Goal: Task Accomplishment & Management: Complete application form

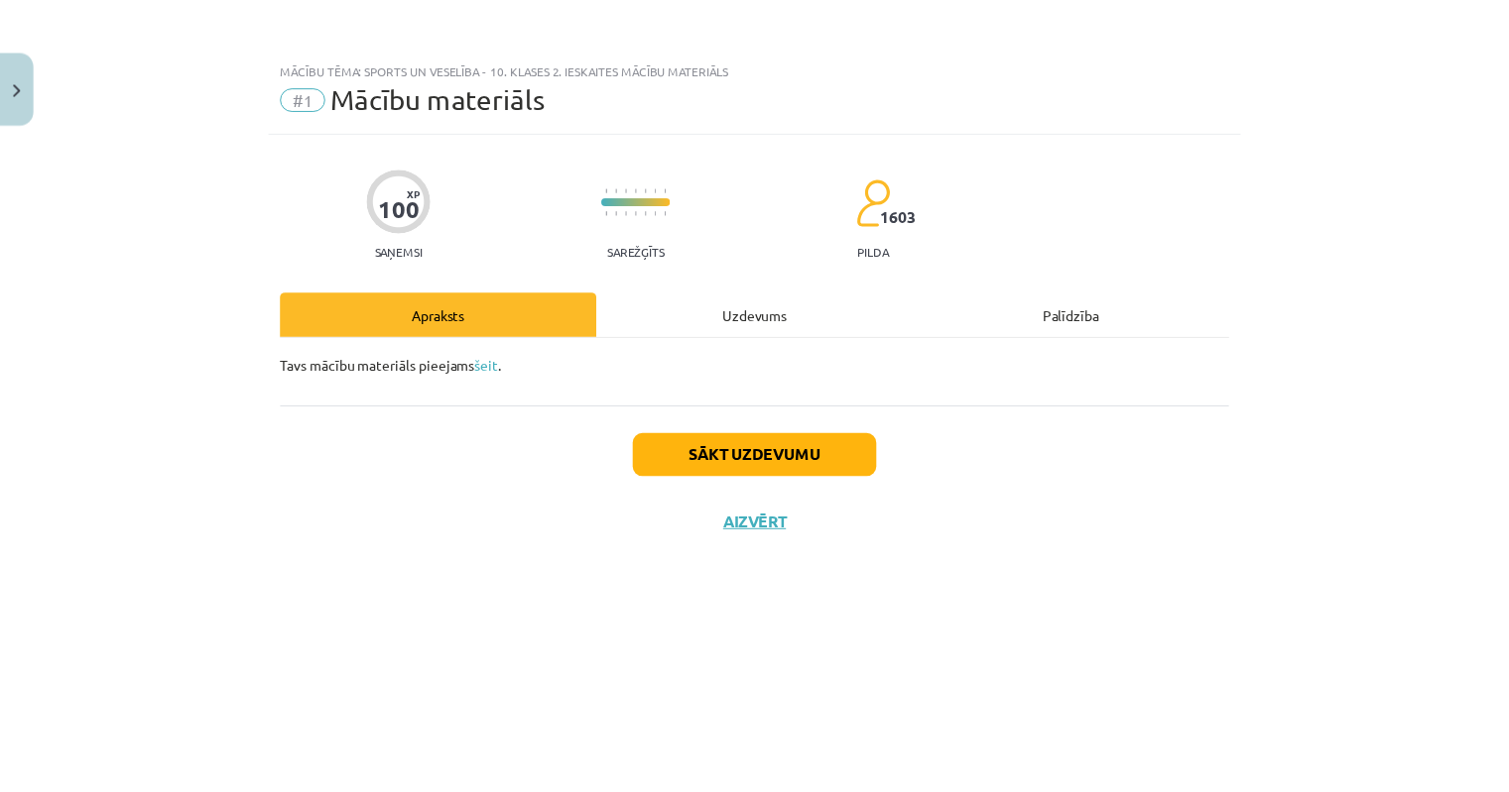
scroll to position [178, 0]
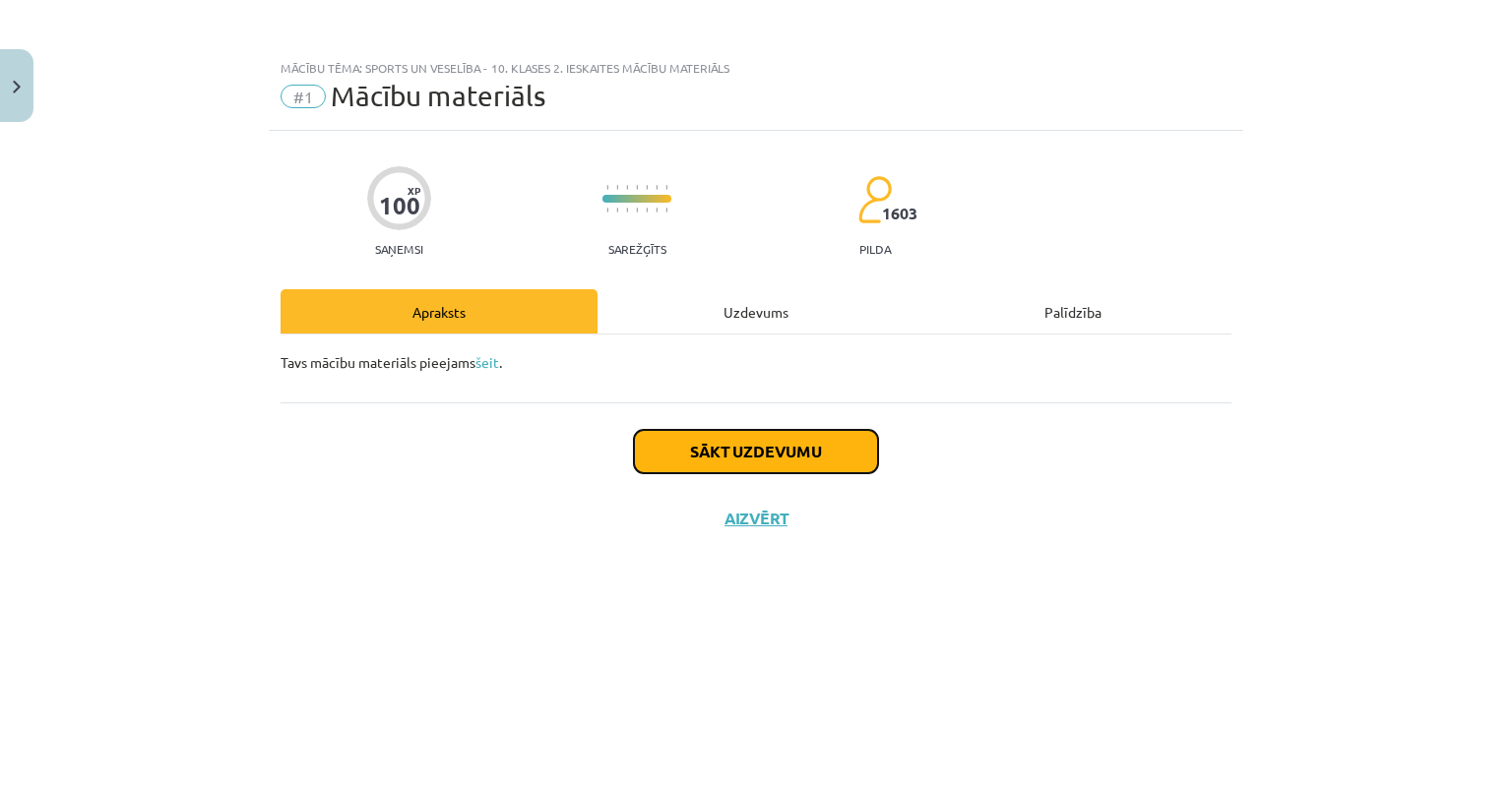
click at [788, 455] on button "Sākt uzdevumu" at bounding box center [756, 452] width 244 height 44
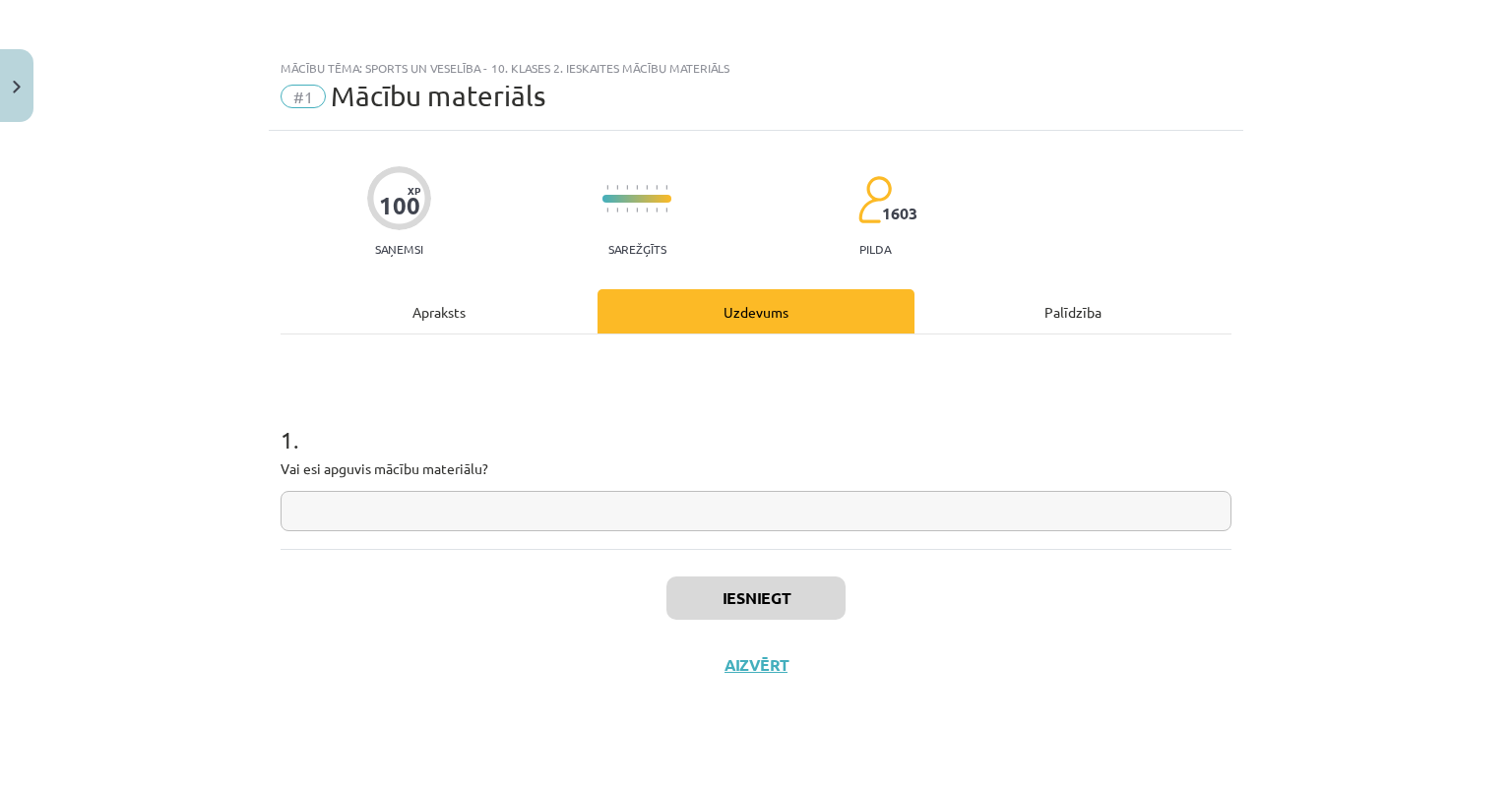
click at [382, 510] on input "text" at bounding box center [756, 511] width 951 height 41
type input "**"
click at [725, 601] on button "Iesniegt" at bounding box center [756, 598] width 180 height 44
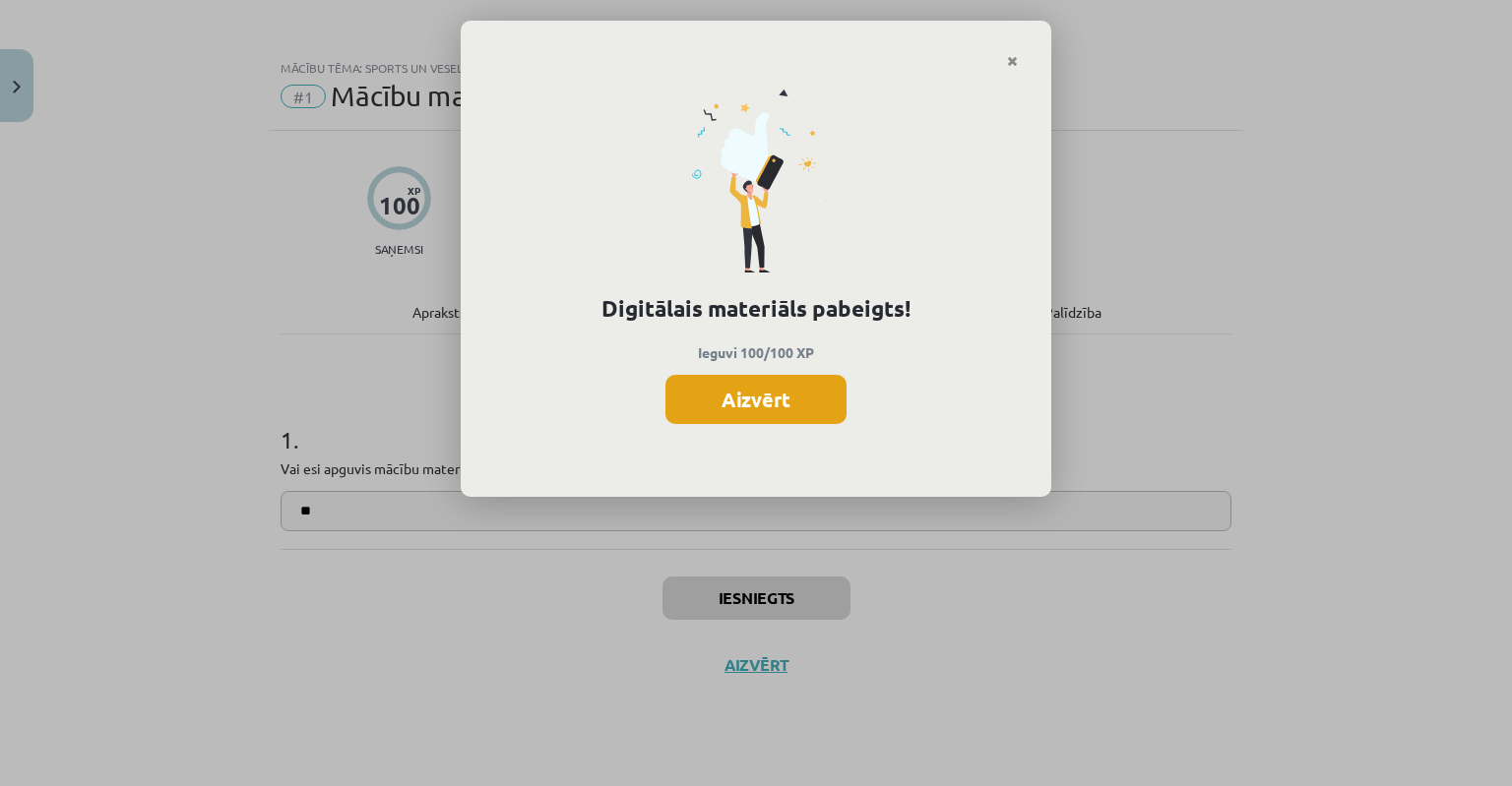
click at [753, 397] on button "Aizvērt" at bounding box center [756, 400] width 181 height 50
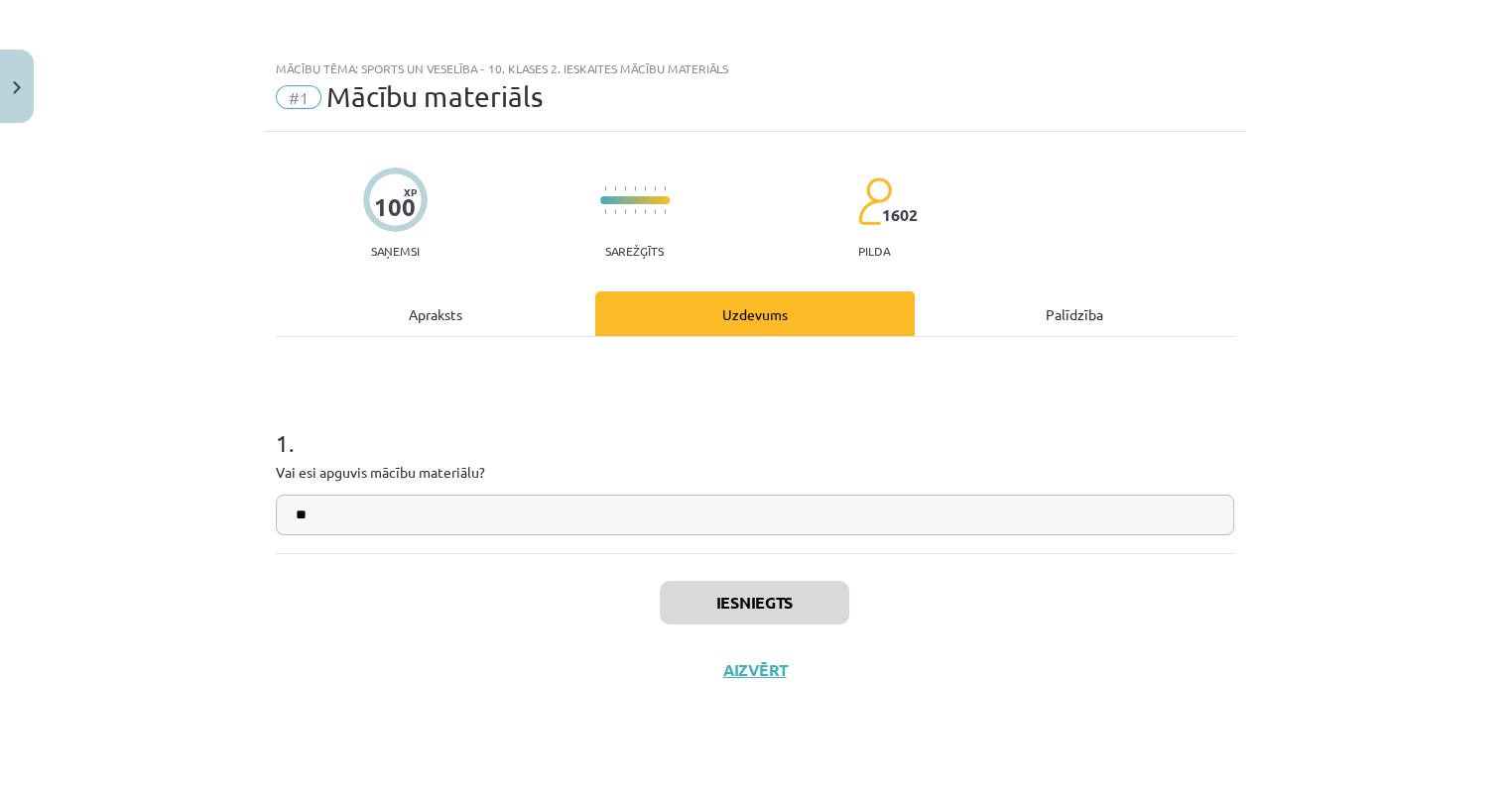
drag, startPoint x: 539, startPoint y: 650, endPoint x: 520, endPoint y: 616, distance: 38.6
click at [536, 644] on div "Iesniegts Aizvērt" at bounding box center [755, 622] width 958 height 139
click at [773, 443] on h1 "1 ." at bounding box center [755, 425] width 958 height 61
click at [734, 316] on div "Uzdevums" at bounding box center [754, 314] width 319 height 45
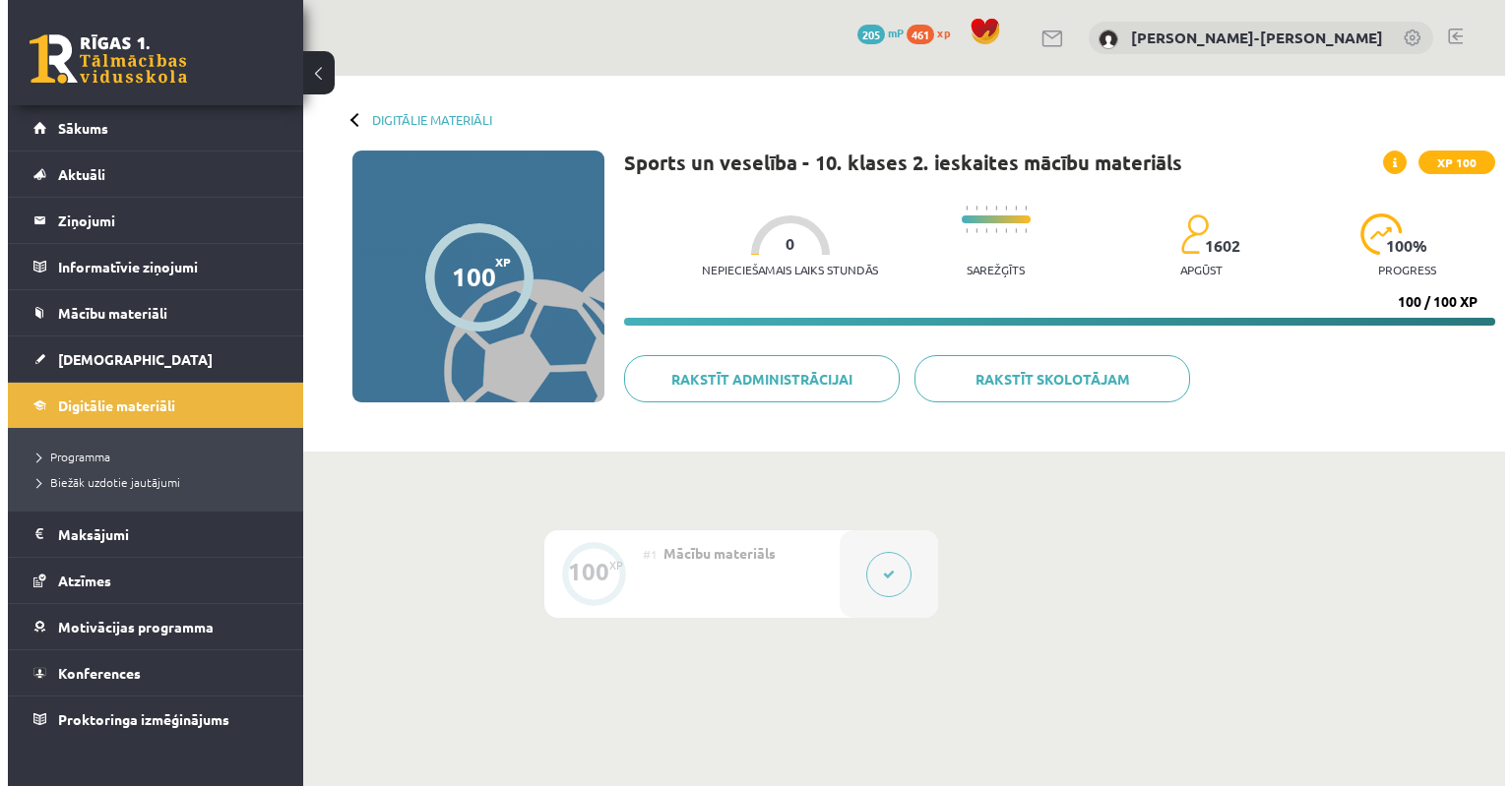
scroll to position [177, 0]
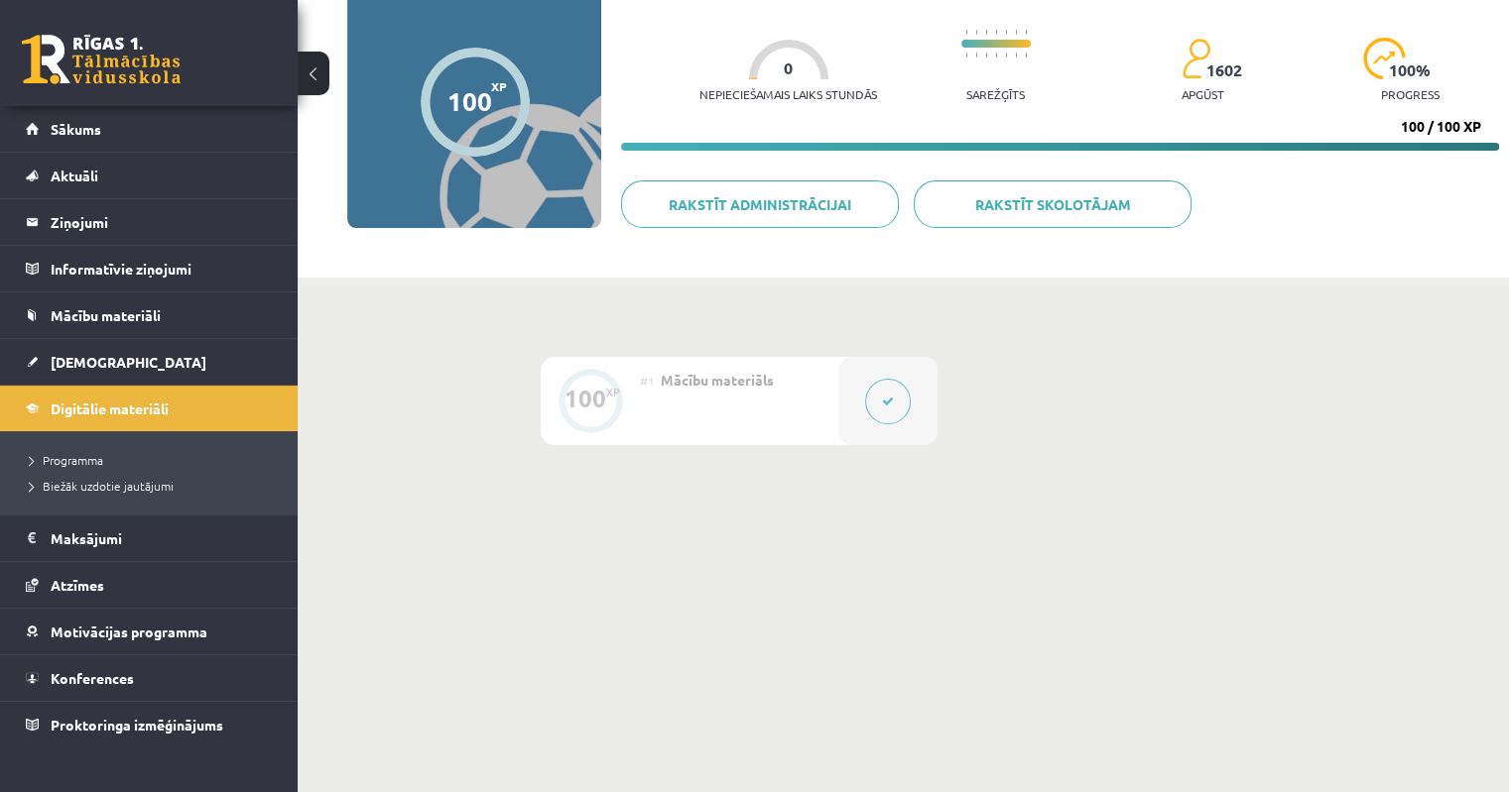
click at [890, 405] on icon at bounding box center [888, 402] width 12 height 12
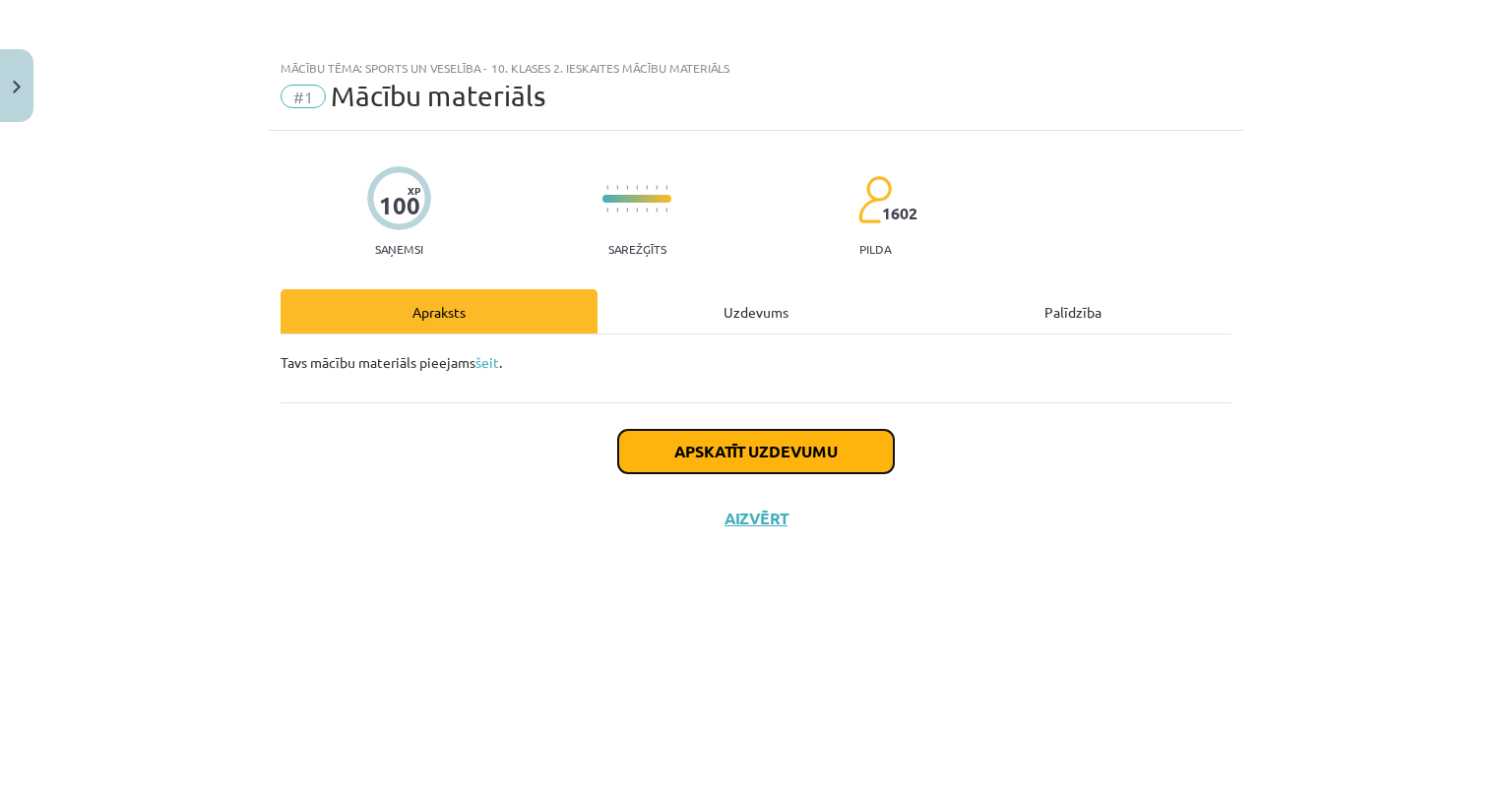
click at [736, 458] on button "Apskatīt uzdevumu" at bounding box center [756, 452] width 276 height 44
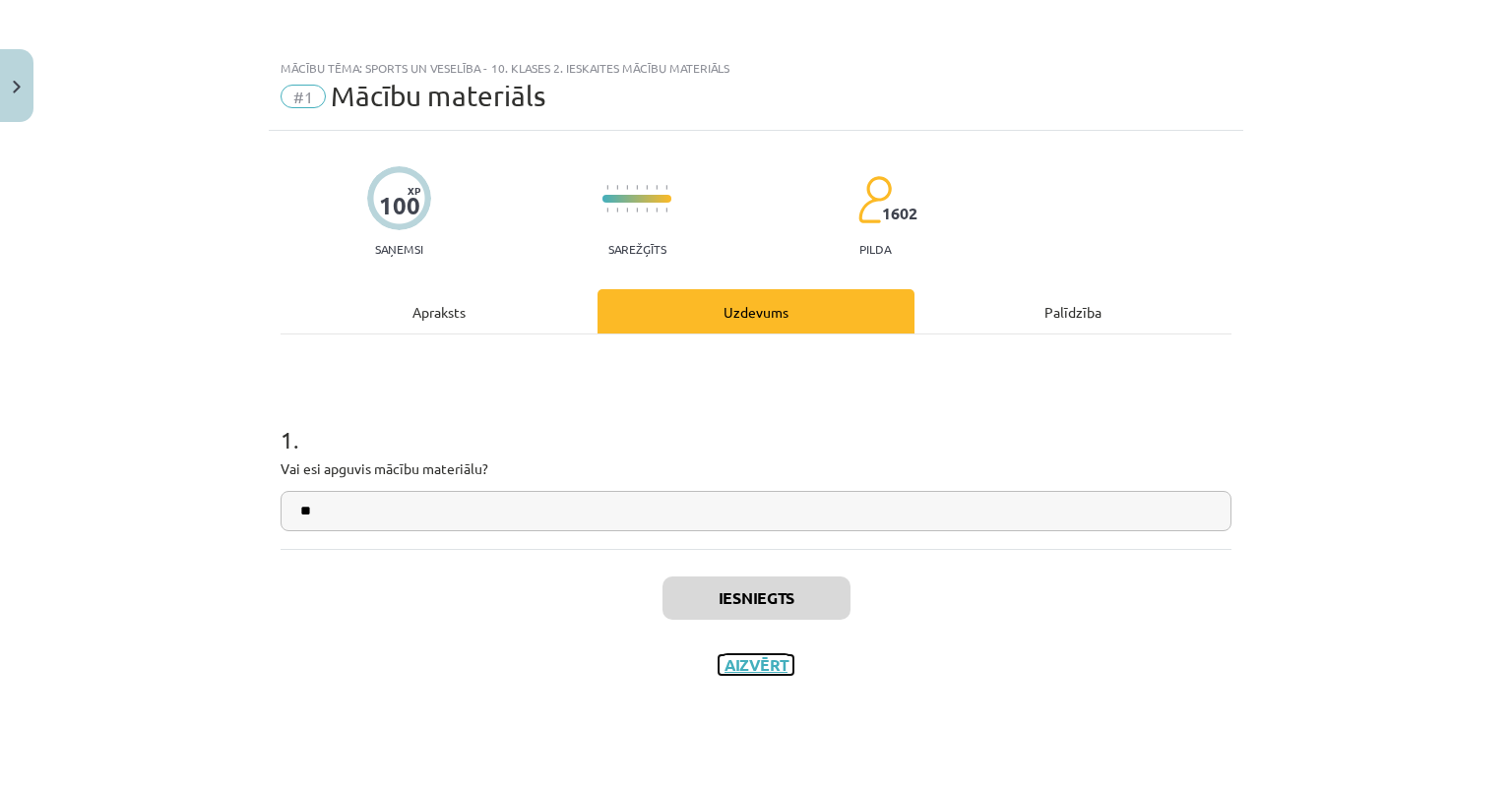
click at [762, 667] on button "Aizvērt" at bounding box center [756, 666] width 74 height 20
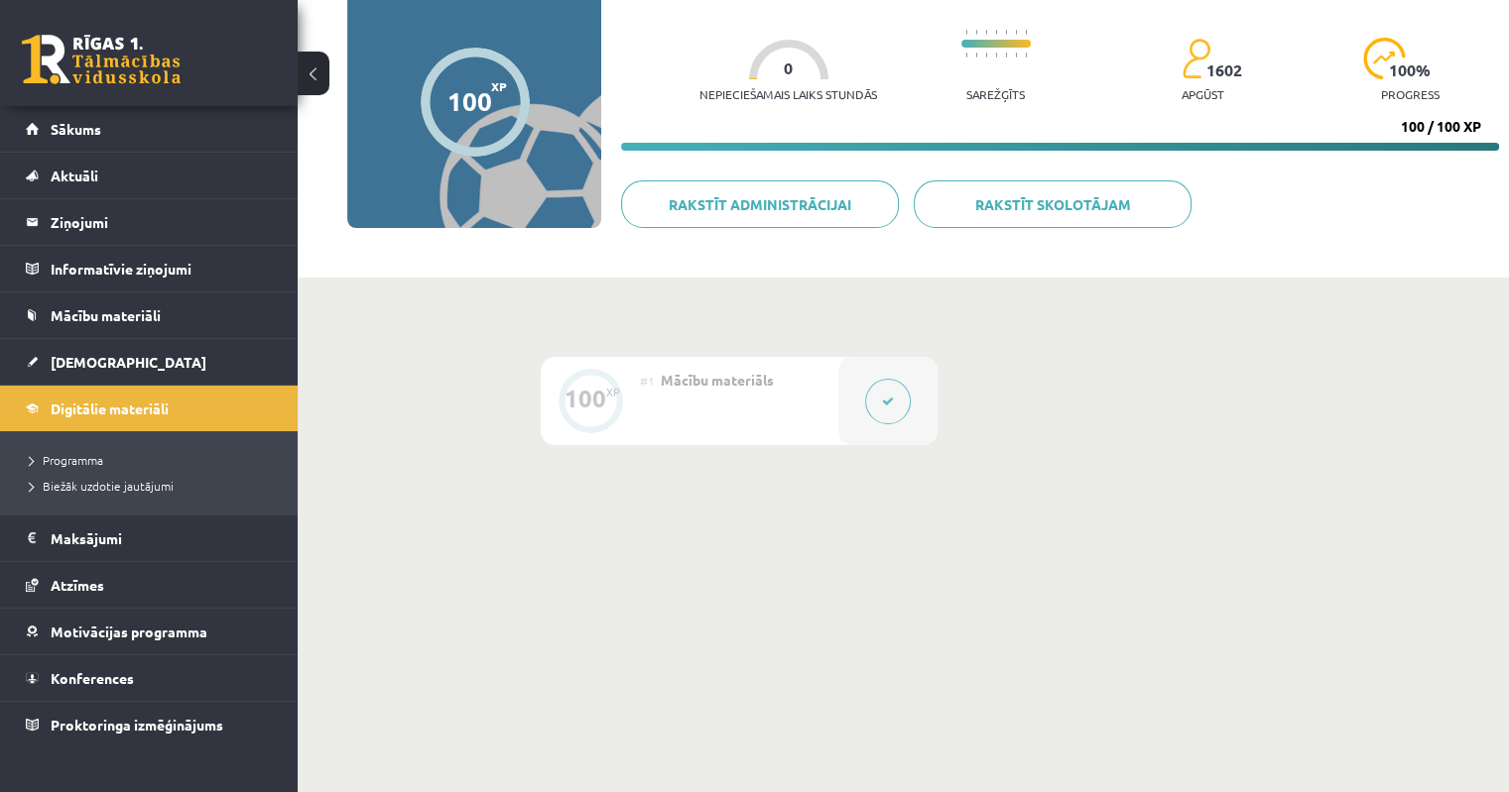
click at [881, 394] on button at bounding box center [888, 402] width 46 height 46
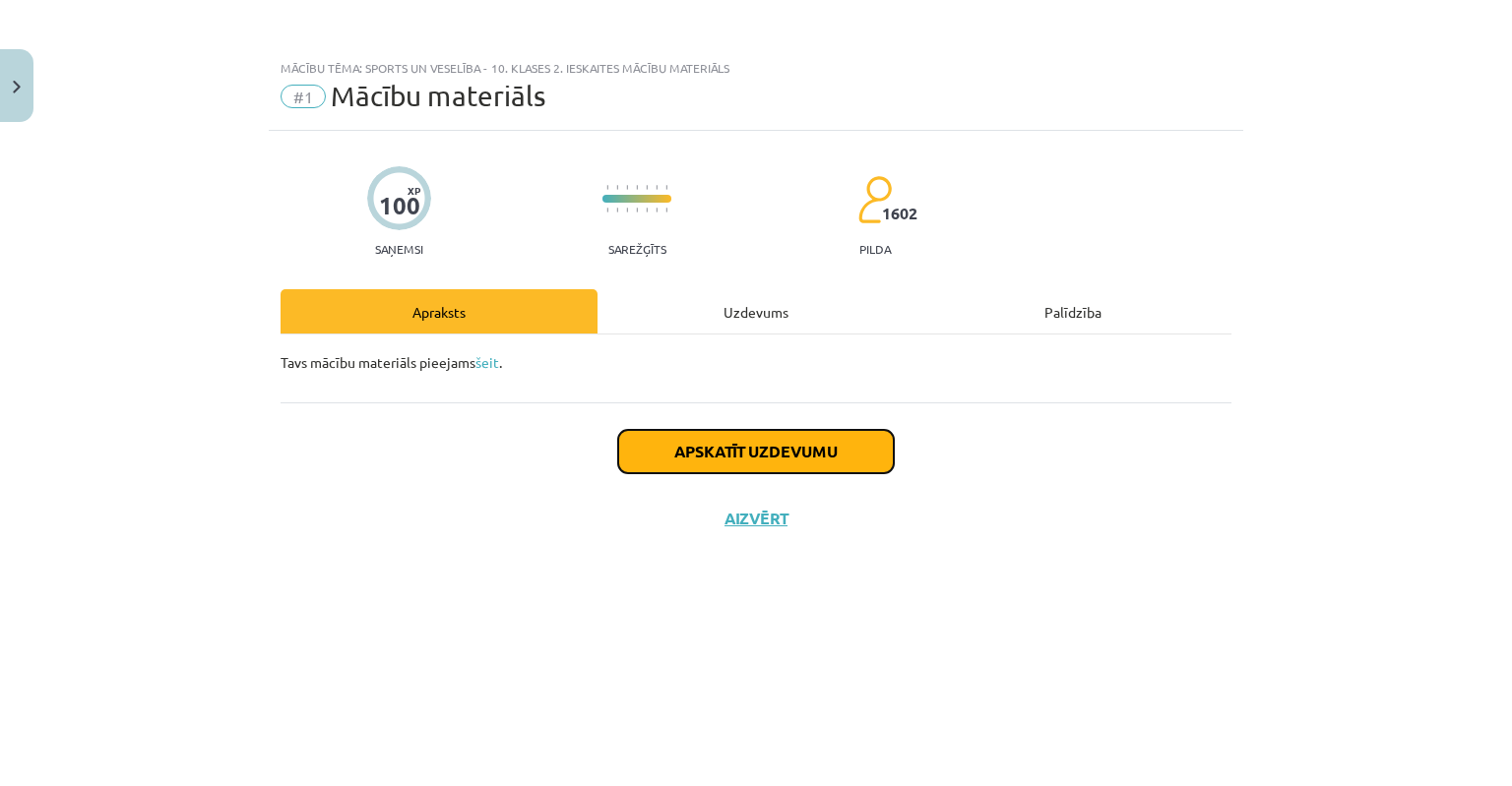
click at [693, 454] on button "Apskatīt uzdevumu" at bounding box center [756, 452] width 276 height 44
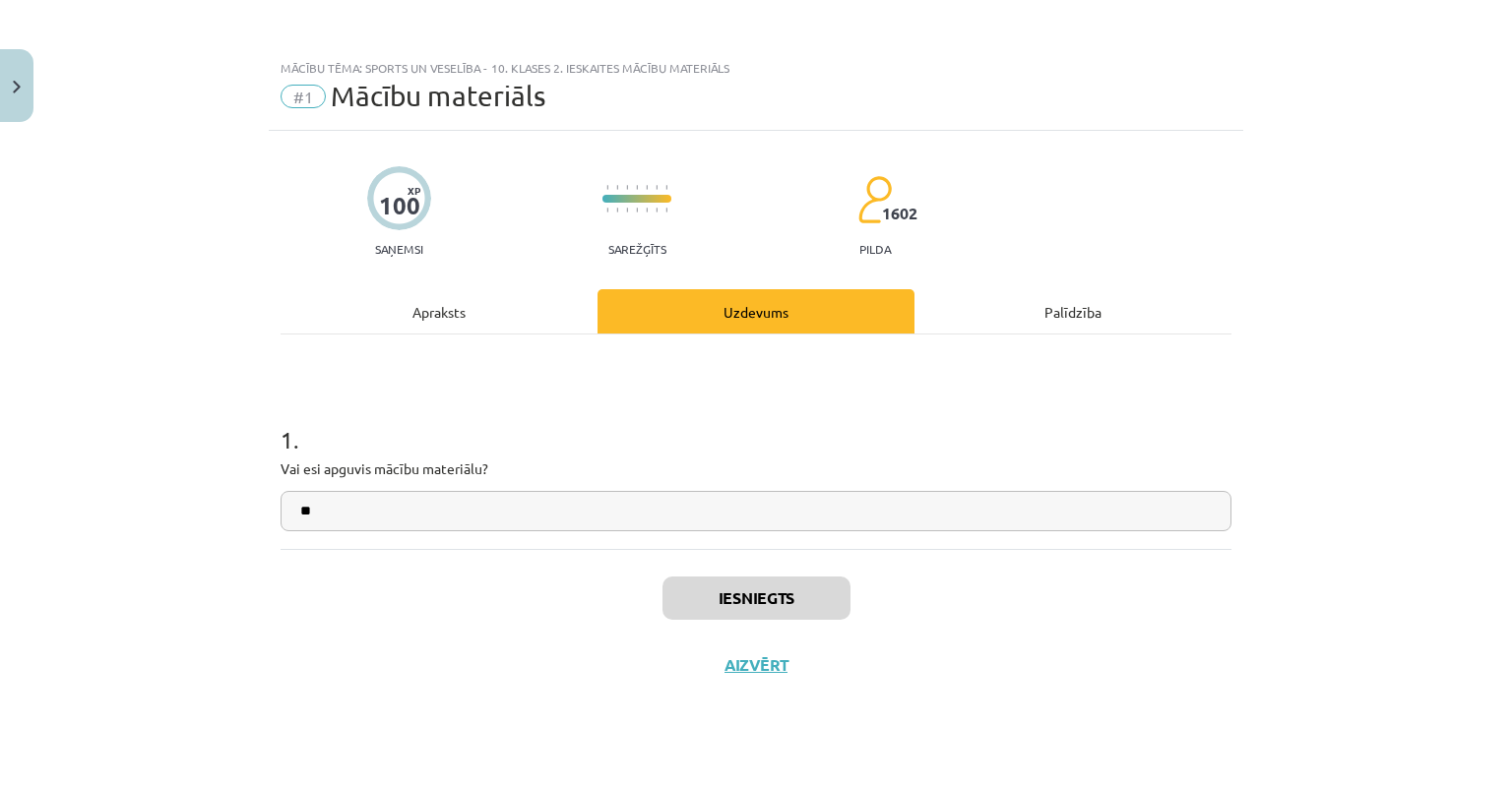
click at [997, 618] on div "Iesniegts Aizvērt" at bounding box center [756, 617] width 951 height 138
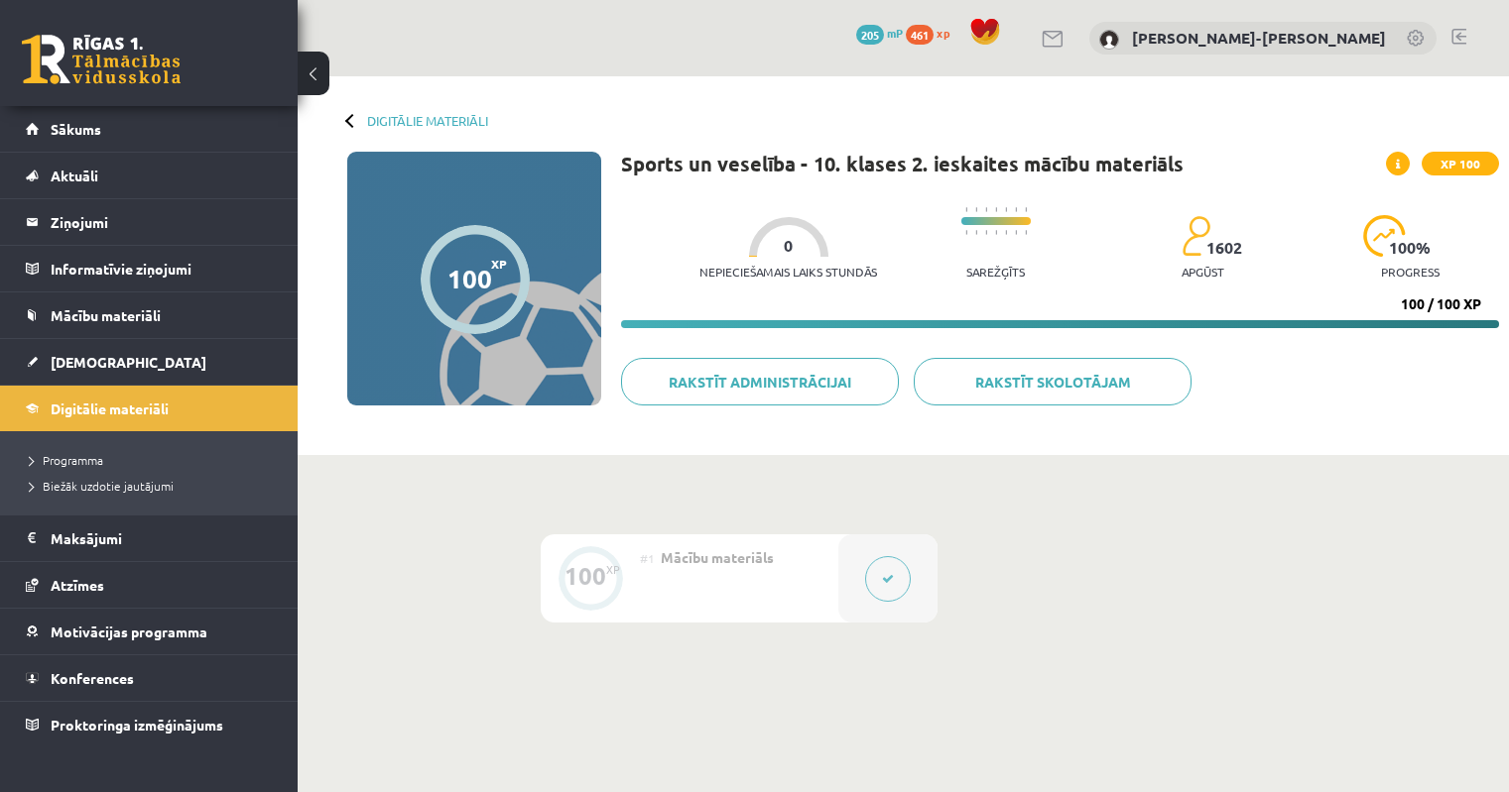
scroll to position [178, 0]
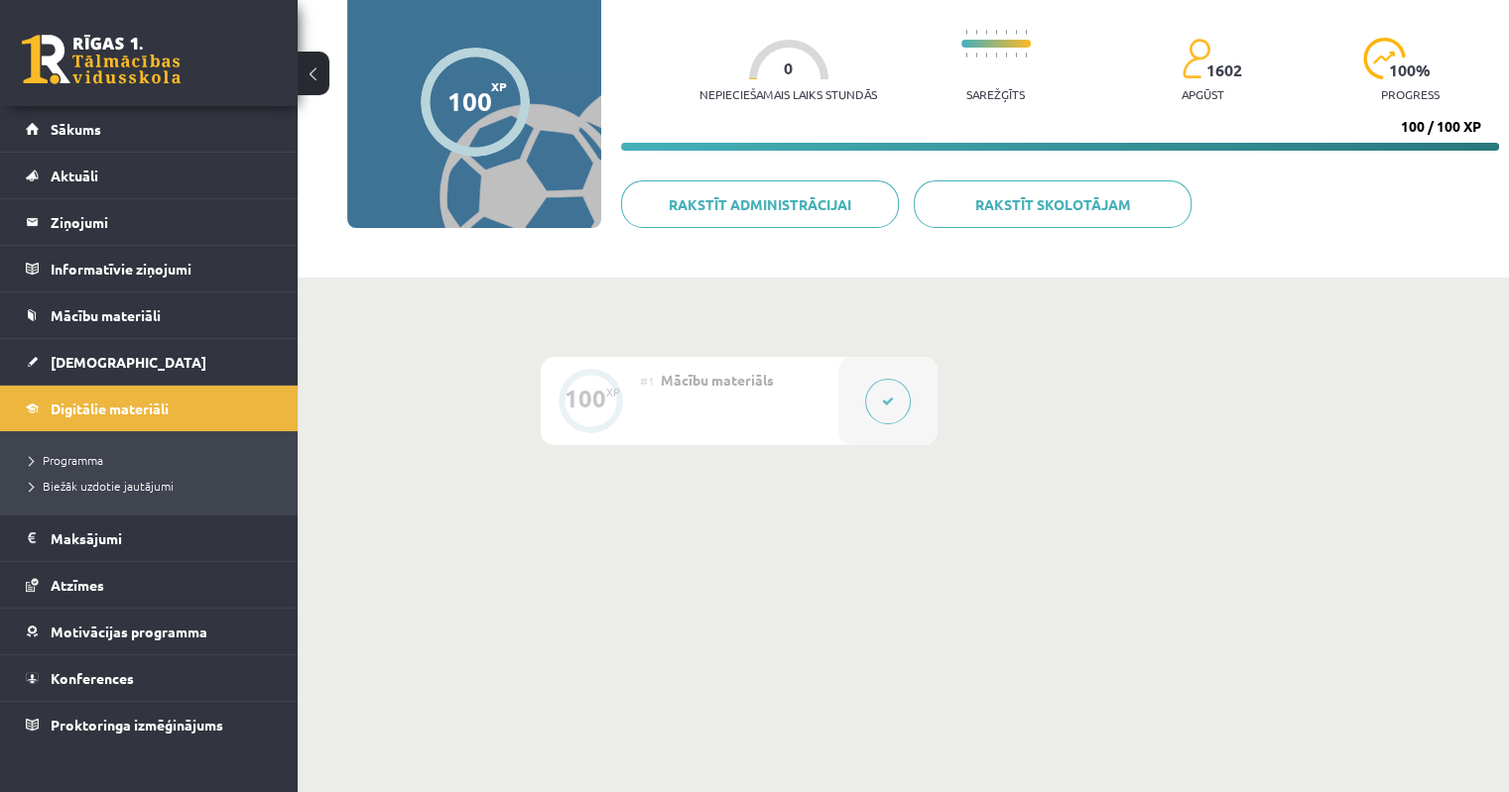
click at [887, 404] on icon at bounding box center [888, 402] width 12 height 12
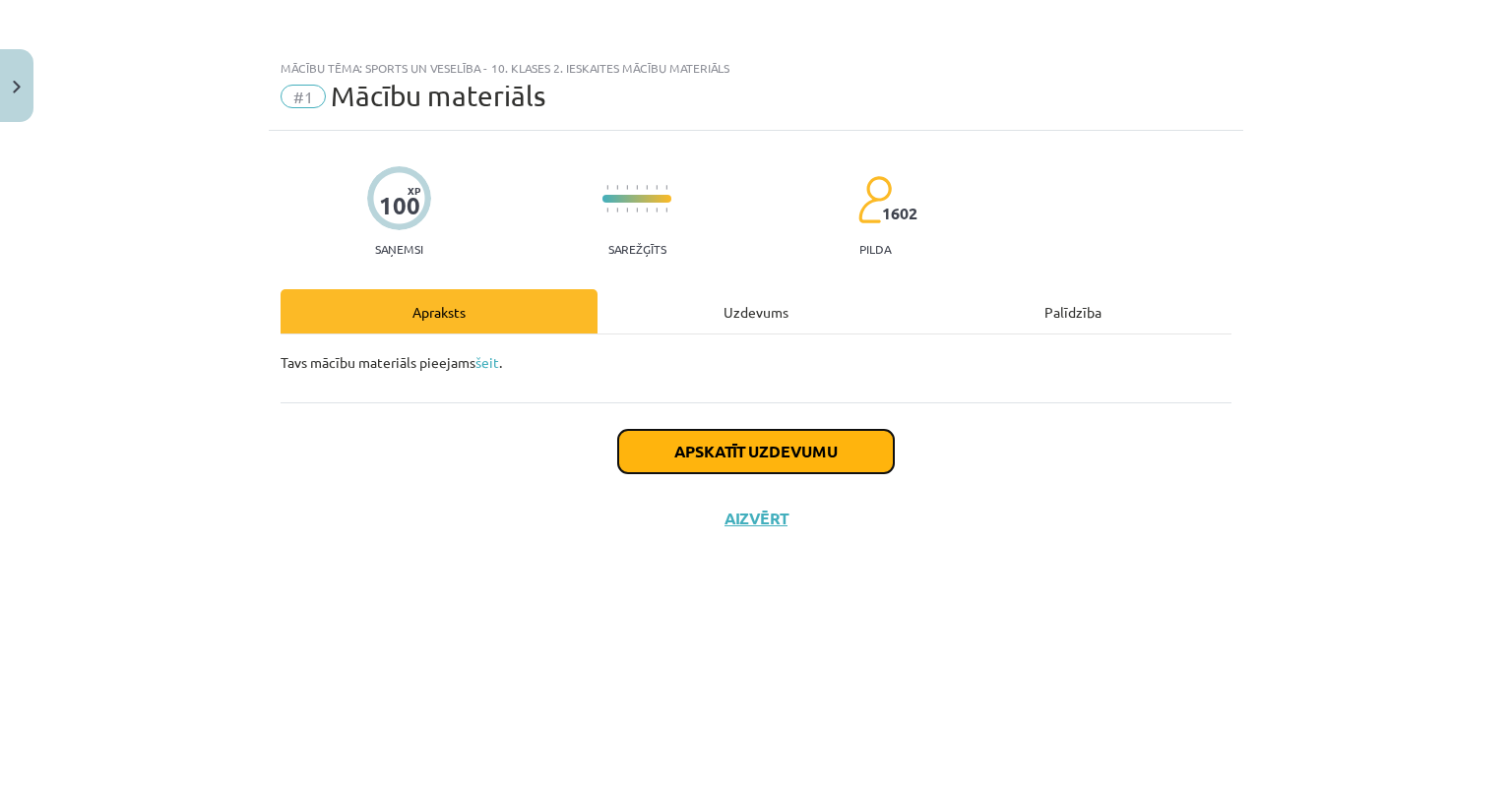
click at [682, 451] on button "Apskatīt uzdevumu" at bounding box center [756, 452] width 276 height 44
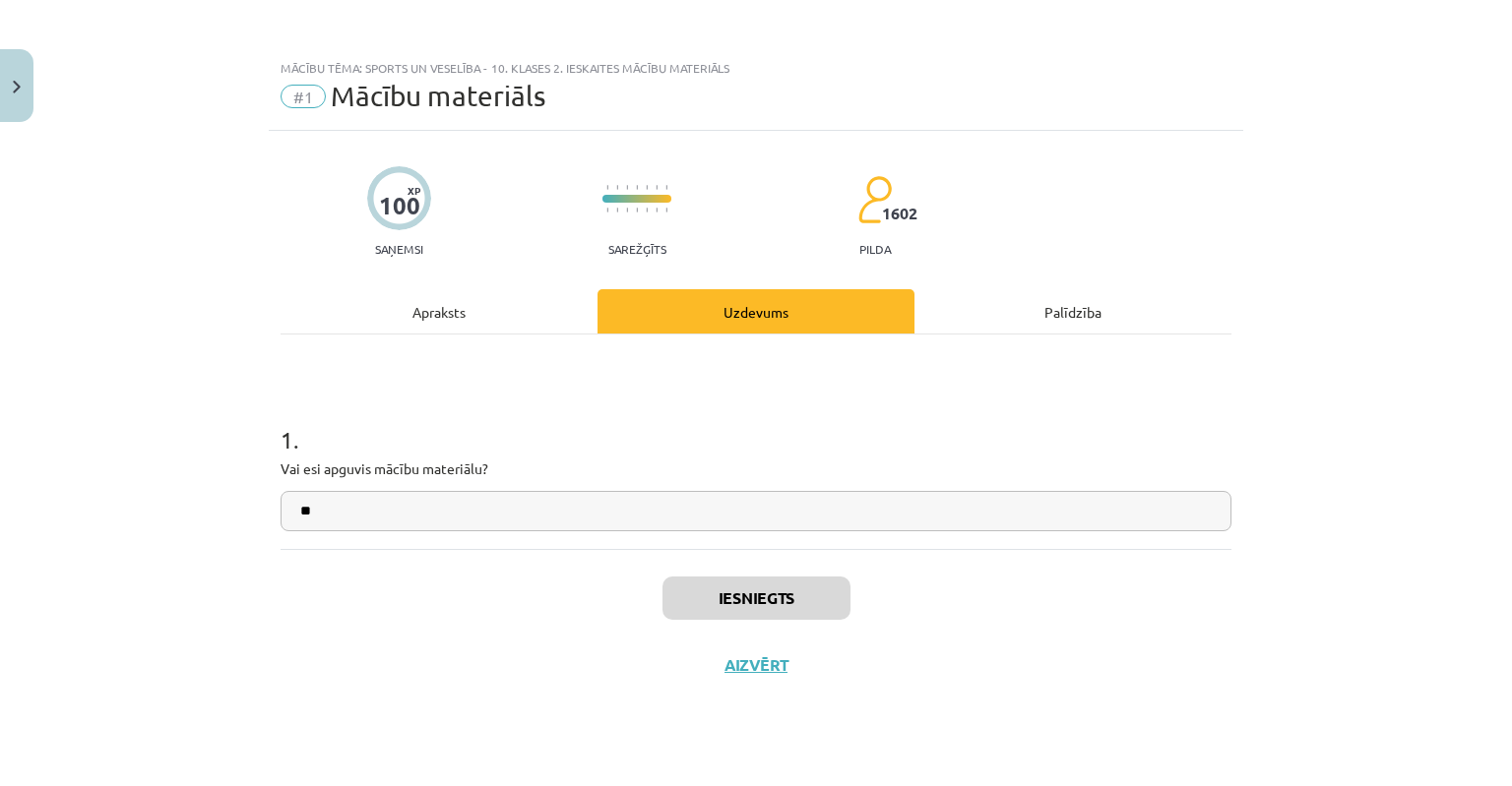
click at [1144, 672] on div "Iesniegts Aizvērt" at bounding box center [756, 617] width 951 height 138
click at [762, 669] on button "Aizvērt" at bounding box center [756, 666] width 74 height 20
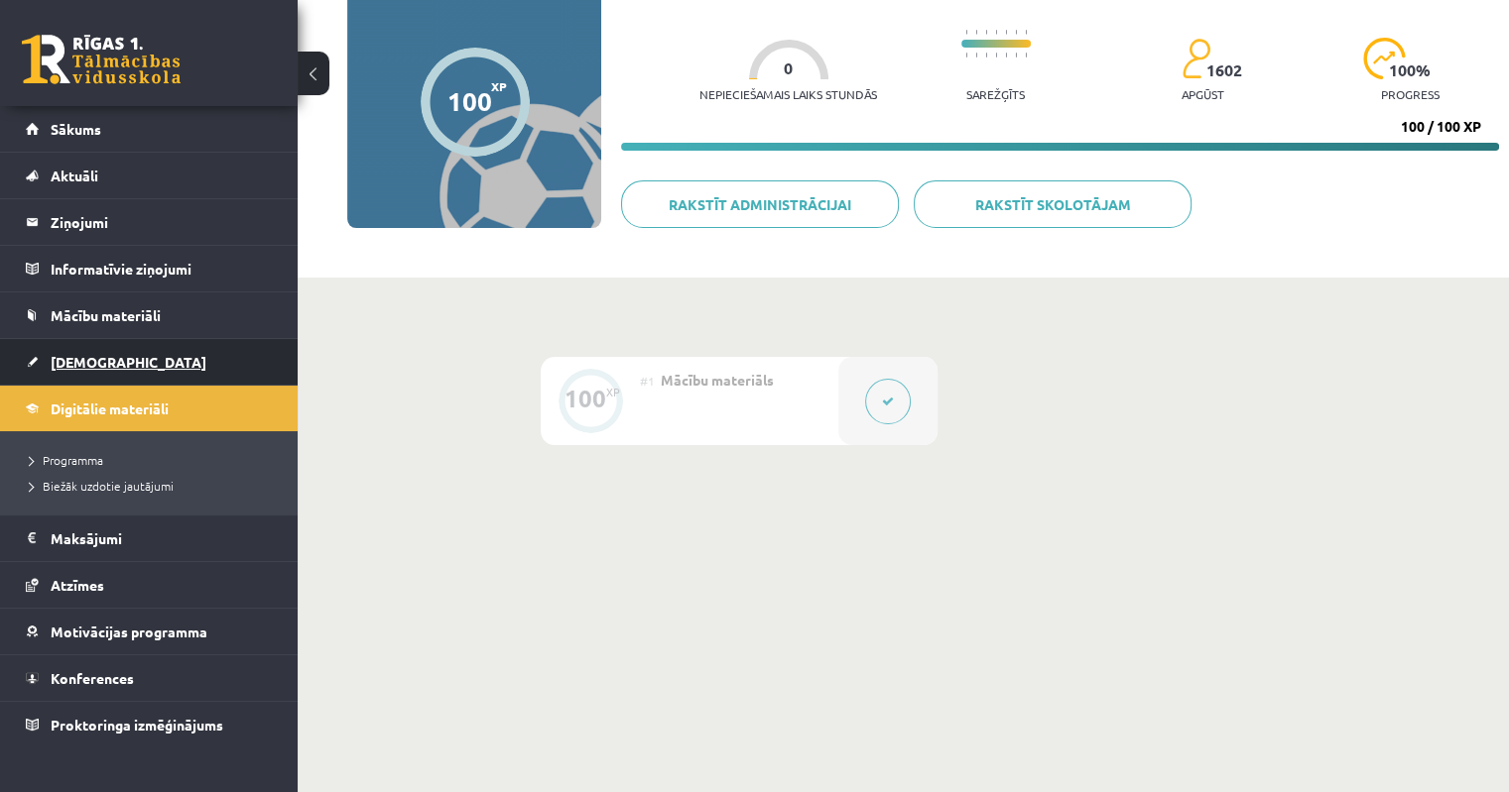
click at [67, 356] on span "[DEMOGRAPHIC_DATA]" at bounding box center [129, 362] width 156 height 18
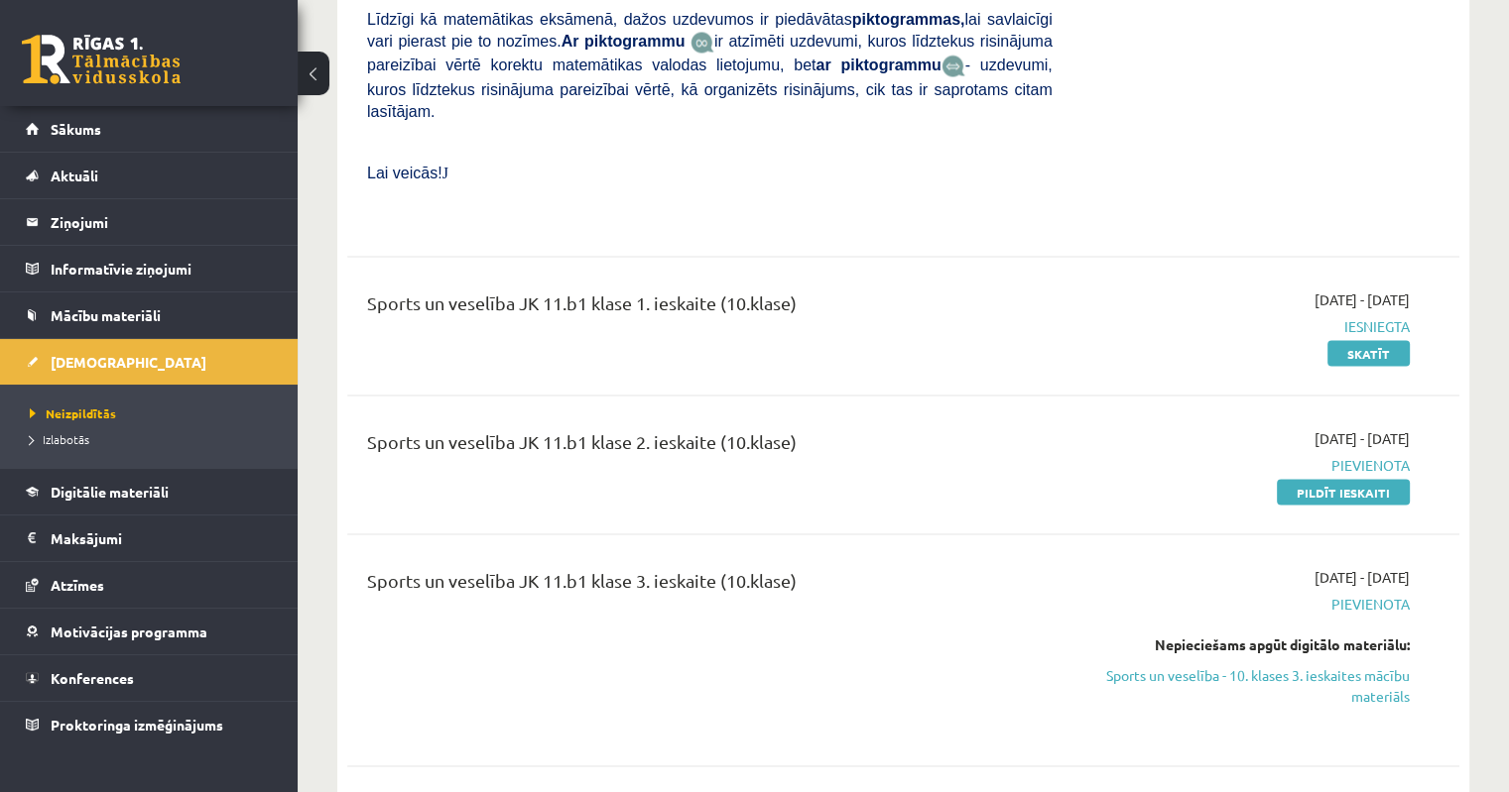
scroll to position [3670, 0]
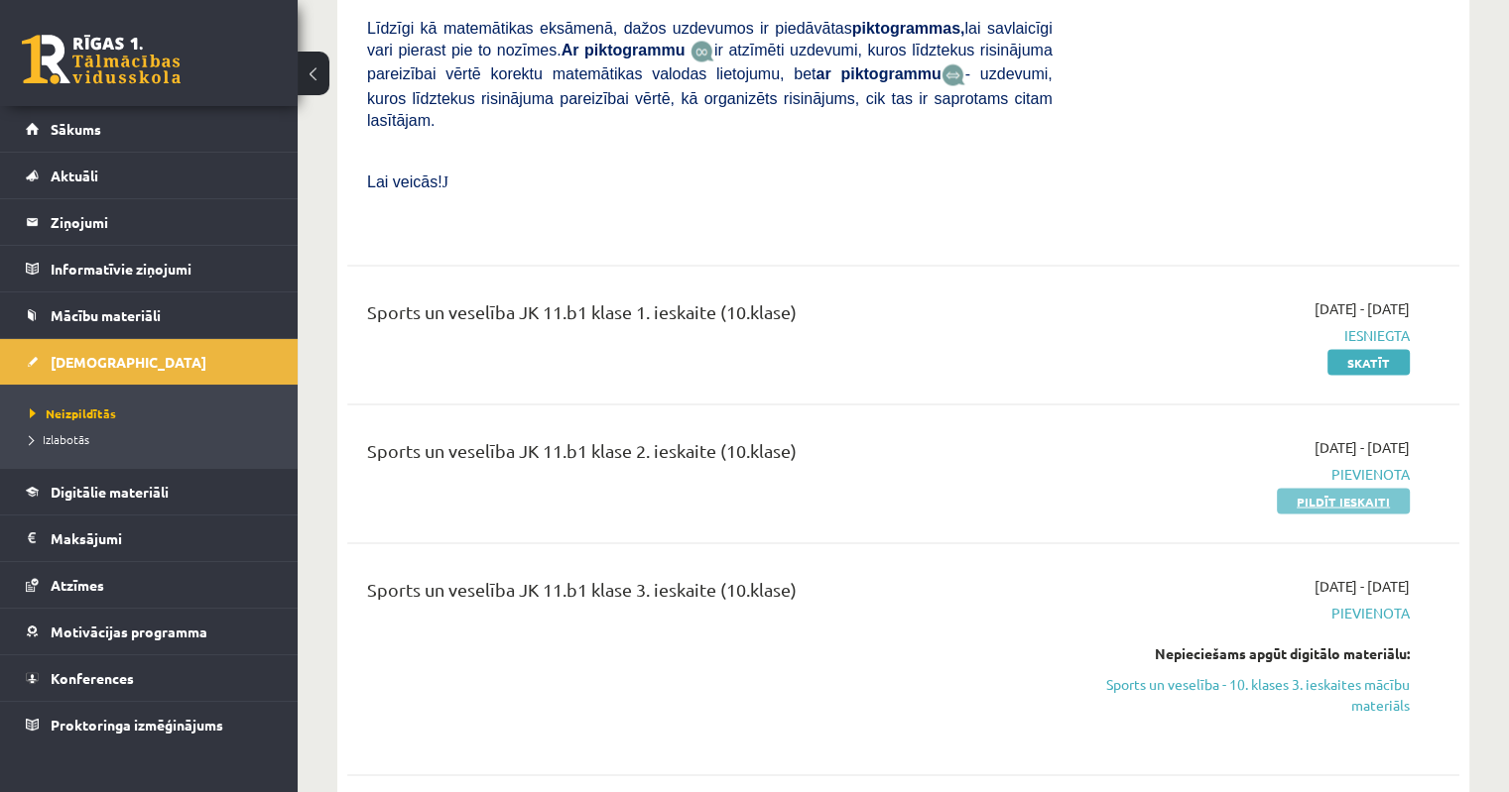
click at [1326, 488] on link "Pildīt ieskaiti" at bounding box center [1342, 501] width 133 height 26
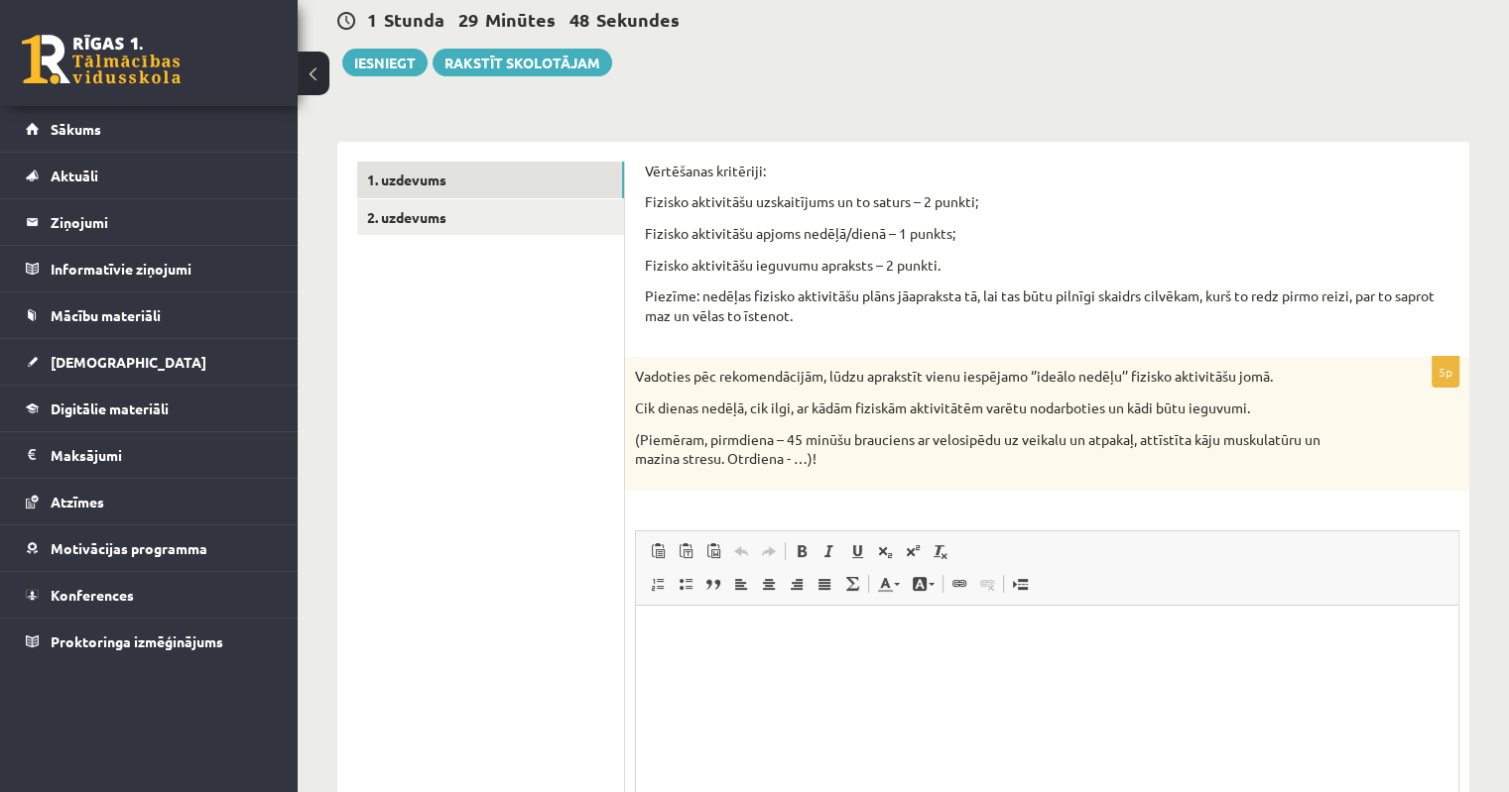
scroll to position [198, 0]
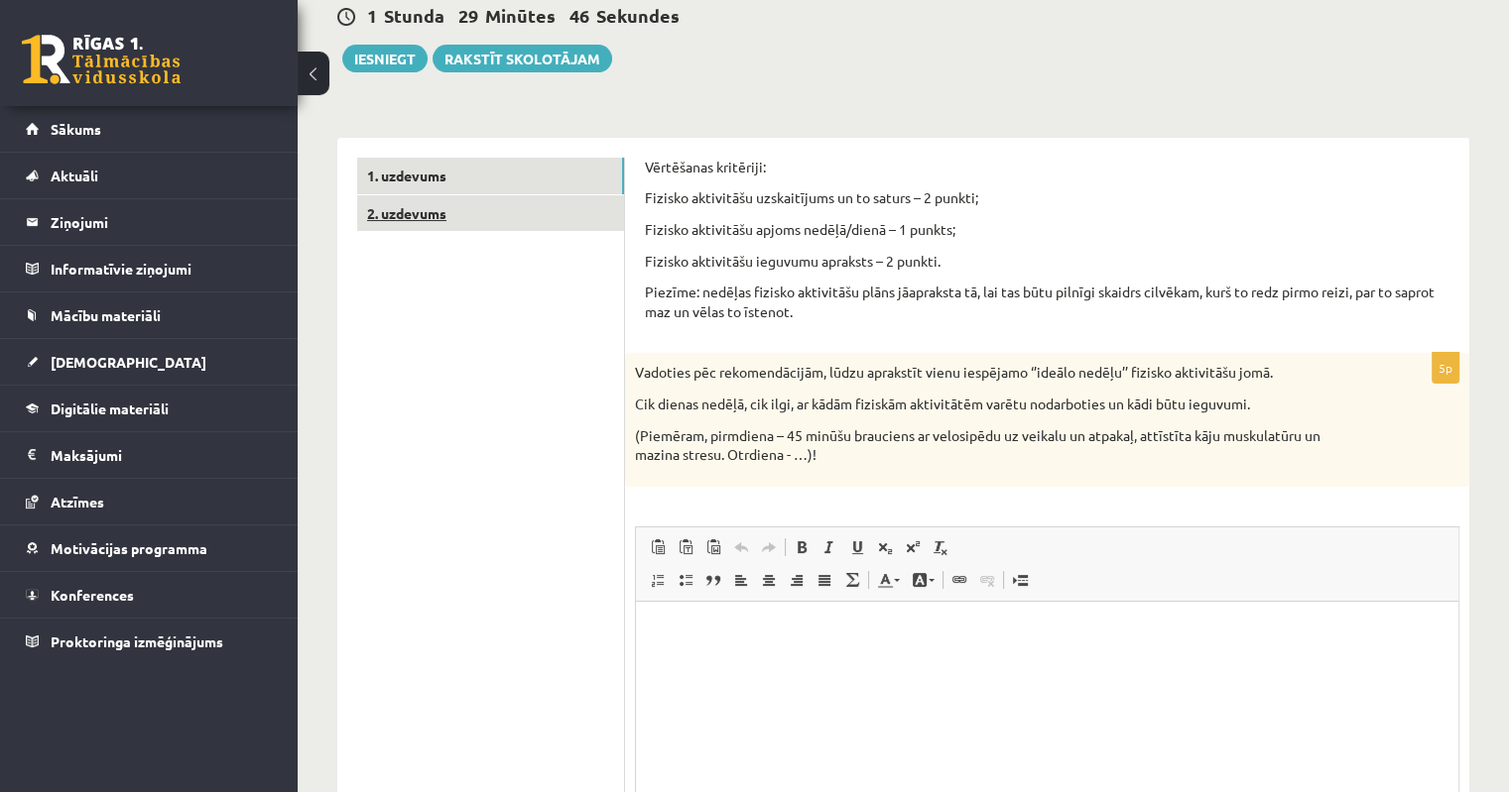
click at [448, 211] on link "2. uzdevums" at bounding box center [490, 213] width 267 height 37
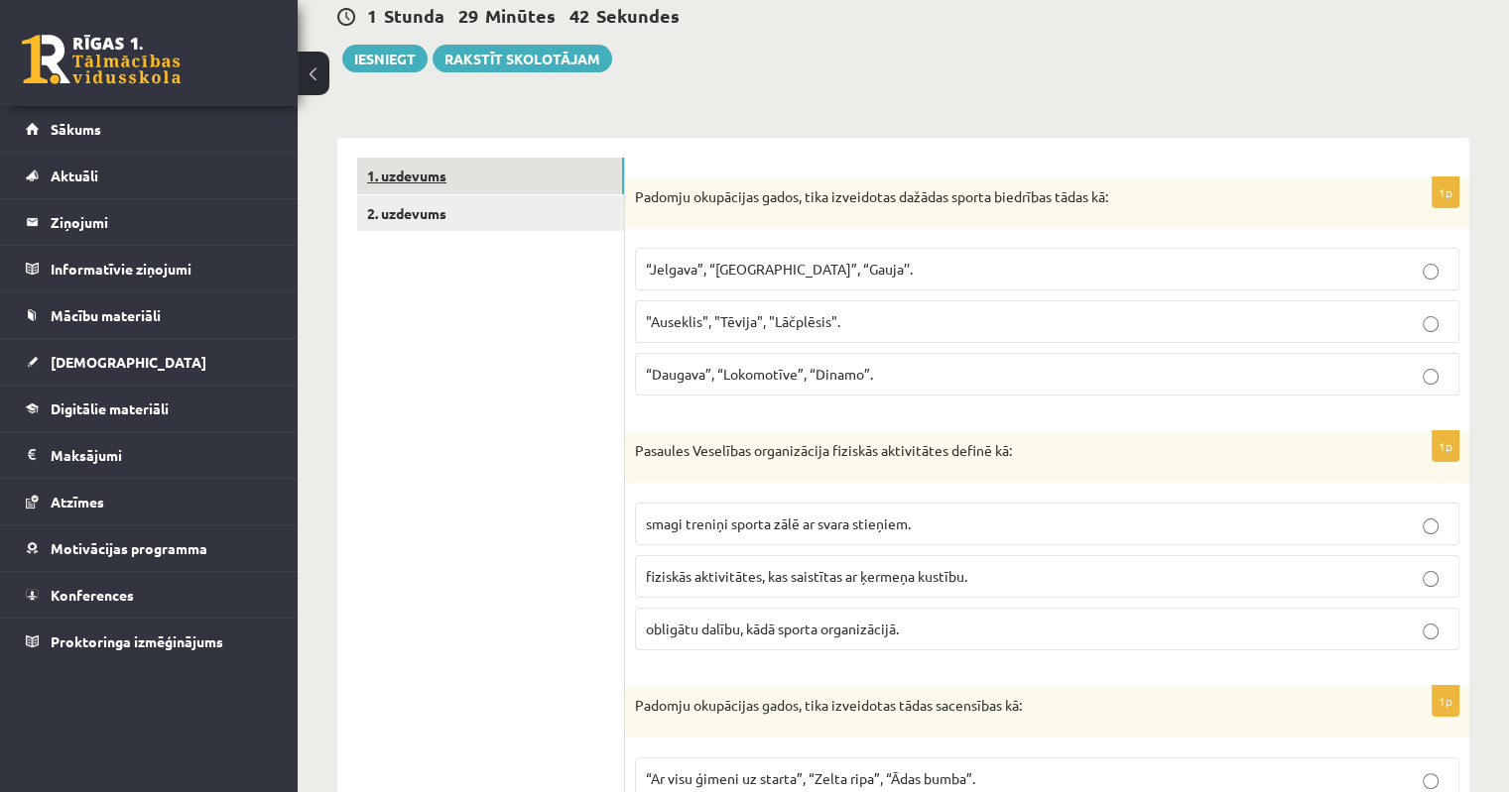
click at [440, 184] on link "1. uzdevums" at bounding box center [490, 176] width 267 height 37
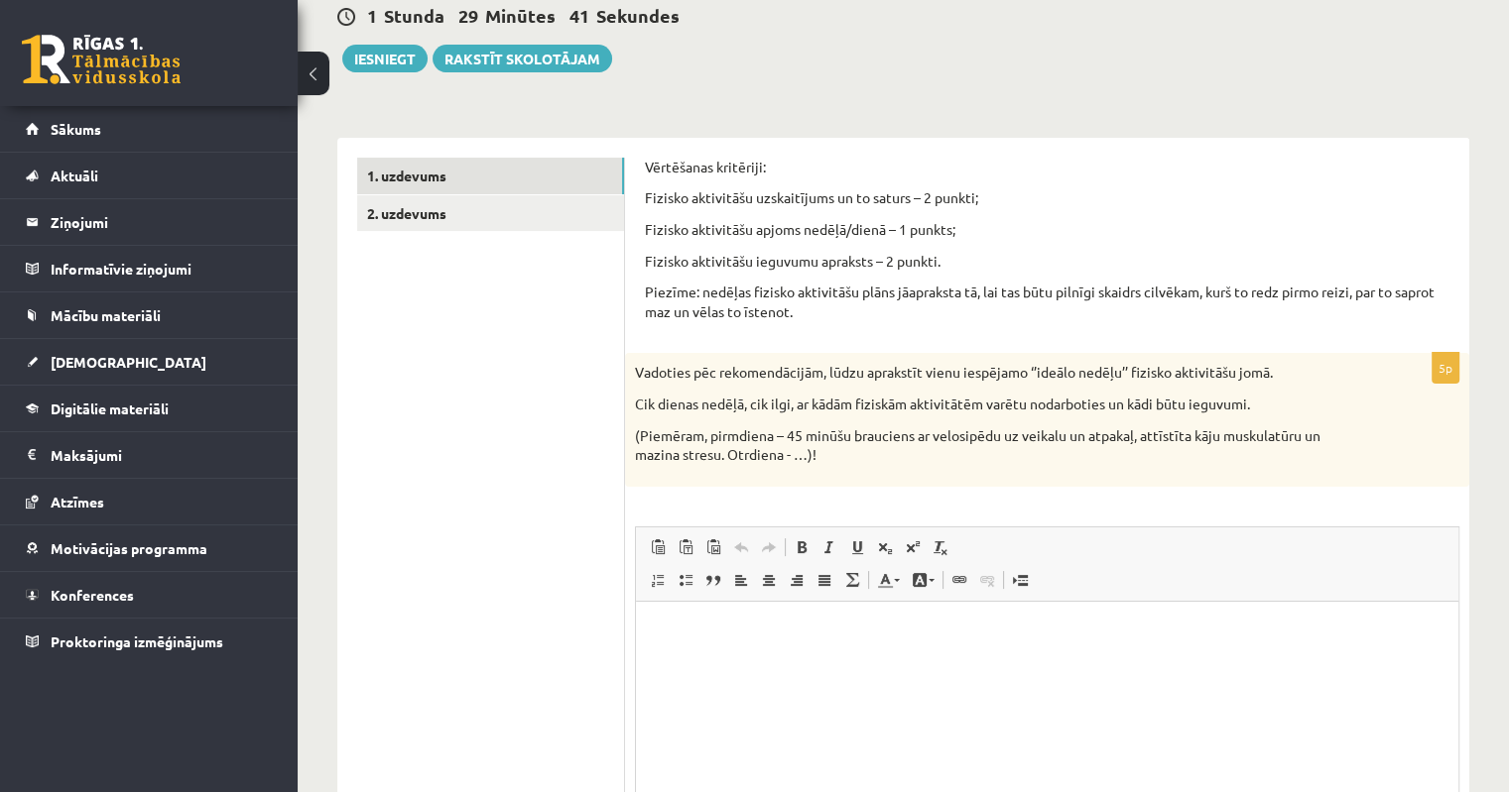
scroll to position [0, 0]
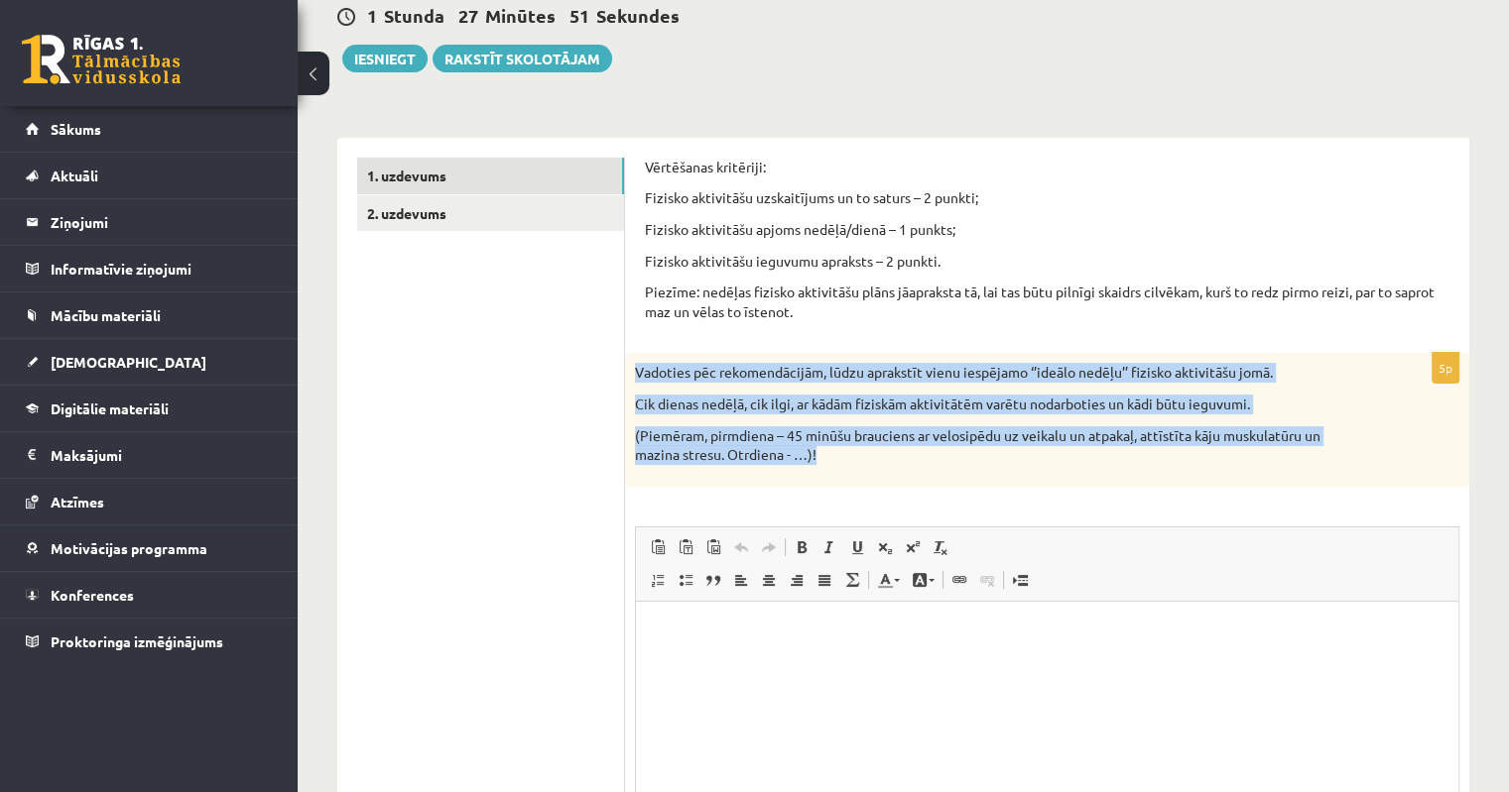
drag, startPoint x: 635, startPoint y: 373, endPoint x: 878, endPoint y: 451, distance: 255.3
click at [878, 451] on div "Vadoties pēc rekomendācijām, lūdzu aprakstīt vienu iespējamo ‘’ideālo nedēļu’’ …" at bounding box center [1047, 419] width 844 height 133
copy div "Vadoties pēc rekomendācijām, lūdzu aprakstīt vienu iespējamo ‘’ideālo nedēļu’’ …"
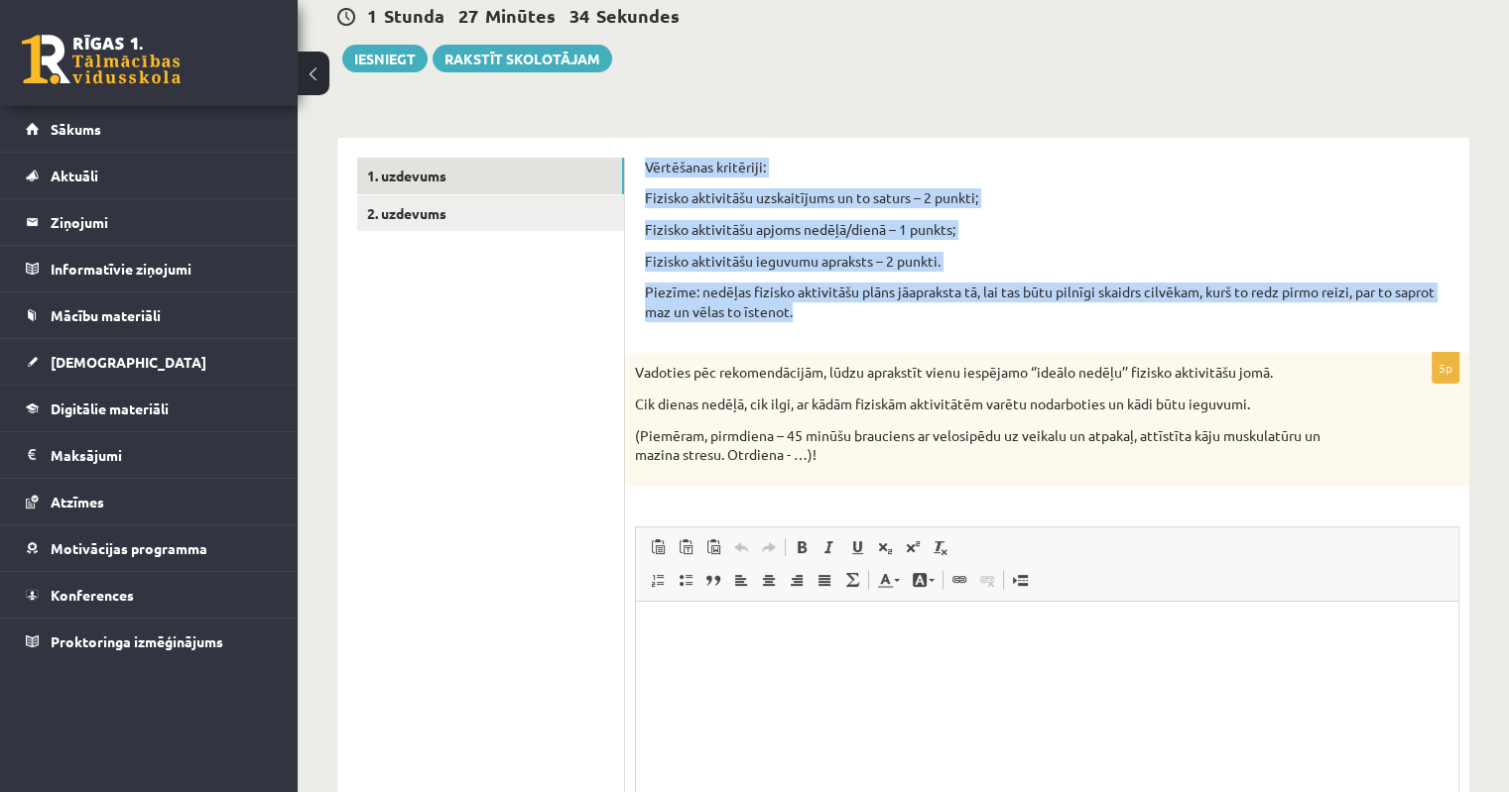
drag, startPoint x: 642, startPoint y: 159, endPoint x: 845, endPoint y: 305, distance: 250.8
click at [845, 305] on div "Vērtēšanas kritēriji: Fizisko aktivitāšu uzskaitījums un to saturs – 2 punkti; …" at bounding box center [1047, 548] width 844 height 821
copy div "Vērtēšanas kritēriji: Fizisko aktivitāšu uzskaitījums un to saturs – 2 punkti; …"
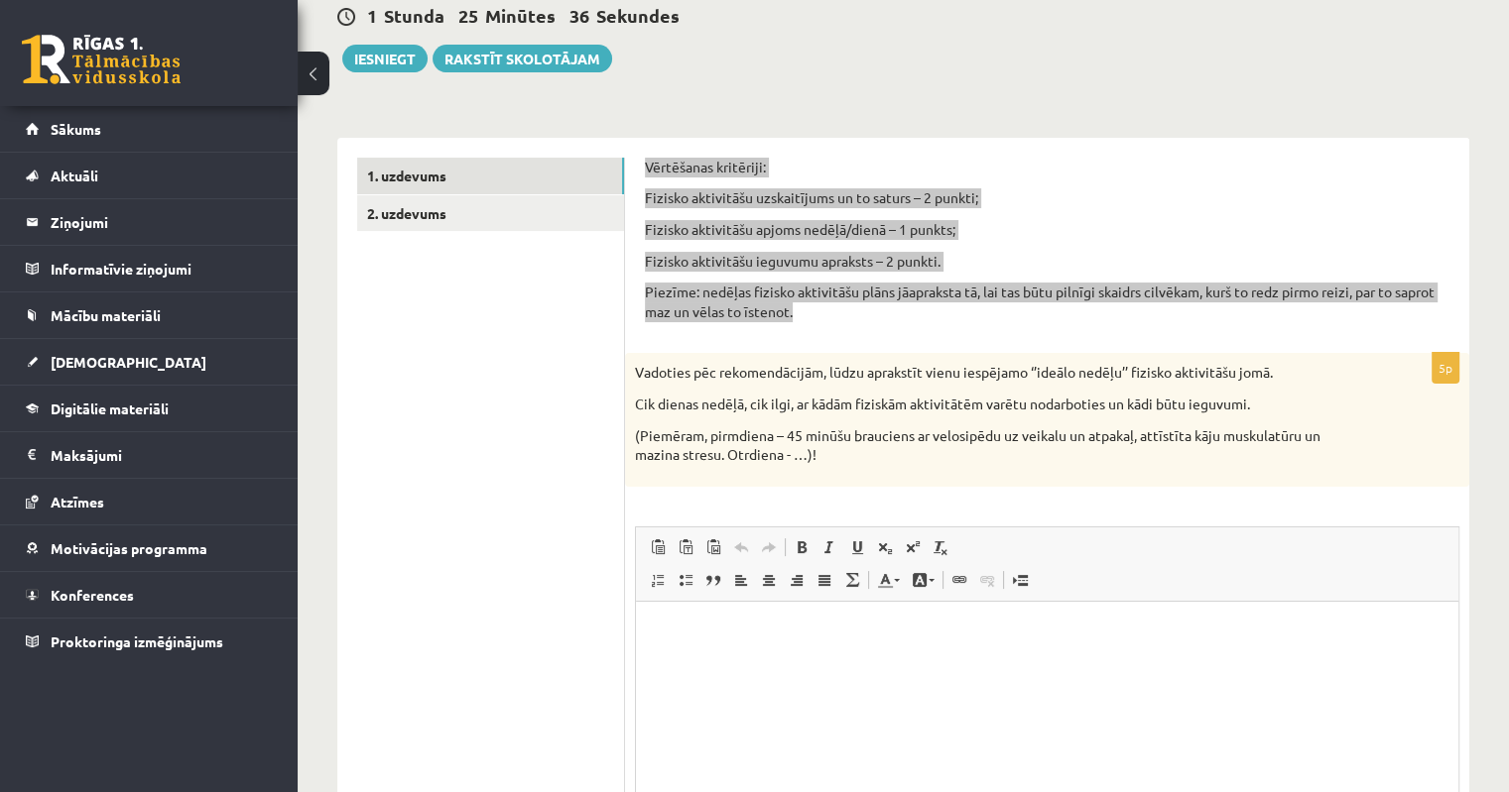
click at [699, 625] on p "Bagātinātā teksta redaktors, wiswyg-editor-user-answer-47024835970000" at bounding box center [1047, 631] width 783 height 21
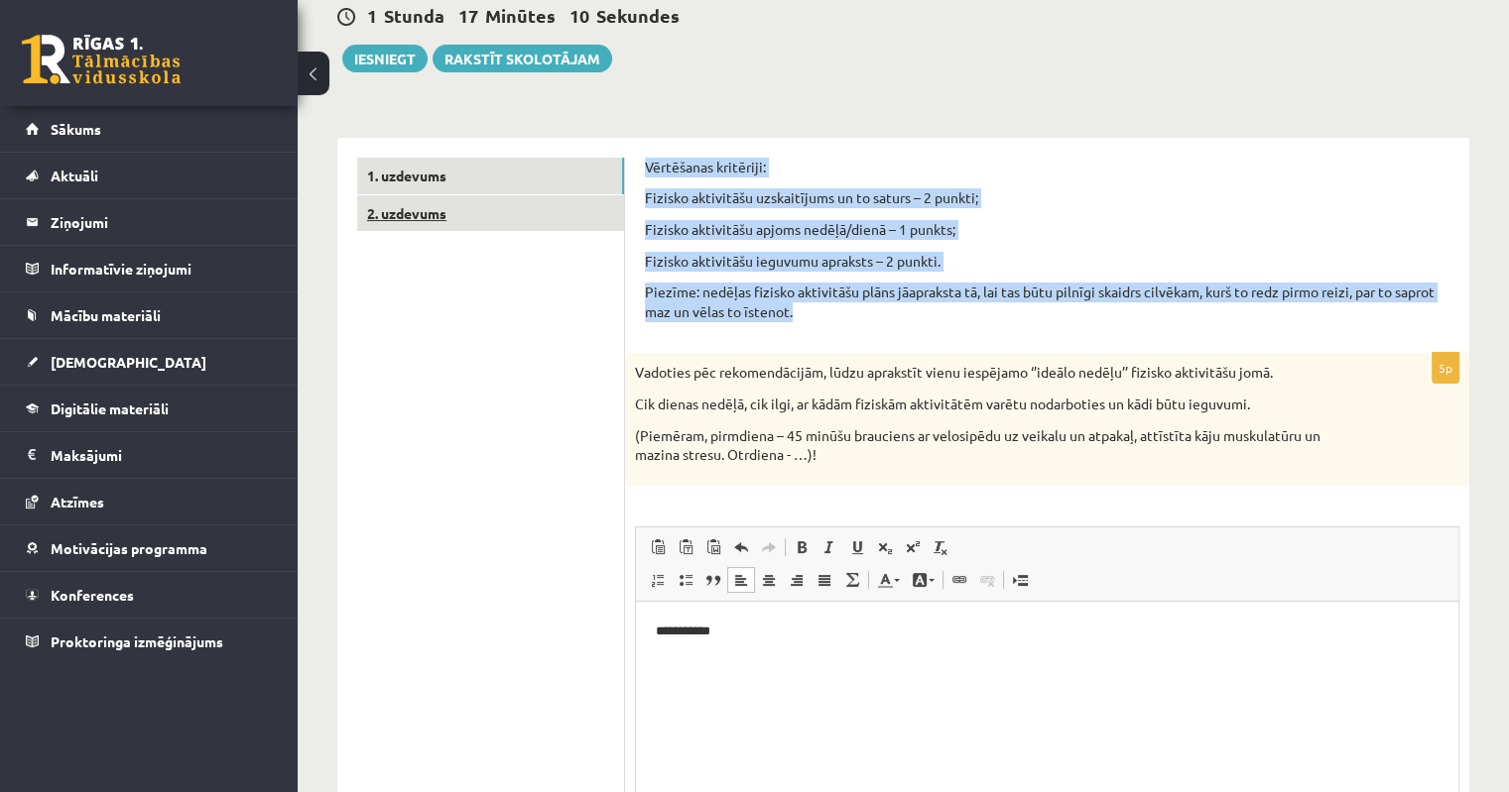
click at [410, 217] on link "2. uzdevums" at bounding box center [490, 213] width 267 height 37
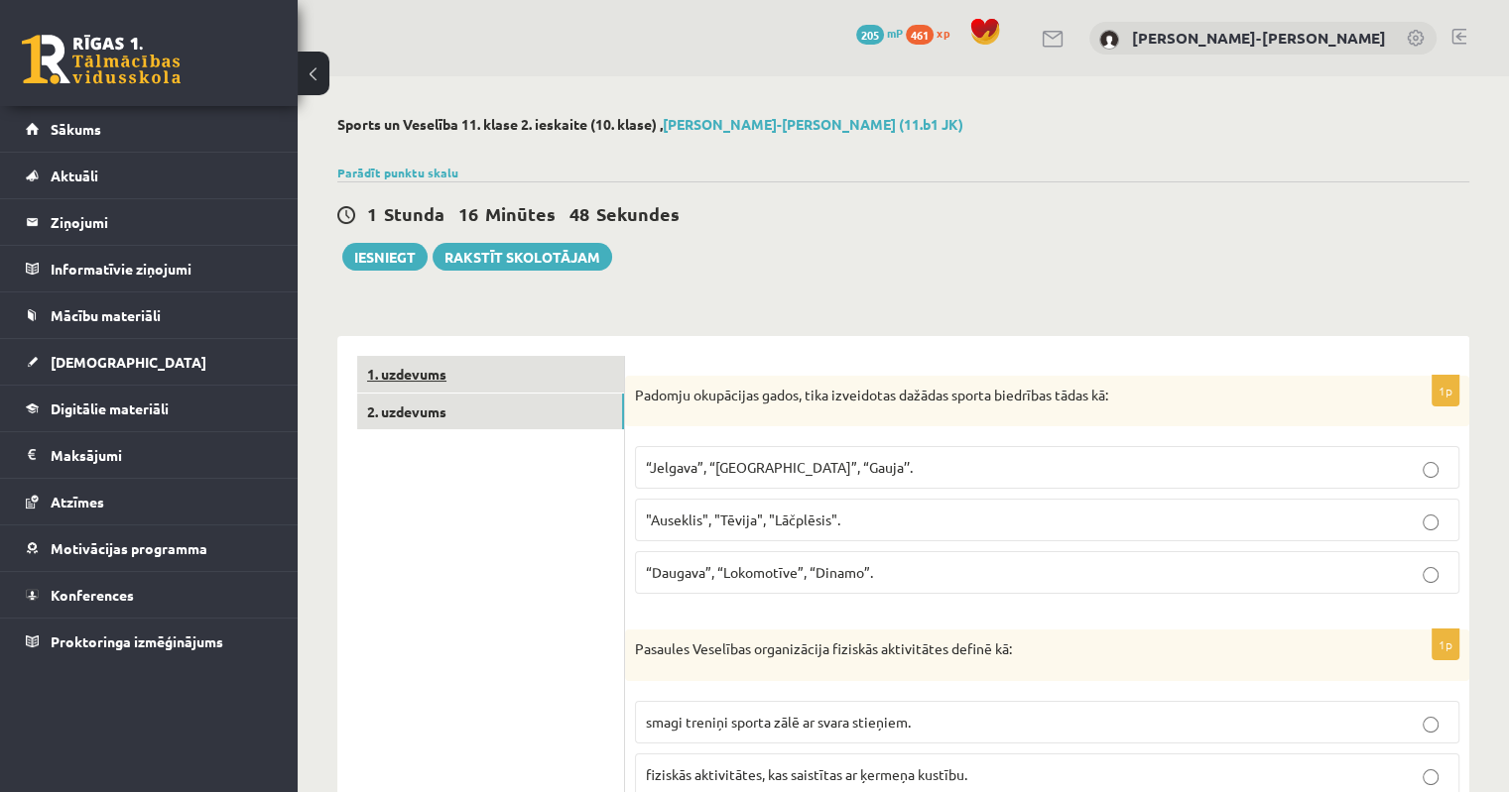
click at [447, 380] on link "1. uzdevums" at bounding box center [490, 374] width 267 height 37
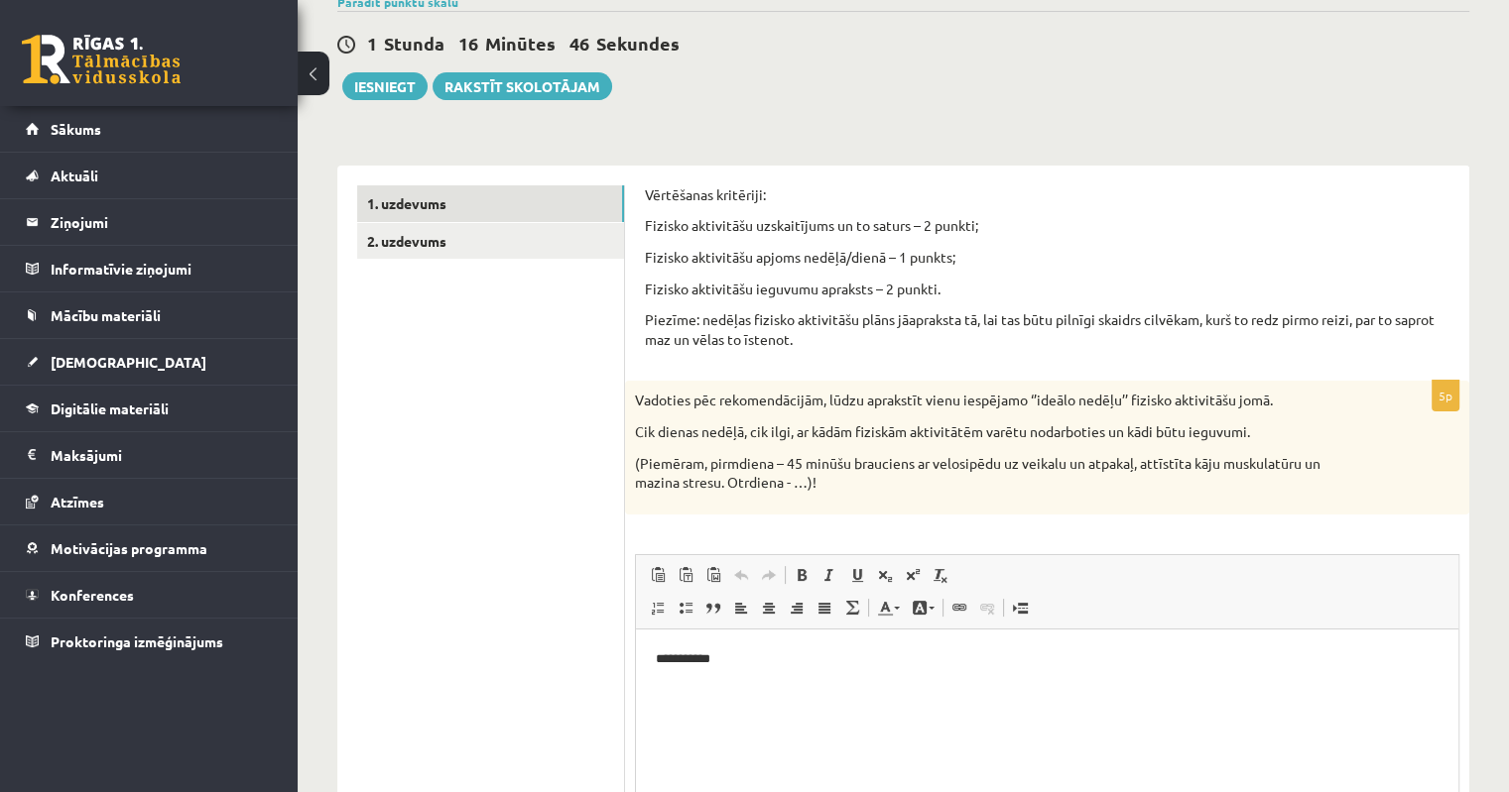
scroll to position [397, 0]
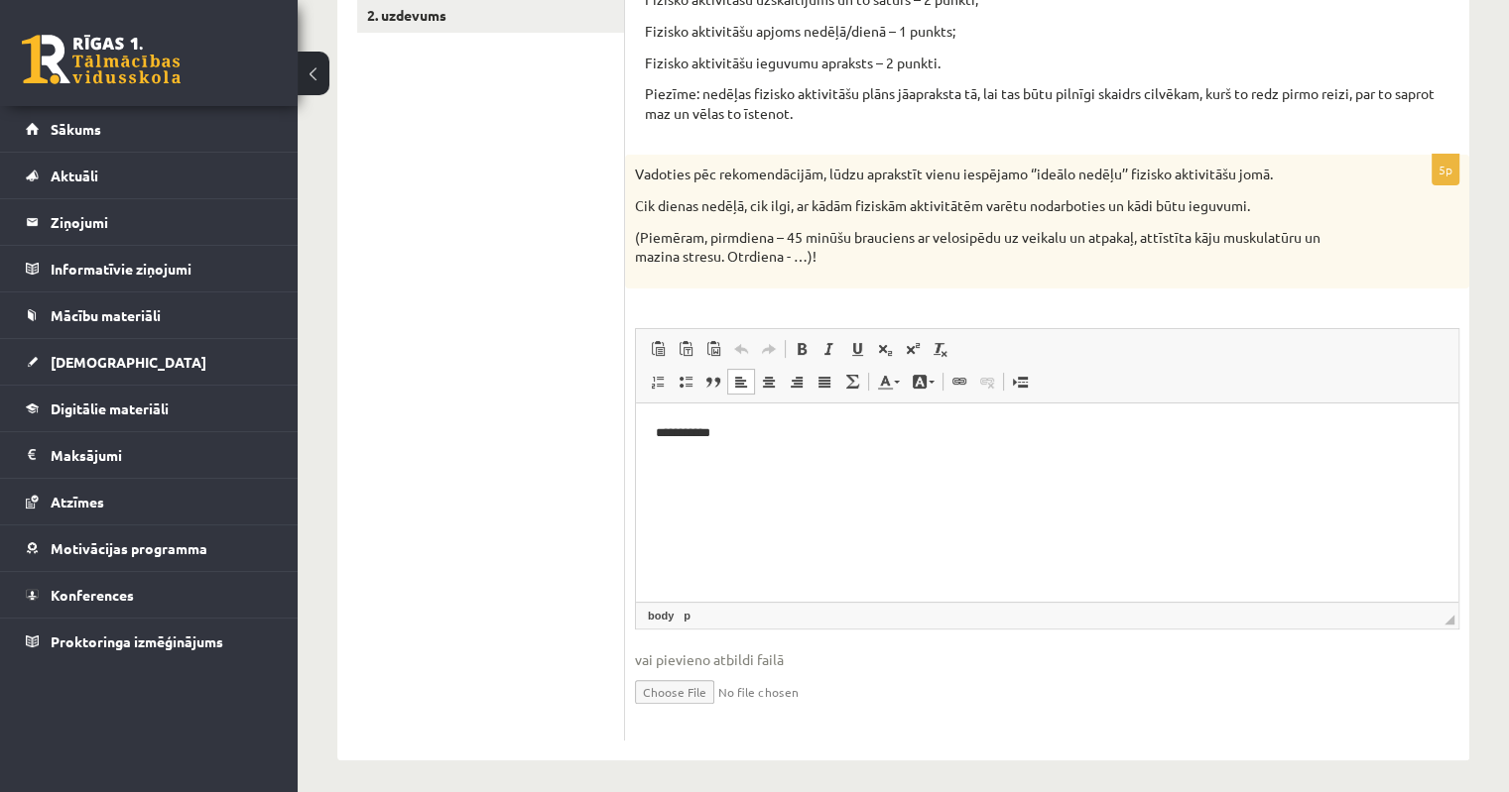
click at [823, 444] on html "**********" at bounding box center [1047, 433] width 822 height 61
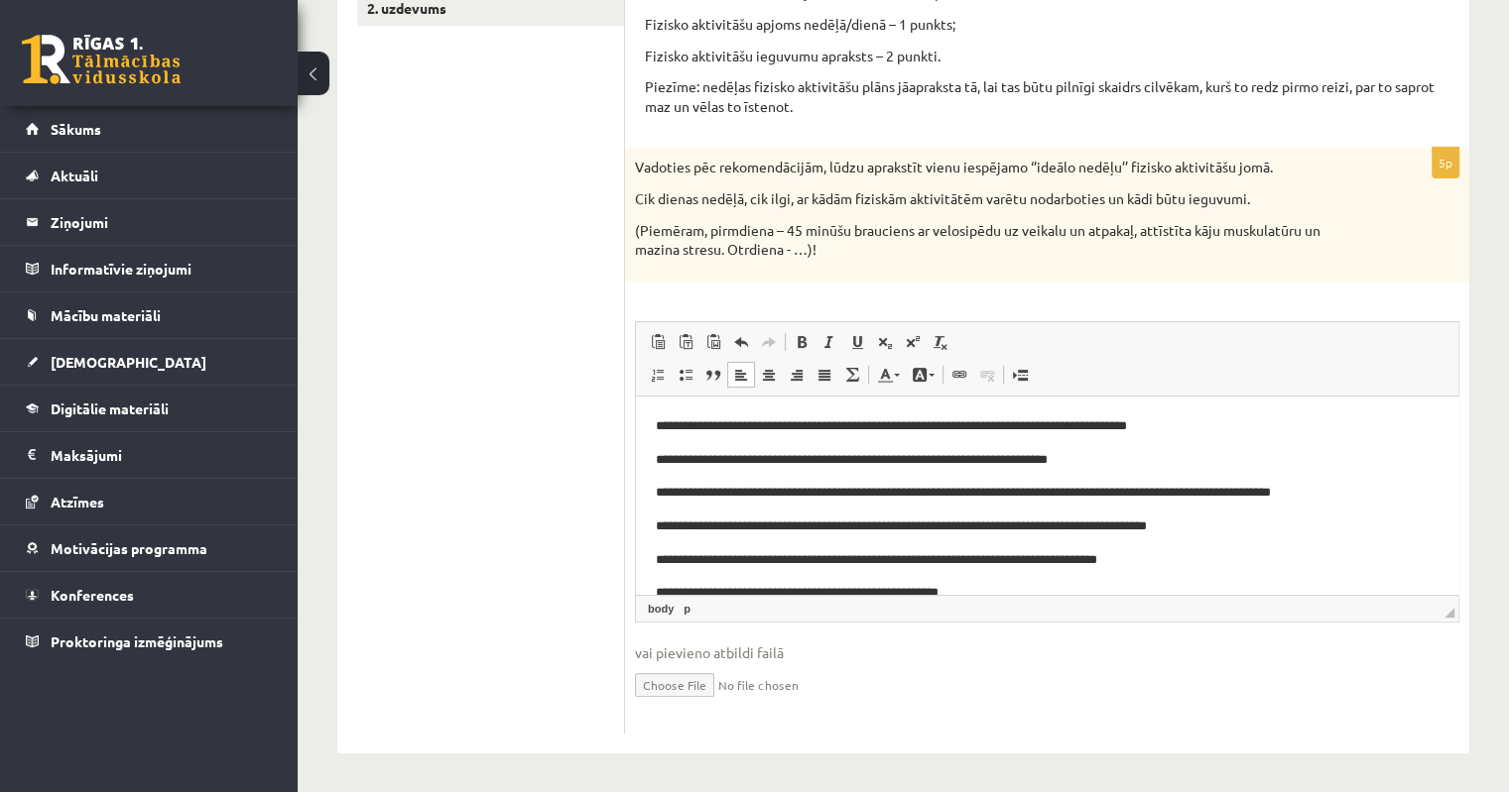
scroll to position [63, 0]
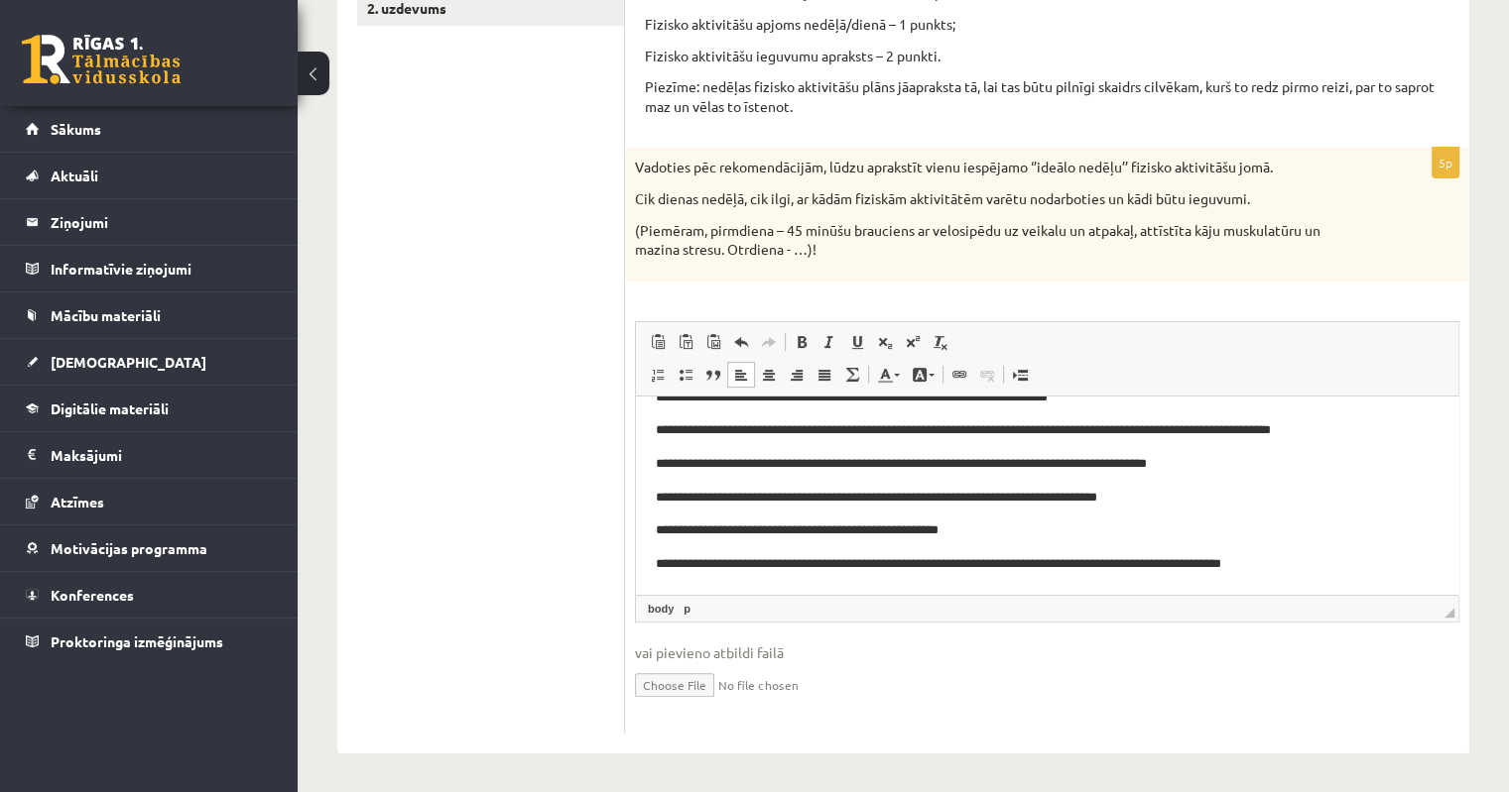
click at [1207, 487] on p "**********" at bounding box center [1040, 497] width 768 height 21
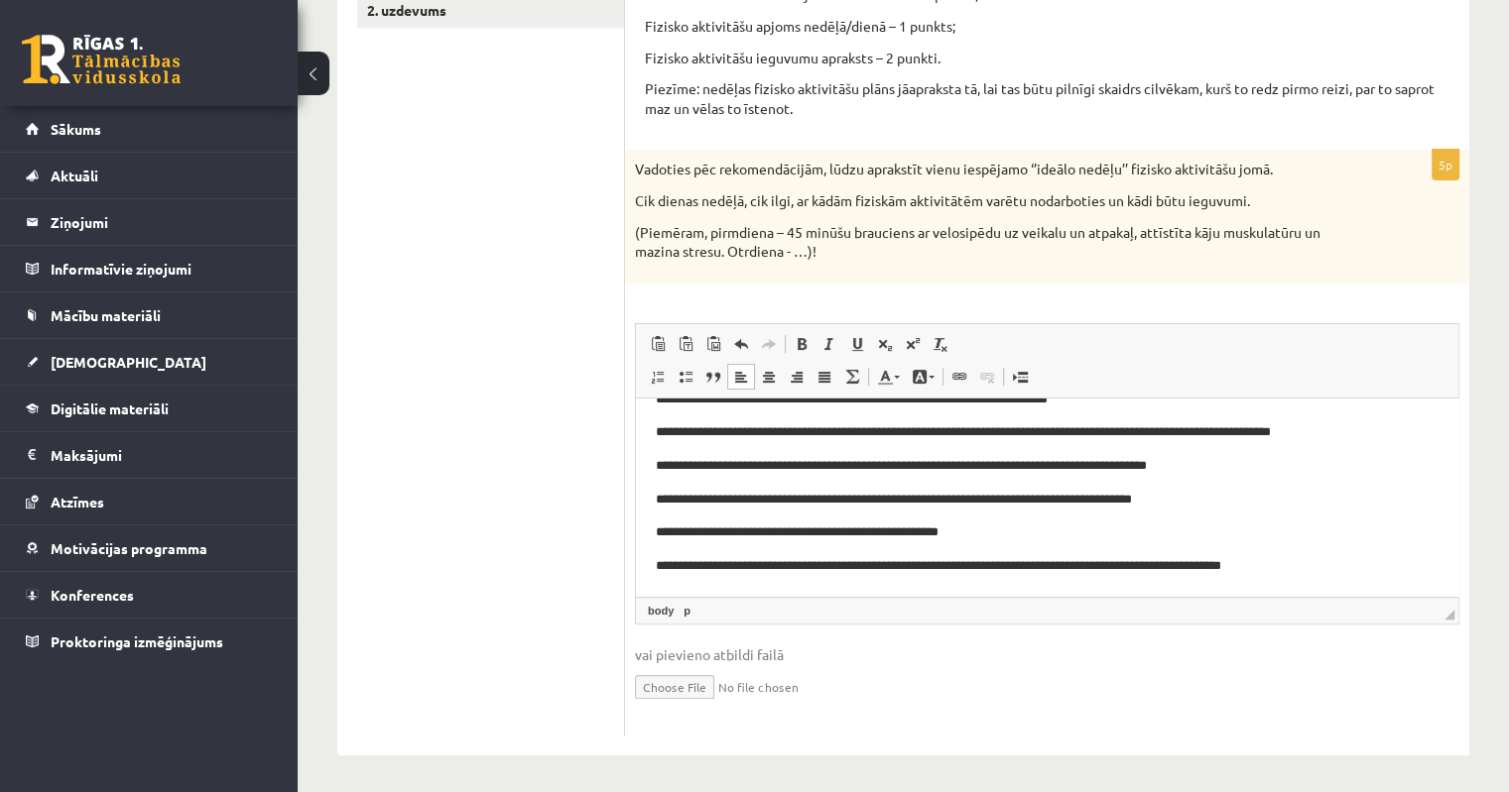
scroll to position [0, 0]
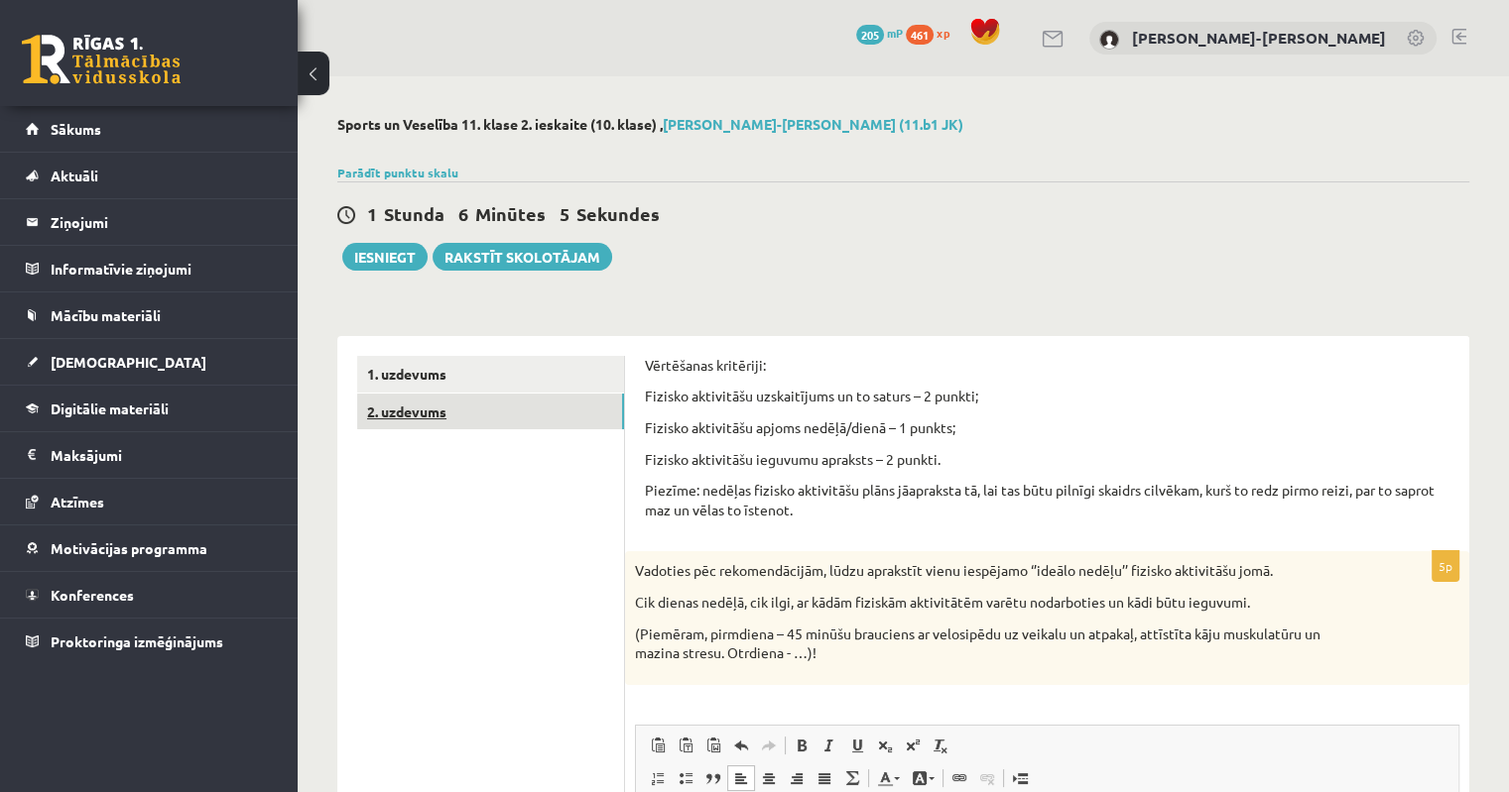
click at [414, 418] on link "2. uzdevums" at bounding box center [490, 412] width 267 height 37
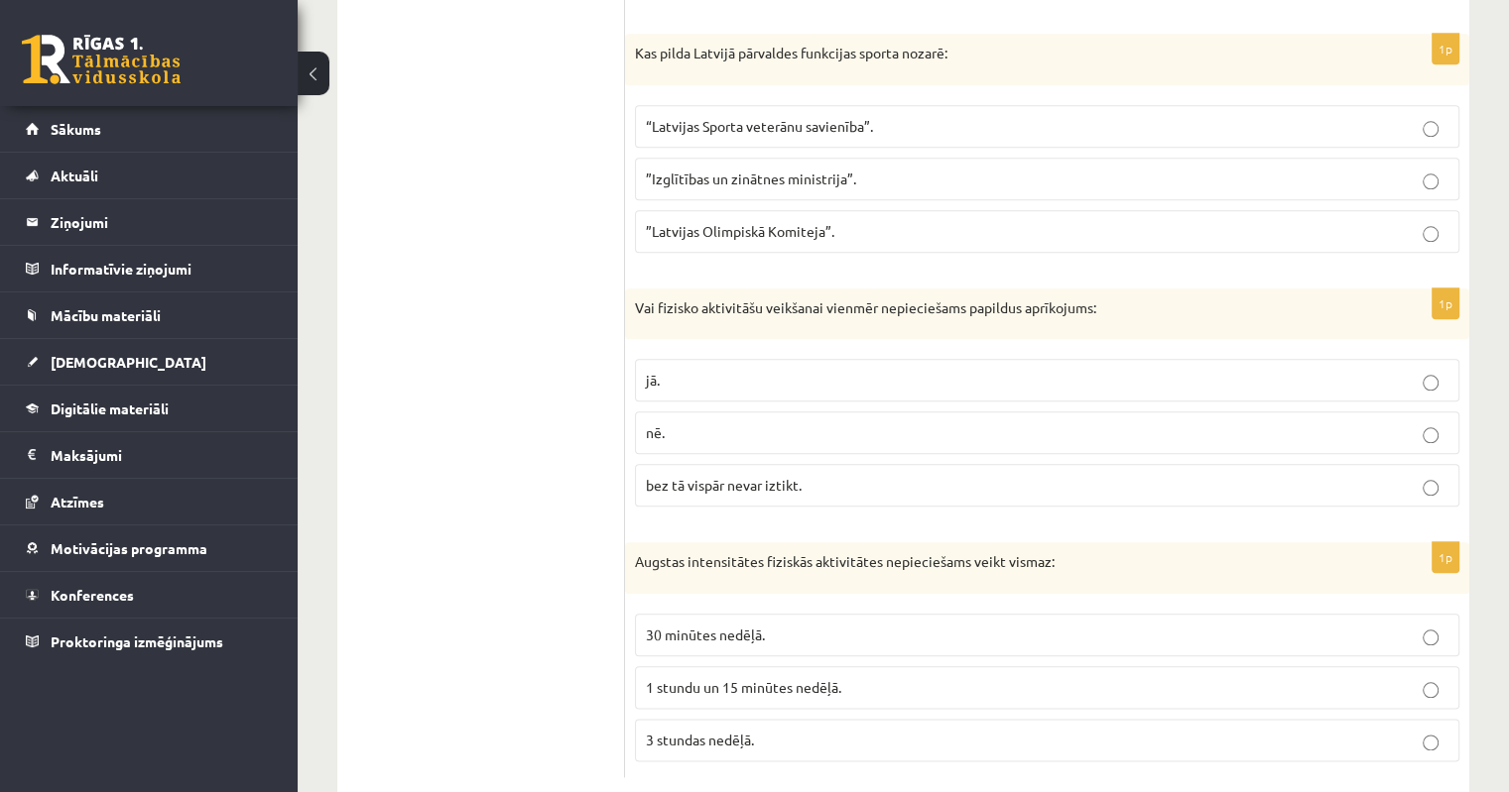
scroll to position [2157, 0]
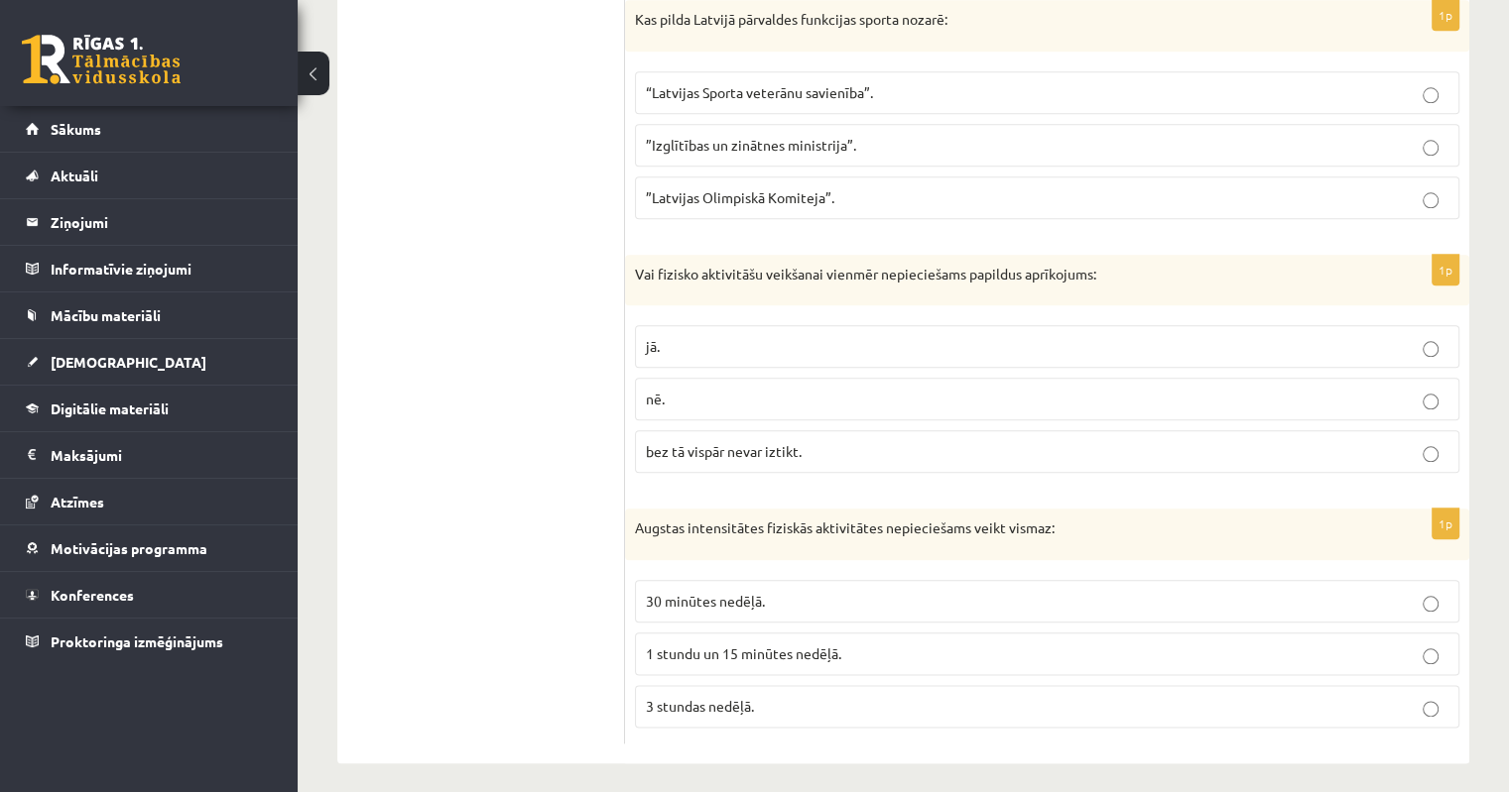
click at [1438, 646] on p "1 stundu un 15 minūtes nedēļā." at bounding box center [1047, 654] width 802 height 21
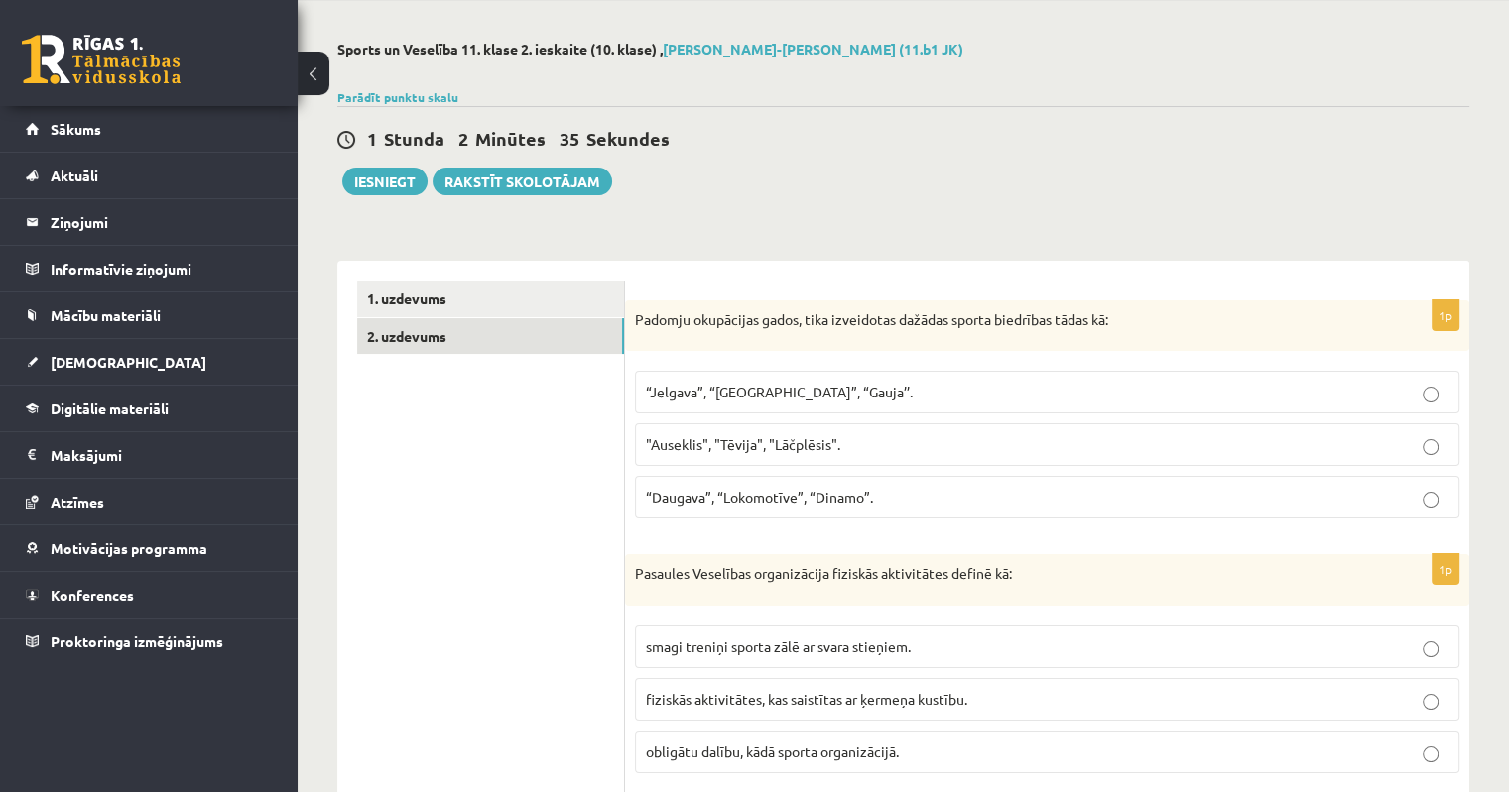
scroll to position [0, 0]
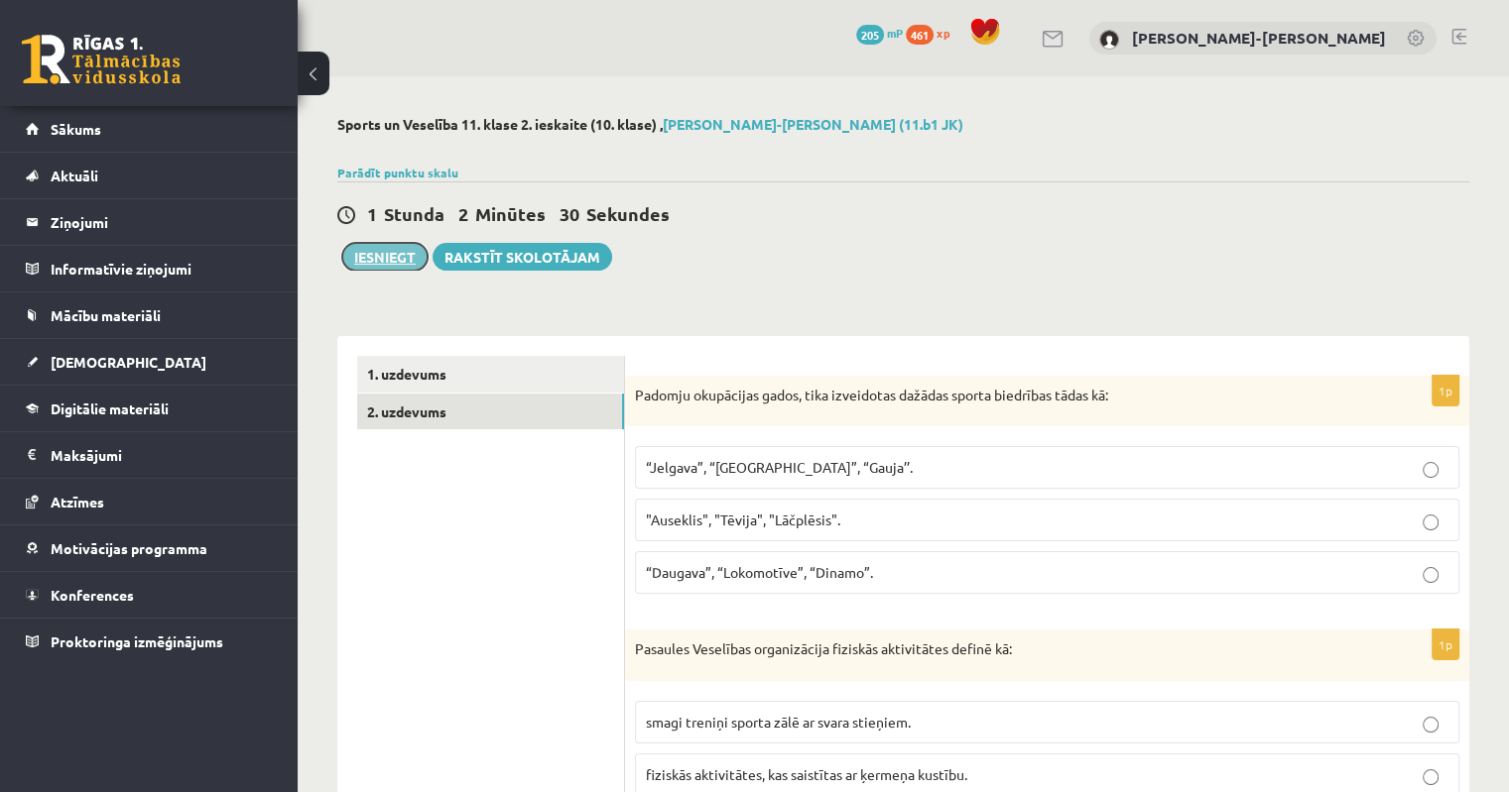
click at [382, 260] on button "Iesniegt" at bounding box center [384, 257] width 85 height 28
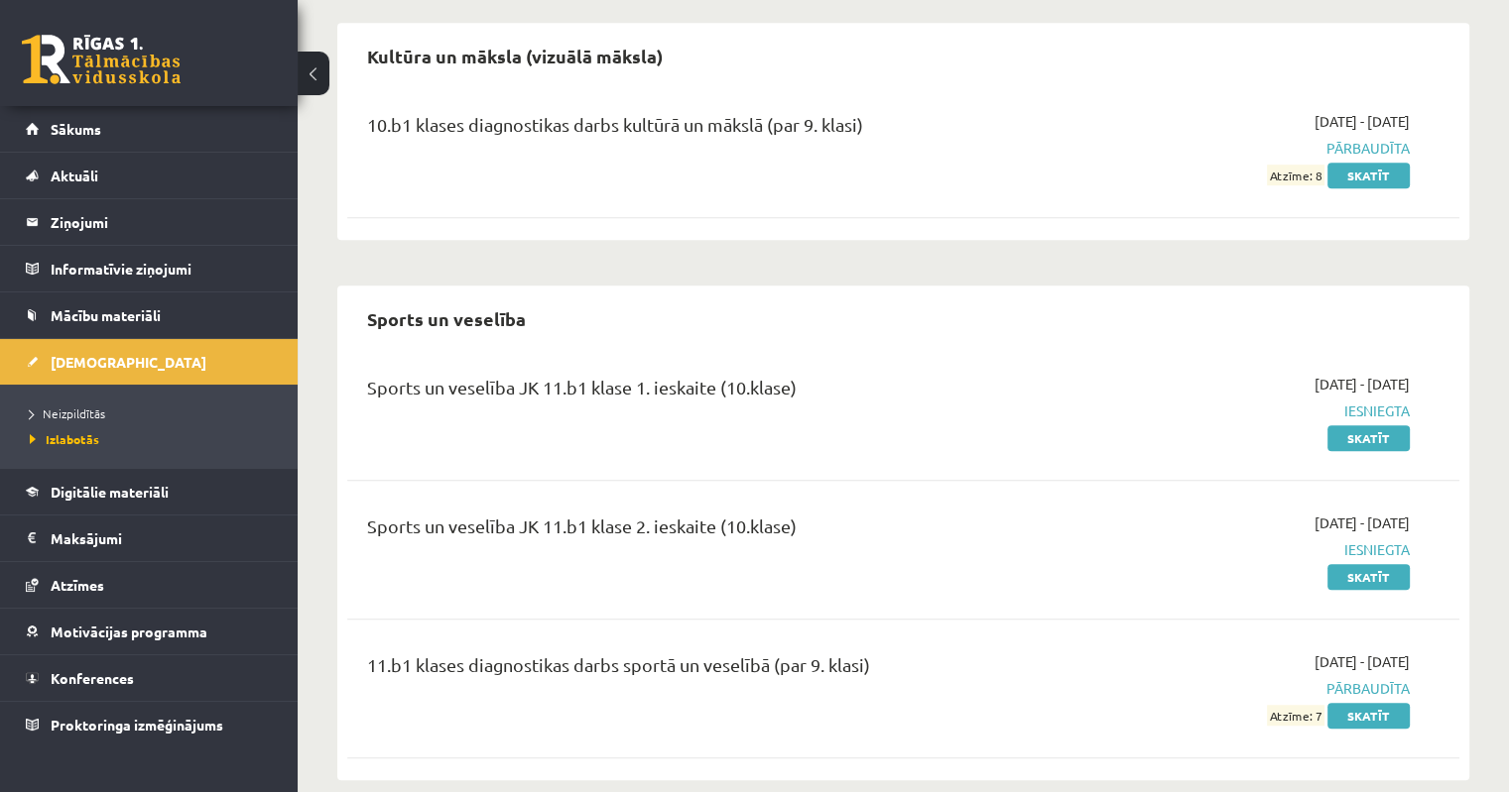
scroll to position [1309, 0]
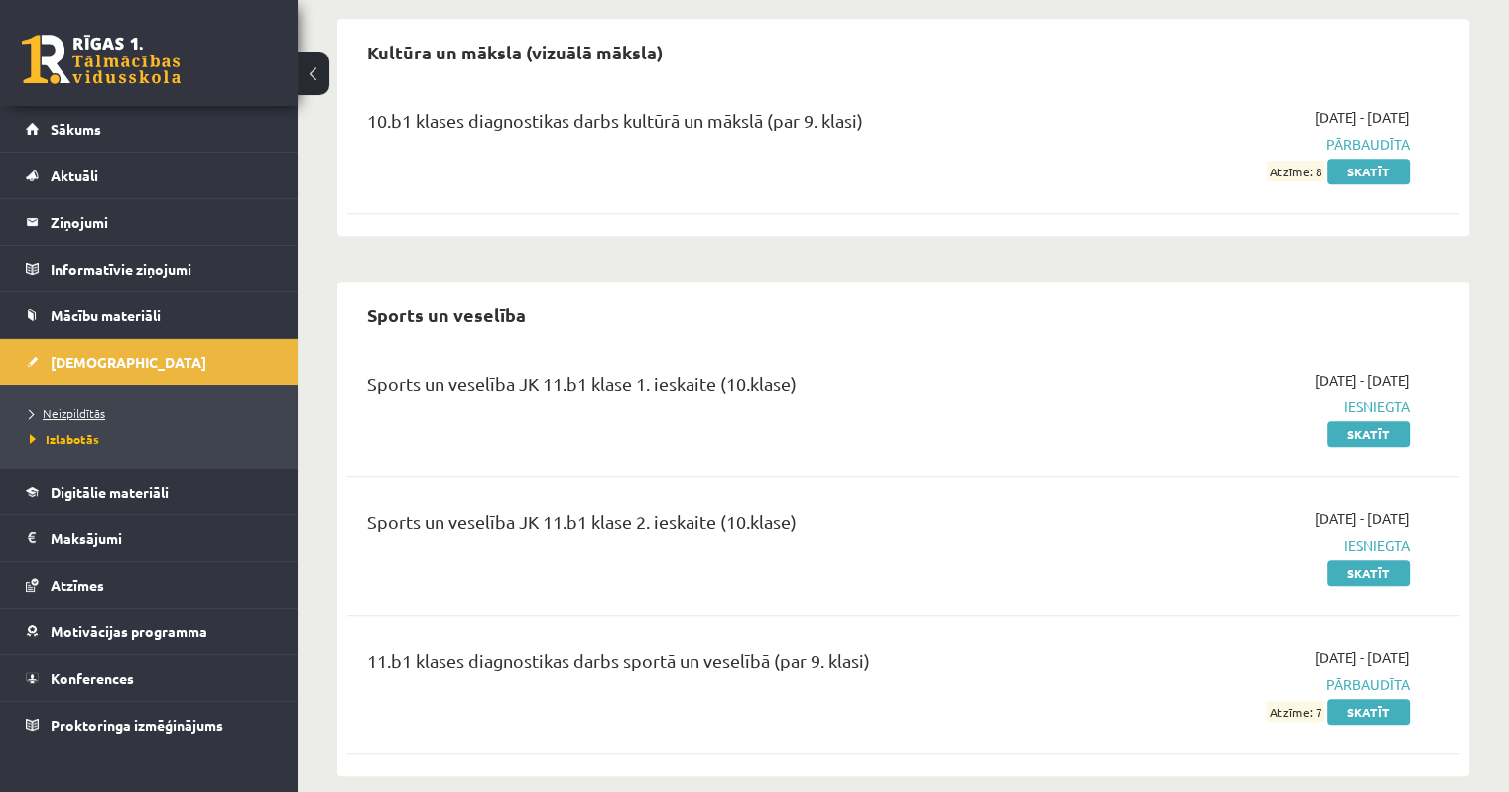
click at [74, 416] on span "Neizpildītās" at bounding box center [67, 414] width 75 height 16
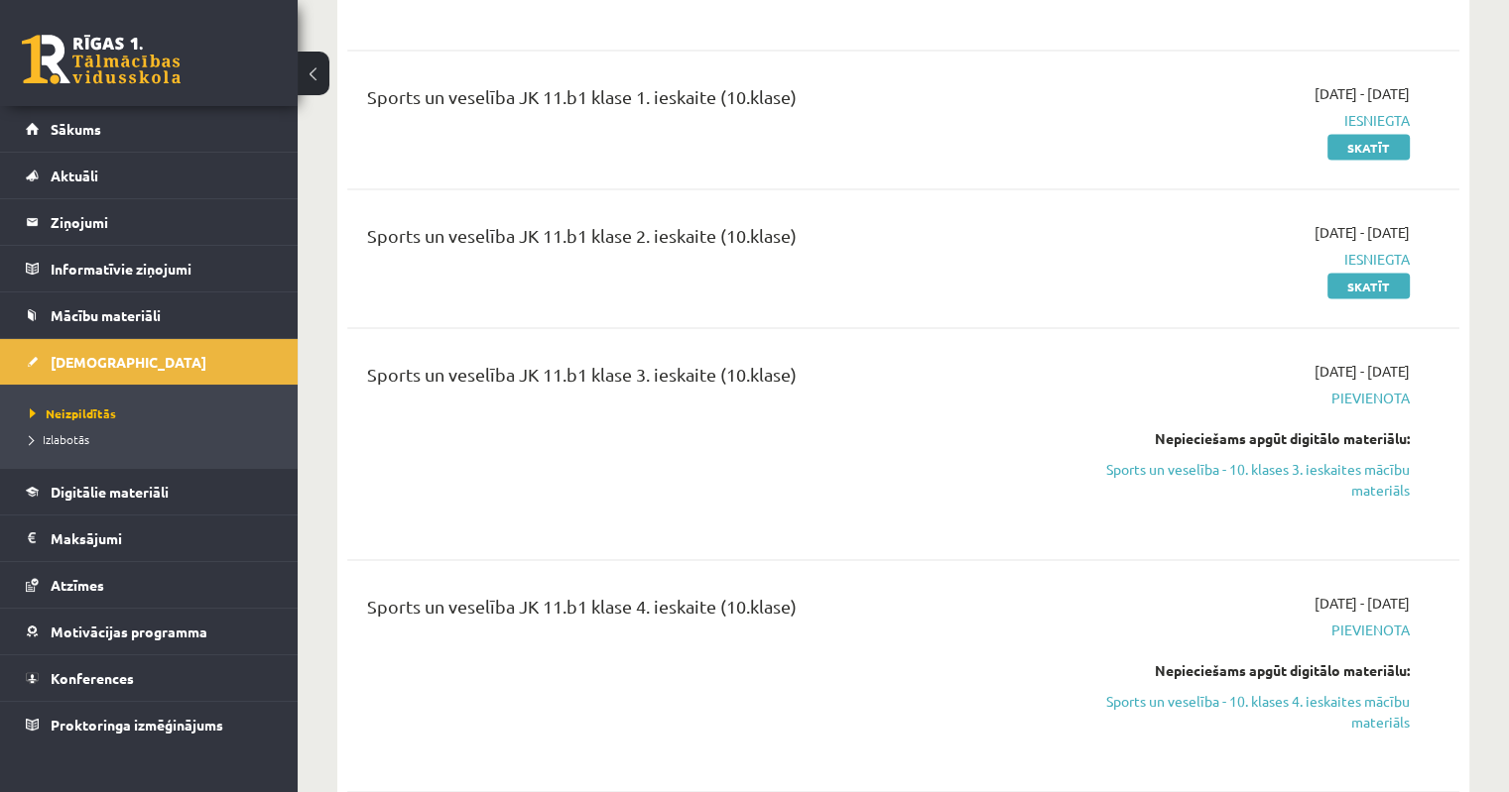
scroll to position [3888, 0]
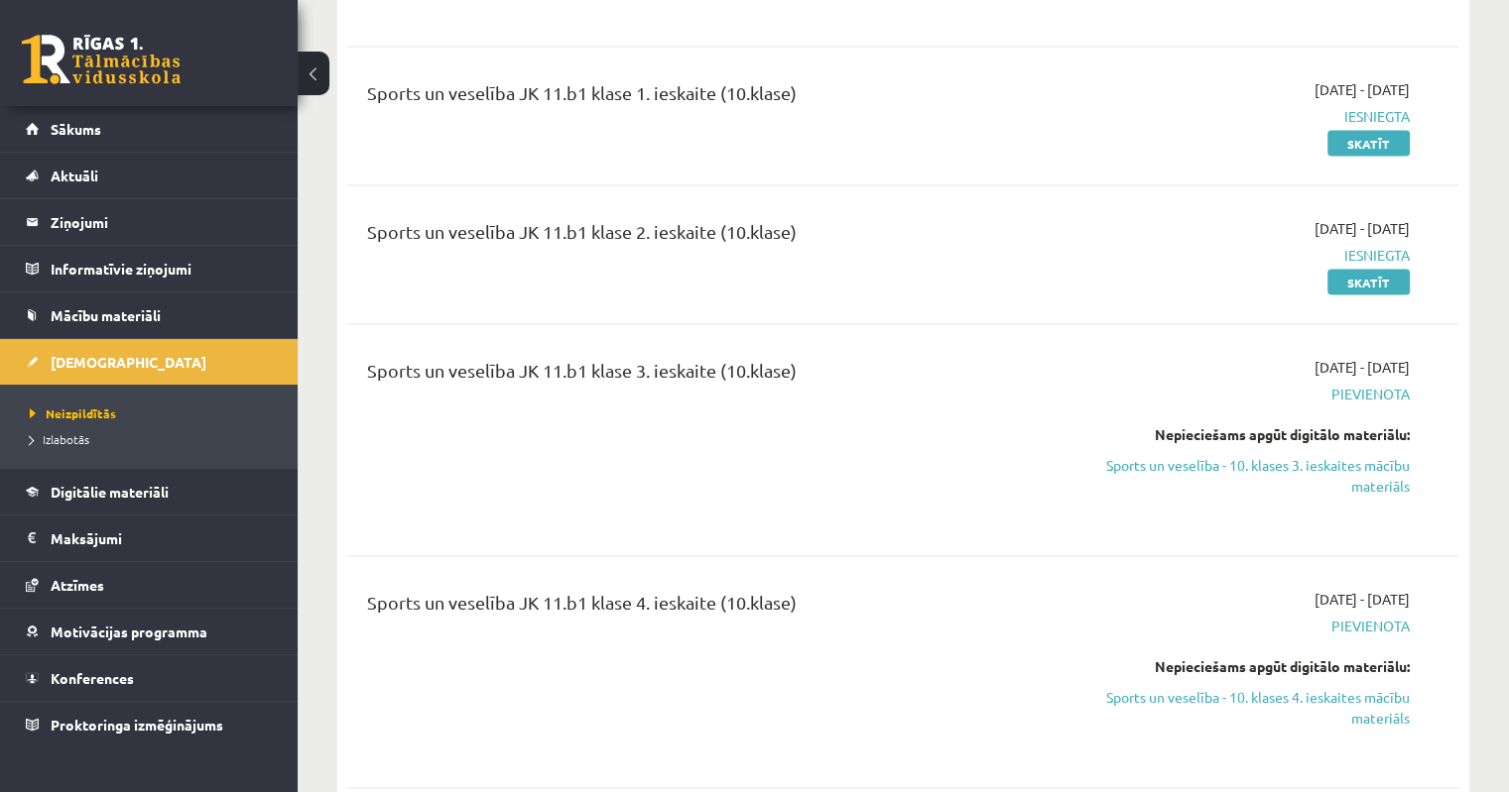
drag, startPoint x: 1385, startPoint y: 376, endPoint x: 863, endPoint y: 75, distance: 602.1
click at [1385, 455] on link "Sports un veselība - 10. klases 3. ieskaites mācību materiāls" at bounding box center [1245, 476] width 327 height 42
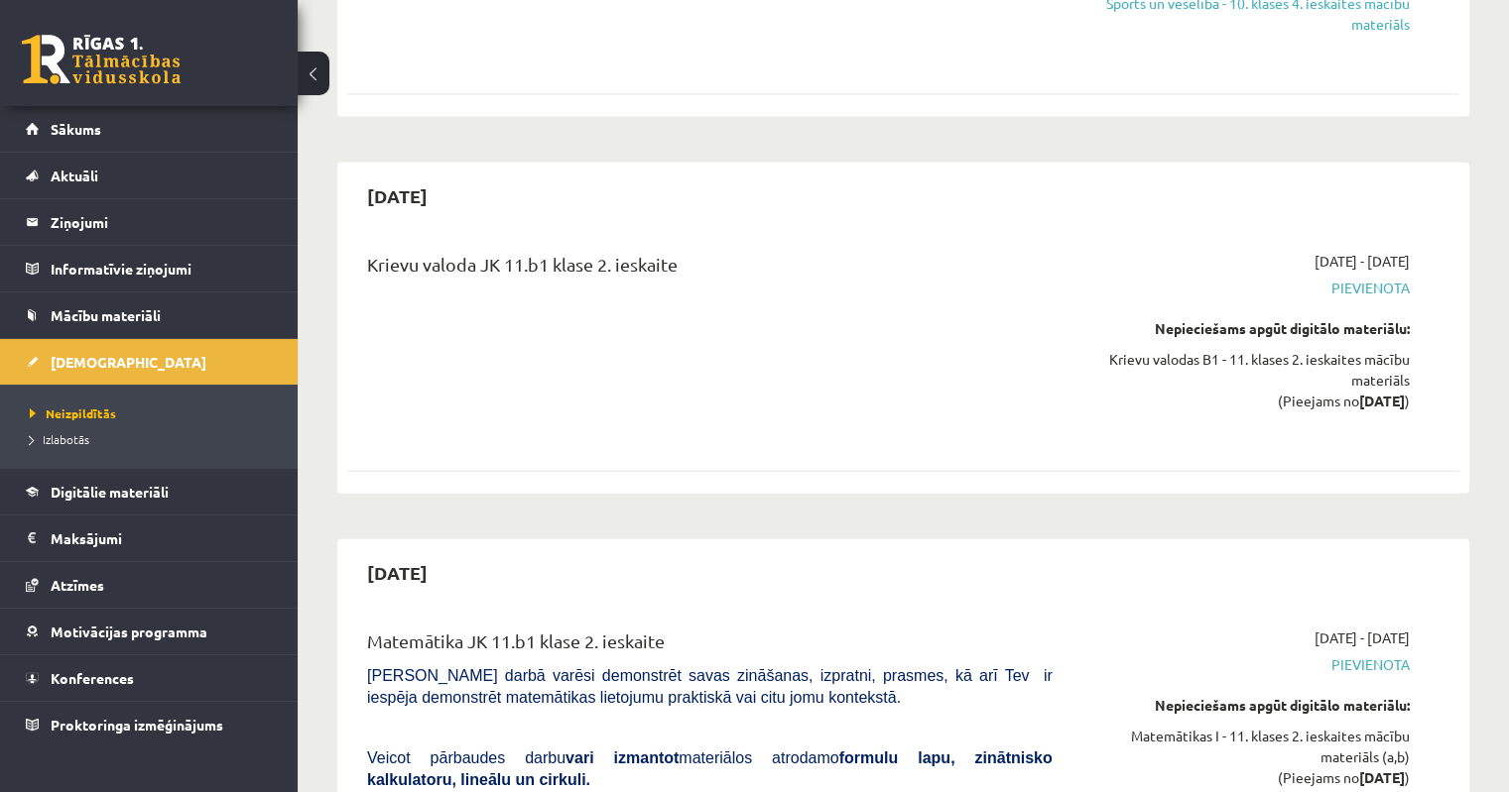
scroll to position [4362, 0]
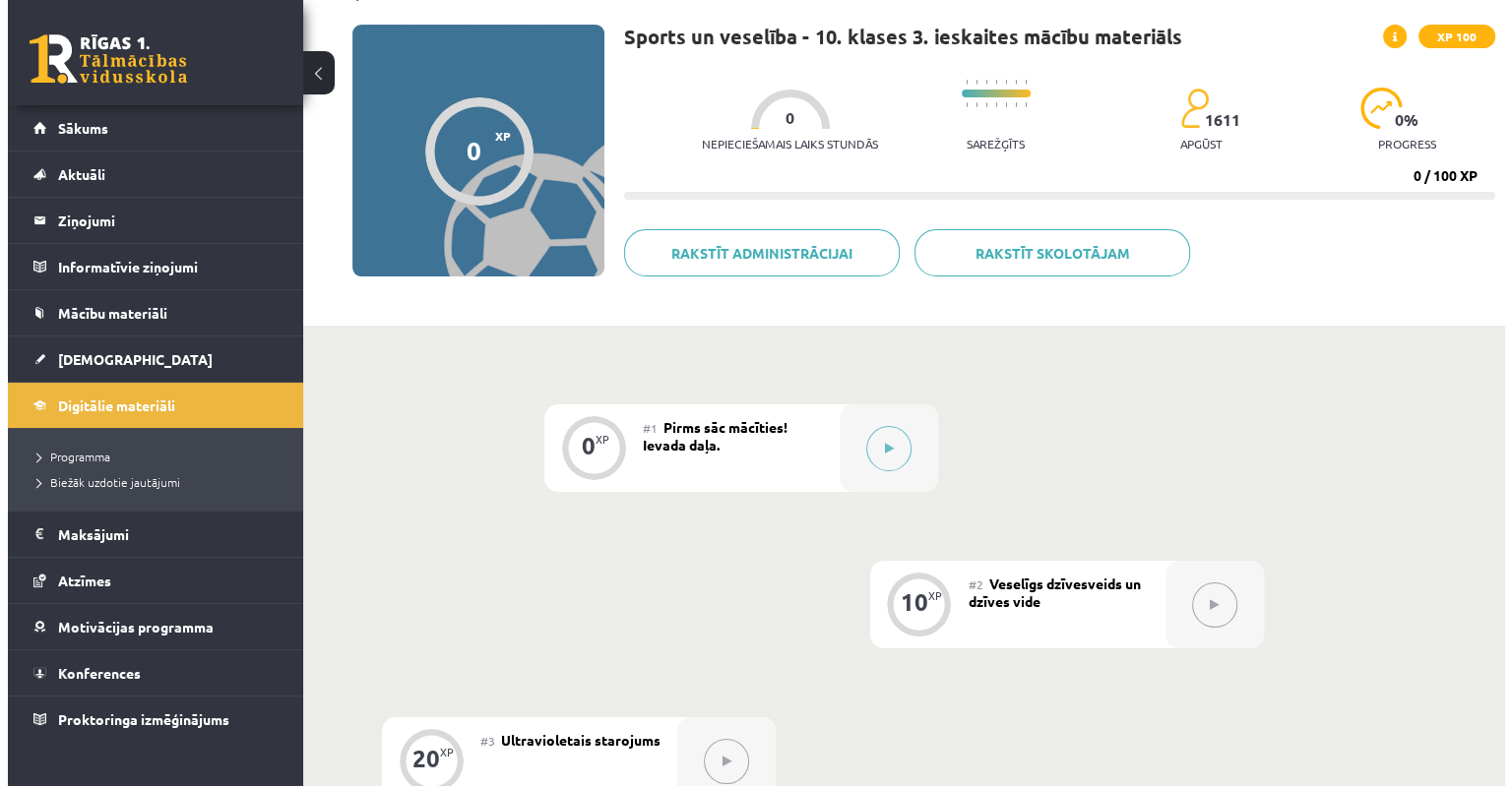
scroll to position [98, 0]
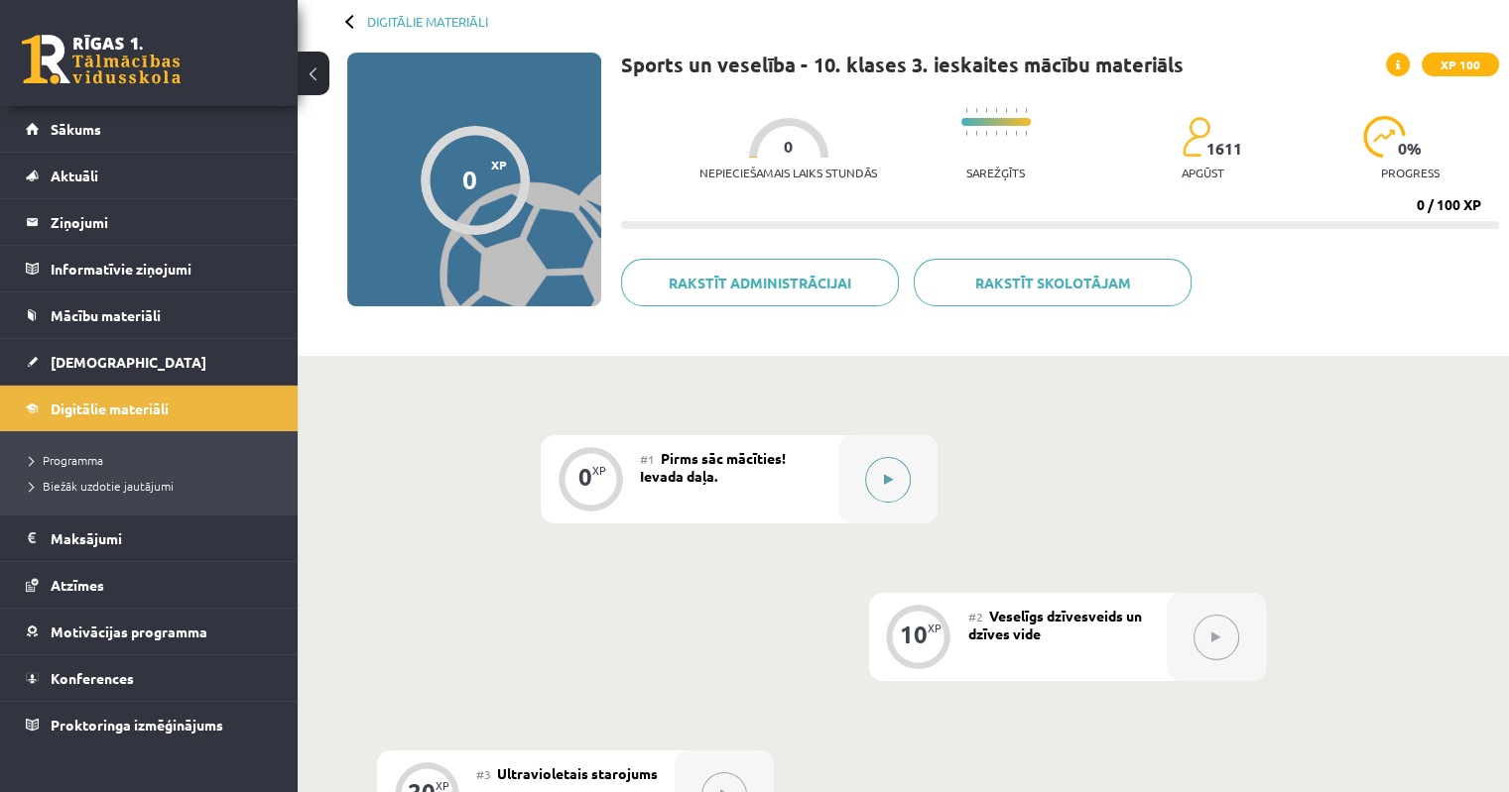
click at [892, 480] on icon at bounding box center [888, 480] width 9 height 12
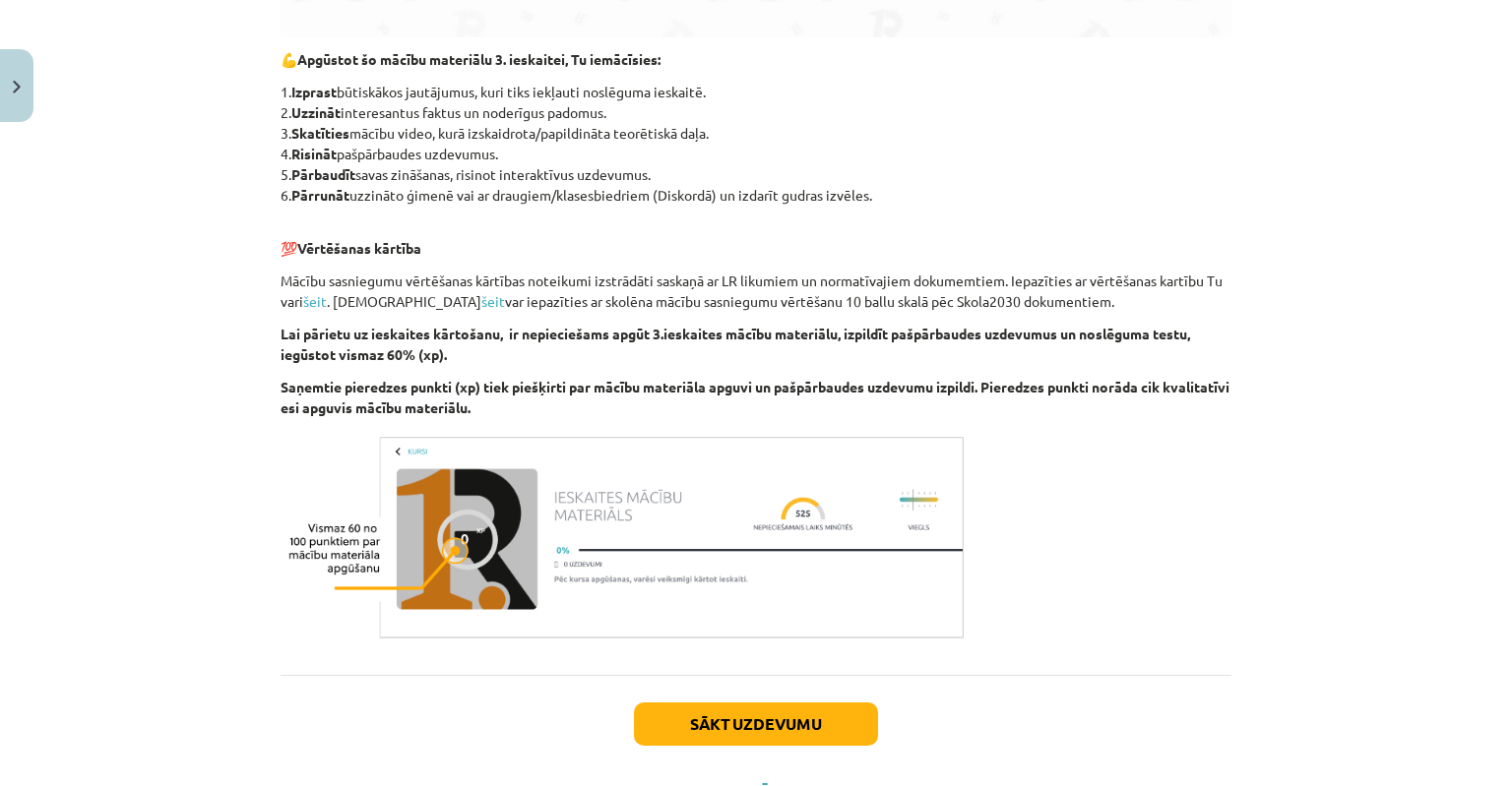
scroll to position [1144, 0]
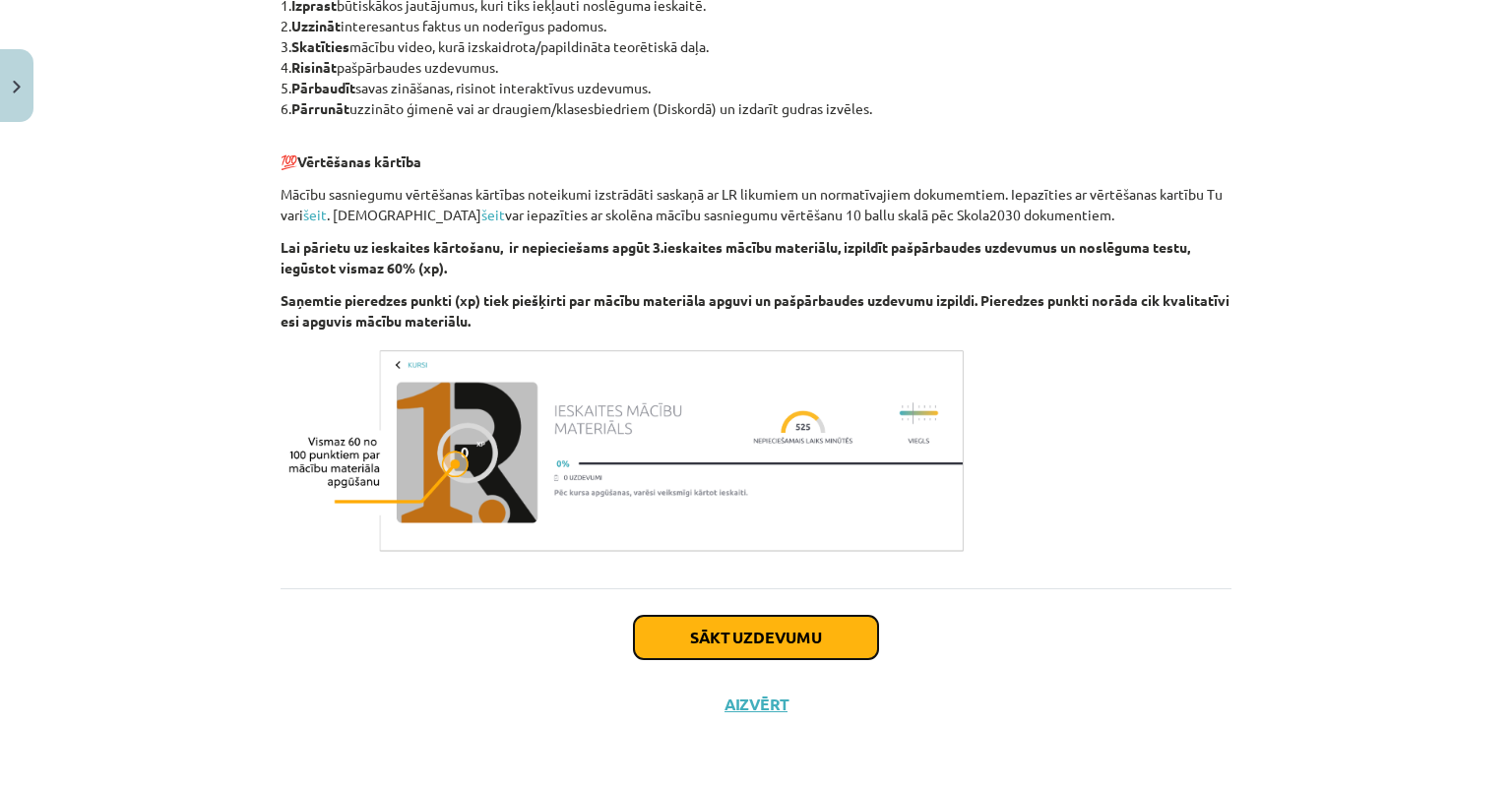
click at [770, 637] on button "Sākt uzdevumu" at bounding box center [756, 638] width 244 height 44
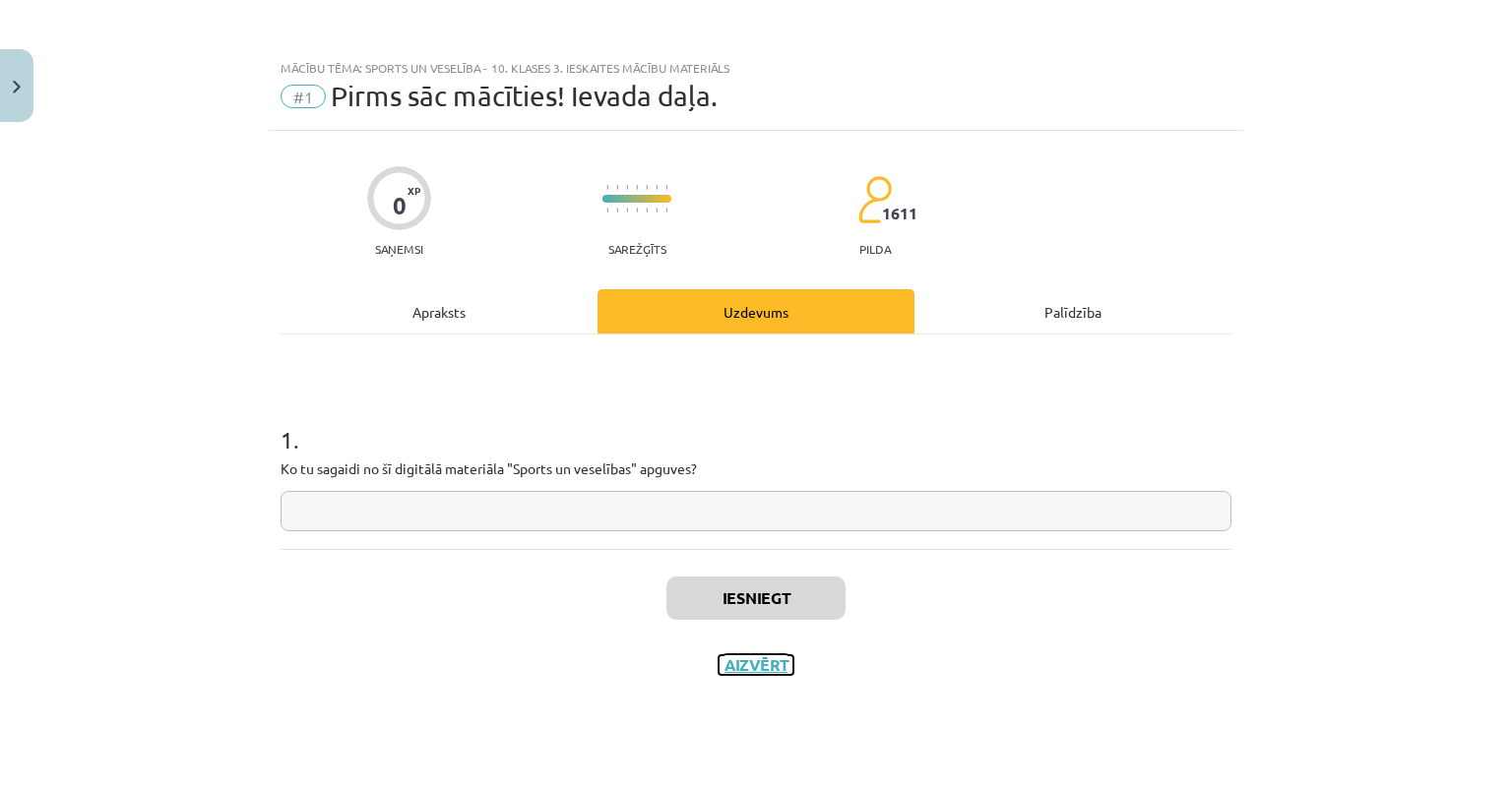
click at [753, 669] on button "Aizvērt" at bounding box center [756, 666] width 74 height 20
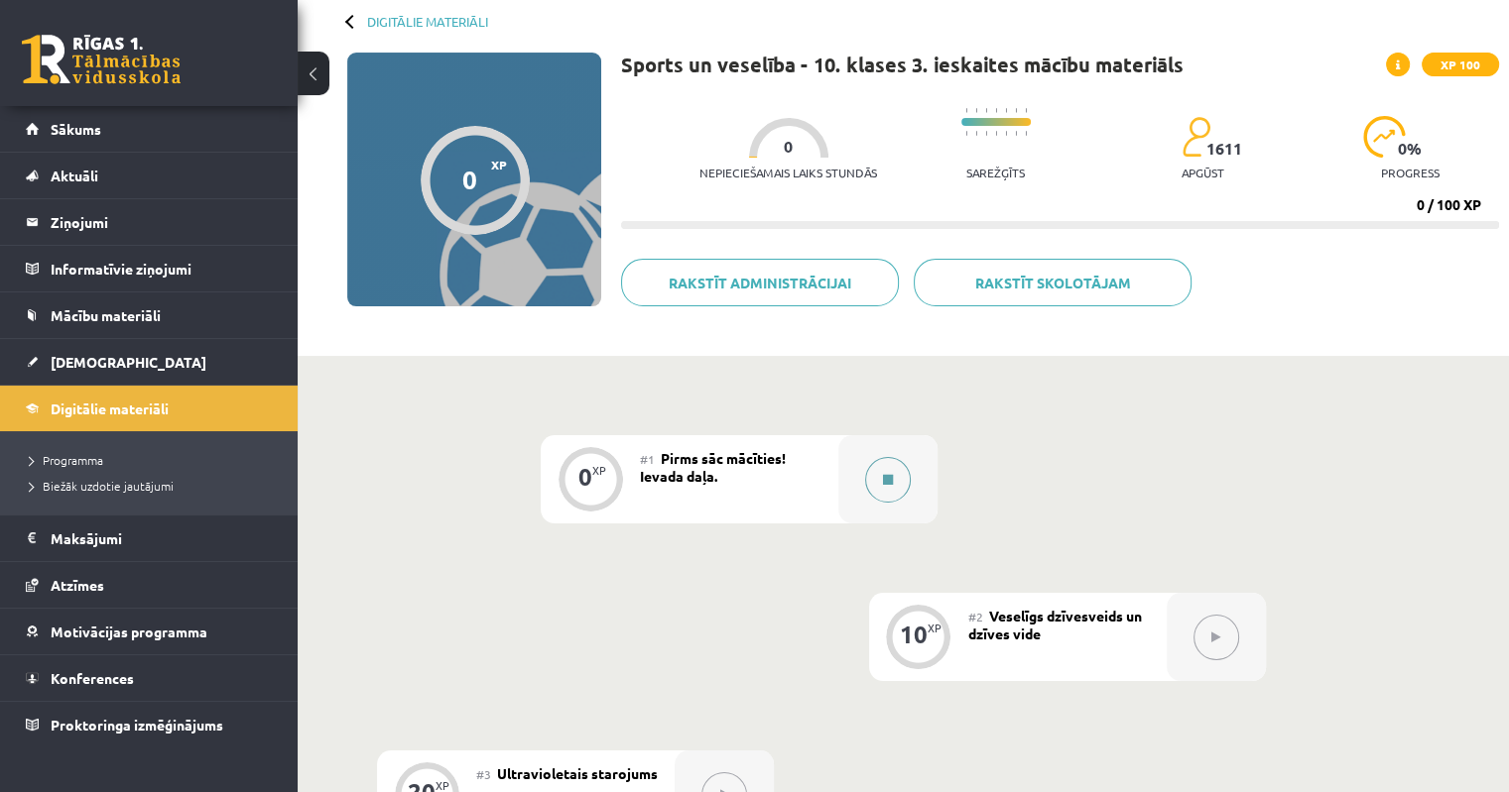
click at [888, 487] on button at bounding box center [888, 480] width 46 height 46
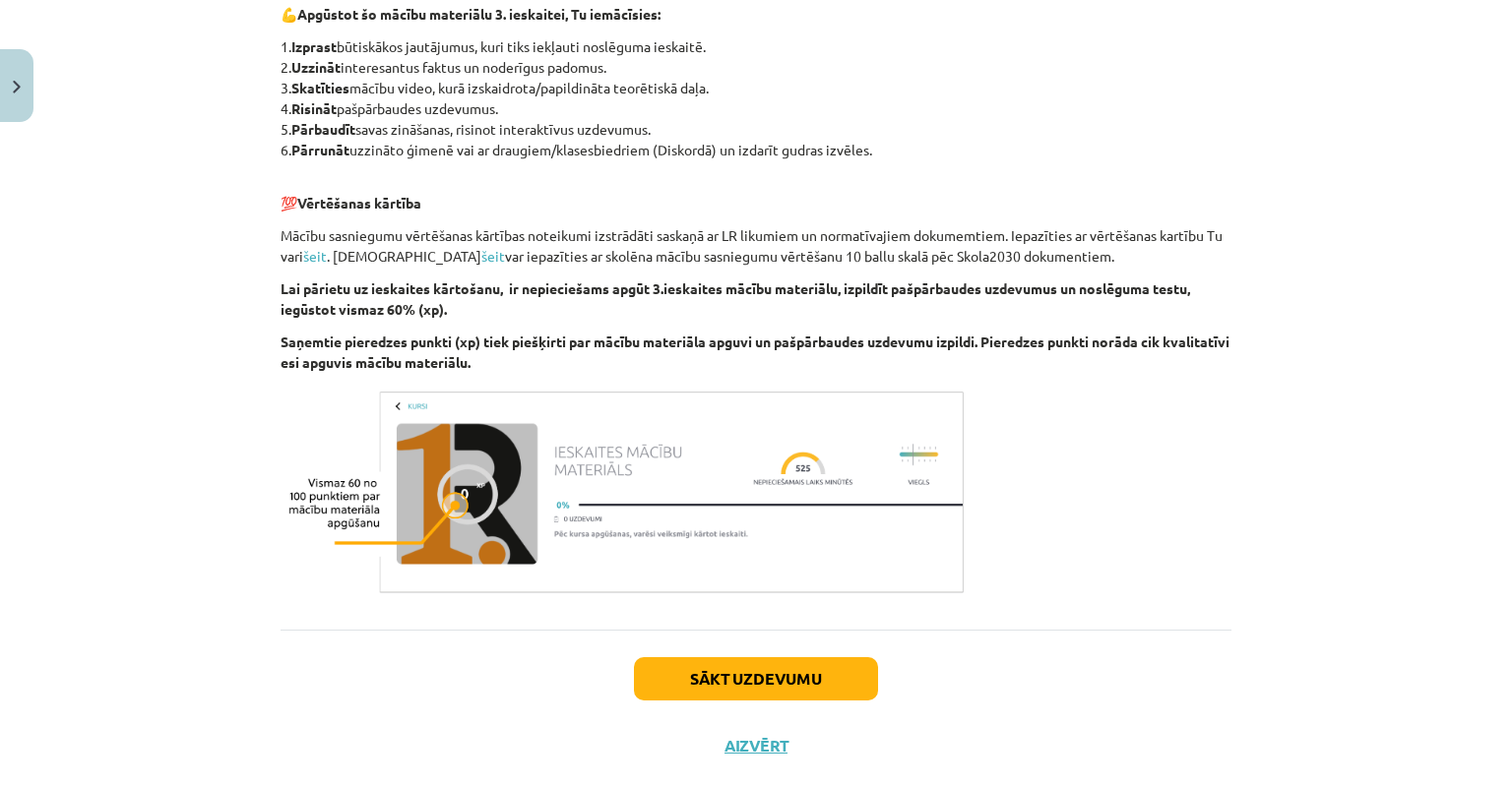
scroll to position [1144, 0]
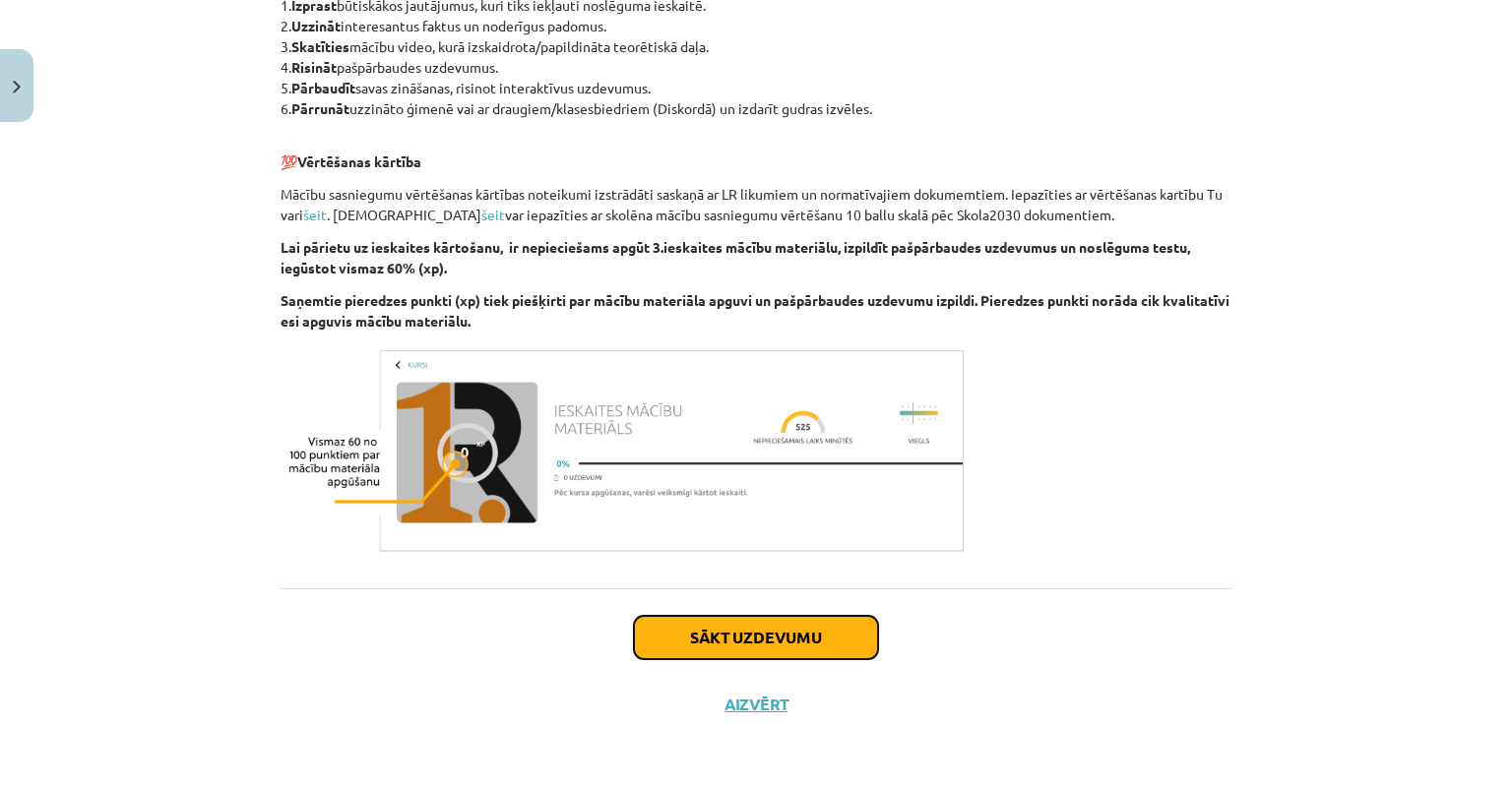
click at [784, 648] on button "Sākt uzdevumu" at bounding box center [756, 638] width 244 height 44
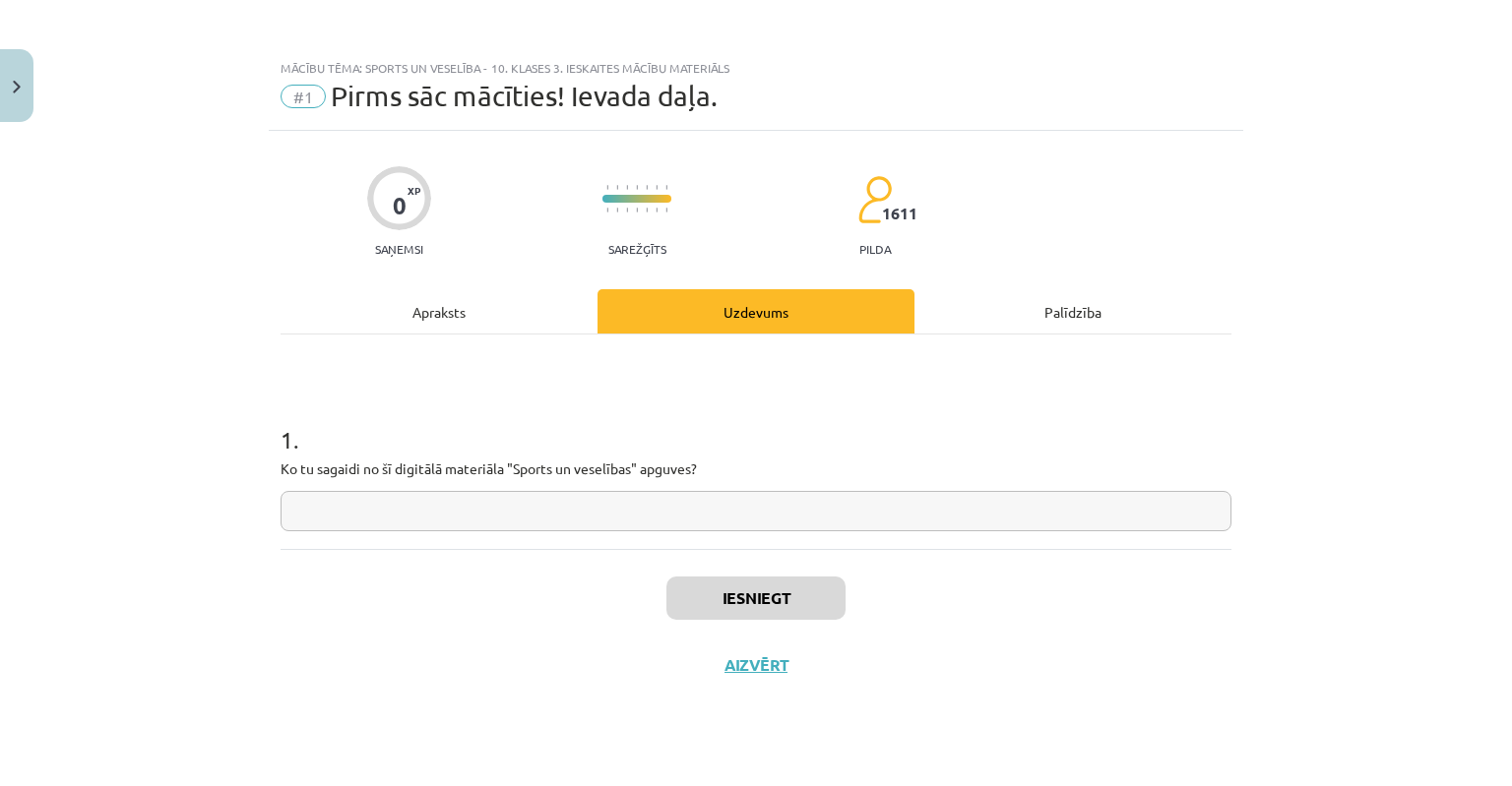
scroll to position [0, 0]
click at [370, 511] on input "text" at bounding box center [756, 511] width 951 height 41
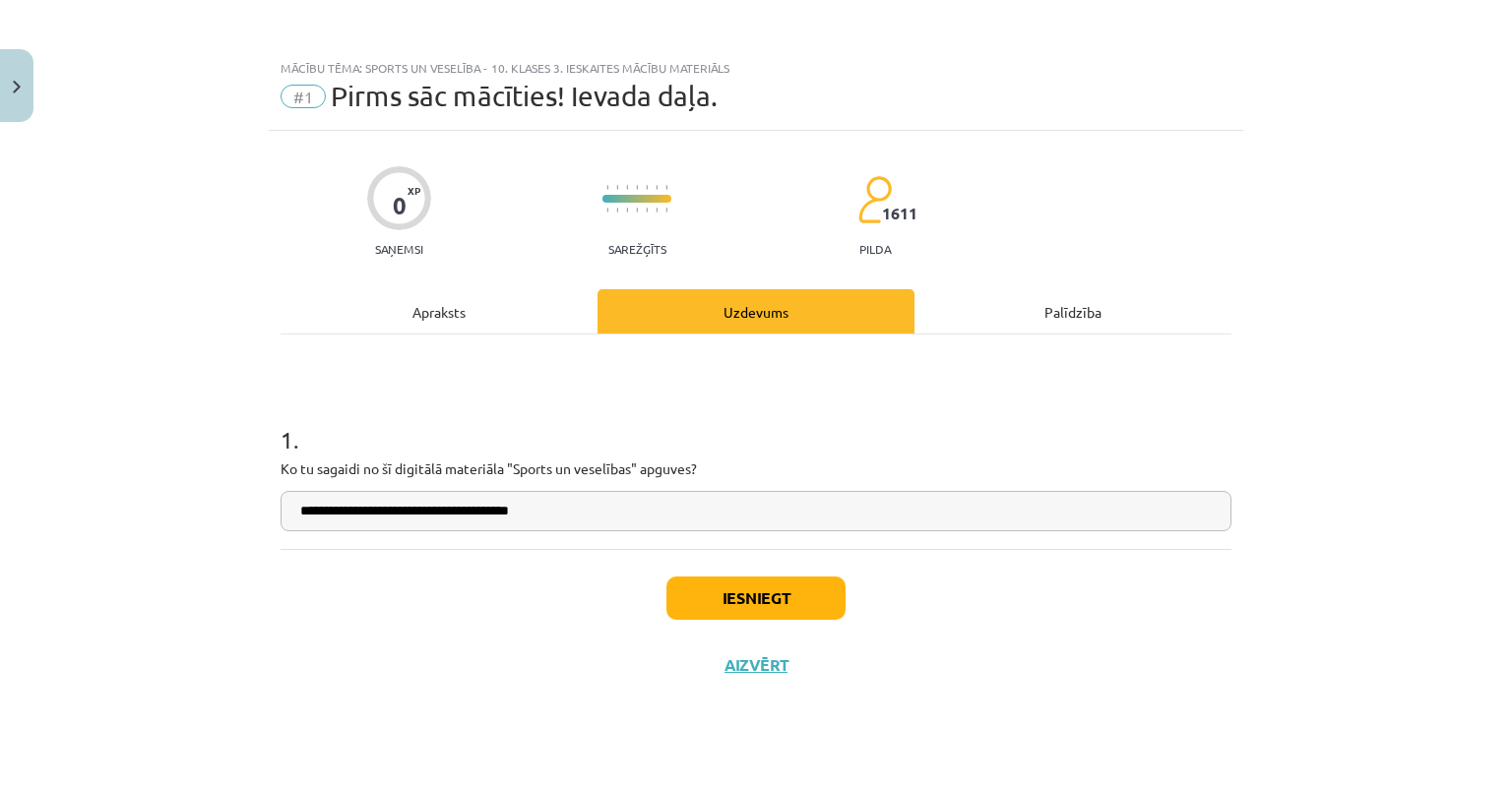
type input "**********"
click at [772, 603] on button "Iesniegt" at bounding box center [756, 598] width 180 height 44
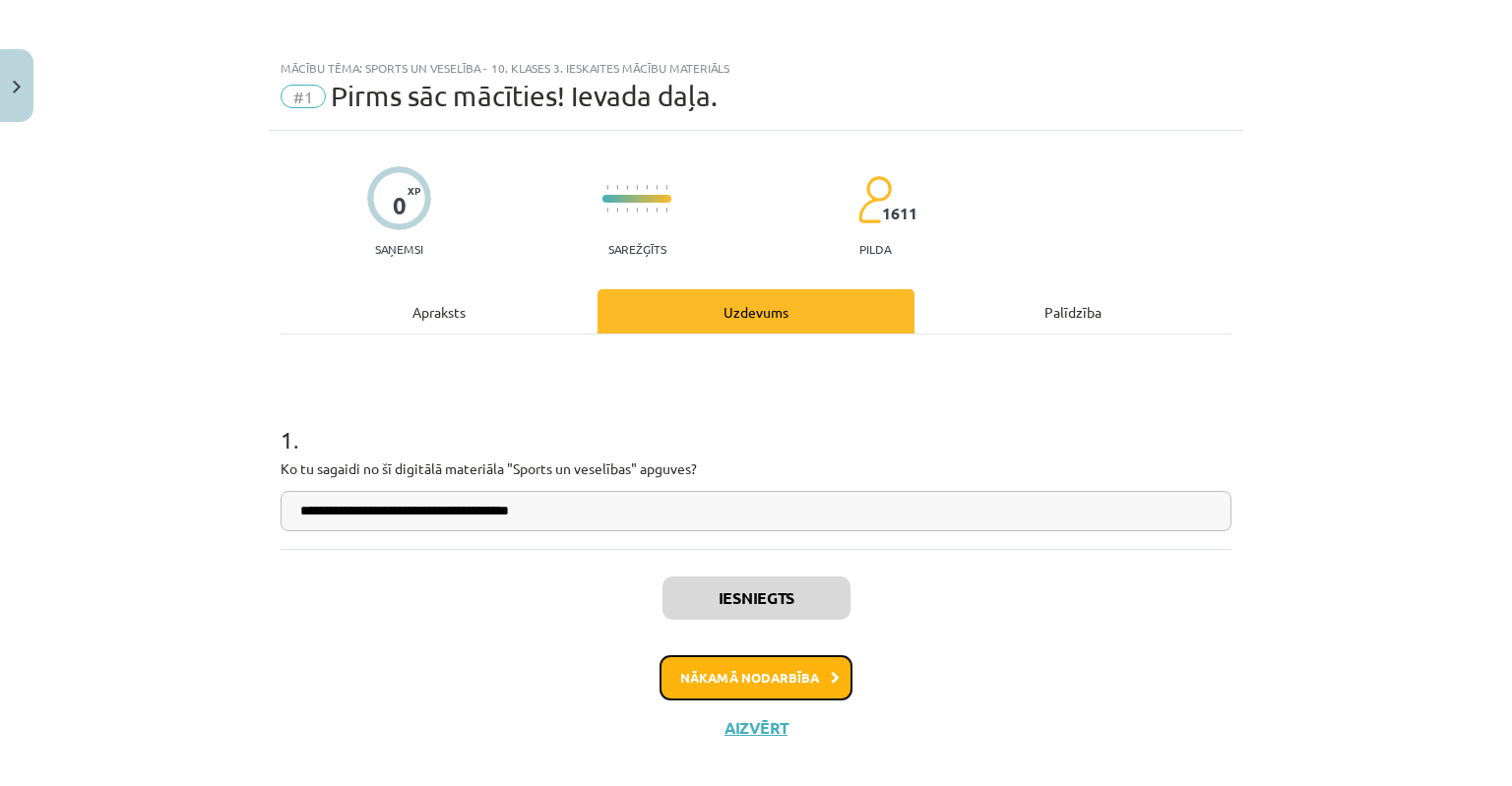
click at [777, 685] on button "Nākamā nodarbība" at bounding box center [756, 679] width 193 height 46
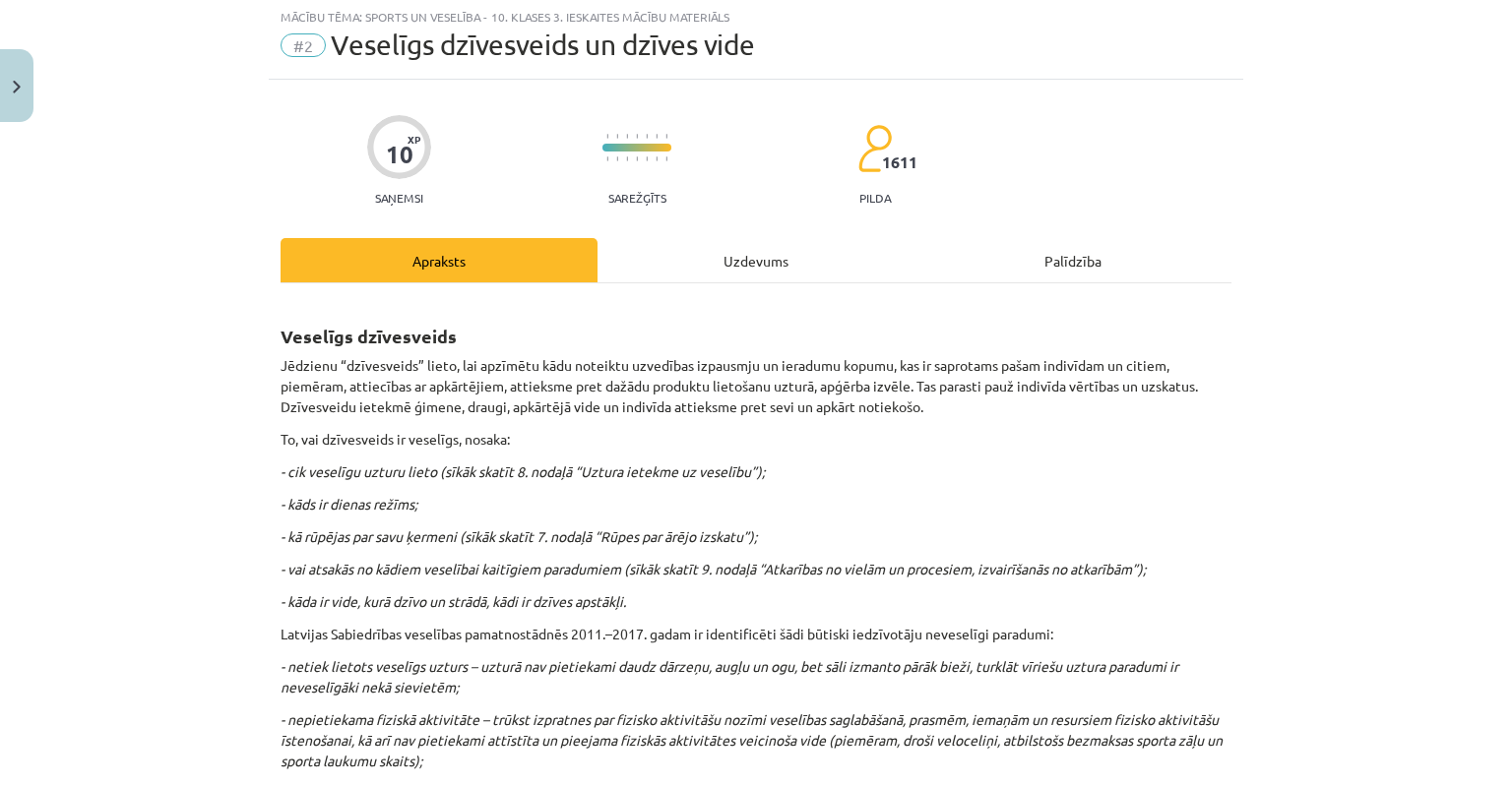
scroll to position [46, 0]
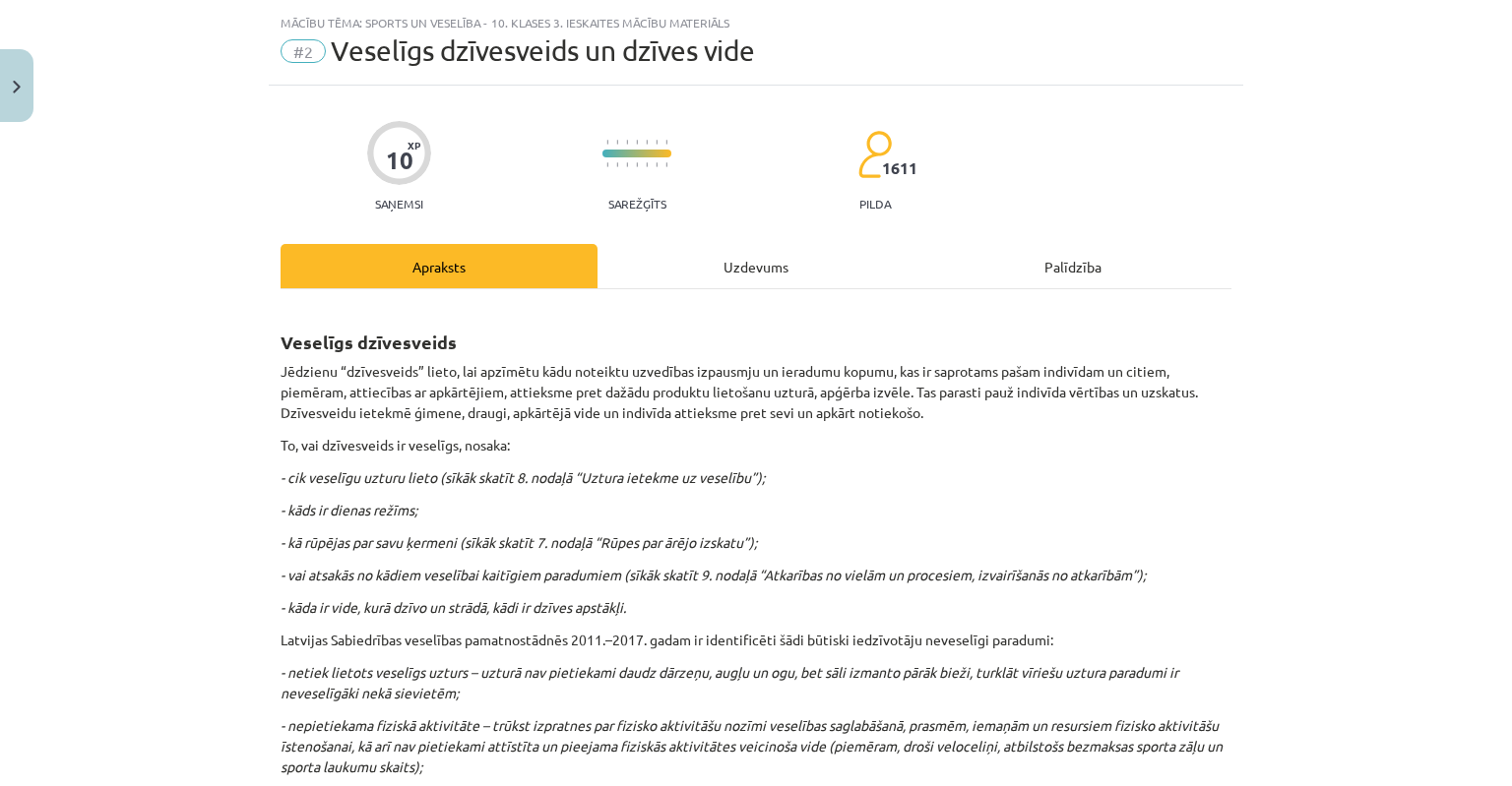
click at [749, 275] on div "Uzdevums" at bounding box center [756, 266] width 317 height 45
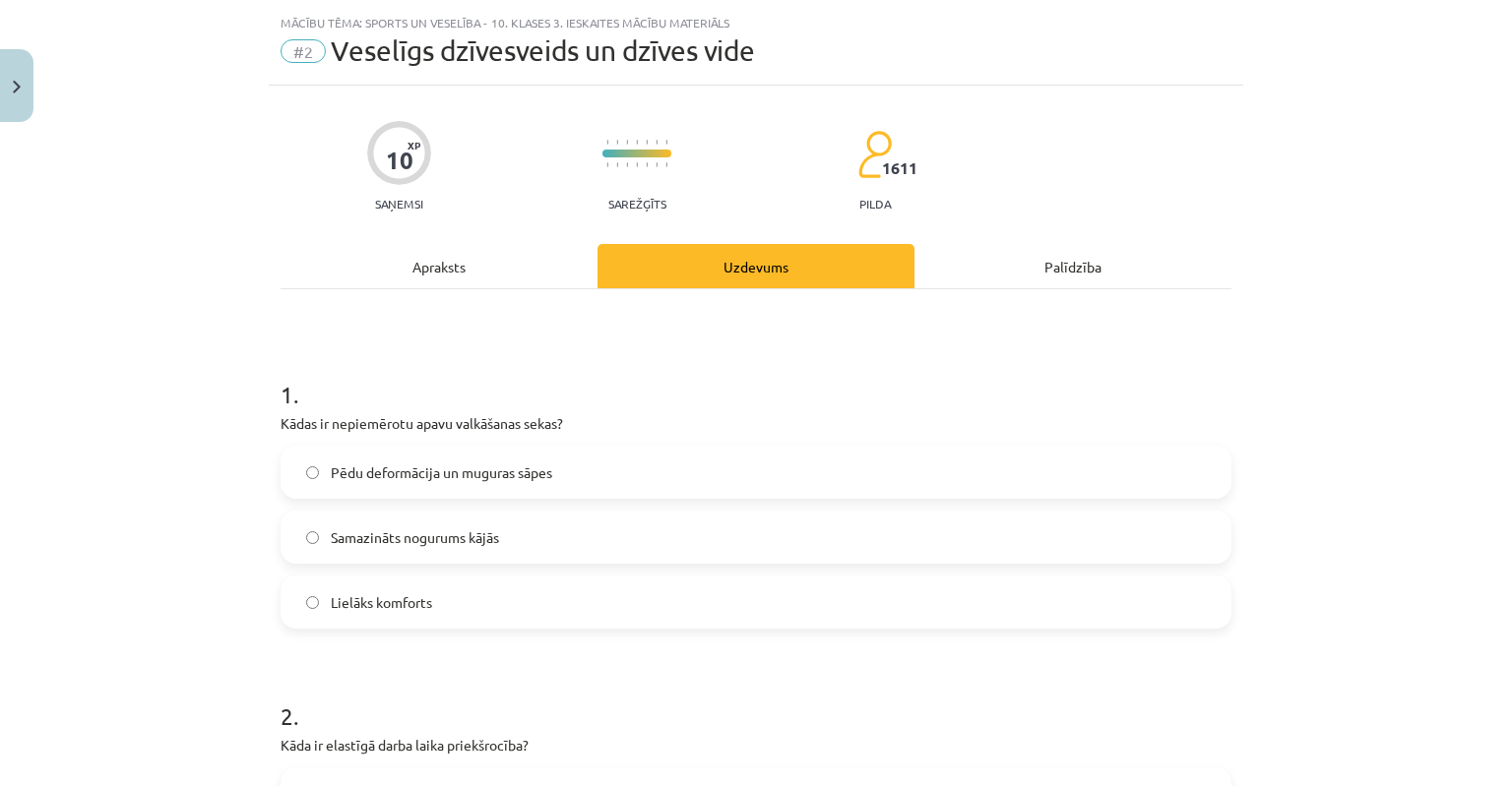
scroll to position [50, 0]
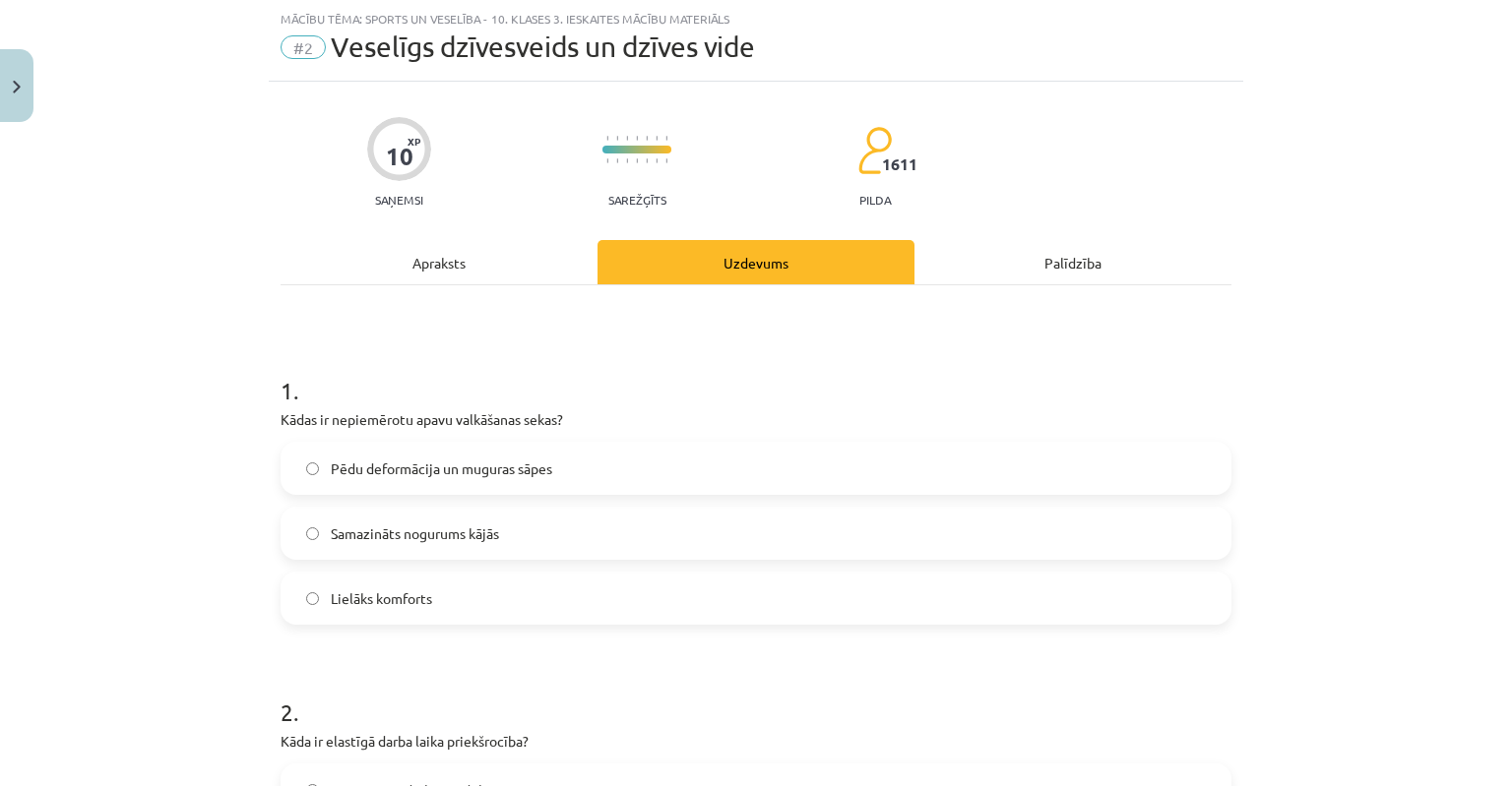
click at [442, 272] on div "Apraksts" at bounding box center [439, 262] width 317 height 45
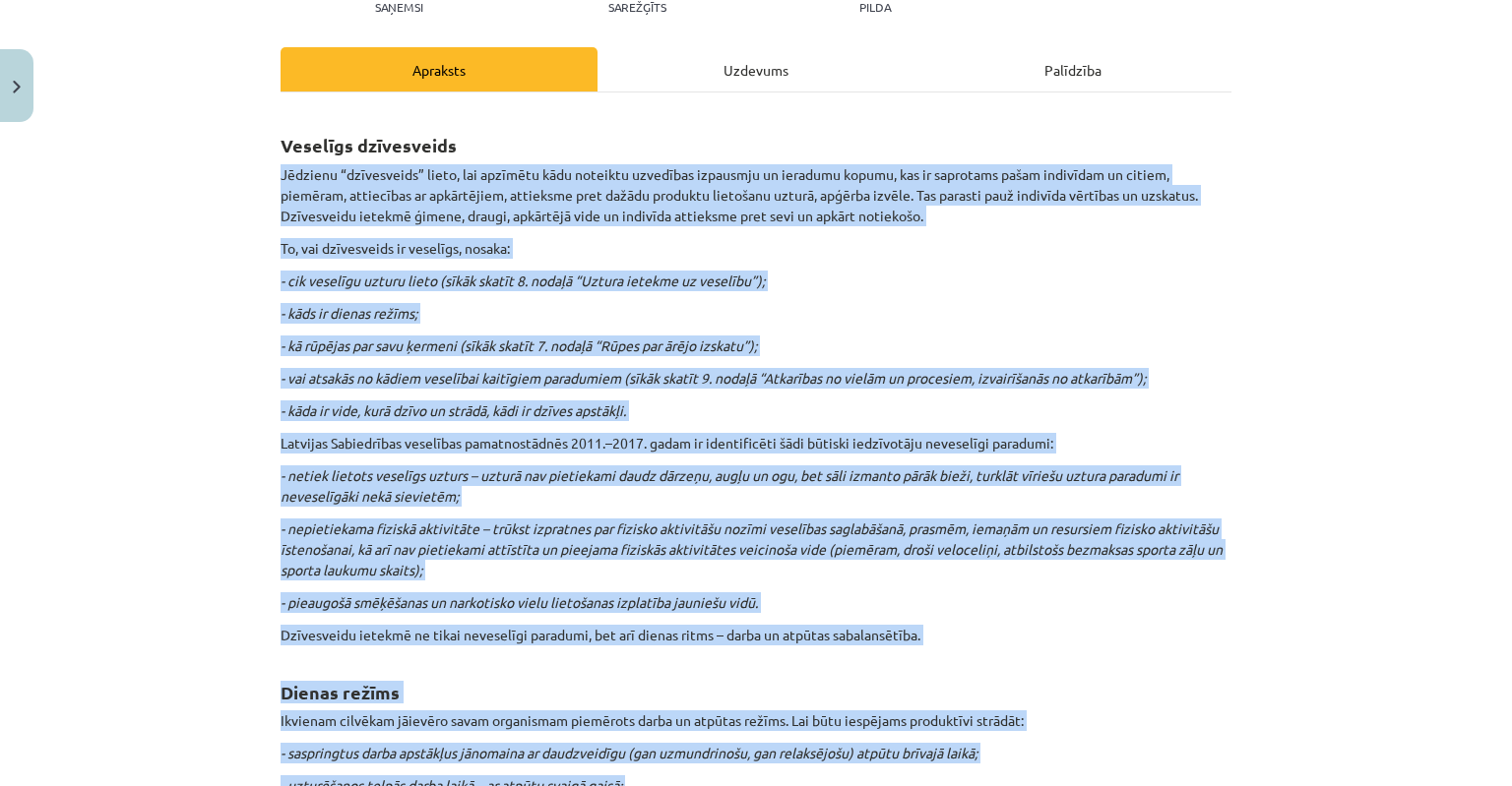
scroll to position [46, 0]
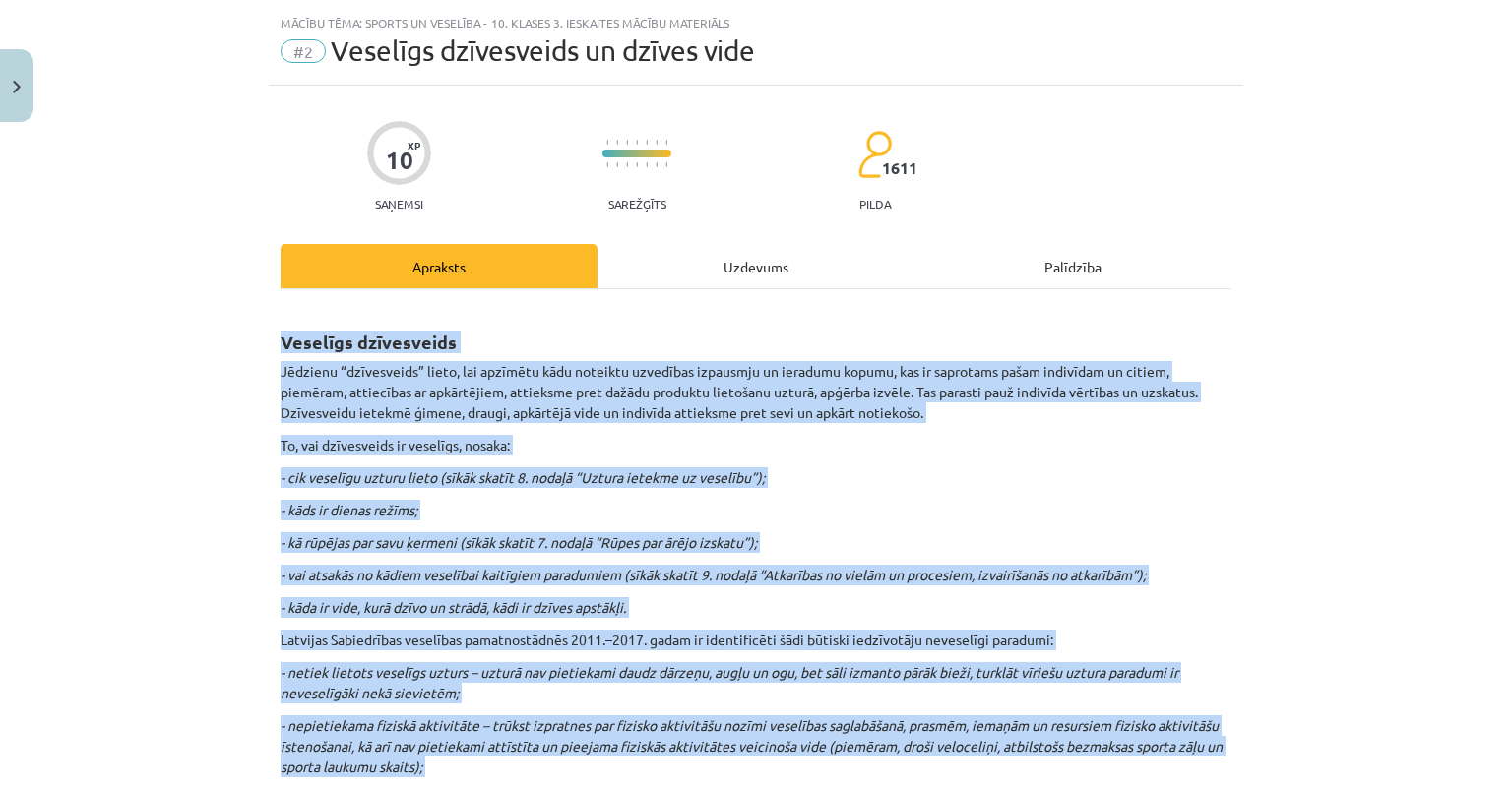
drag, startPoint x: 1169, startPoint y: 328, endPoint x: 240, endPoint y: 343, distance: 929.1
click at [240, 343] on div "Mācību tēma: Sports un veselība - 10. klases 3. ieskaites mācību materiāls #2 V…" at bounding box center [756, 393] width 1512 height 786
copy div "Veselīgs dzīvesveids Jēdzienu “dzīvesveids” lieto, lai apzīmētu kādu noteiktu u…"
click at [812, 313] on h2 "Veselīgs dzīvesveids" at bounding box center [756, 330] width 951 height 49
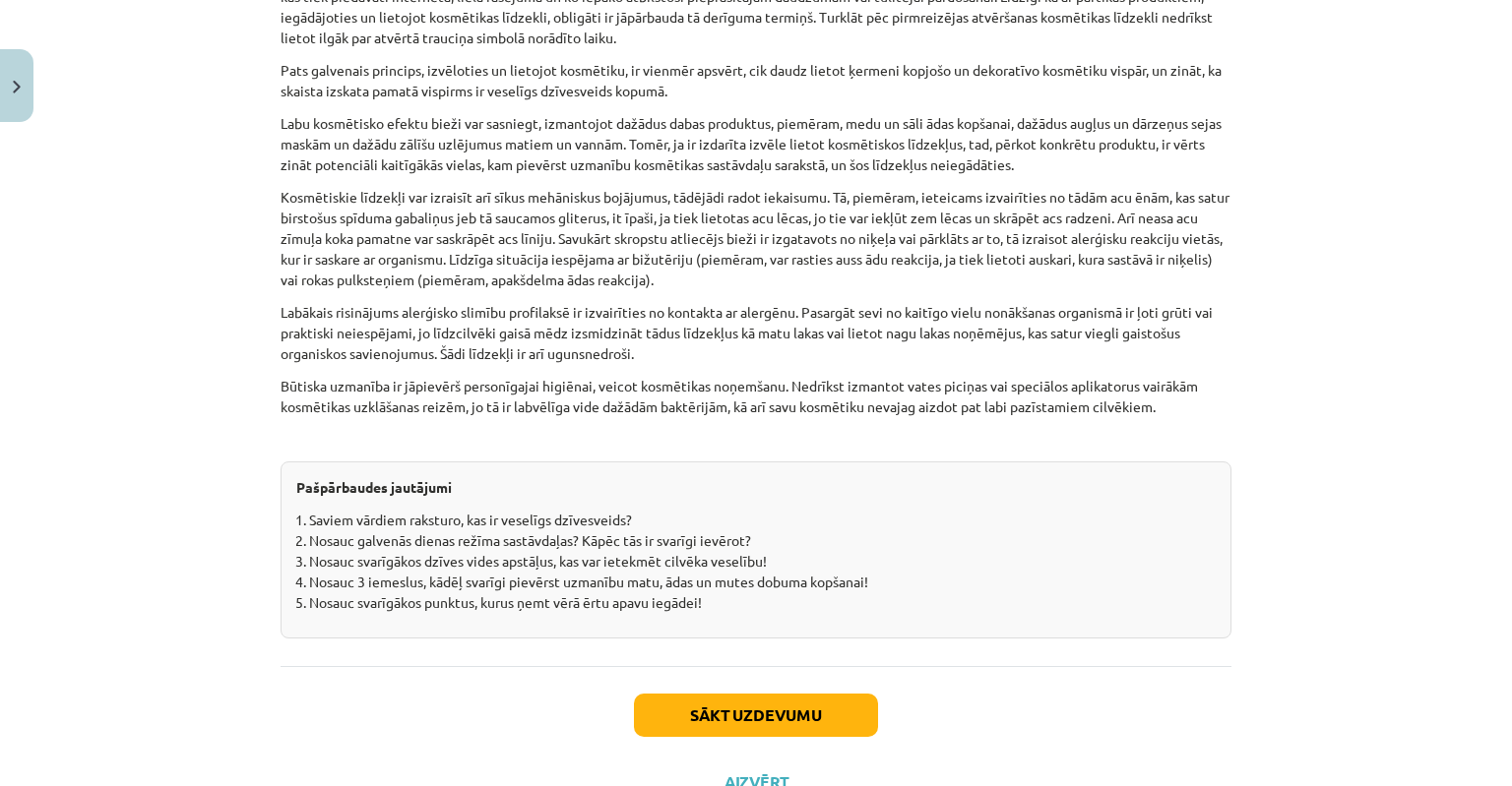
scroll to position [6050, 0]
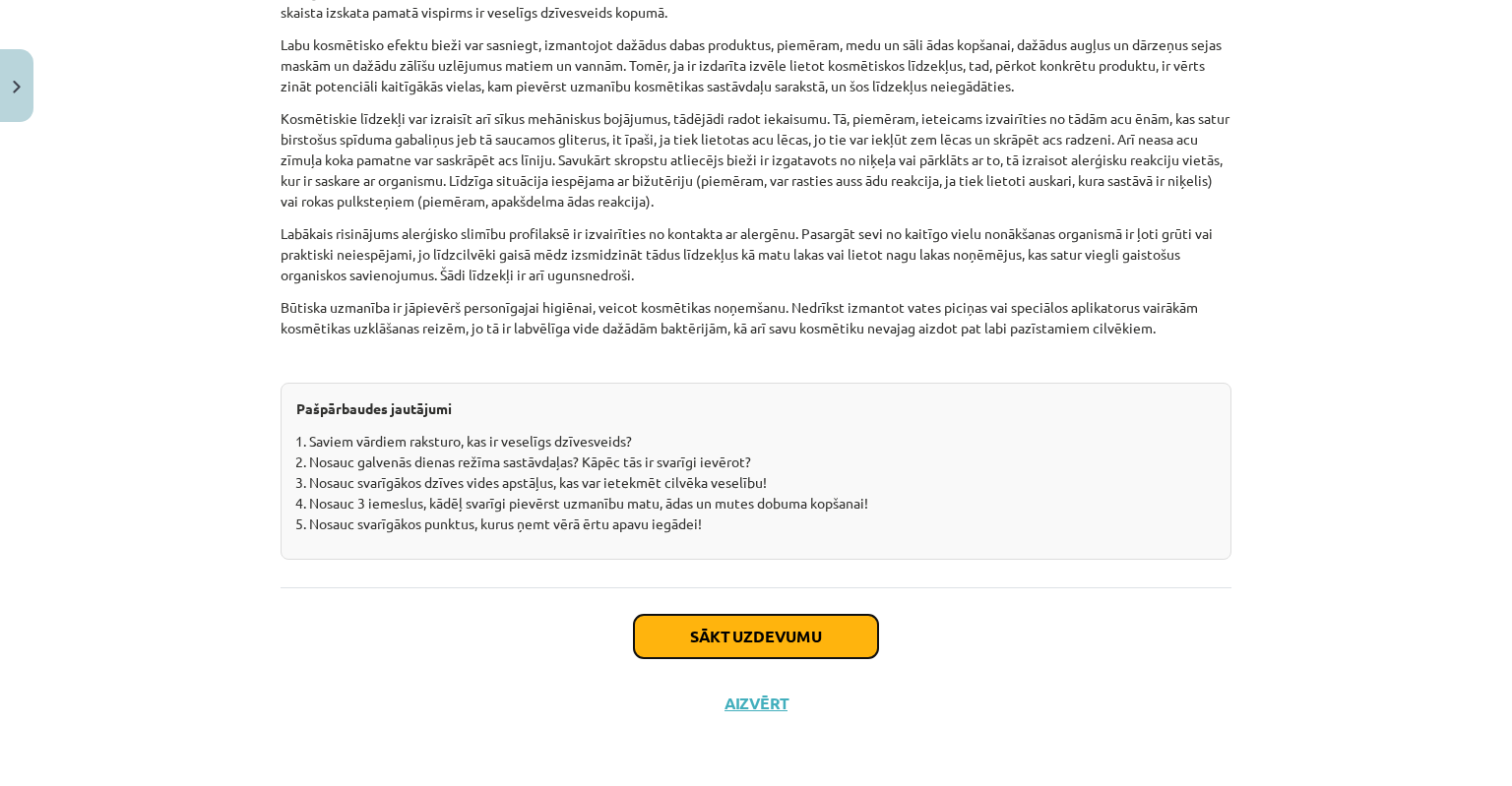
click at [681, 650] on button "Sākt uzdevumu" at bounding box center [756, 637] width 244 height 44
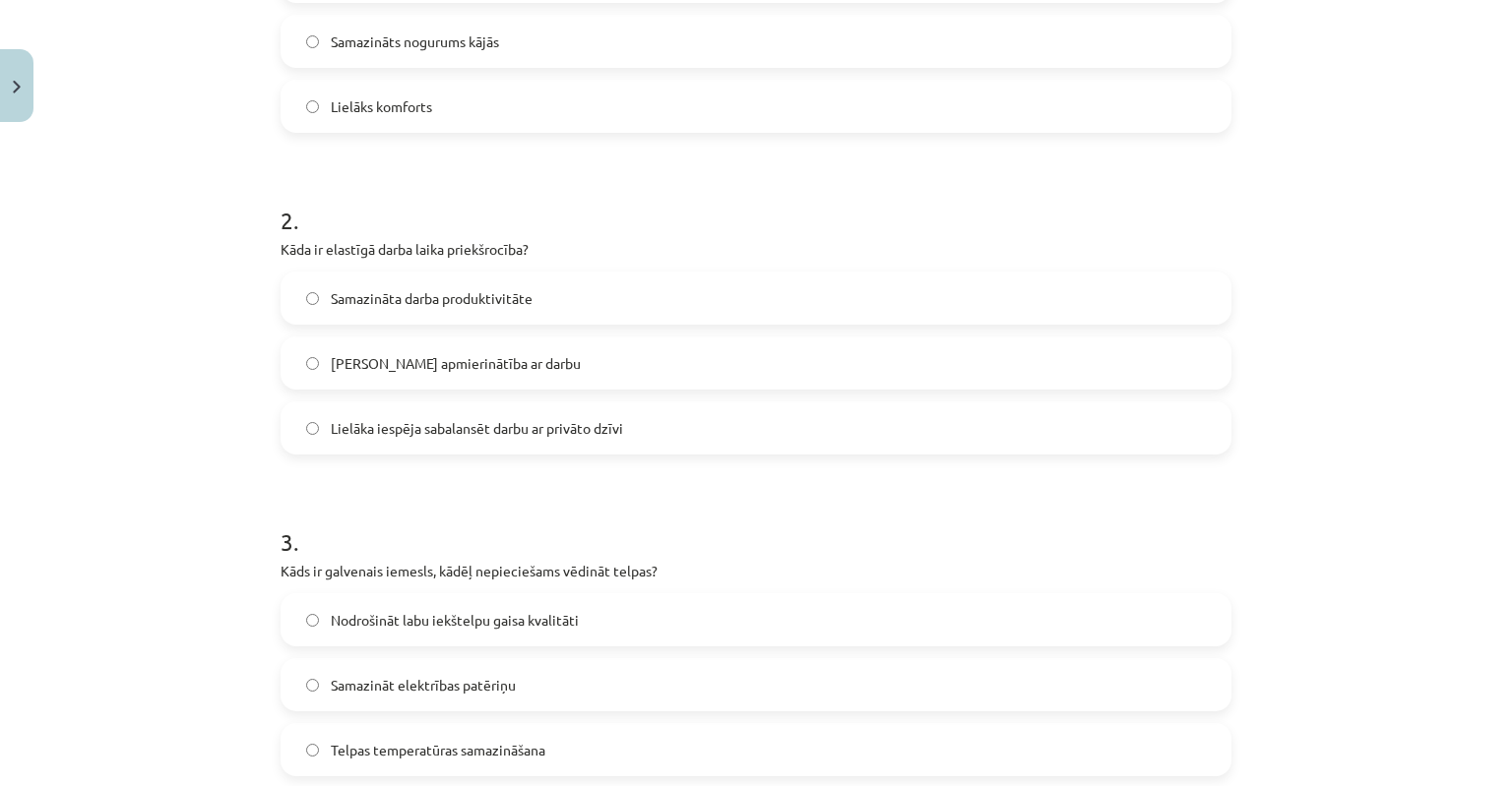
scroll to position [738, 0]
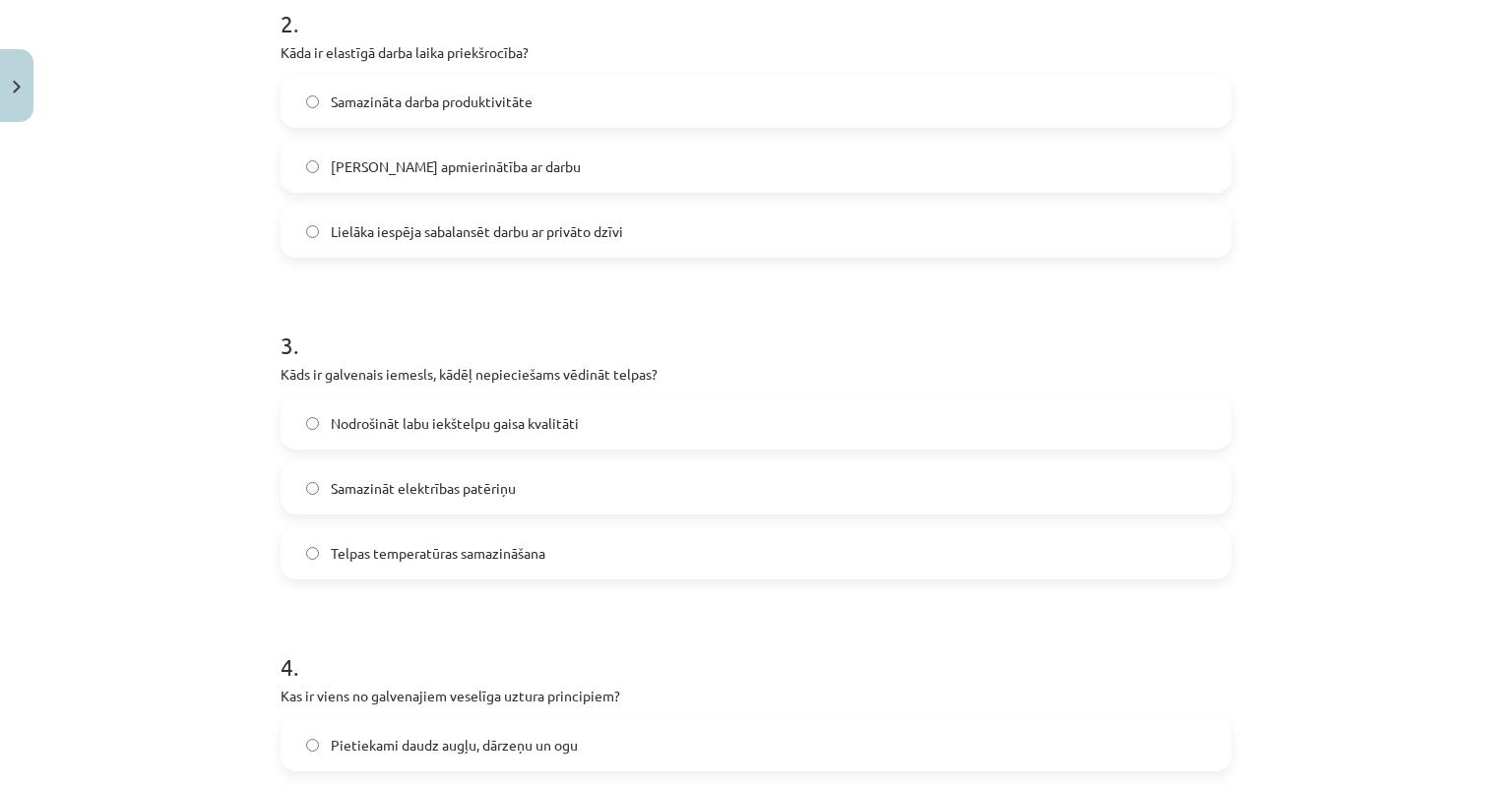
click at [311, 421] on label "Nodrošināt labu iekštelpu gaisa kvalitāti" at bounding box center [756, 424] width 947 height 50
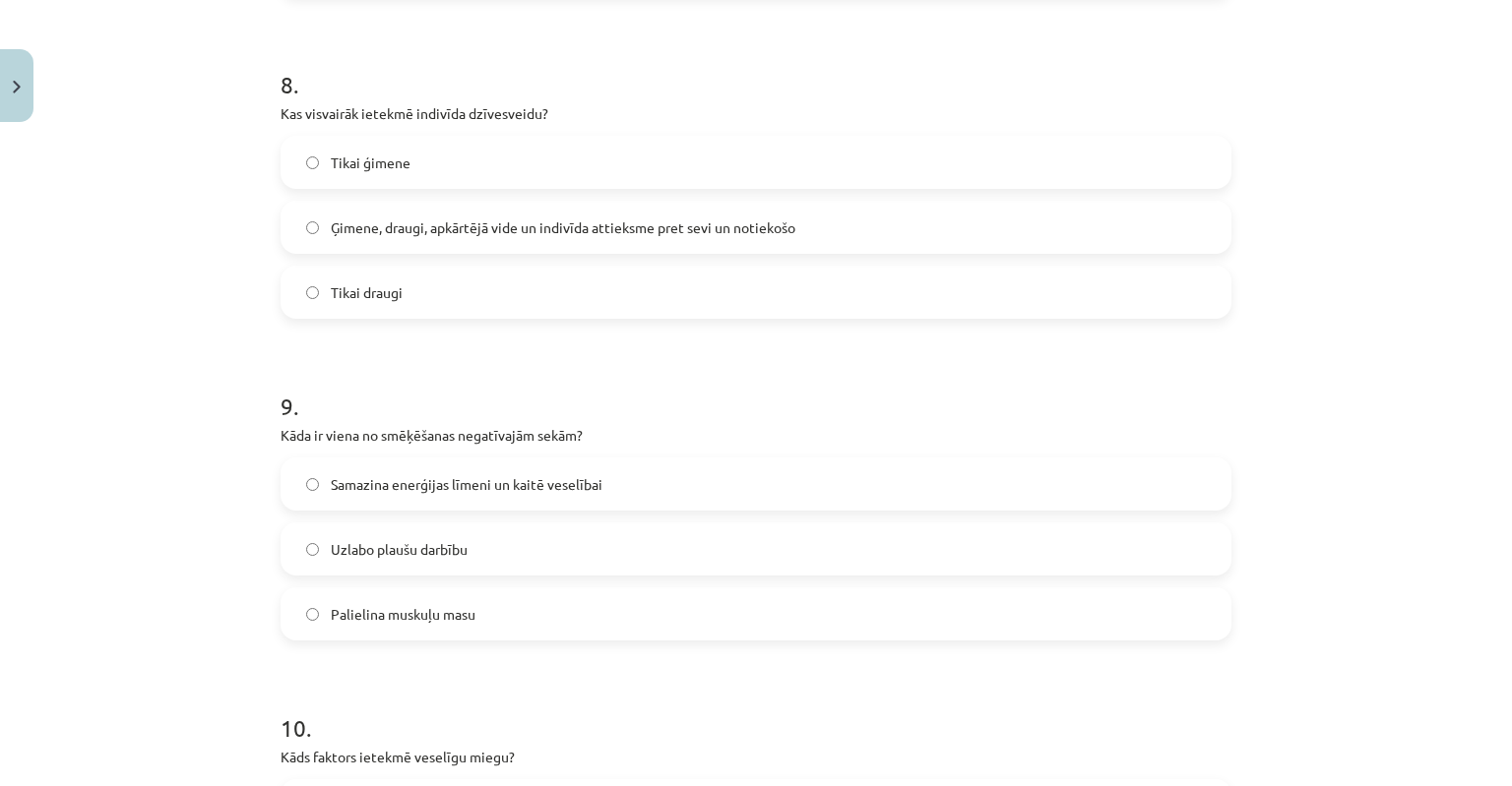
scroll to position [2904, 0]
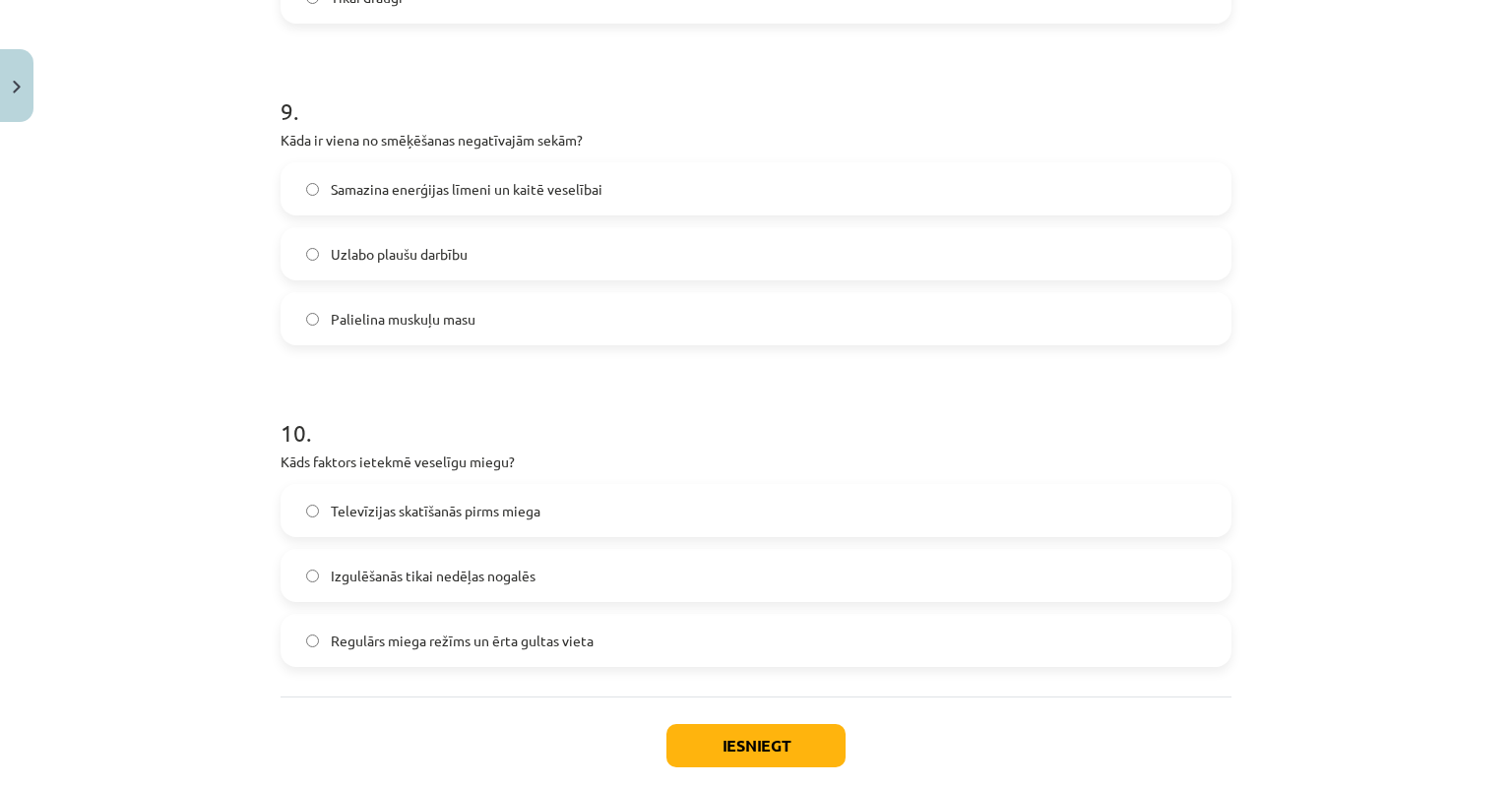
click at [315, 634] on label "Regulārs miega režīms un ērta gultas vieta" at bounding box center [756, 641] width 947 height 50
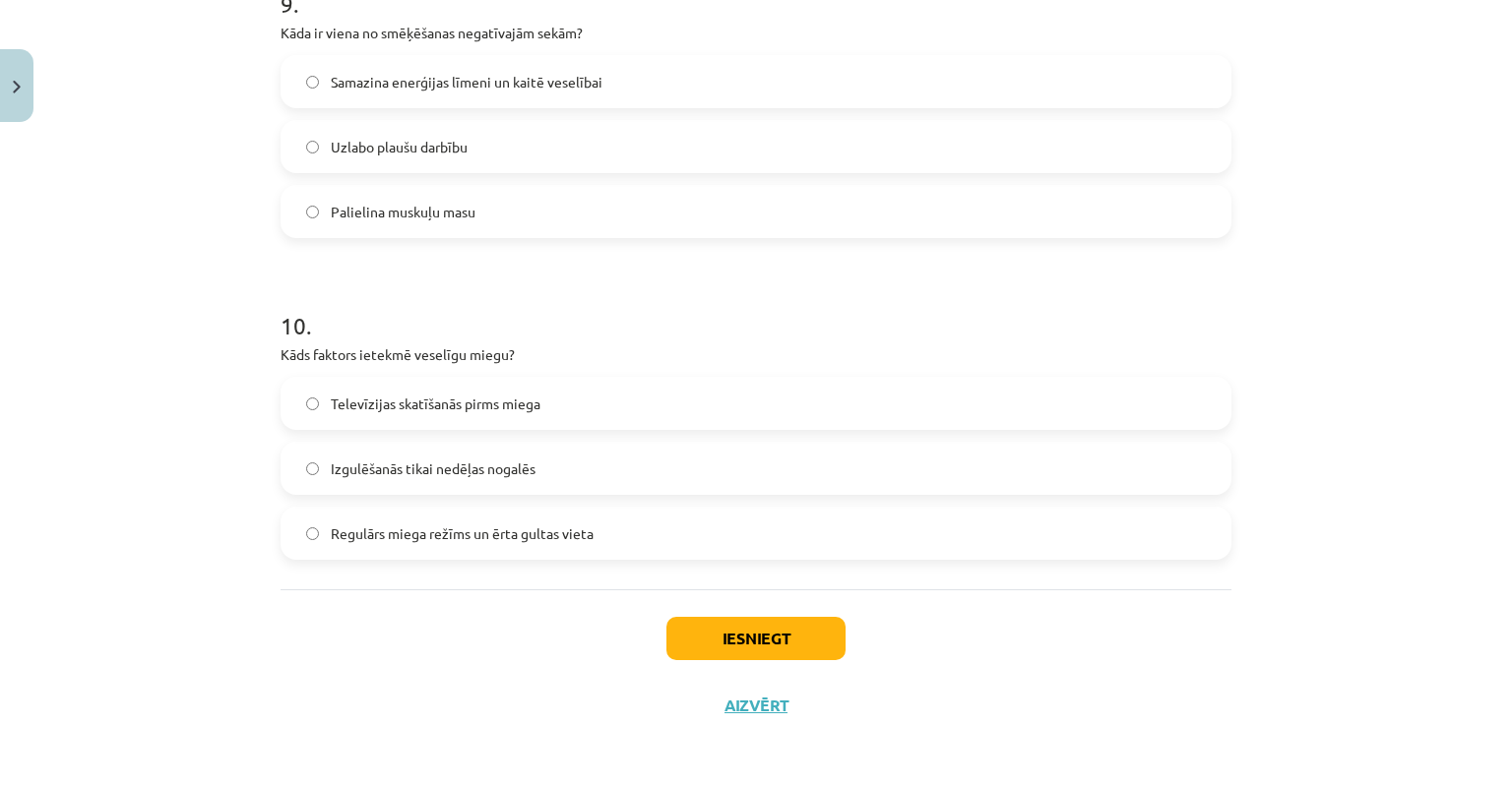
scroll to position [3012, 0]
click at [786, 636] on button "Iesniegt" at bounding box center [756, 638] width 180 height 44
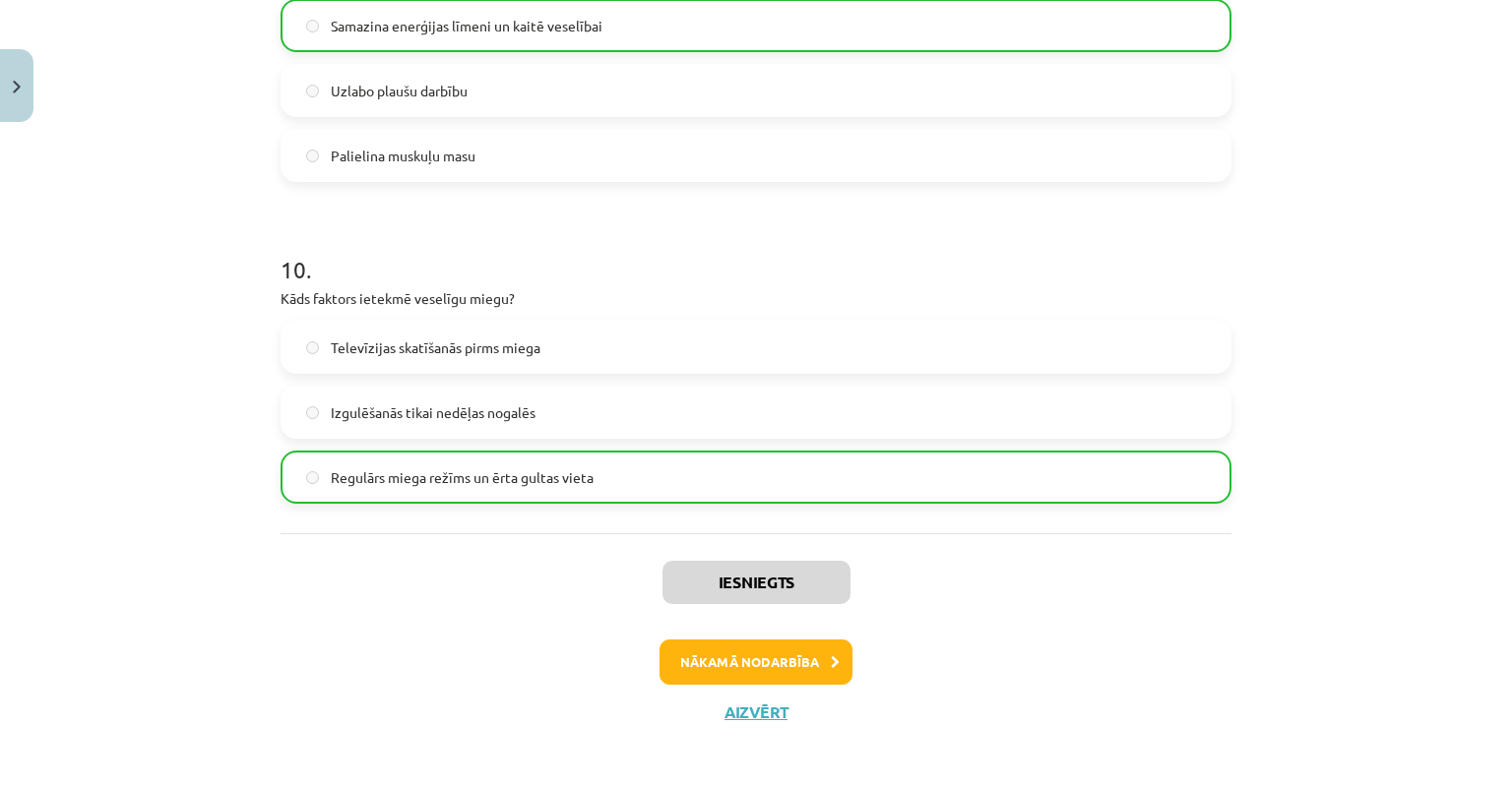
scroll to position [3075, 0]
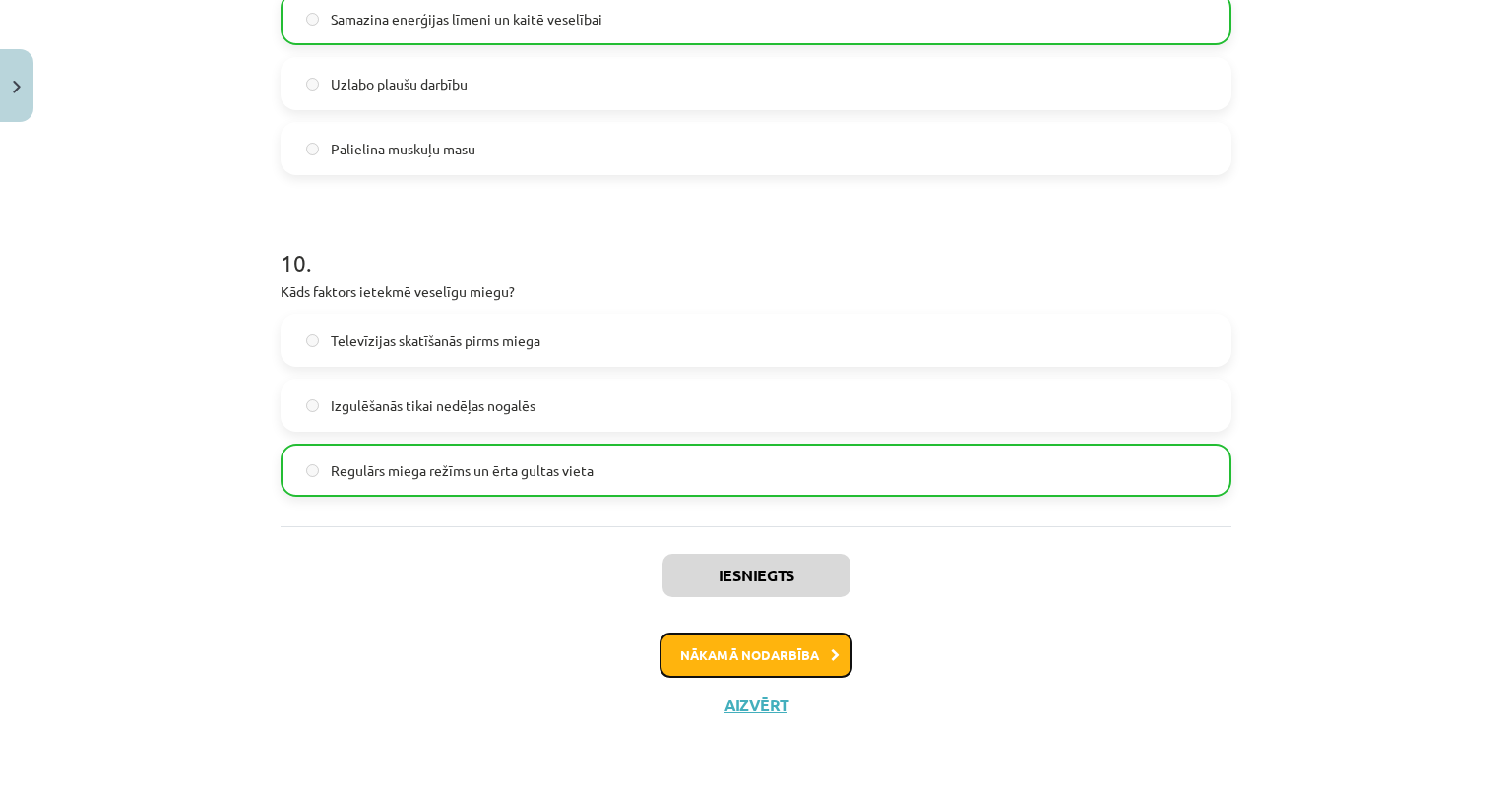
click at [731, 653] on button "Nākamā nodarbība" at bounding box center [756, 656] width 193 height 46
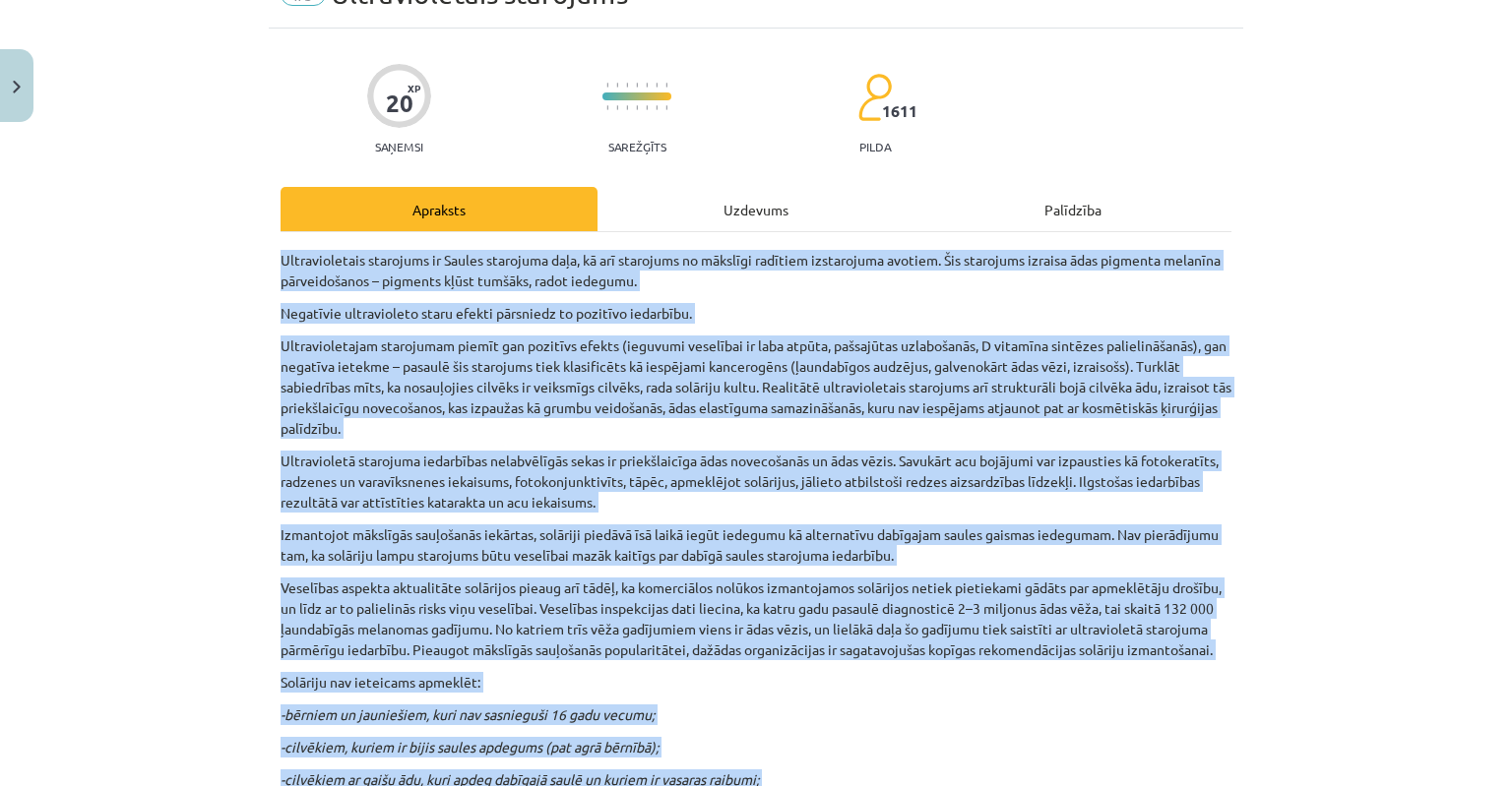
scroll to position [492, 0]
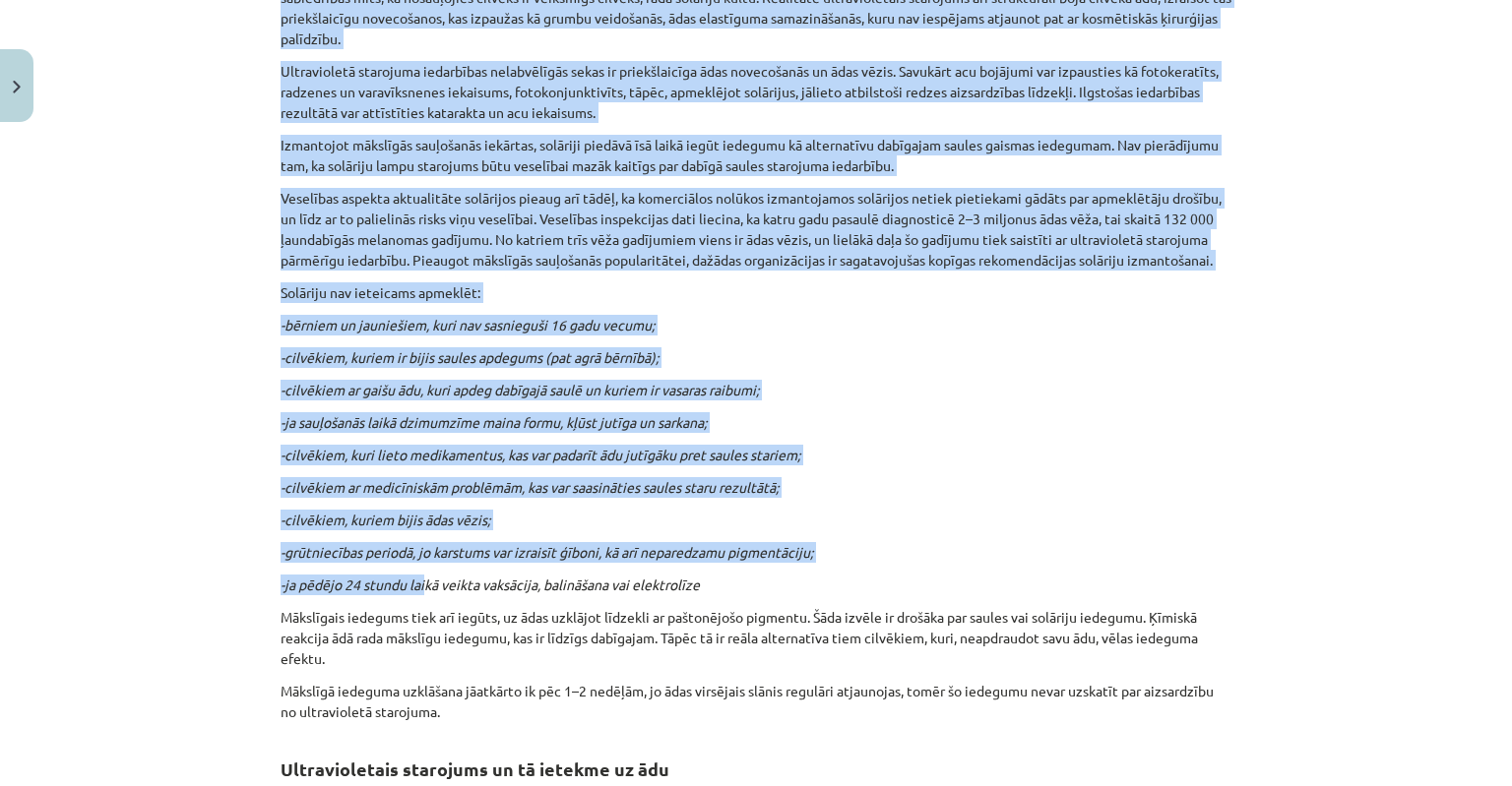
drag, startPoint x: 264, startPoint y: 362, endPoint x: 421, endPoint y: 571, distance: 261.4
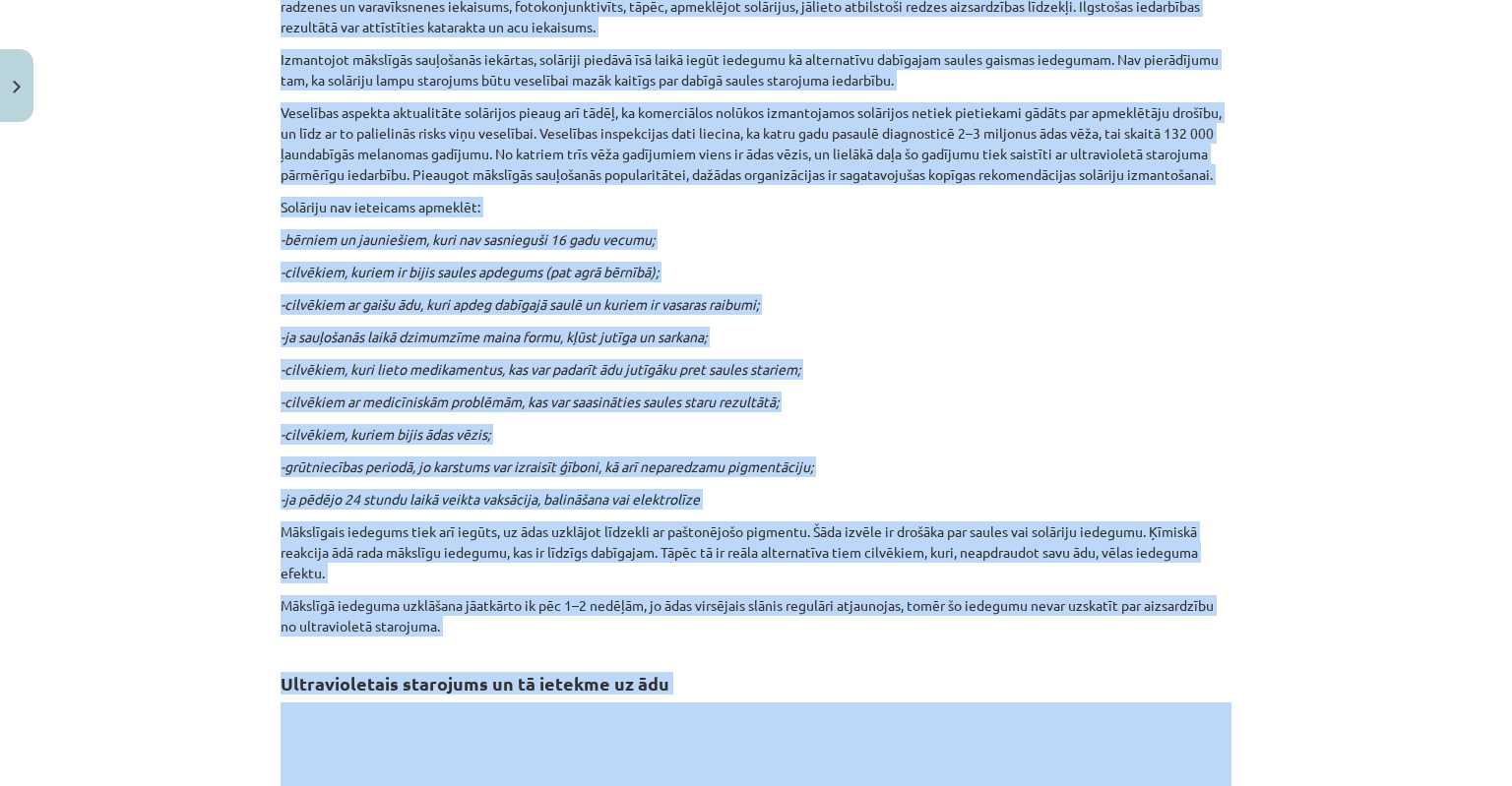
scroll to position [886, 0]
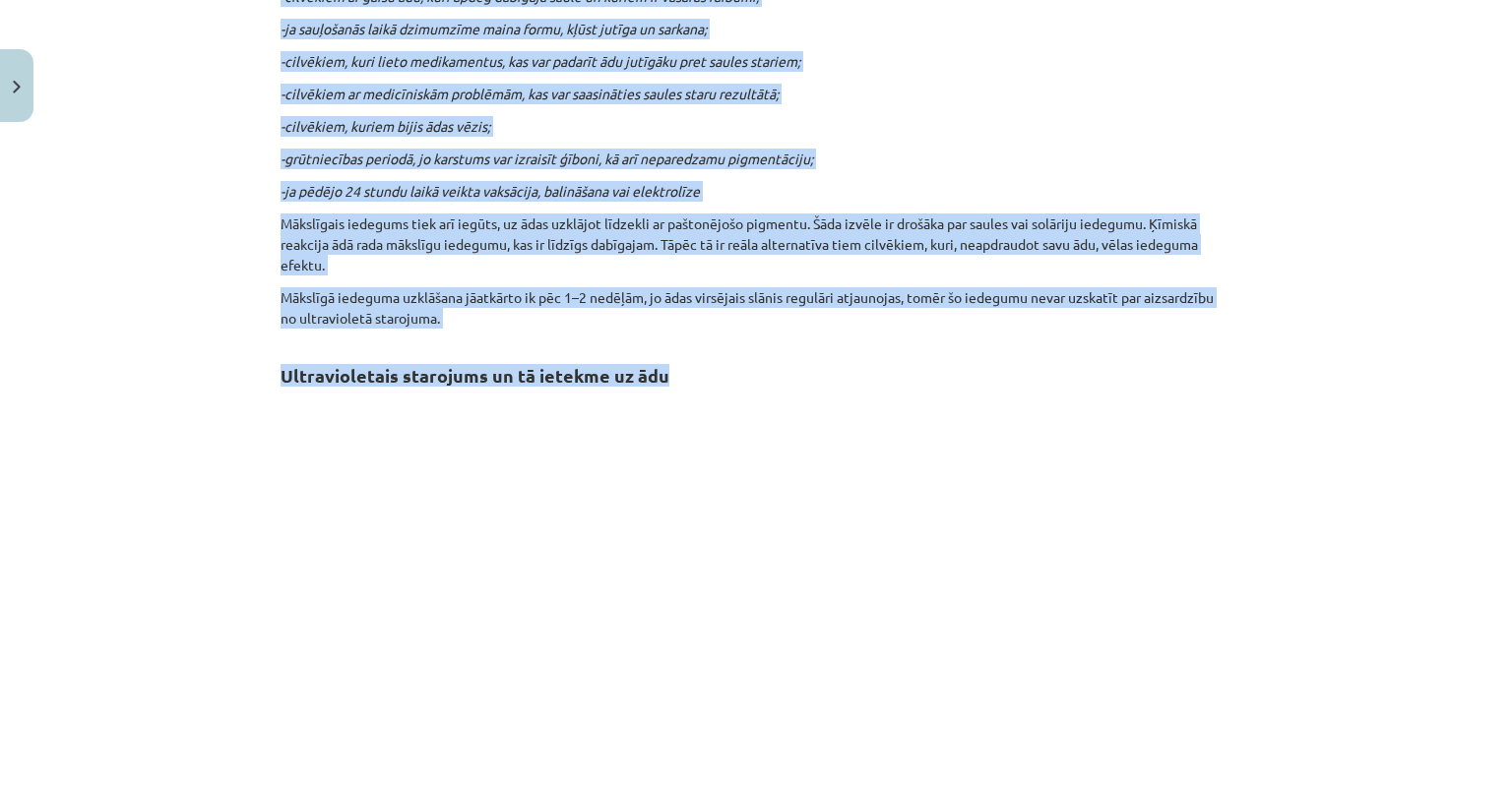
drag, startPoint x: 260, startPoint y: 358, endPoint x: 693, endPoint y: 356, distance: 433.0
click at [693, 356] on div "20 XP Saņemsi Sarežģīts 1611 pilda Apraksts Uzdevums Palīdzība Ultravioletais s…" at bounding box center [756, 765] width 975 height 3042
copy div "Ultravioletais starojums ir Saules starojuma daļa, kā arī starojums no mākslīgi…"
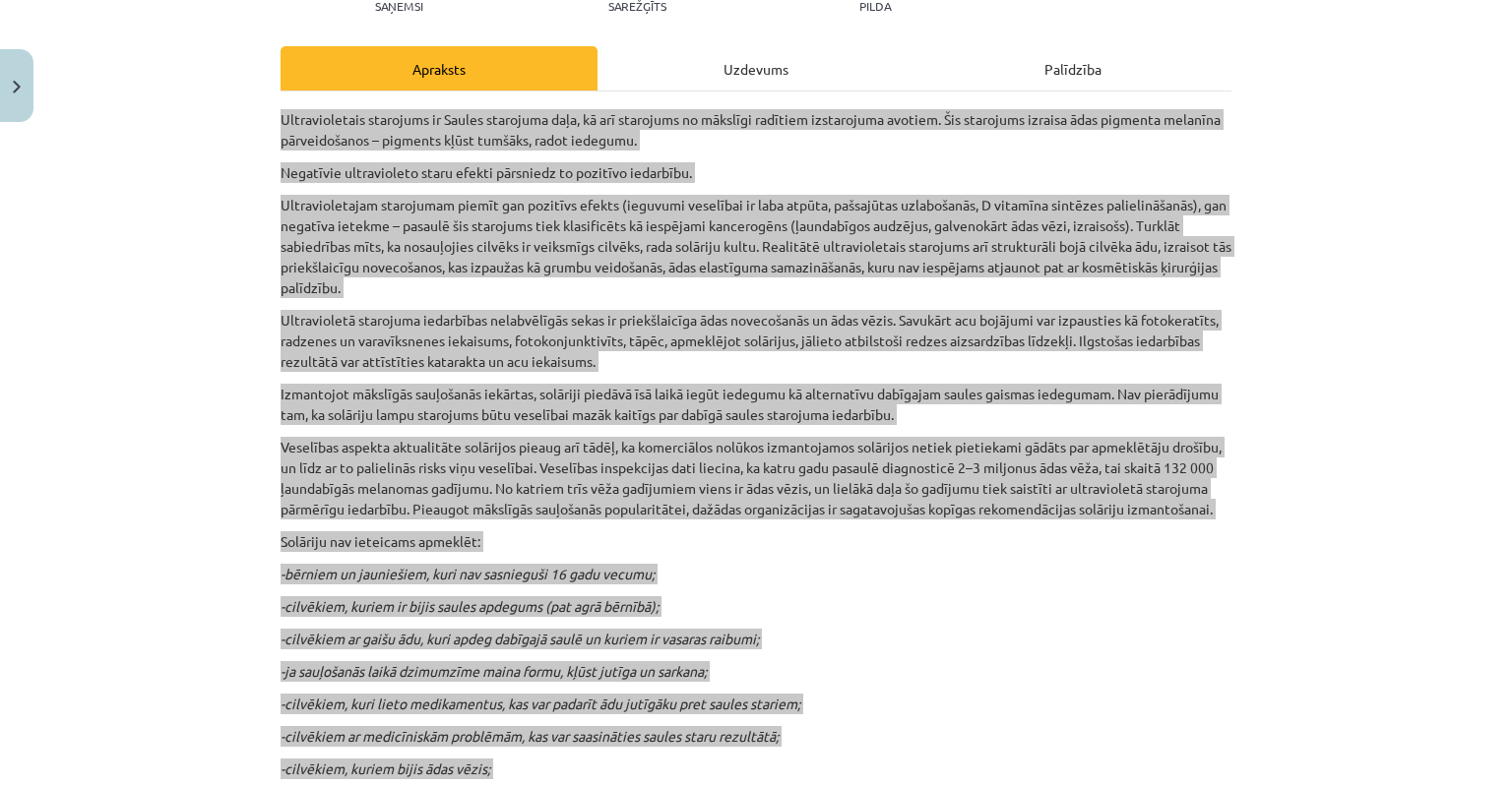
scroll to position [0, 0]
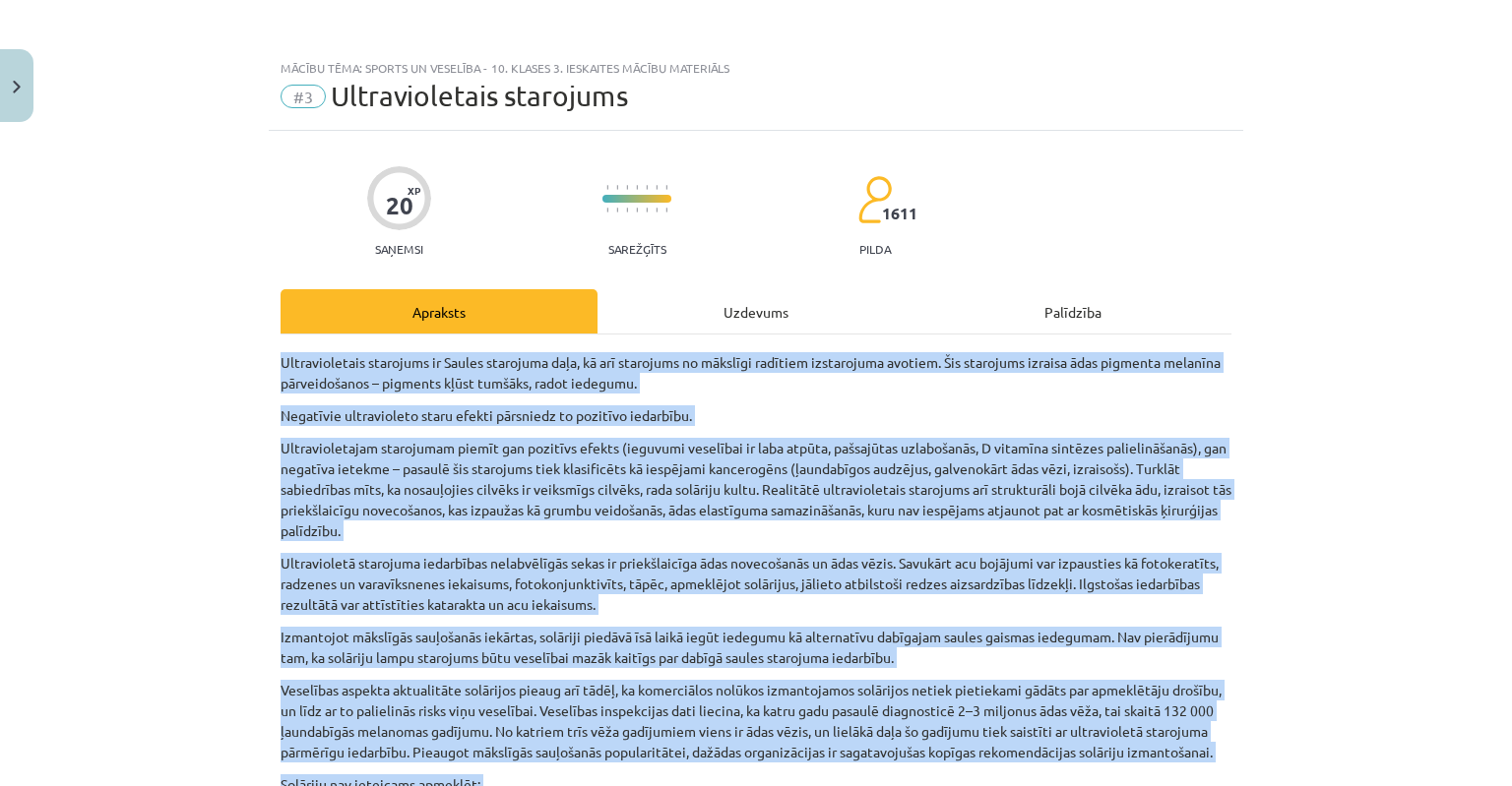
click at [1419, 448] on div "Mācību tēma: Sports un veselība - 10. klases 3. ieskaites mācību materiāls #3 U…" at bounding box center [756, 393] width 1512 height 786
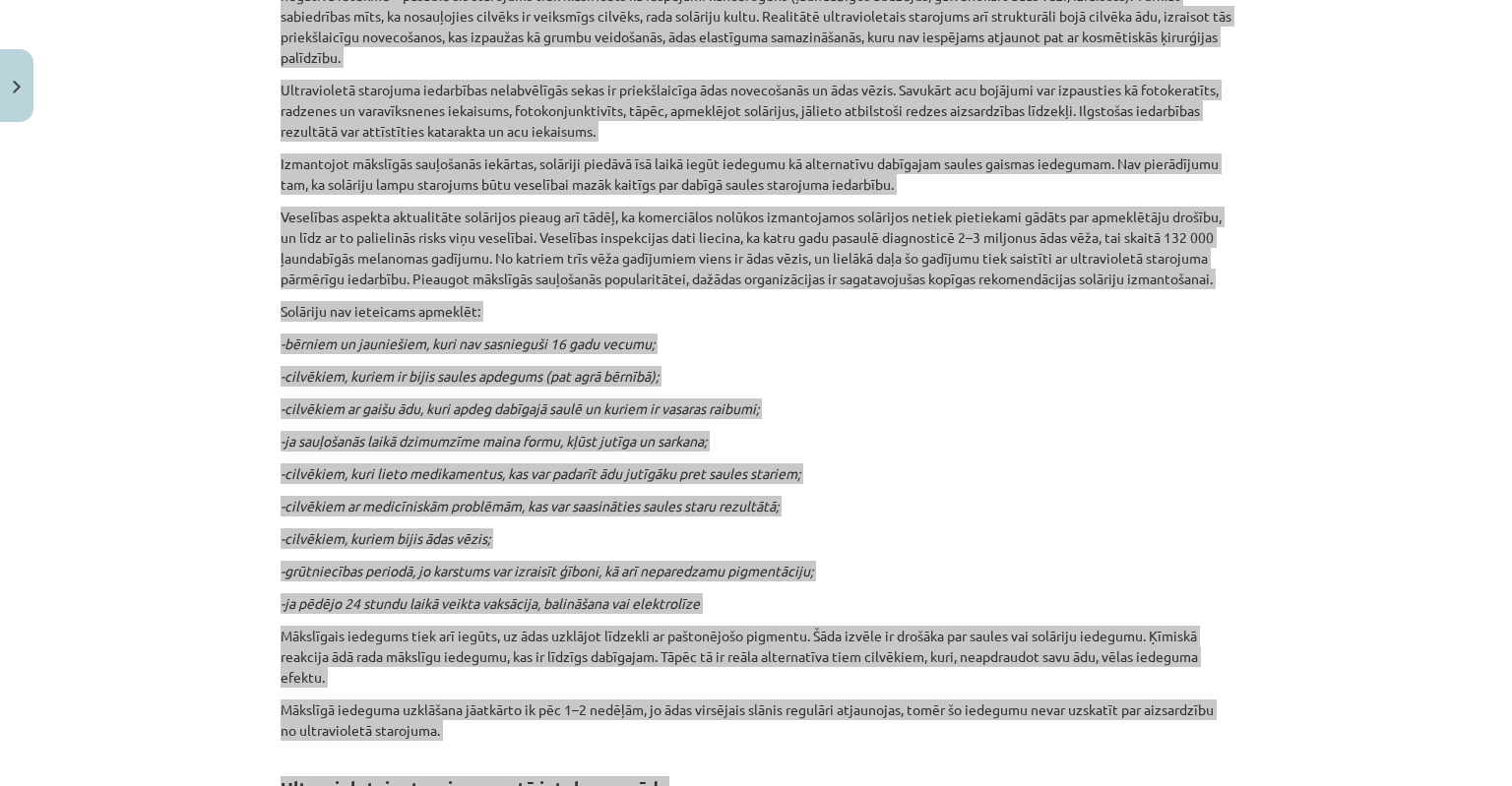
scroll to position [859, 0]
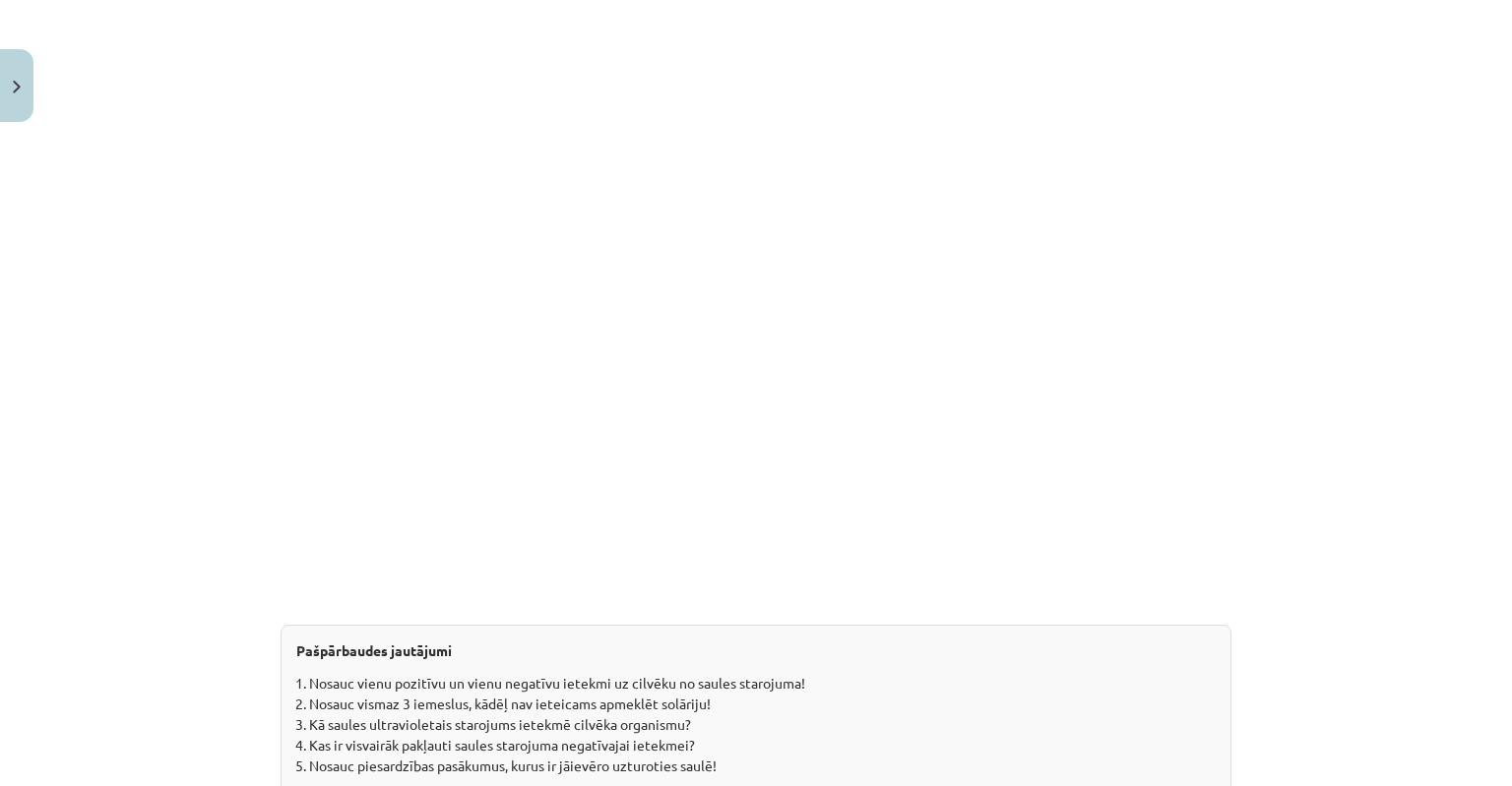
scroll to position [2336, 0]
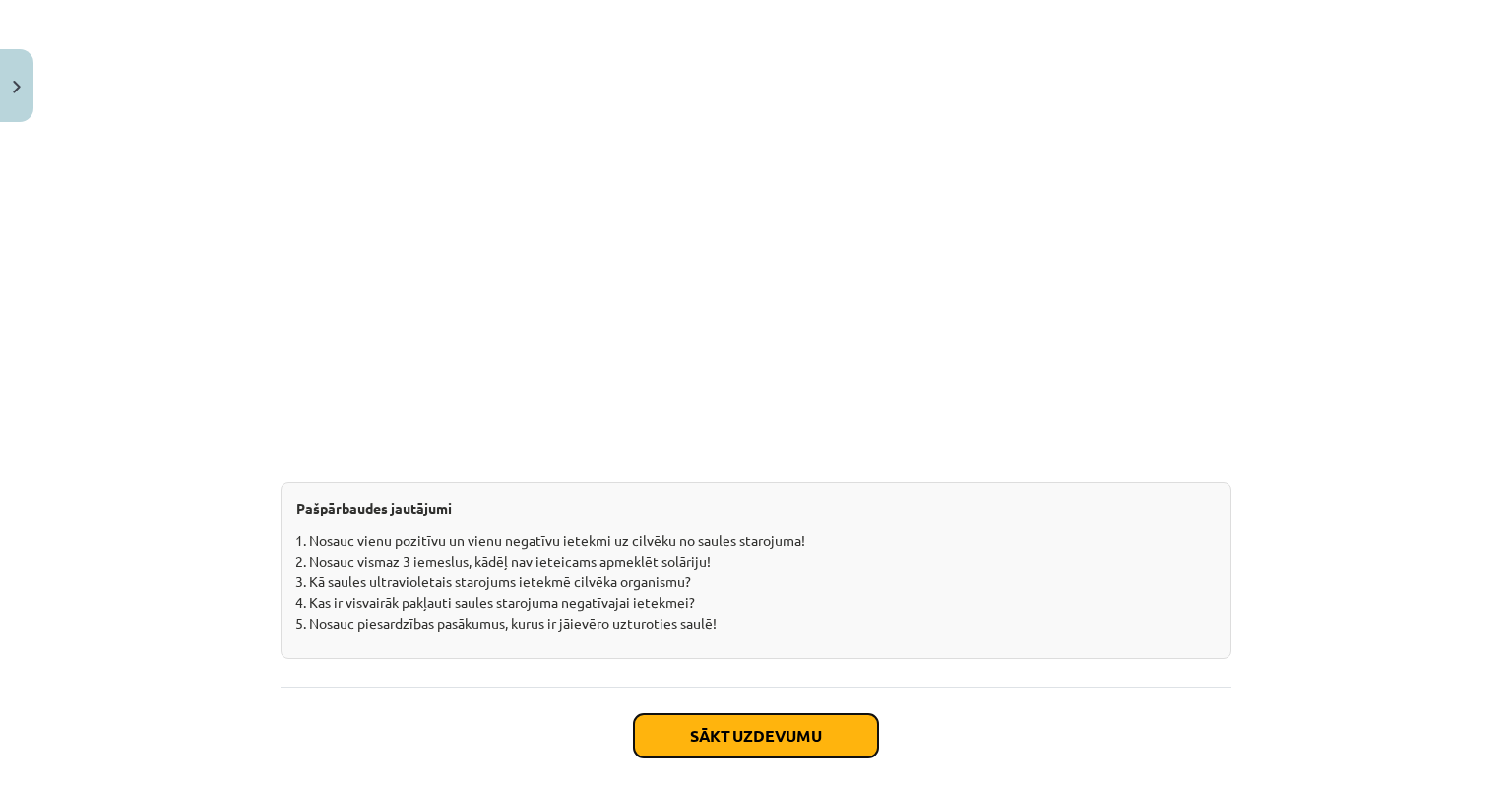
click at [756, 728] on button "Sākt uzdevumu" at bounding box center [756, 736] width 244 height 44
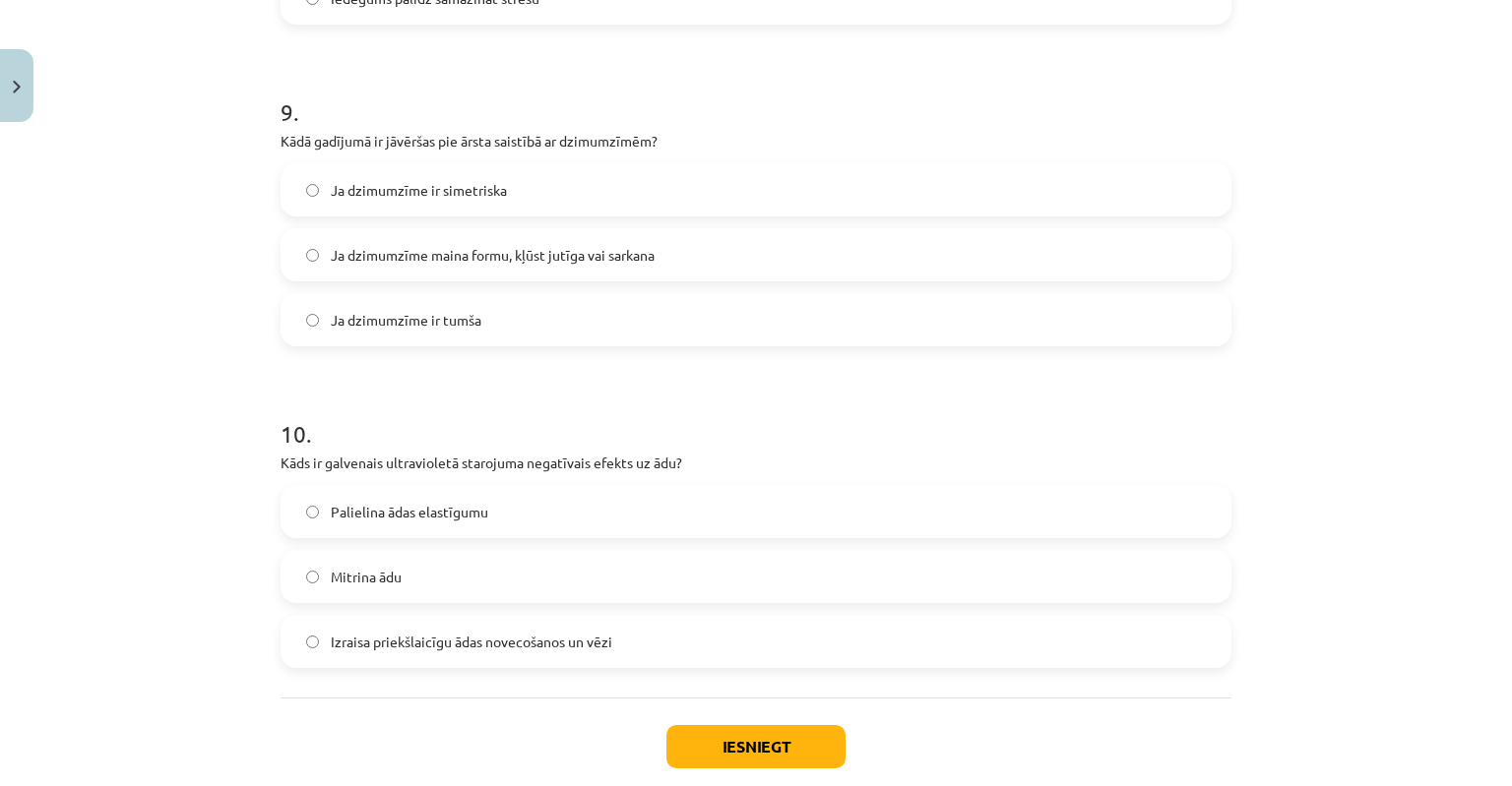
scroll to position [3012, 0]
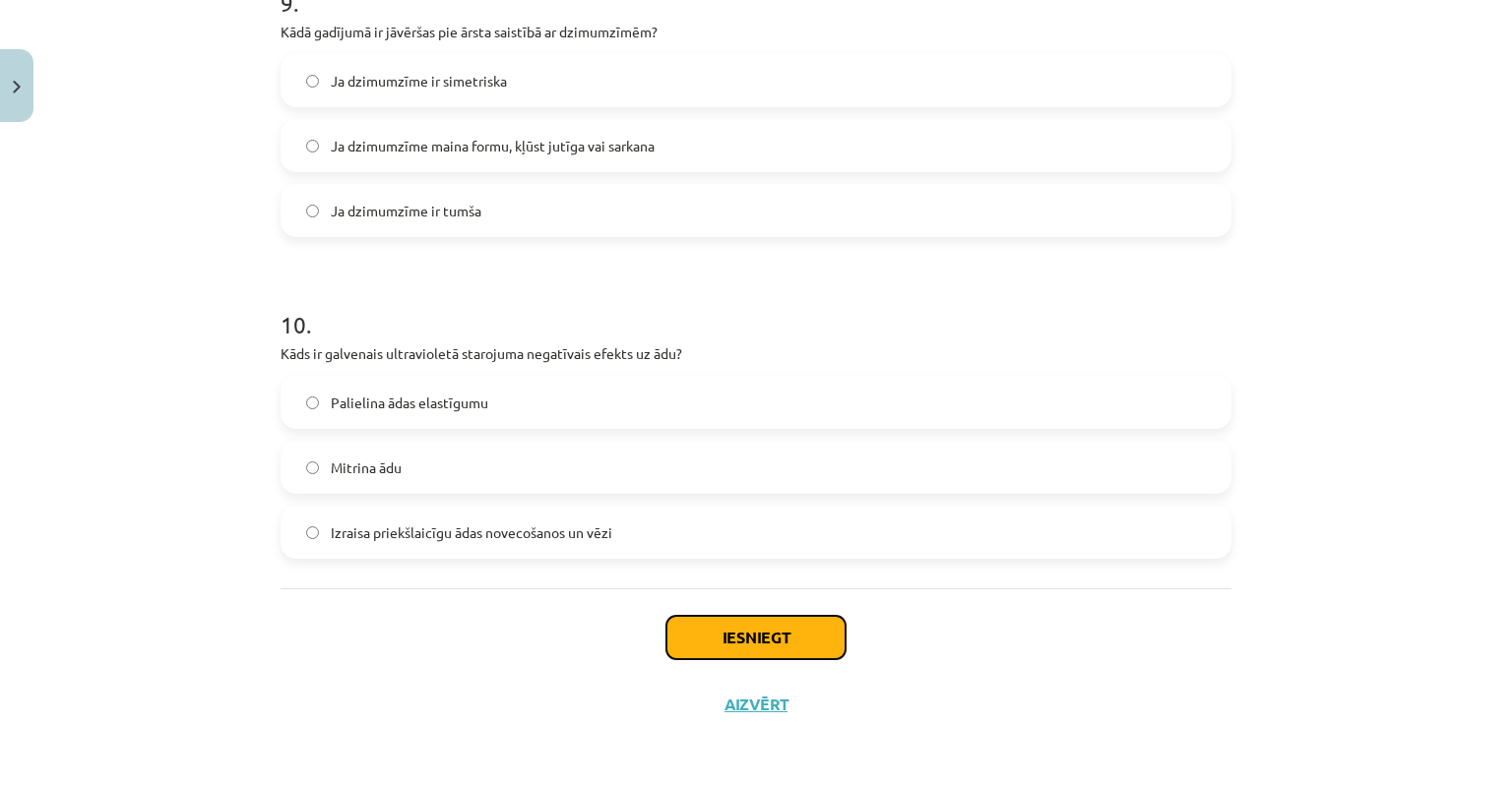
click at [717, 633] on button "Iesniegt" at bounding box center [756, 638] width 180 height 44
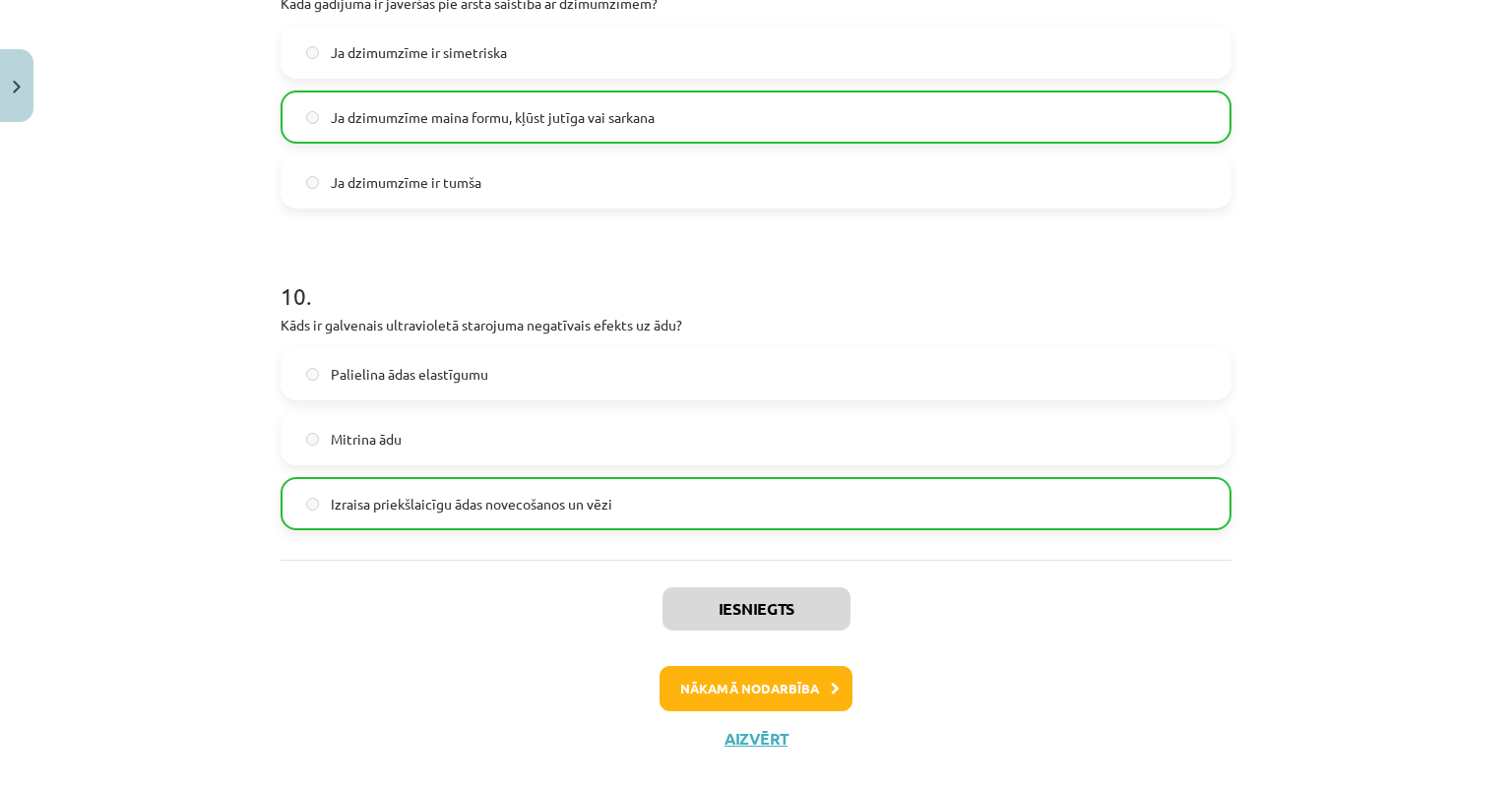
scroll to position [3075, 0]
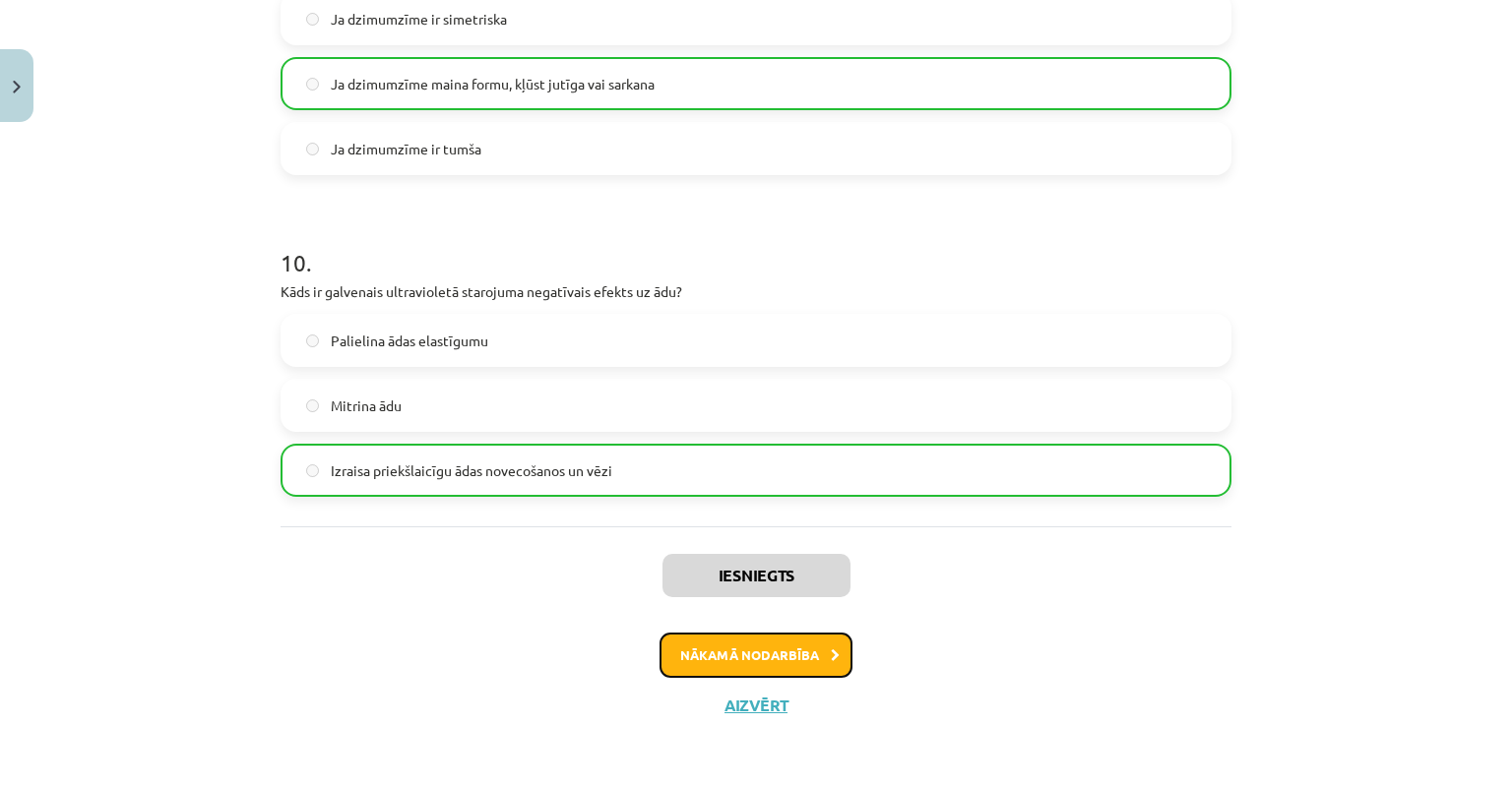
click at [749, 663] on button "Nākamā nodarbība" at bounding box center [756, 656] width 193 height 46
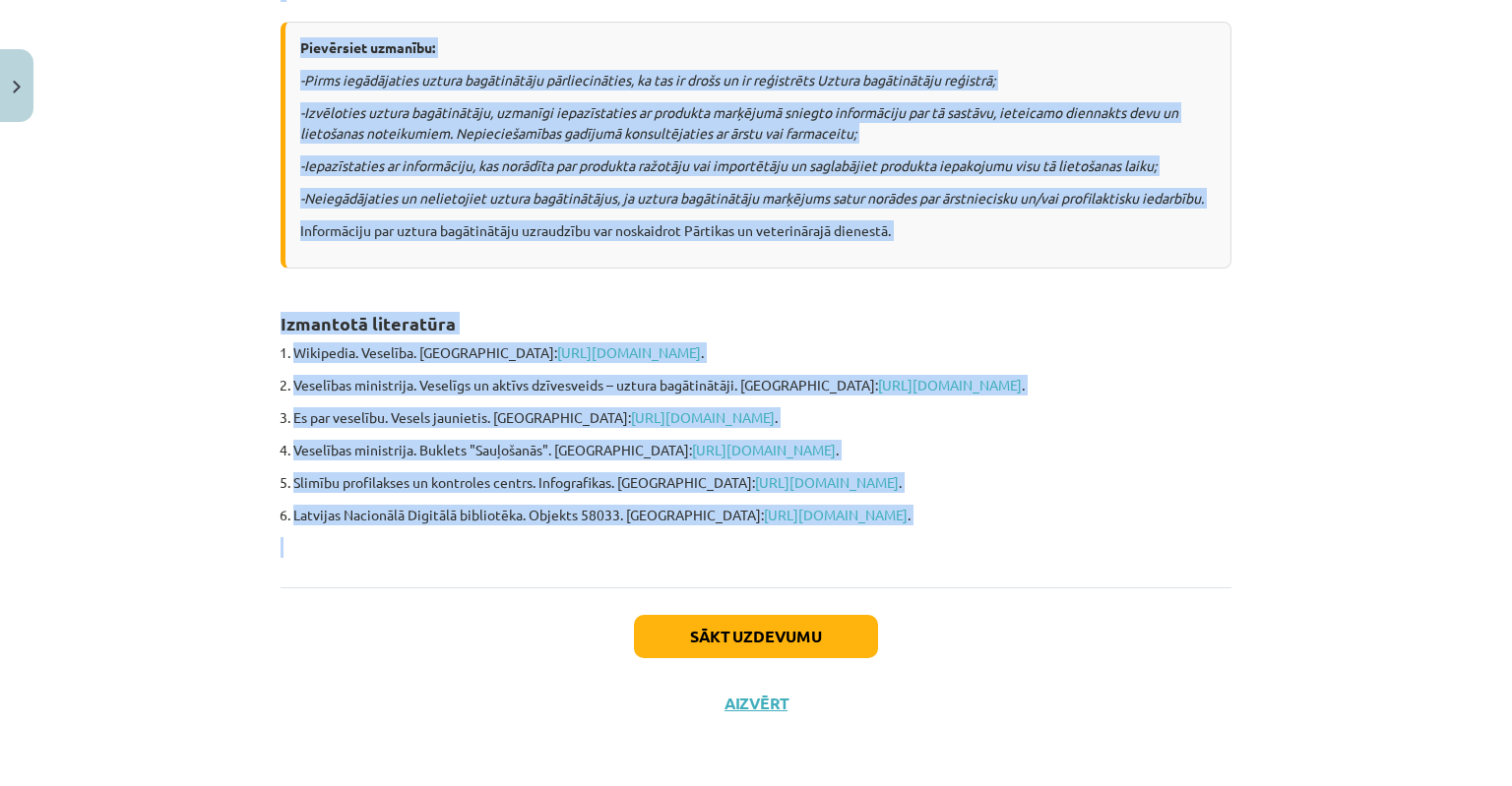
scroll to position [1483, 0]
drag, startPoint x: 266, startPoint y: 117, endPoint x: 976, endPoint y: 525, distance: 818.9
copy div "Kas ir uztura bagātinātāji? Uztura bagātinātāji ir pārtikas produkti parastā uz…"
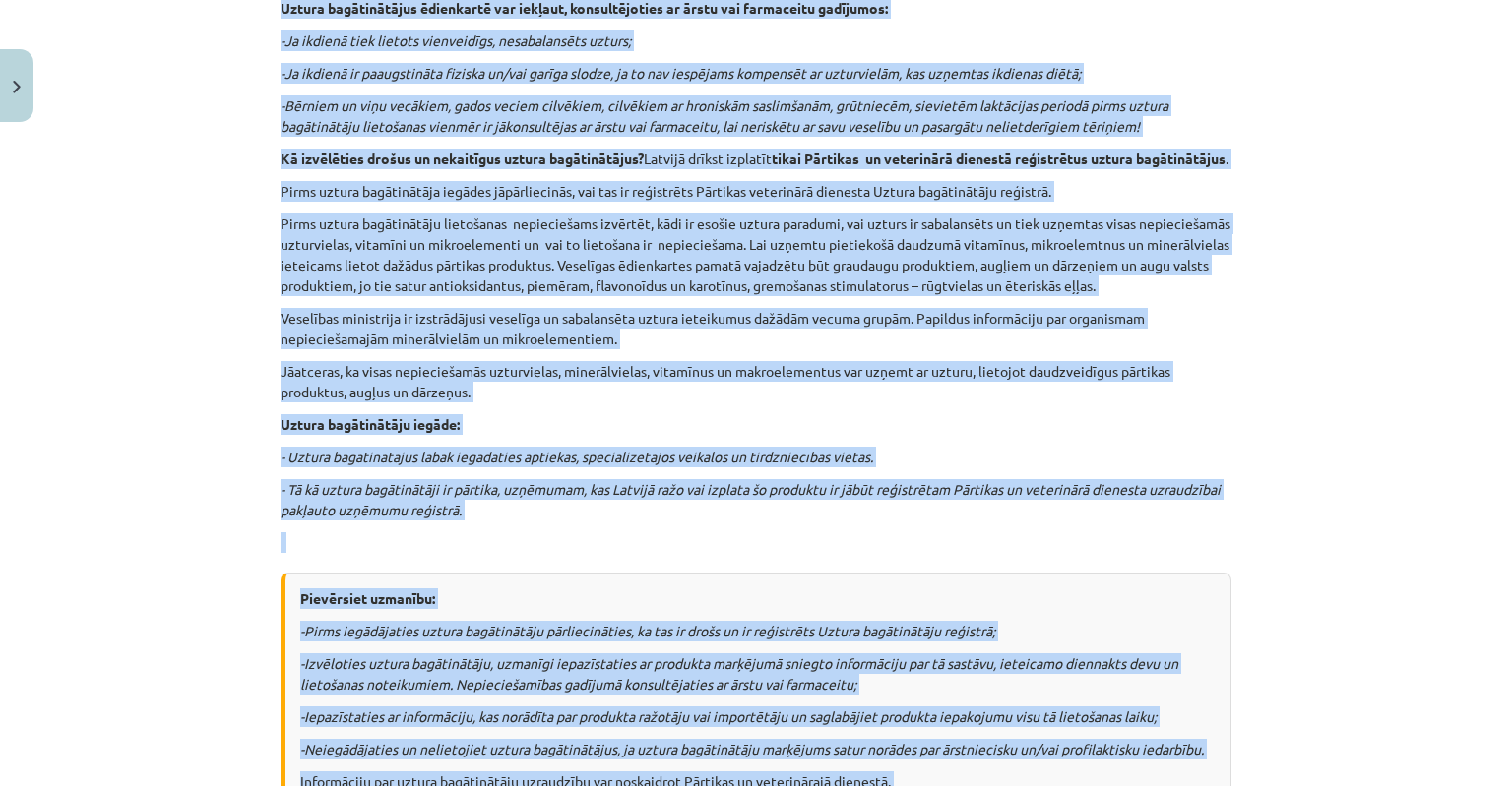
click at [1304, 403] on div "Mācību tēma: Sports un veselība - 10. klases 3. ieskaites mācību materiāls #4 U…" at bounding box center [756, 393] width 1512 height 786
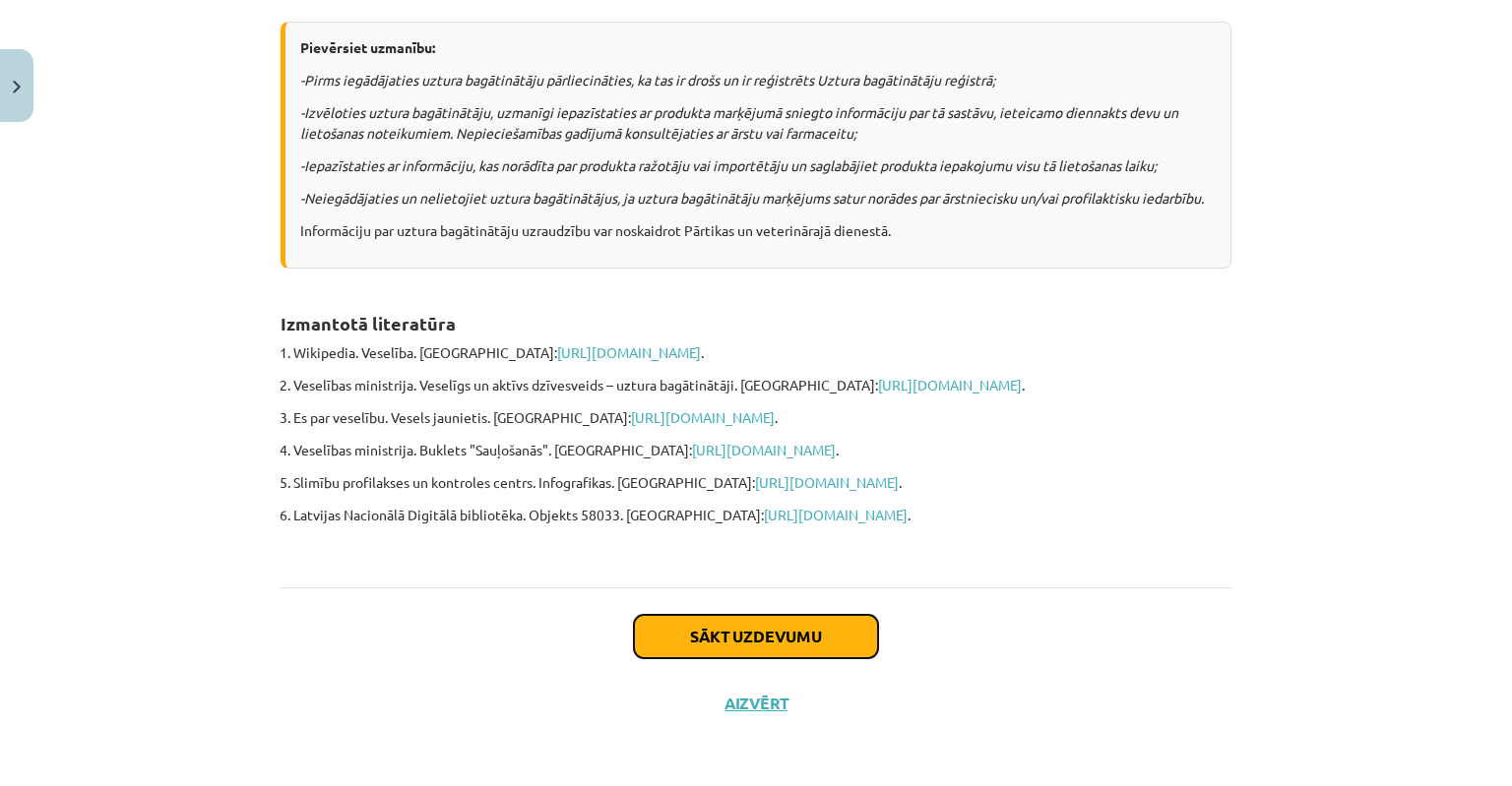
click at [784, 639] on button "Sākt uzdevumu" at bounding box center [756, 637] width 244 height 44
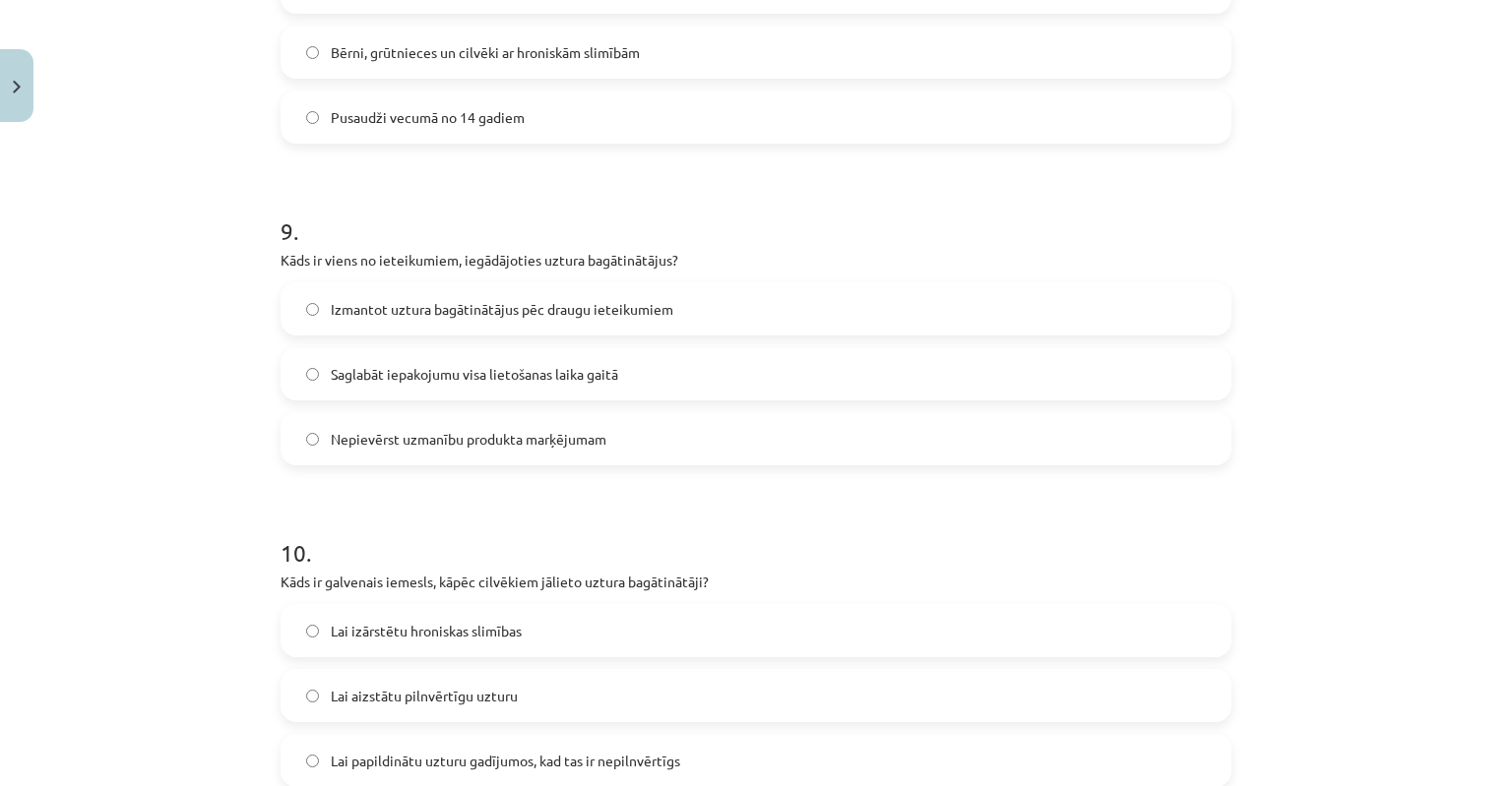
scroll to position [2904, 0]
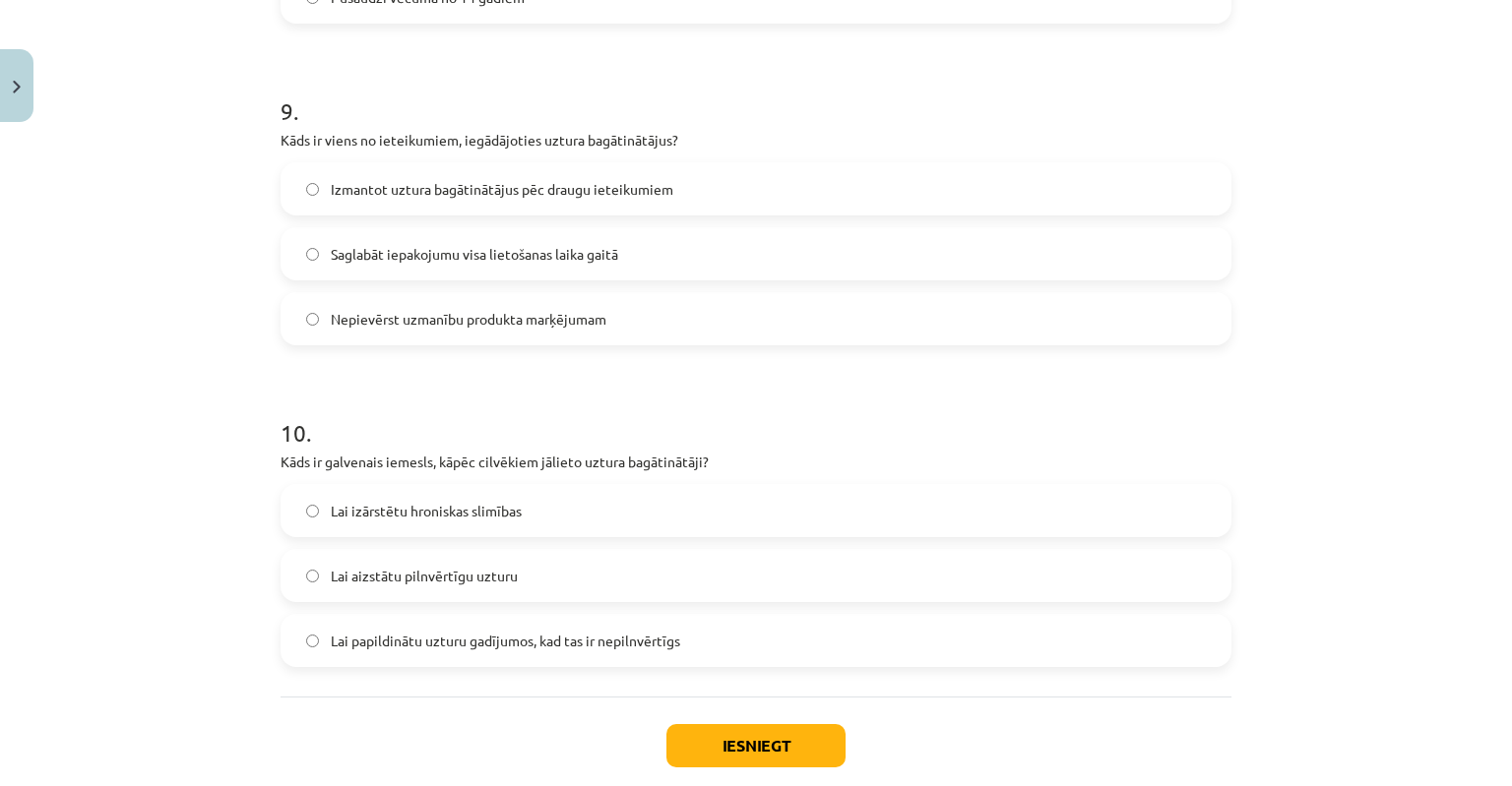
click at [314, 636] on label "Lai papildinātu uzturu gadījumos, kad tas ir nepilnvērtīgs" at bounding box center [756, 641] width 947 height 50
click at [741, 744] on button "Iesniegt" at bounding box center [756, 746] width 180 height 44
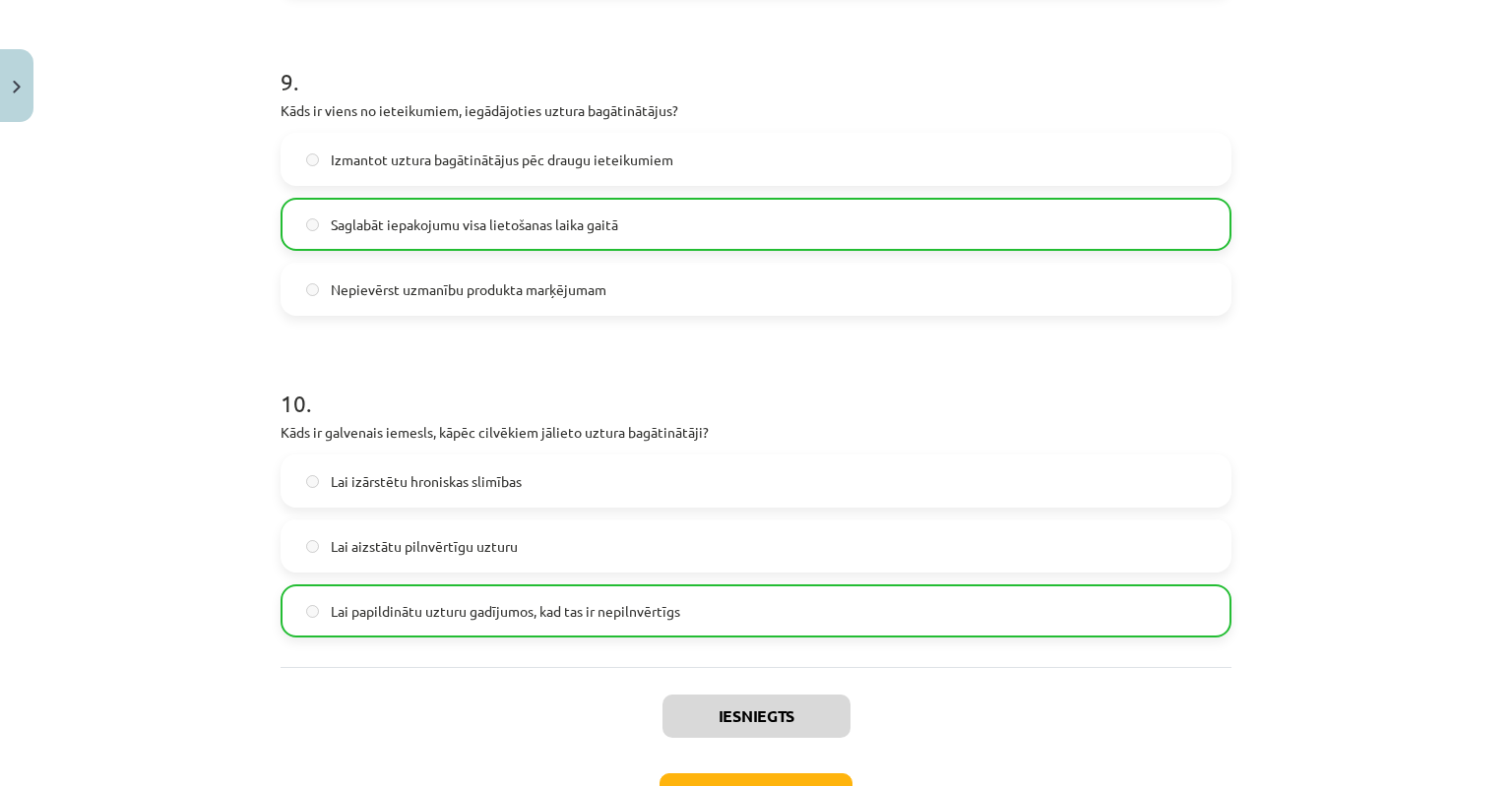
scroll to position [3075, 0]
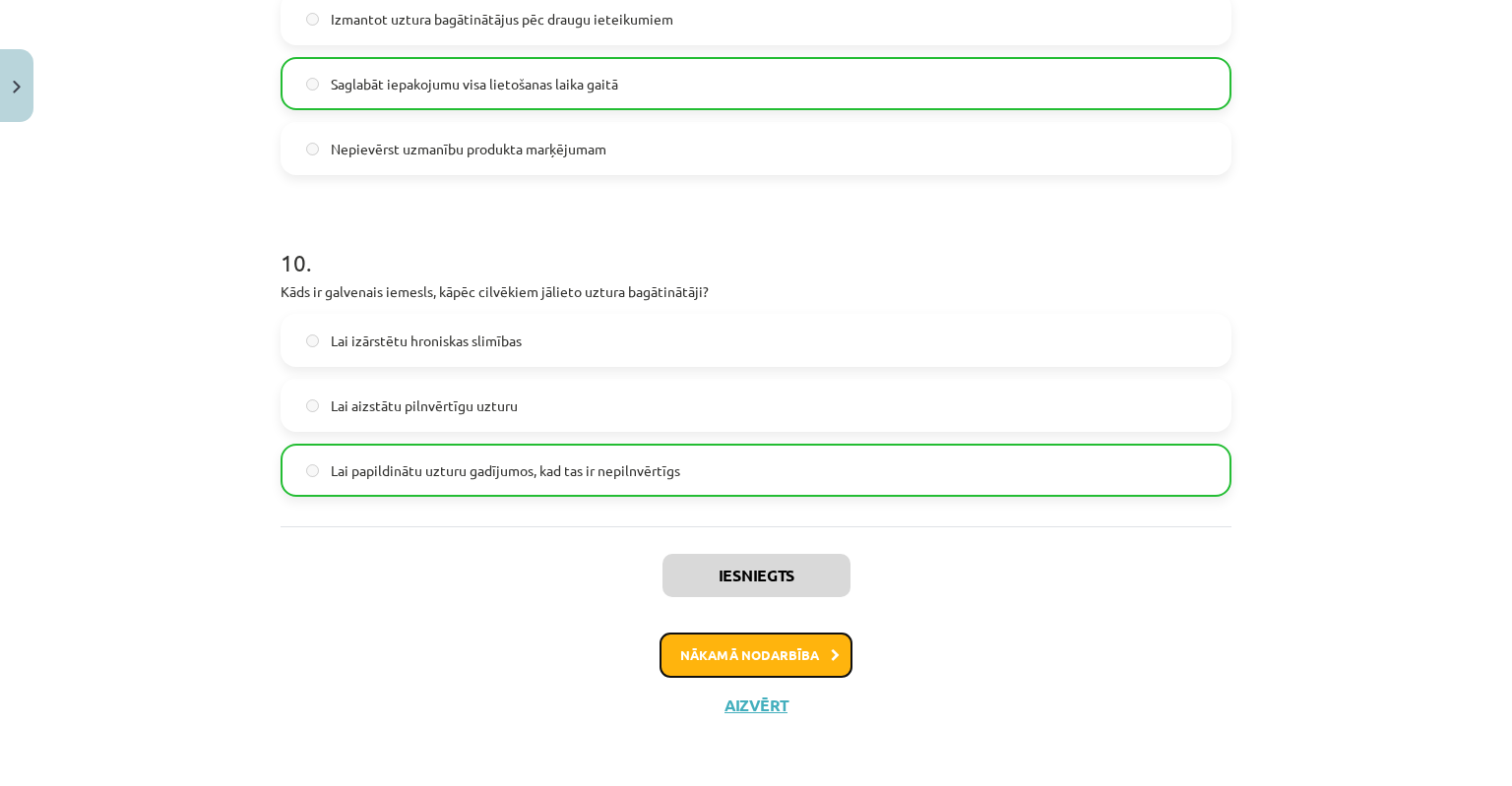
click at [761, 664] on button "Nākamā nodarbība" at bounding box center [756, 656] width 193 height 46
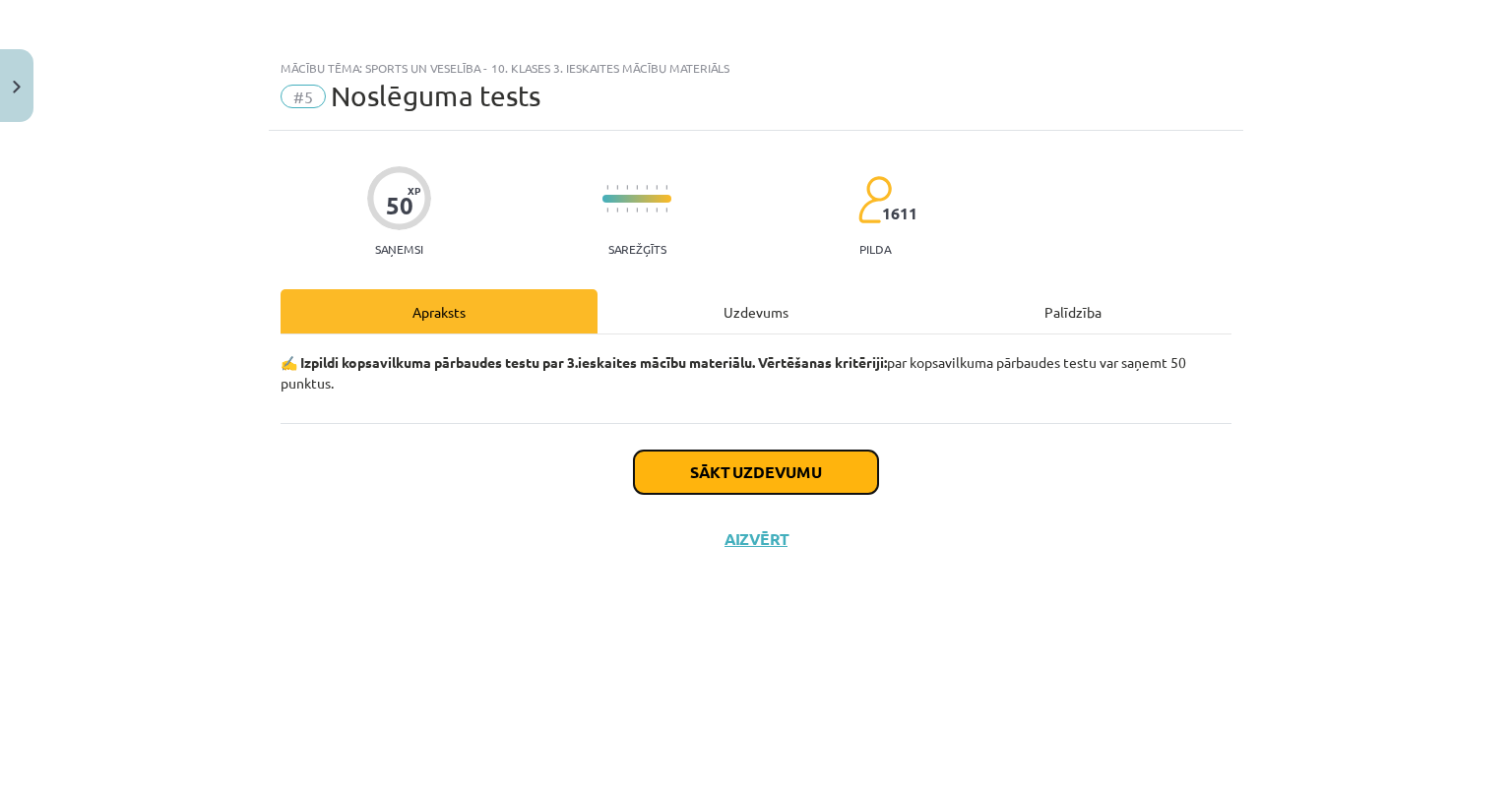
click at [749, 479] on button "Sākt uzdevumu" at bounding box center [756, 472] width 244 height 44
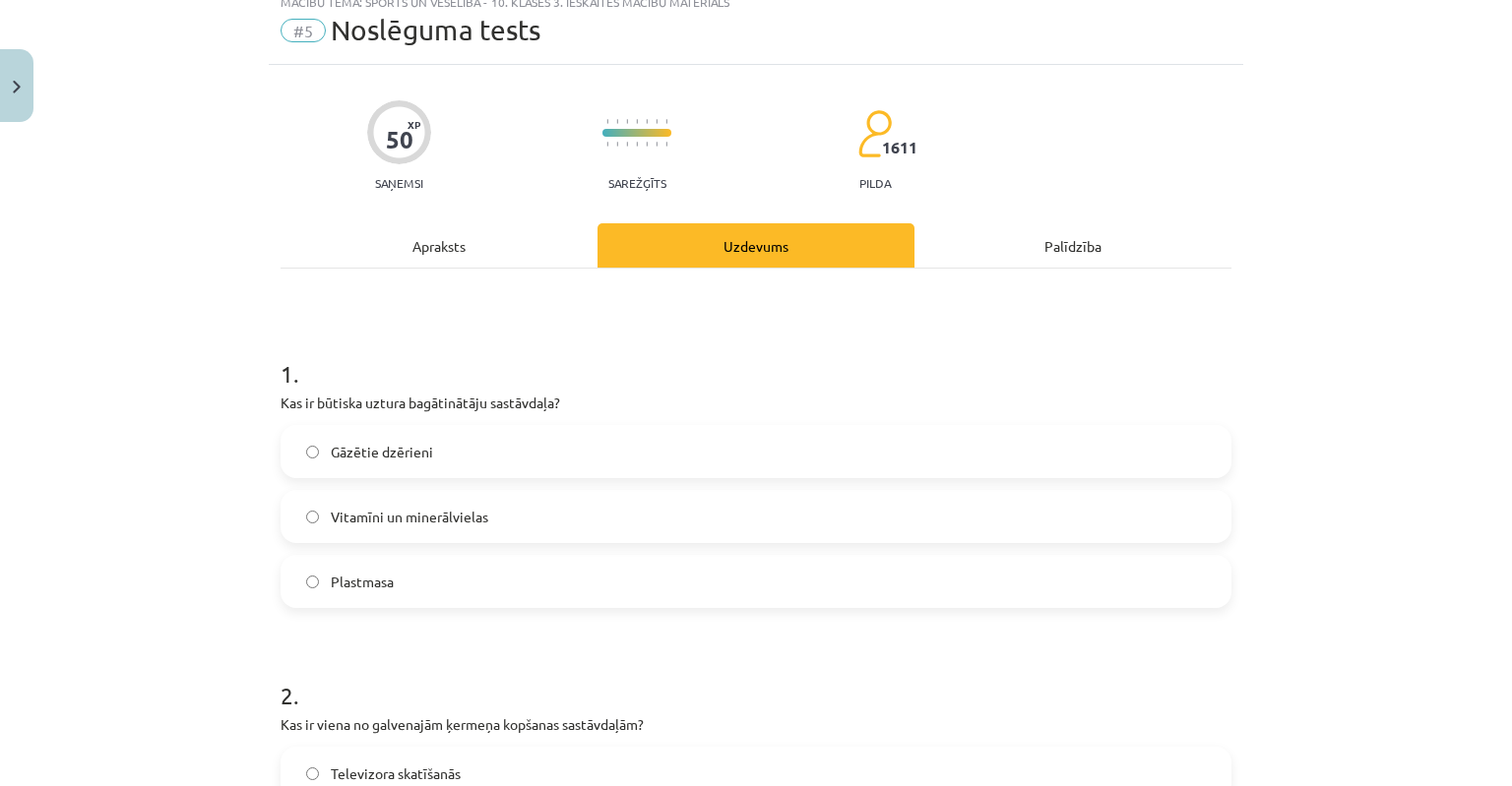
scroll to position [98, 0]
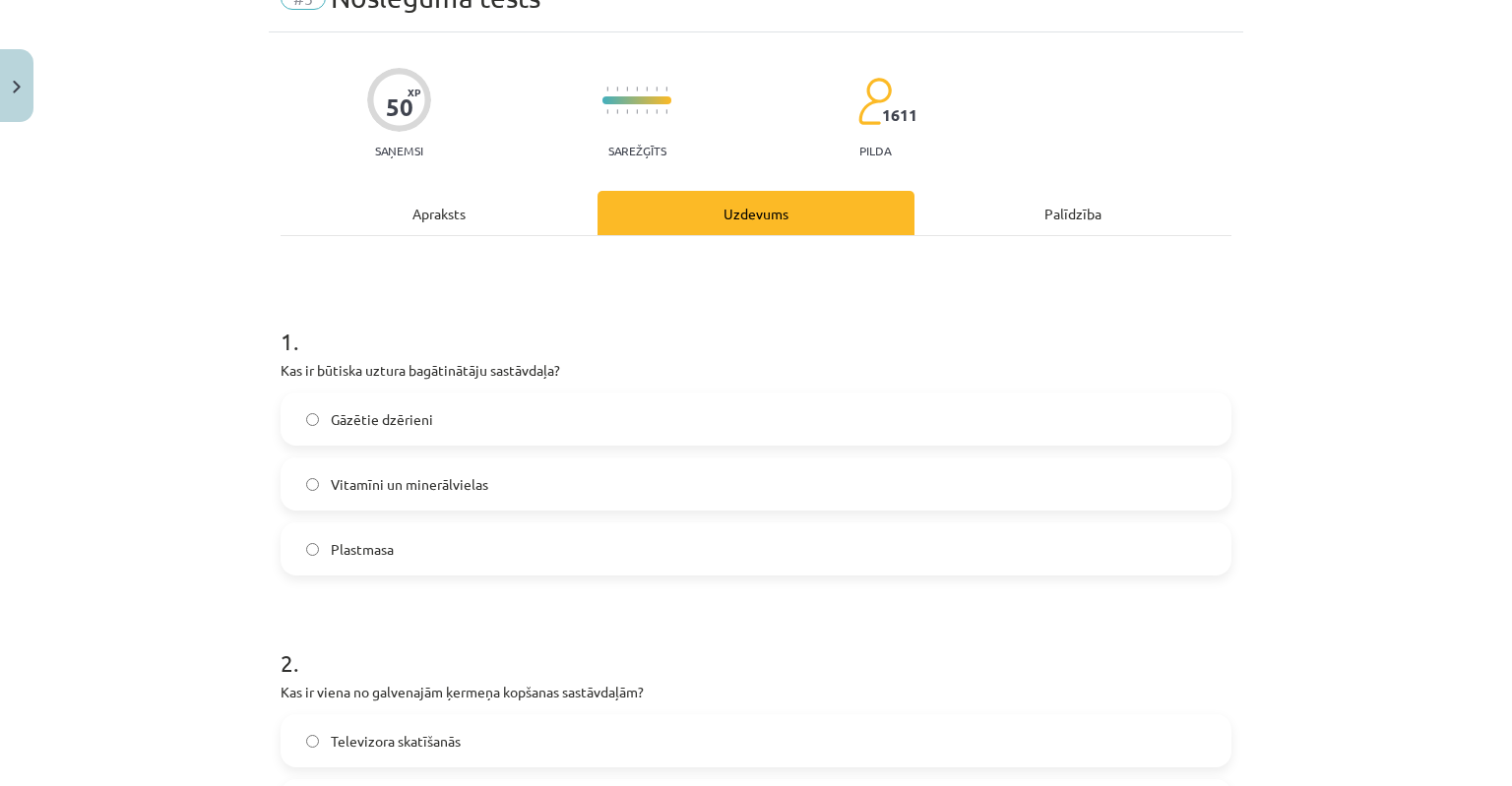
click at [314, 483] on label "Vitamīni un minerālvielas" at bounding box center [756, 484] width 947 height 50
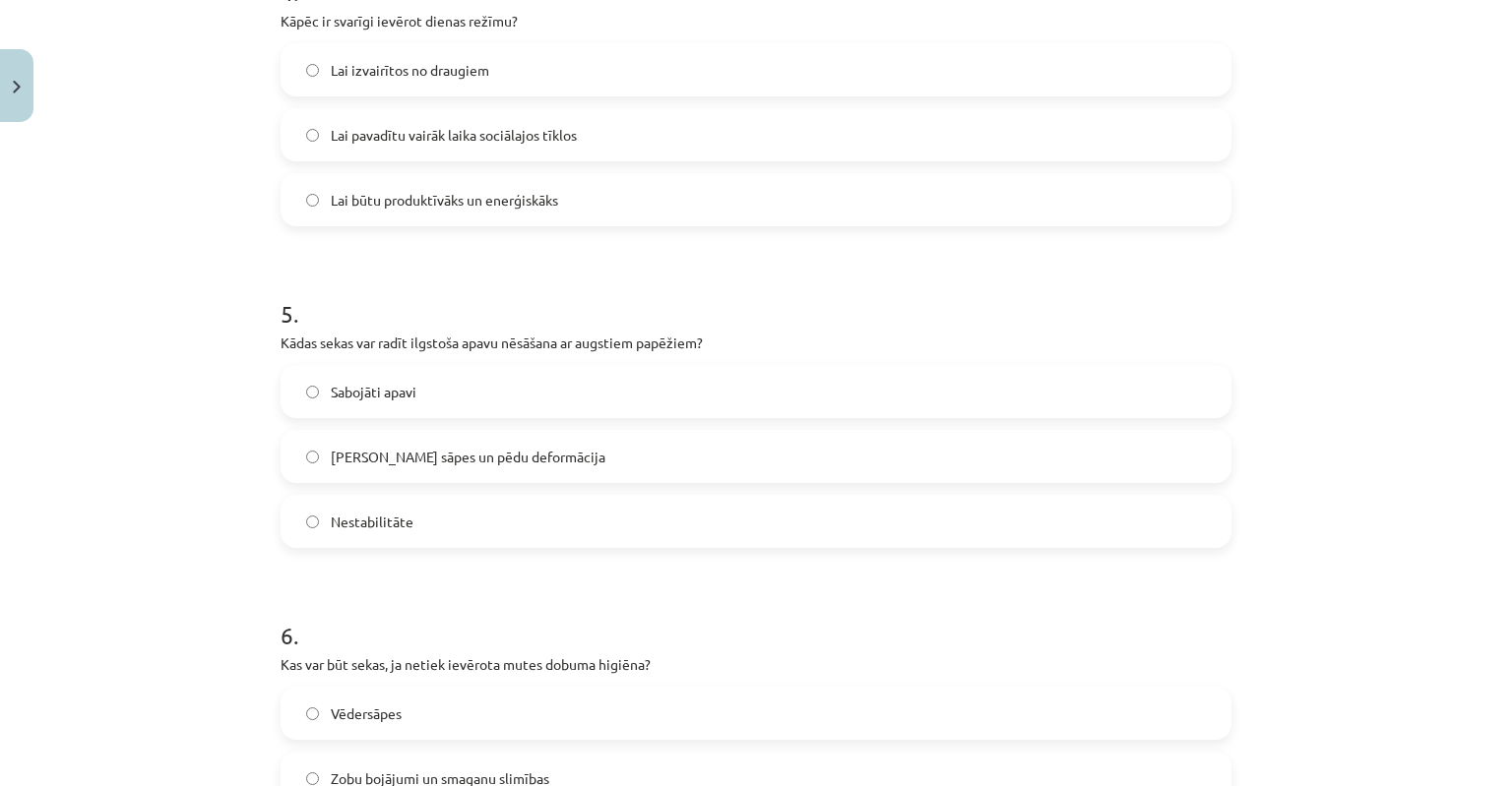
scroll to position [1673, 0]
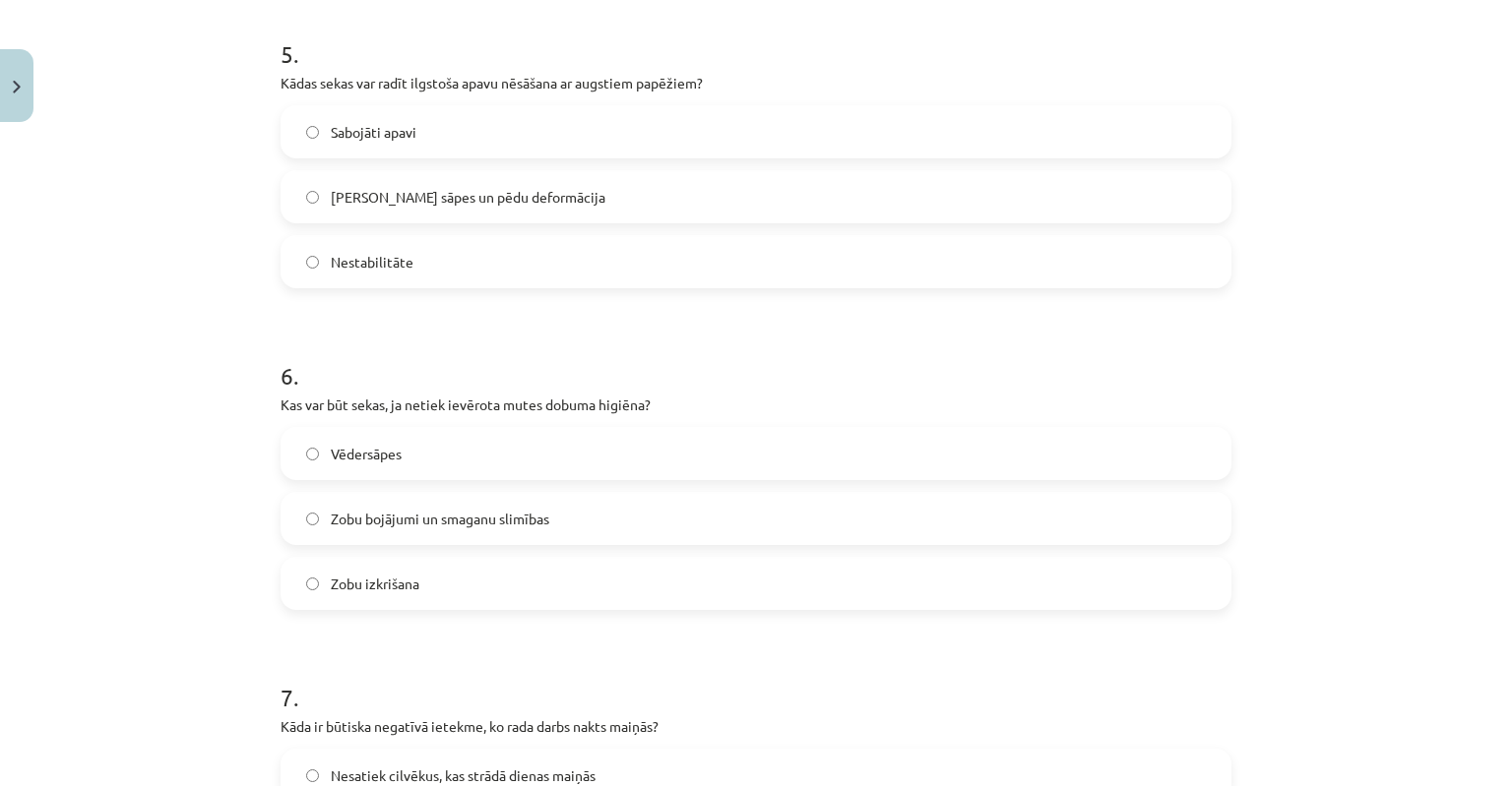
click at [311, 522] on label "Zobu bojājumi un smaganu slimības" at bounding box center [756, 519] width 947 height 50
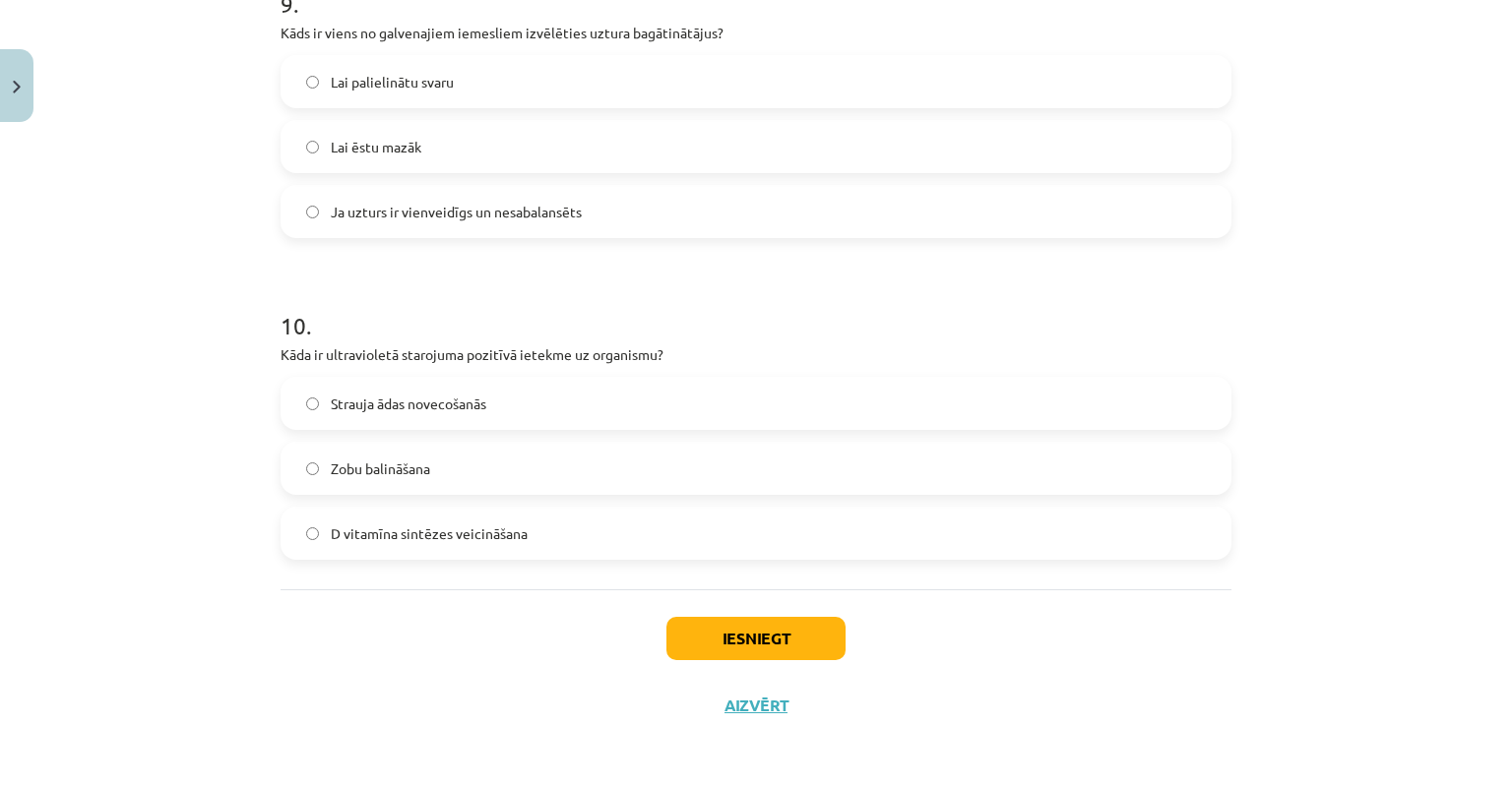
scroll to position [3012, 0]
click at [764, 627] on button "Iesniegt" at bounding box center [756, 638] width 180 height 44
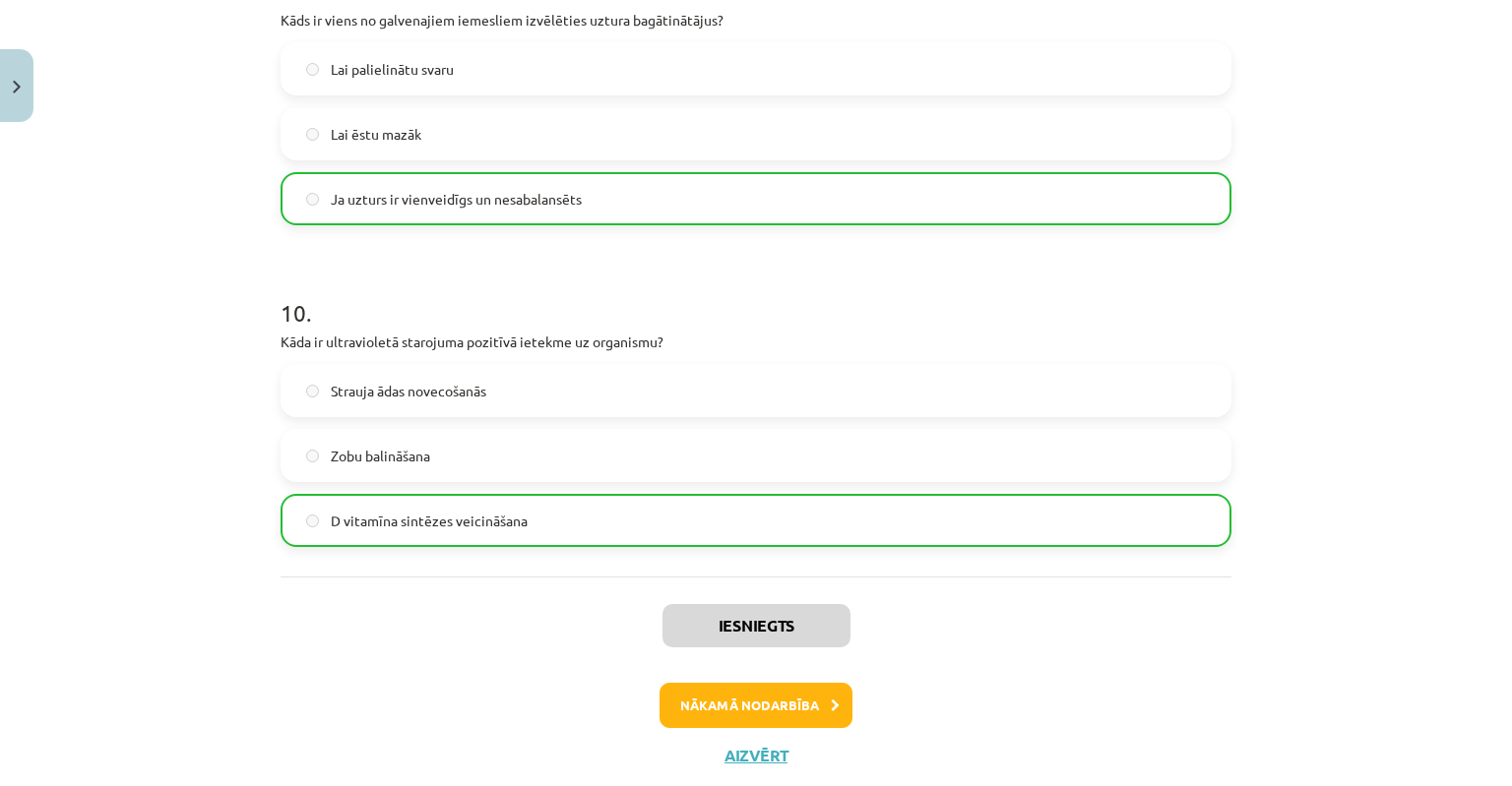
scroll to position [3075, 0]
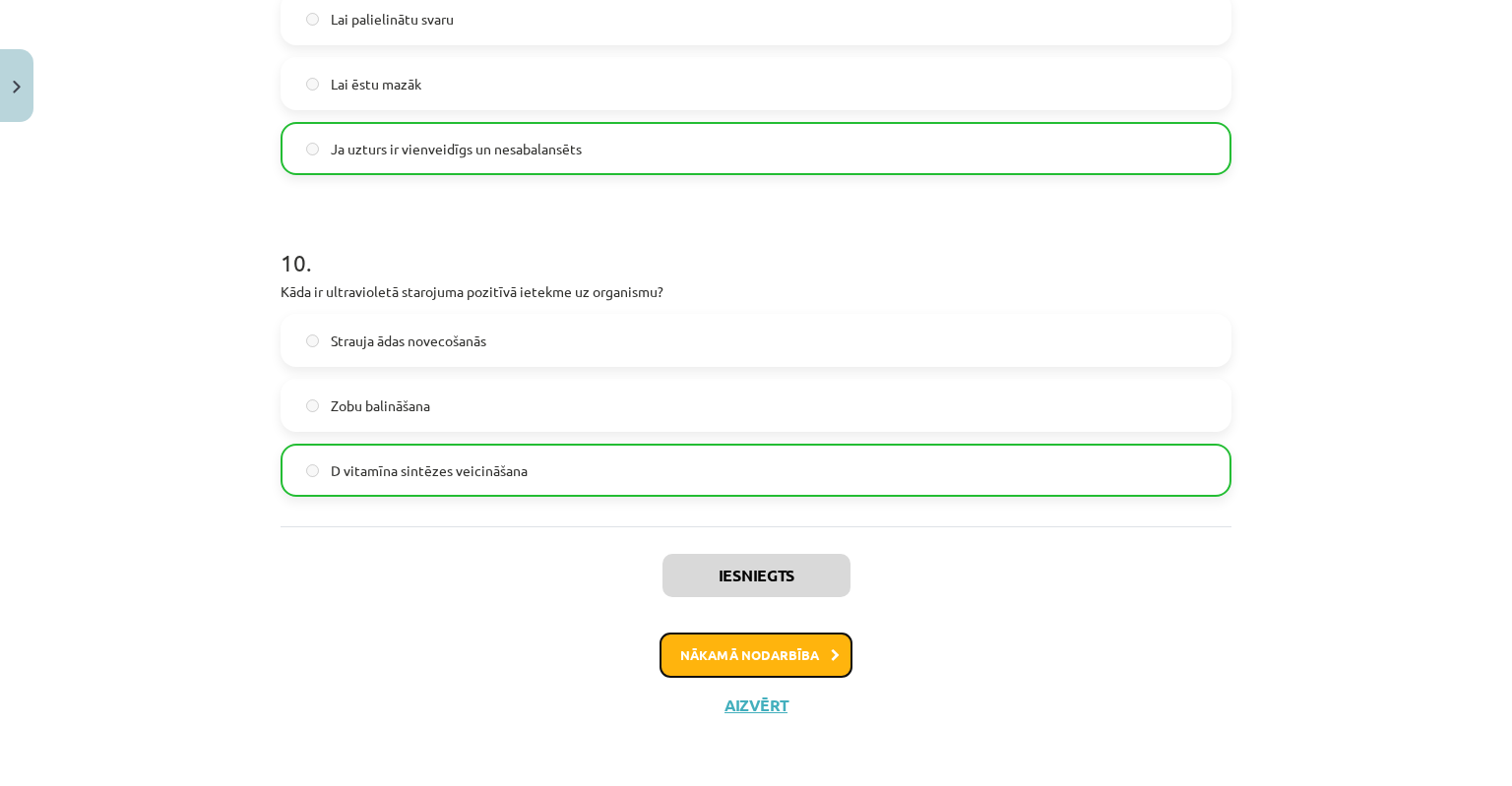
click at [709, 663] on button "Nākamā nodarbība" at bounding box center [756, 656] width 193 height 46
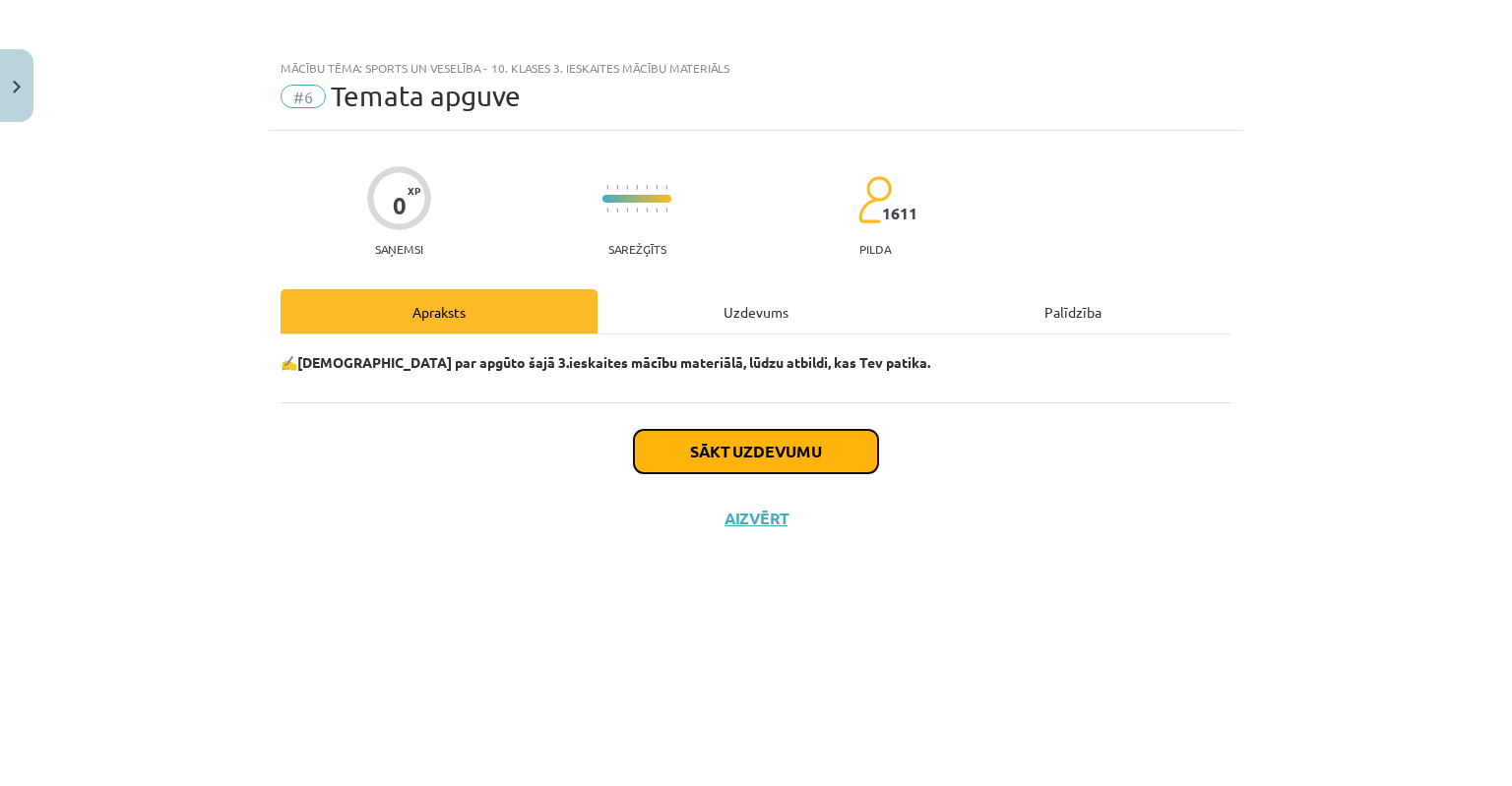
click at [744, 455] on button "Sākt uzdevumu" at bounding box center [756, 452] width 244 height 44
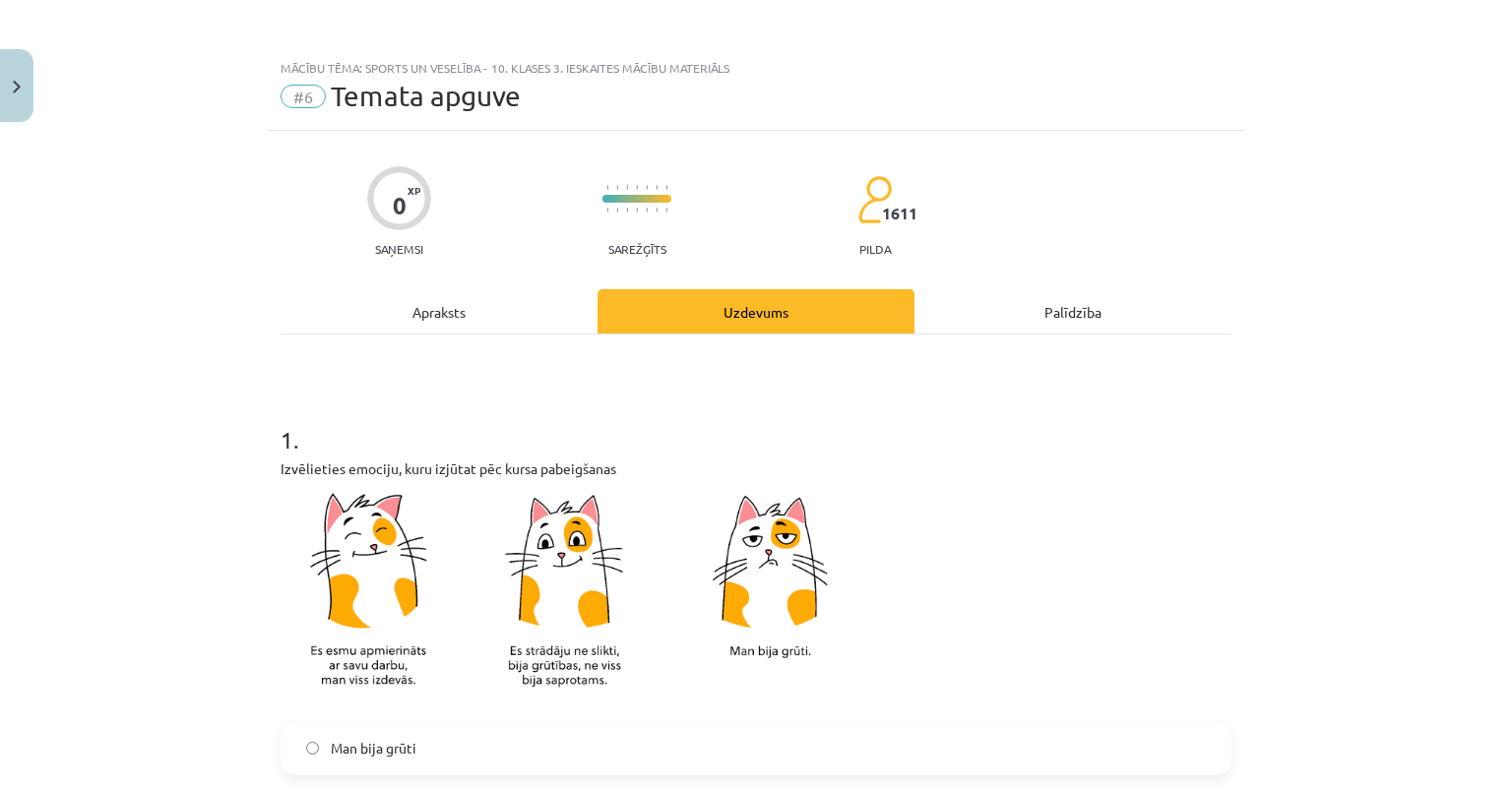
scroll to position [196, 0]
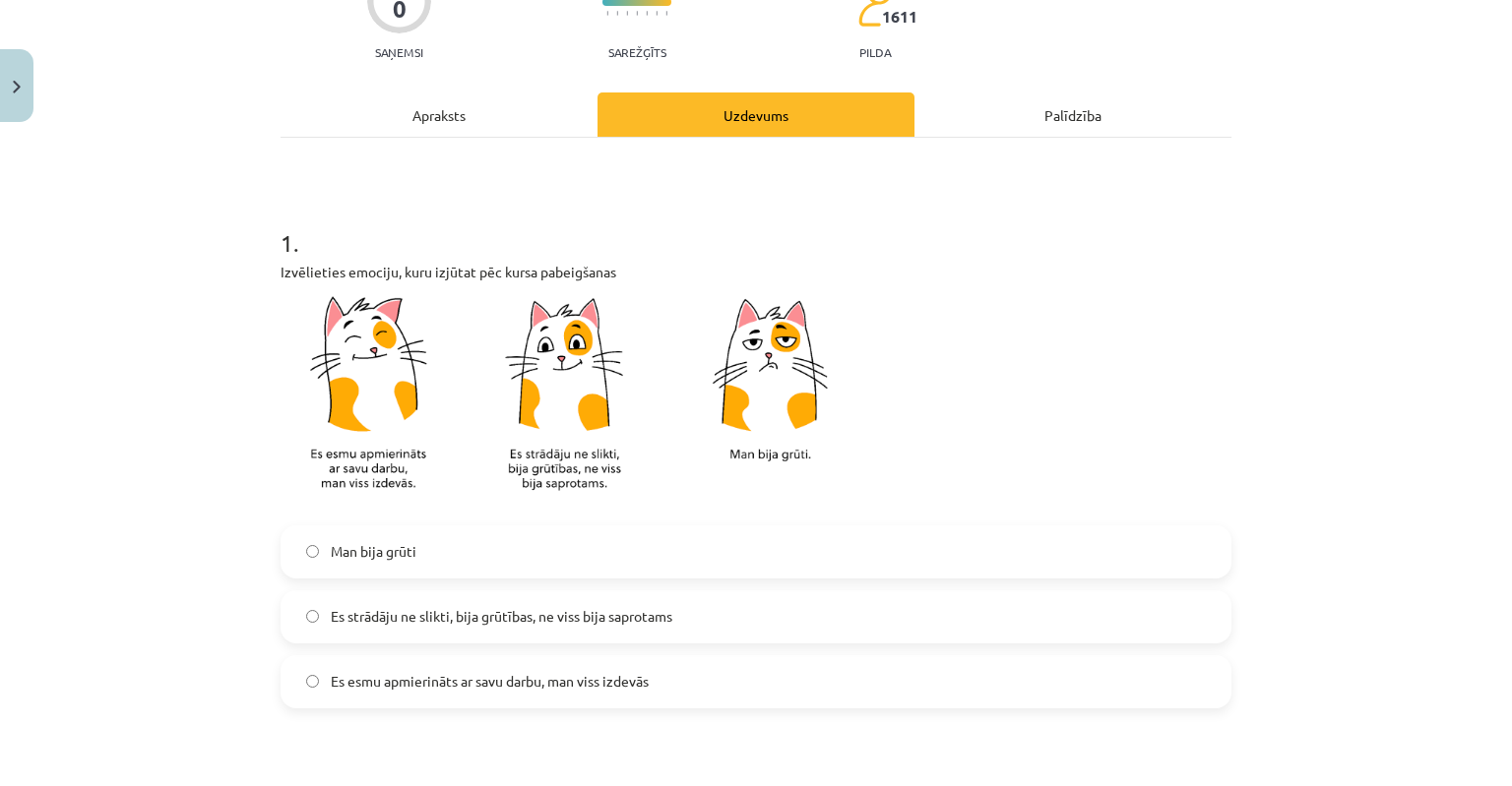
click at [311, 618] on label "Es strādāju ne slikti, bija grūtības, ne viss bija saprotams" at bounding box center [756, 617] width 947 height 50
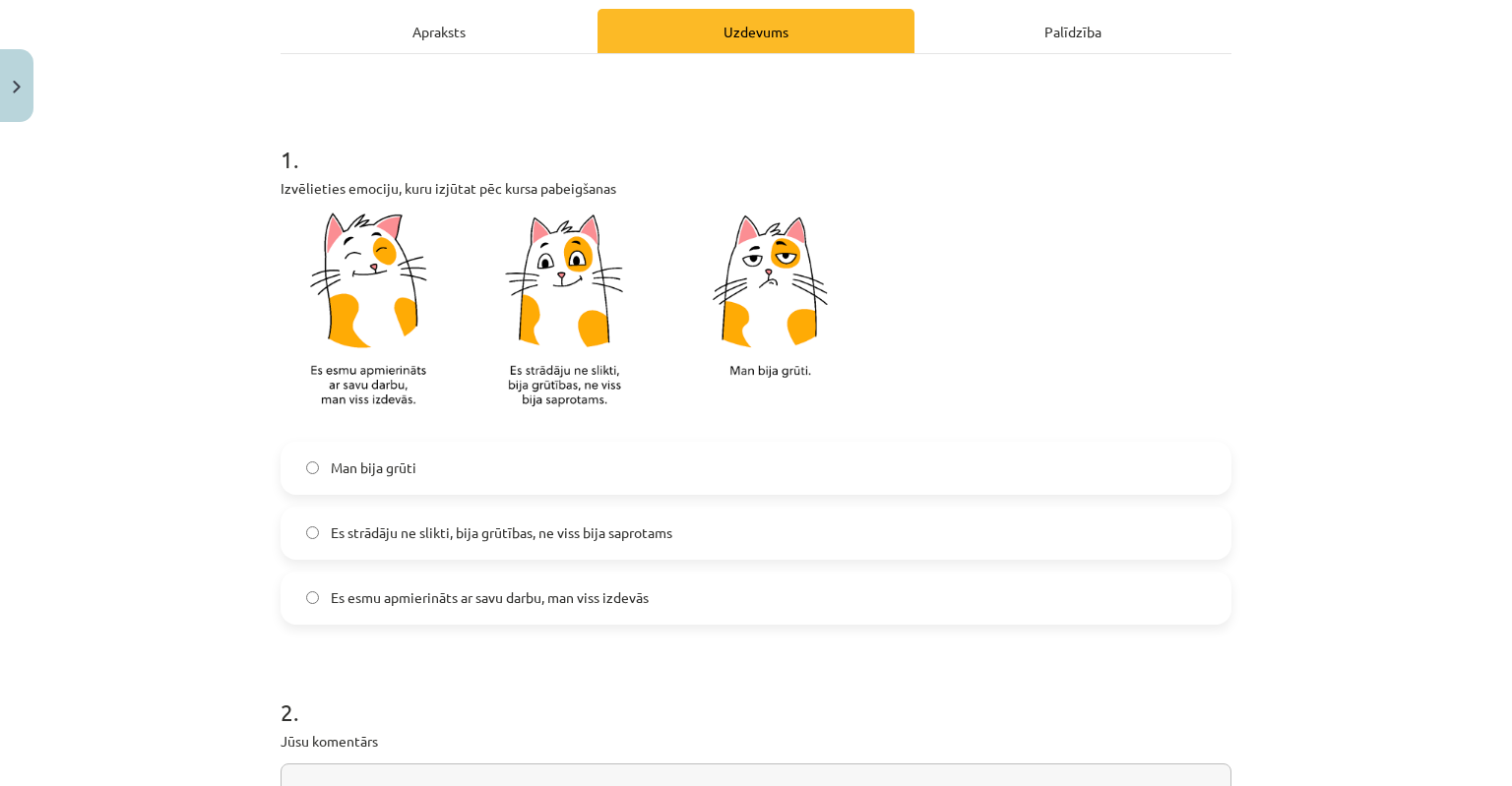
scroll to position [492, 0]
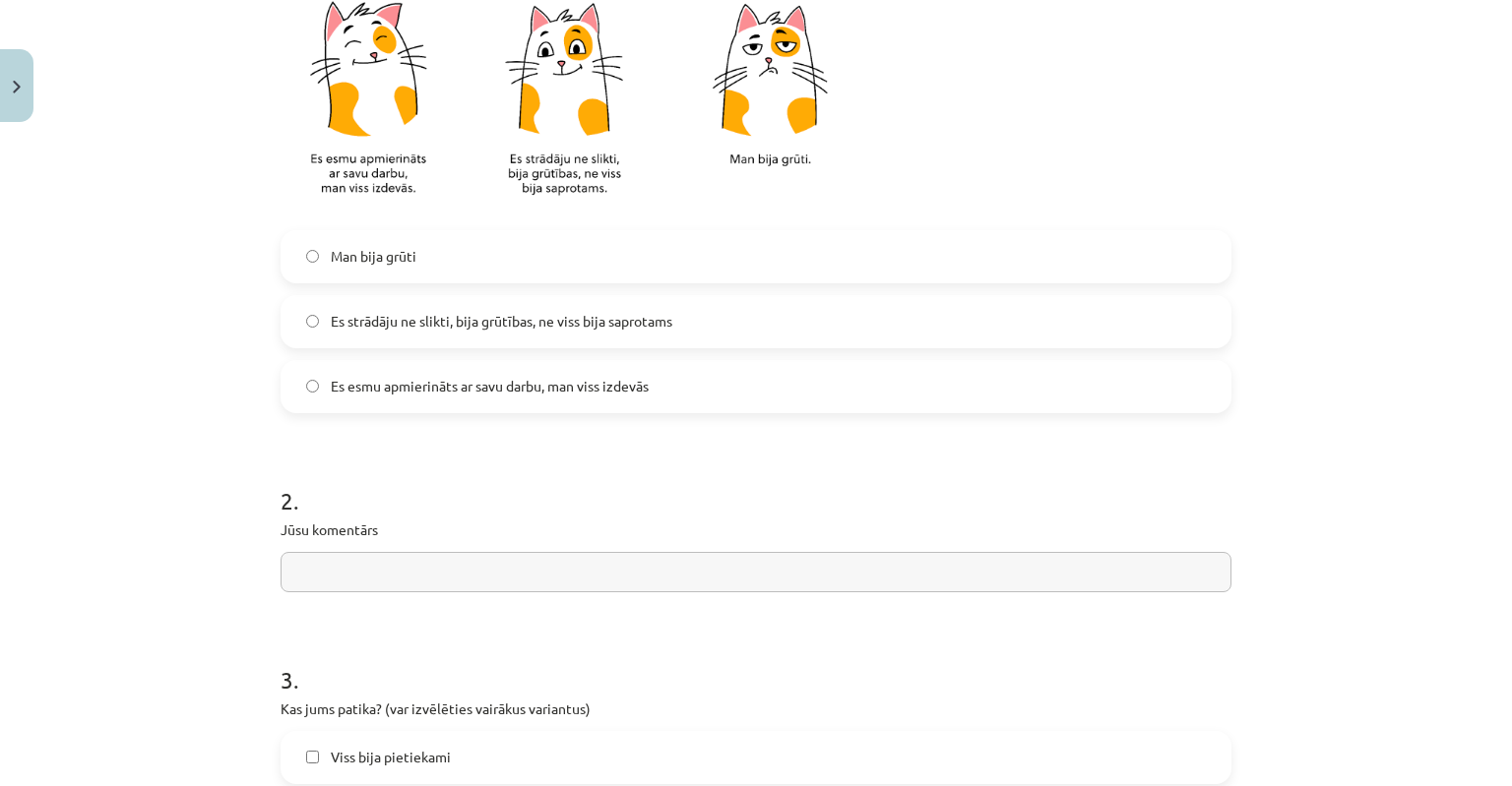
click at [340, 582] on input "text" at bounding box center [756, 572] width 951 height 41
click at [317, 576] on input "**********" at bounding box center [756, 572] width 951 height 41
click at [296, 573] on input "**********" at bounding box center [756, 572] width 951 height 41
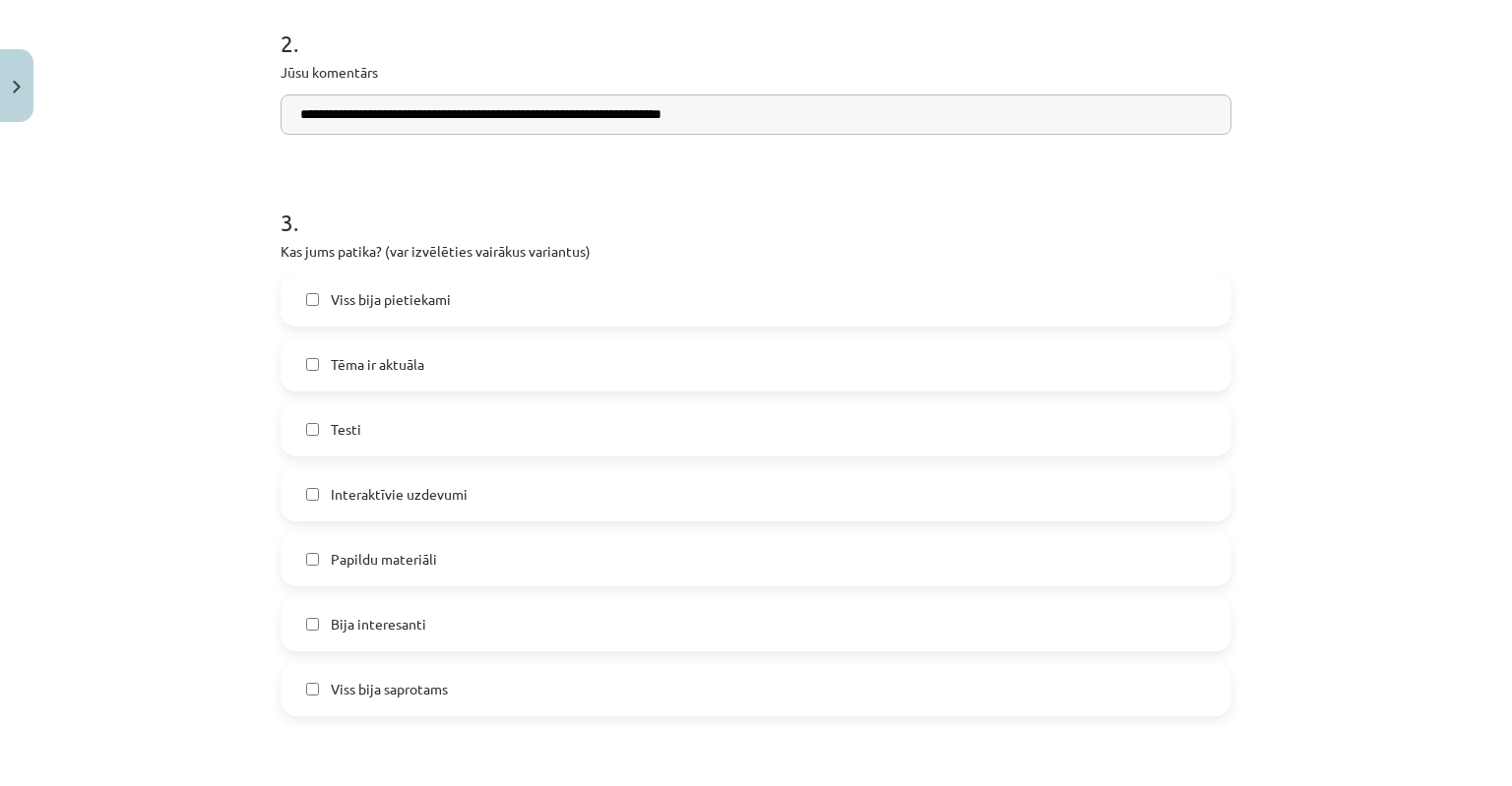
scroll to position [984, 0]
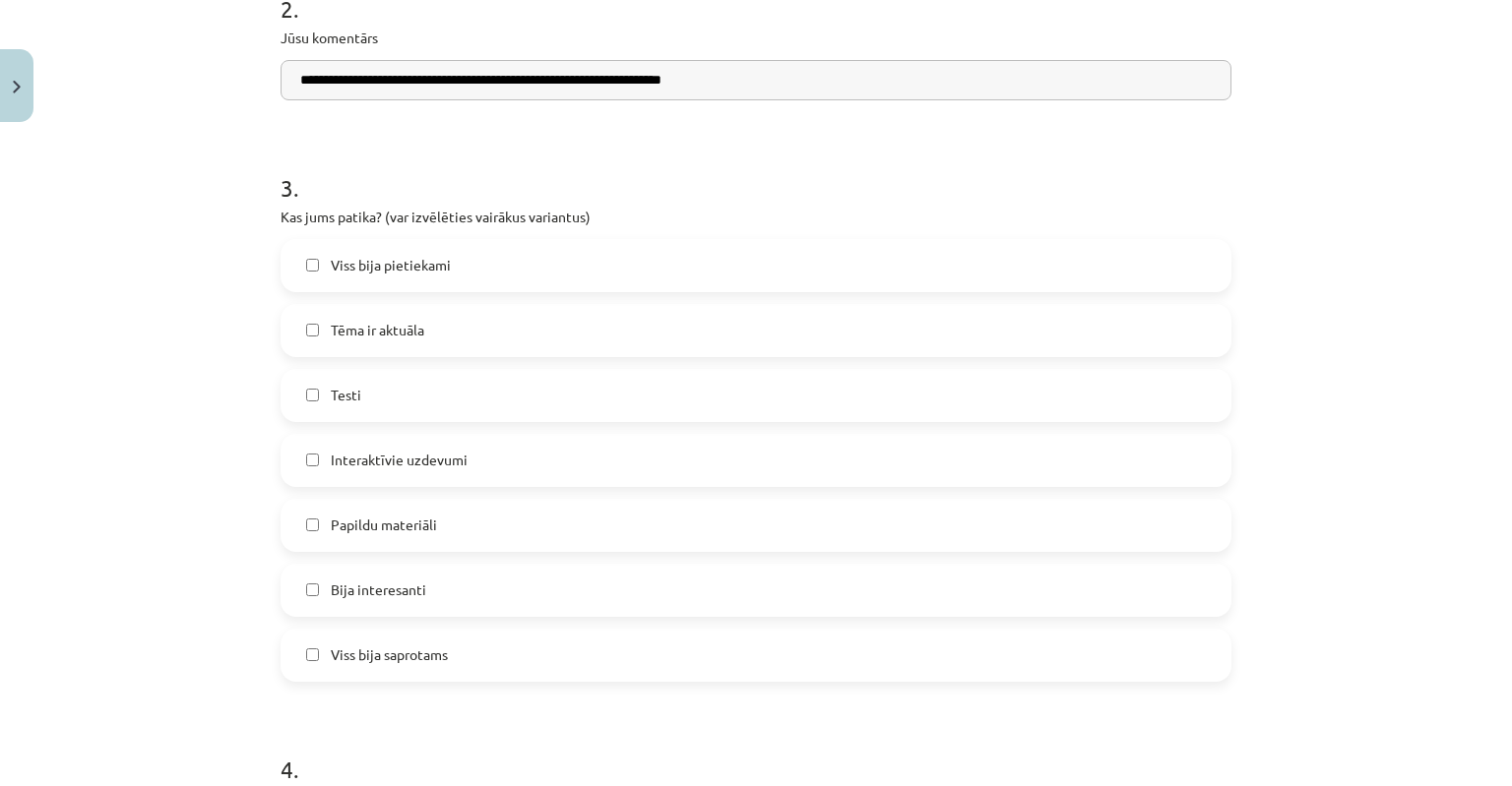
type input "**********"
click at [303, 336] on label "Tēma ir aktuāla" at bounding box center [756, 330] width 947 height 50
click at [312, 590] on label "Bija interesanti" at bounding box center [756, 590] width 947 height 50
click at [311, 392] on label "Testi" at bounding box center [756, 396] width 947 height 50
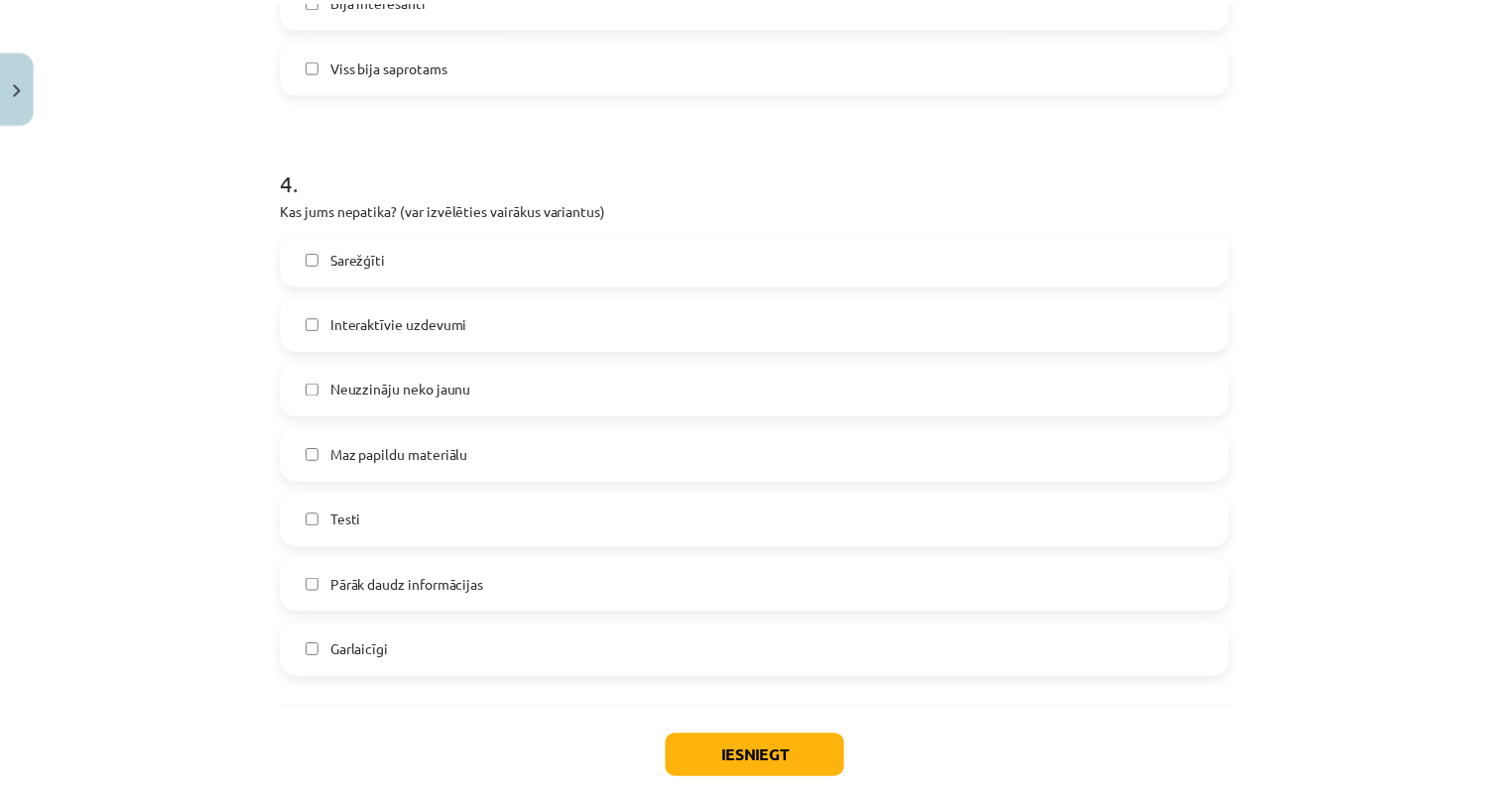
scroll to position [1686, 0]
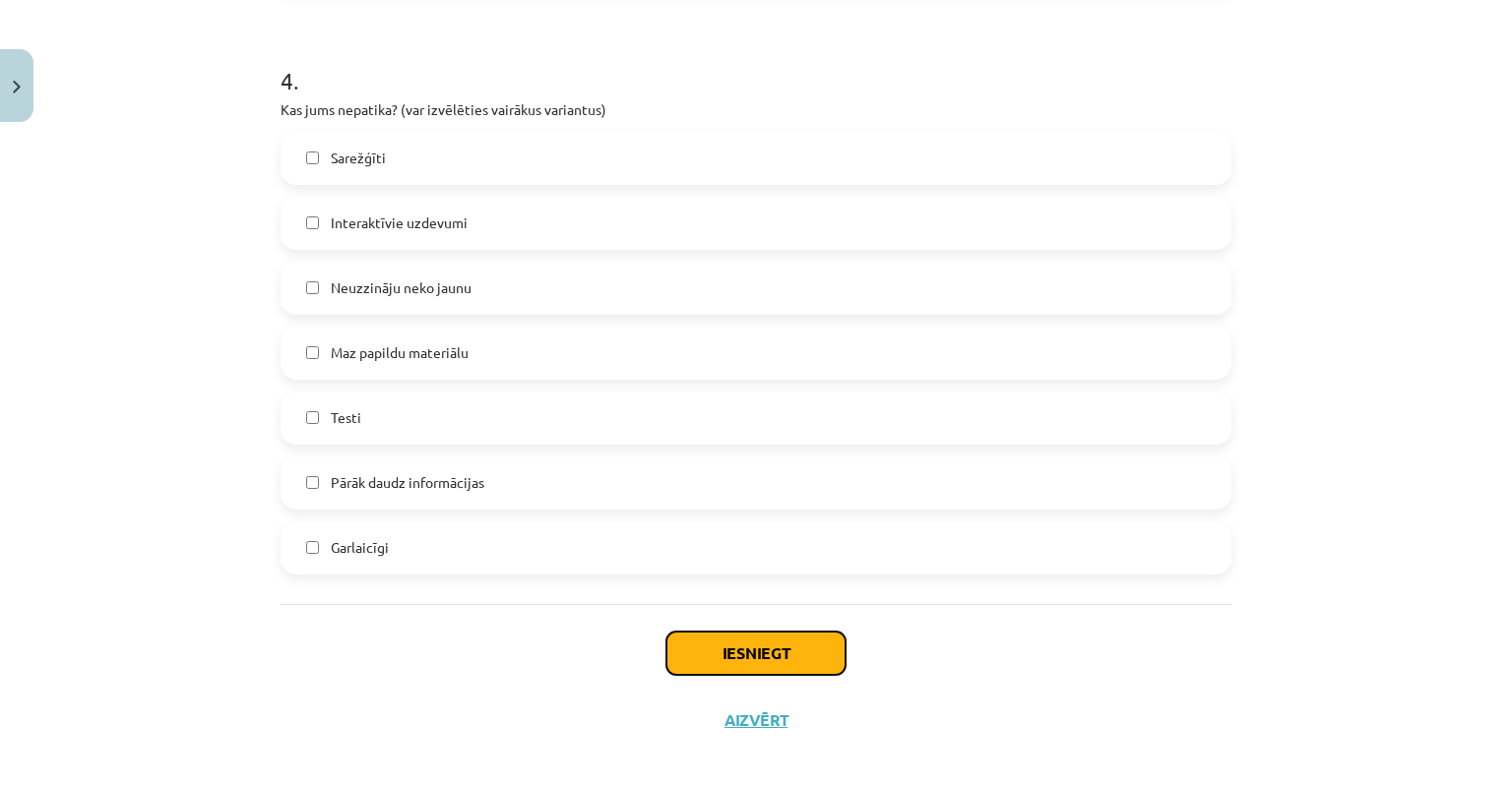
click at [752, 662] on button "Iesniegt" at bounding box center [756, 654] width 180 height 44
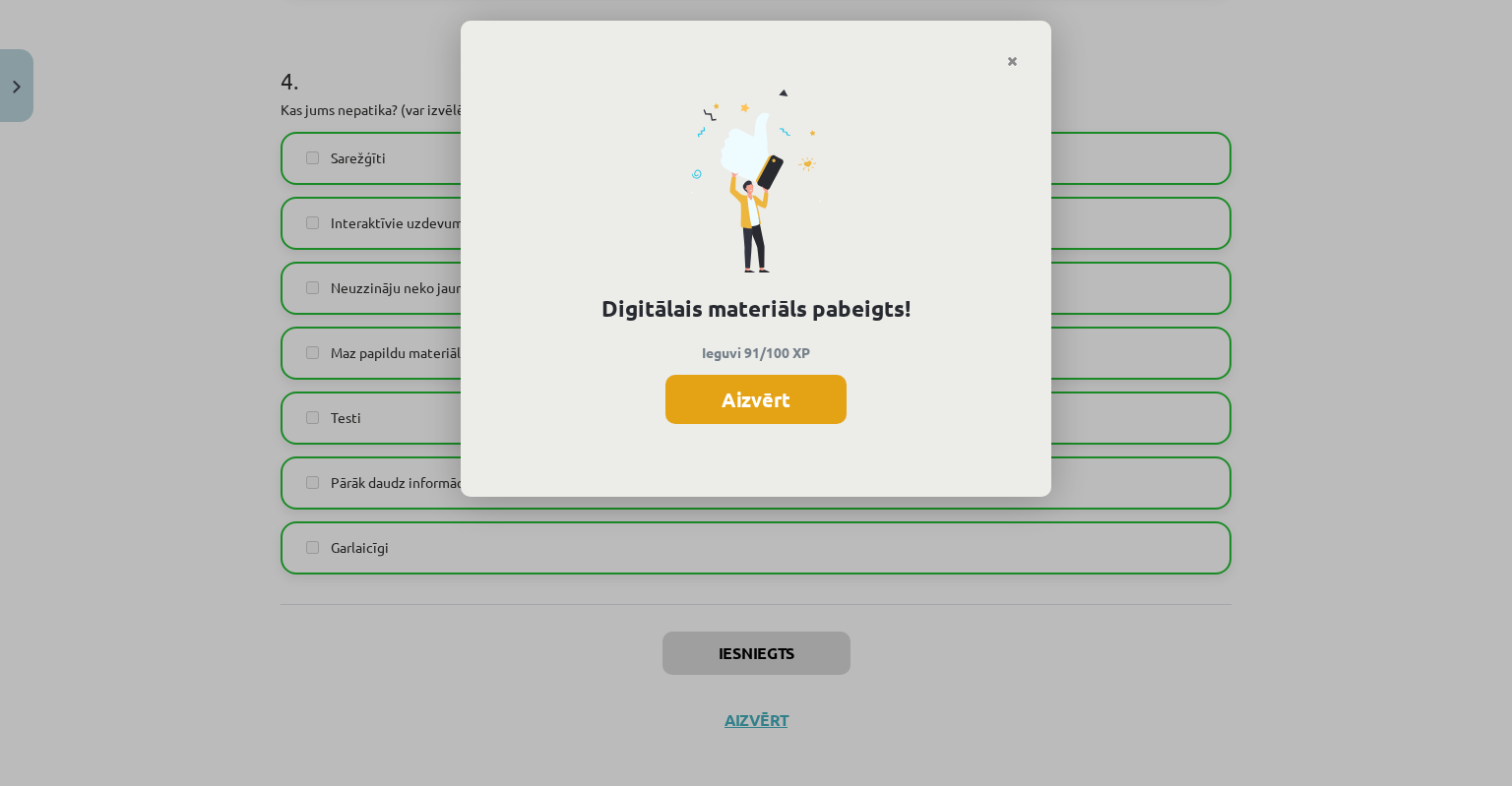
click at [756, 400] on button "Aizvērt" at bounding box center [756, 400] width 181 height 50
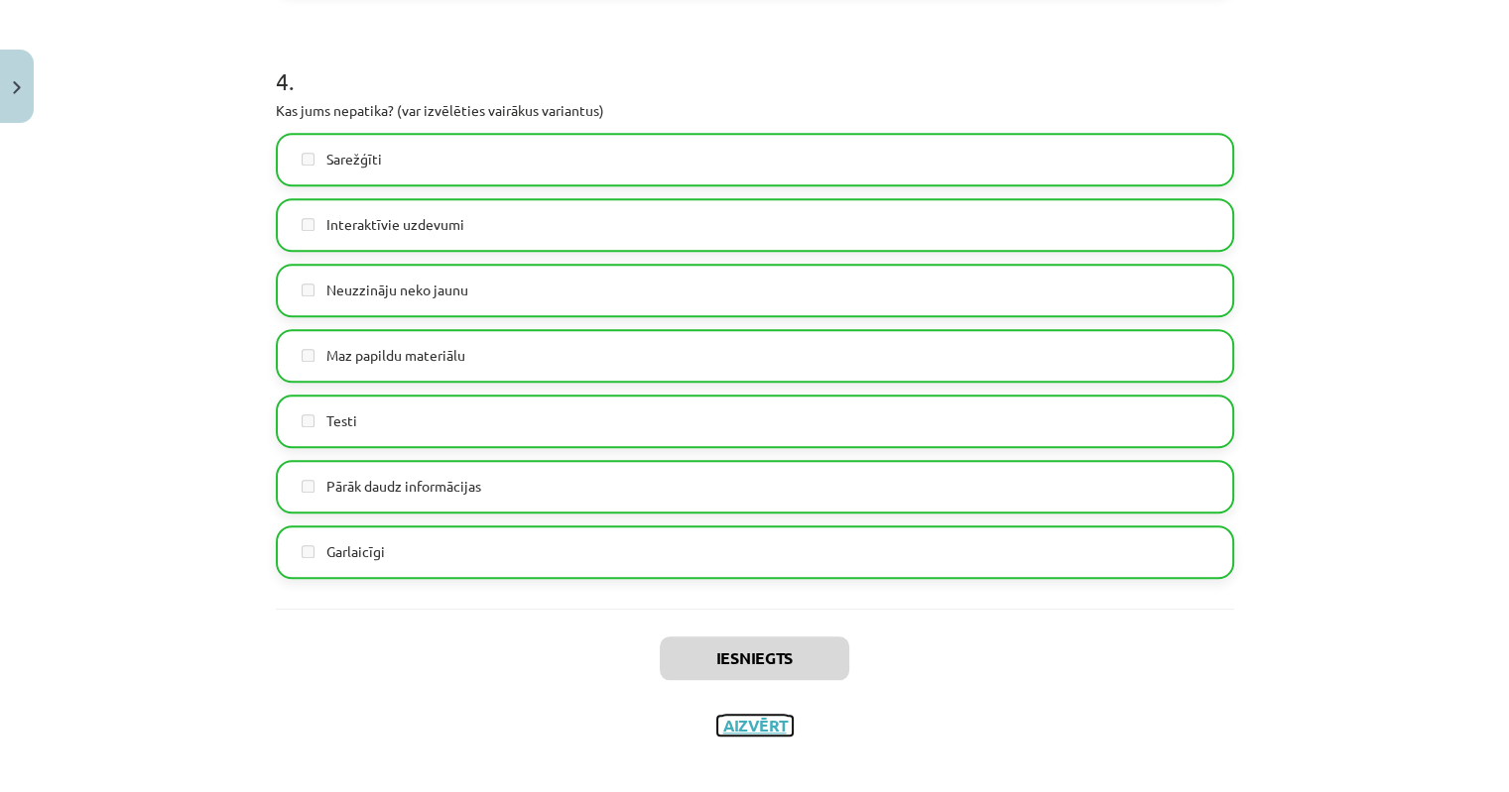
click at [753, 725] on button "Aizvērt" at bounding box center [754, 726] width 75 height 20
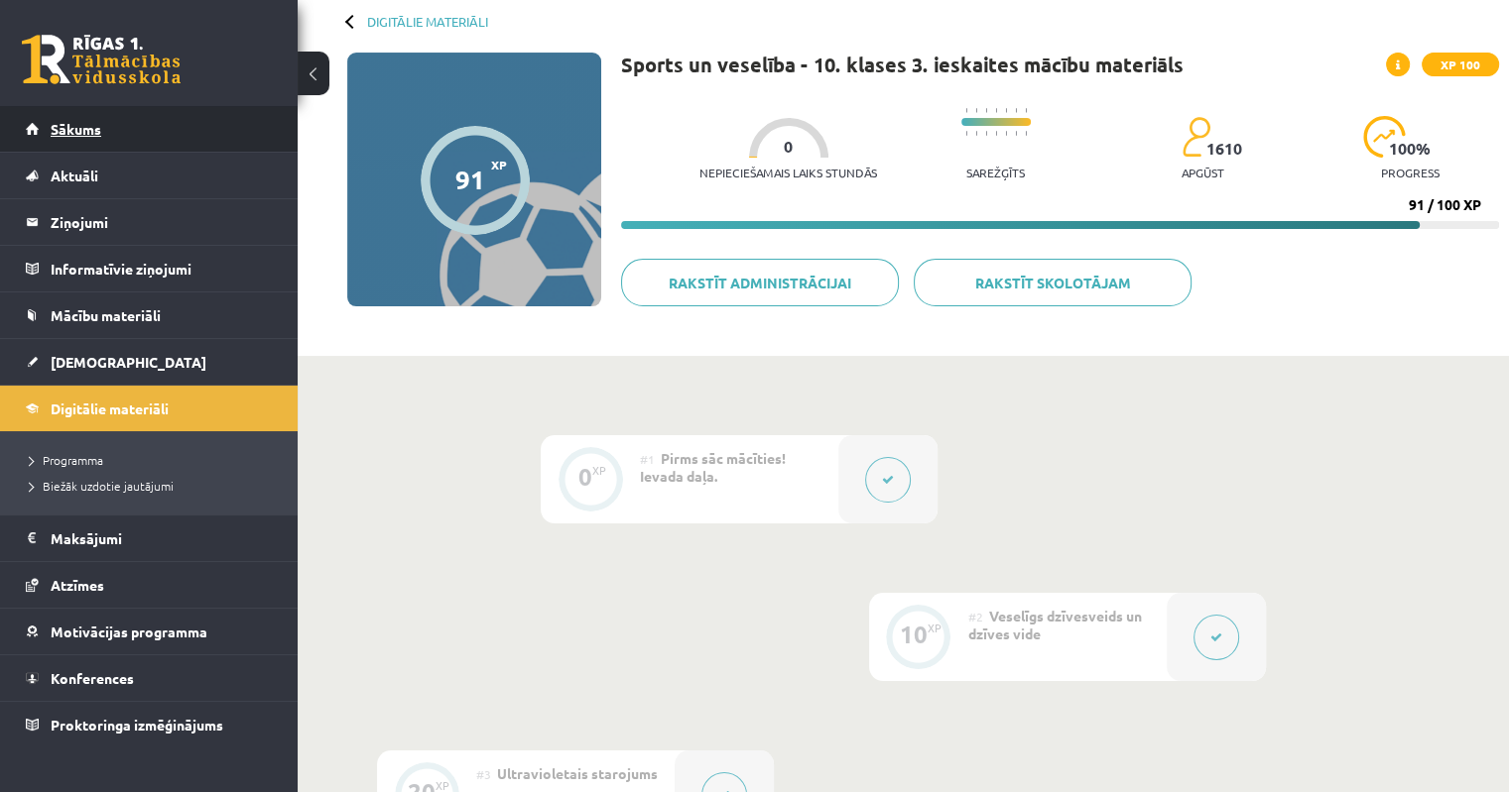
click at [101, 141] on link "Sākums" at bounding box center [149, 129] width 247 height 46
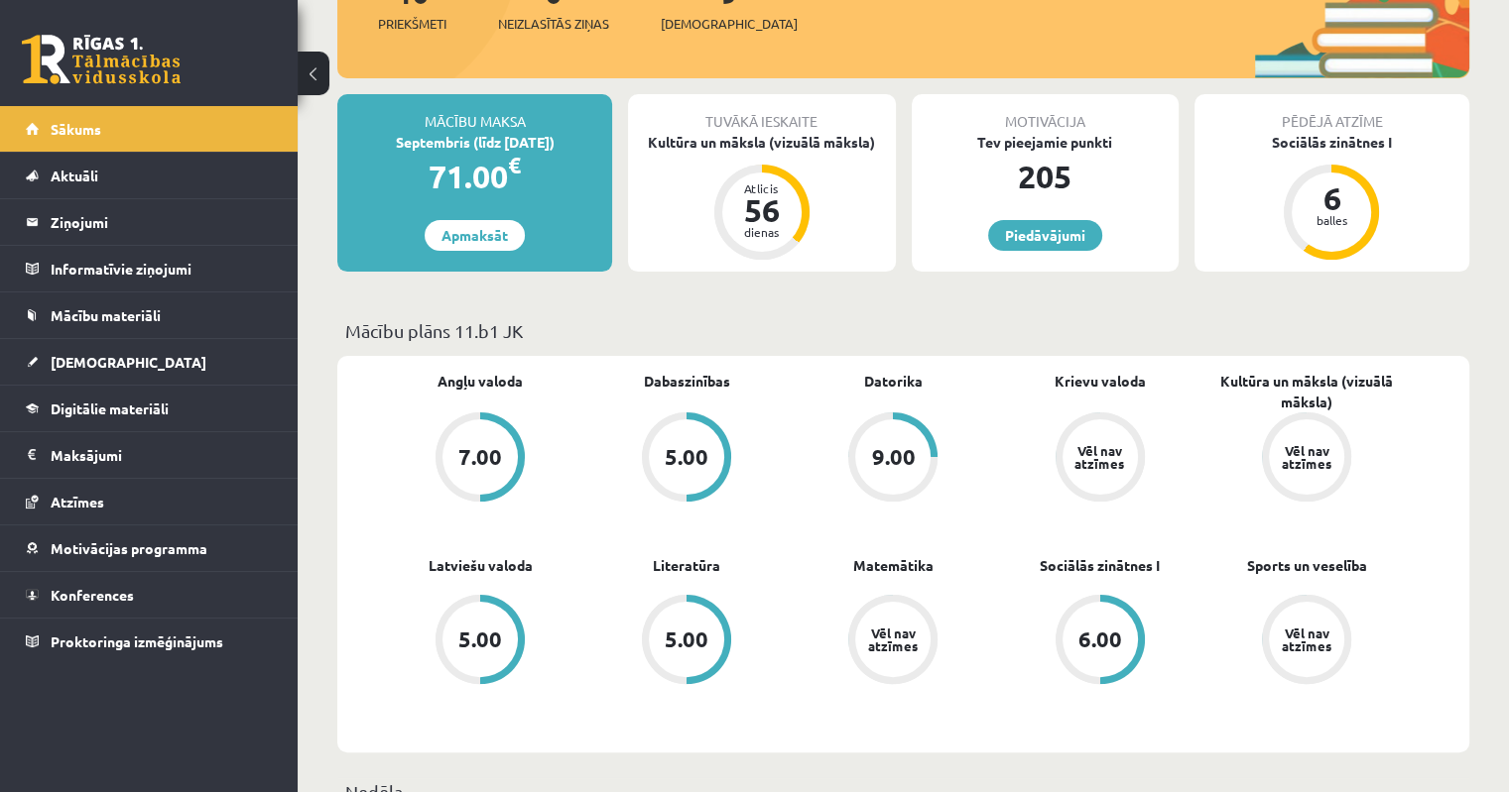
scroll to position [298, 0]
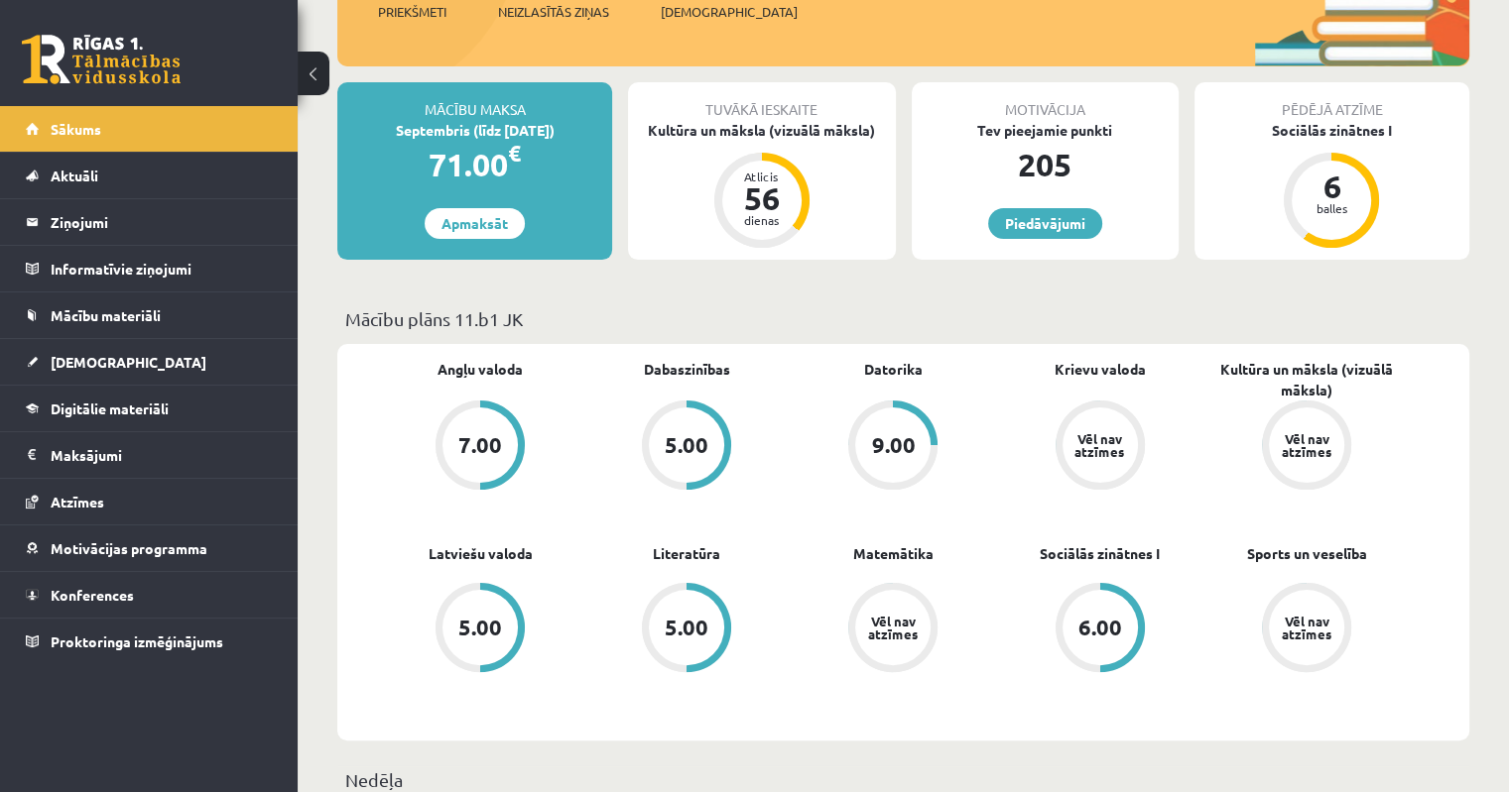
click at [1104, 621] on div "6.00" at bounding box center [1100, 628] width 44 height 22
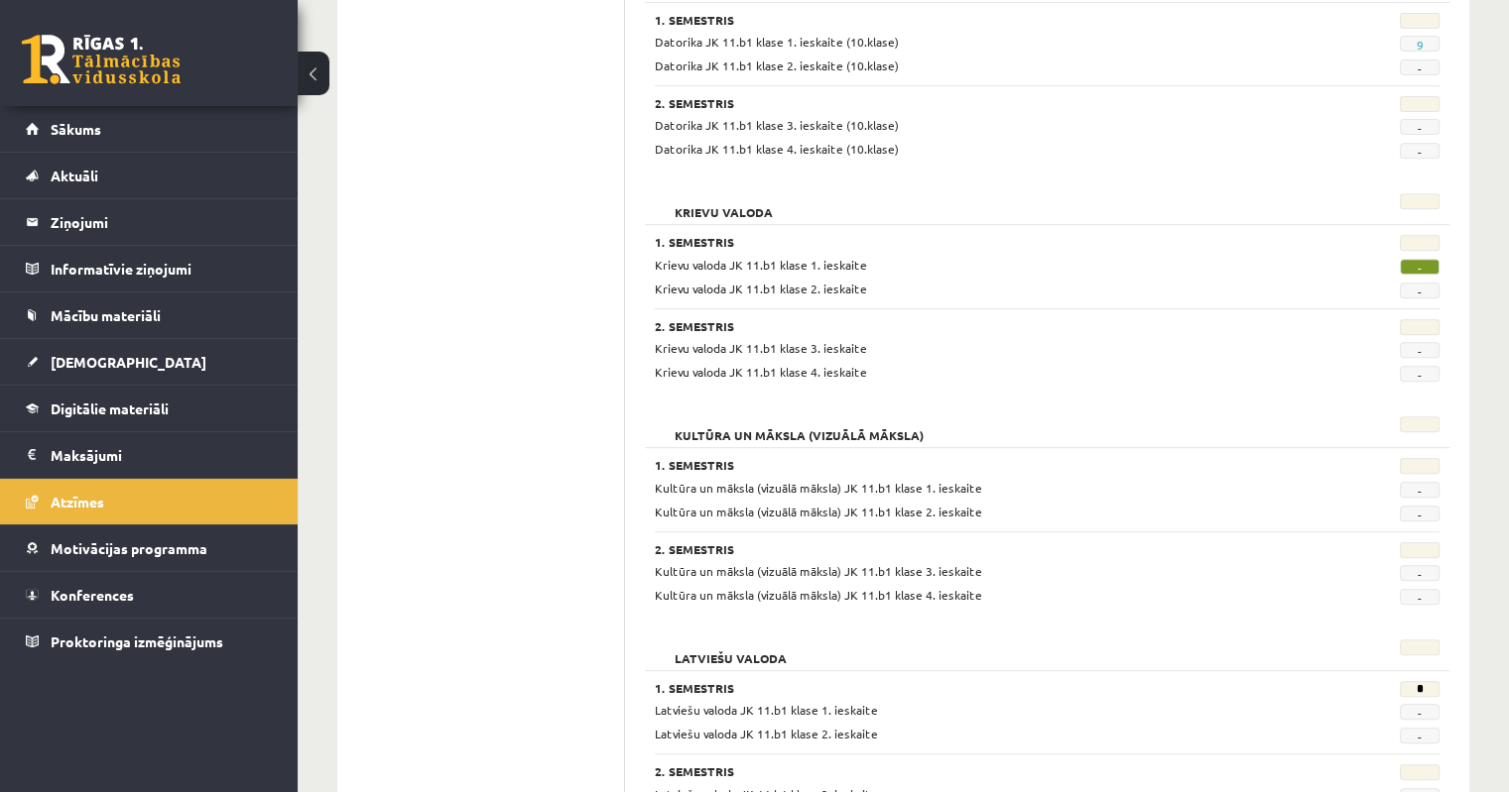
scroll to position [717, 0]
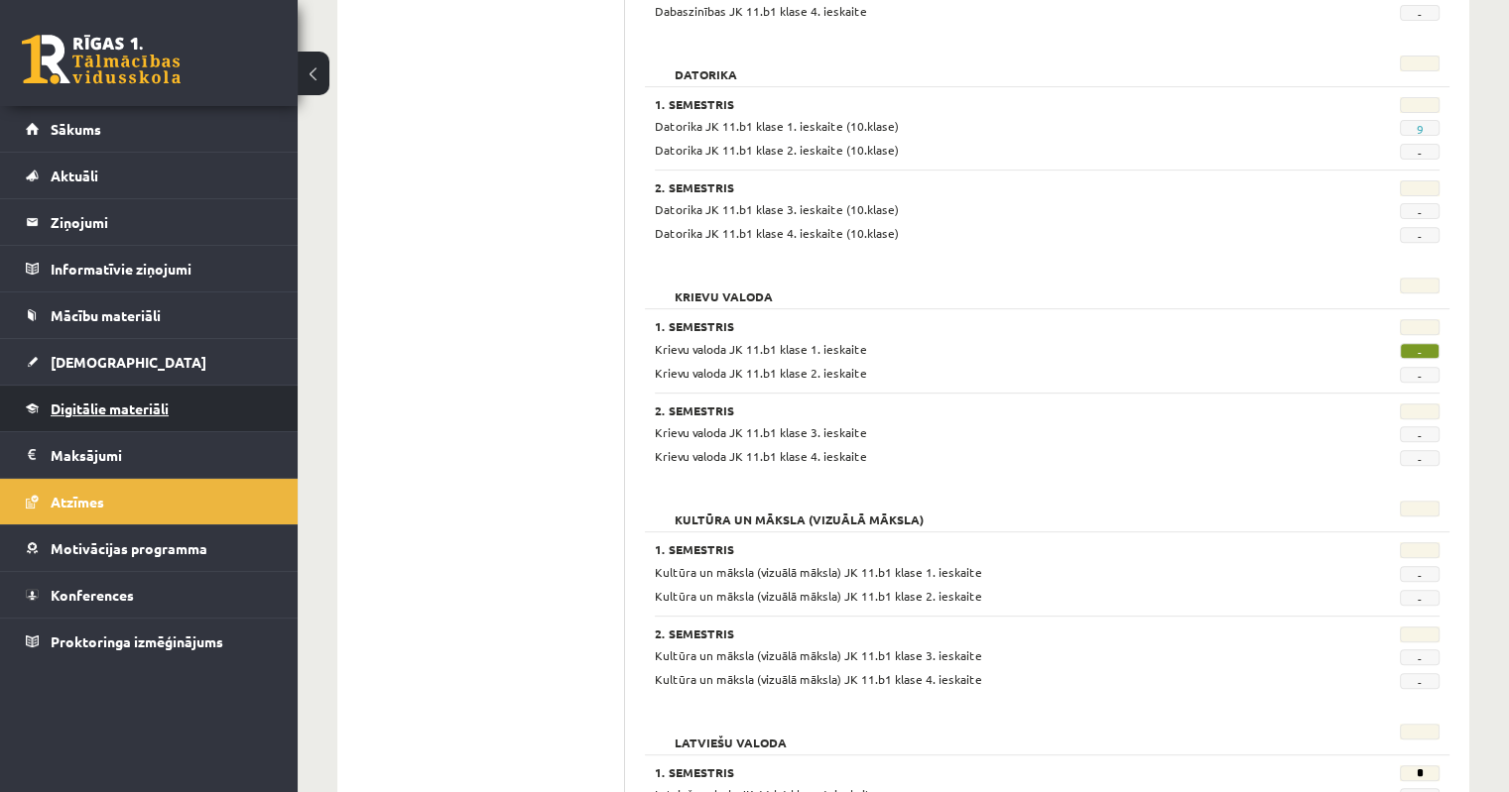
click at [116, 416] on link "Digitālie materiāli" at bounding box center [149, 409] width 247 height 46
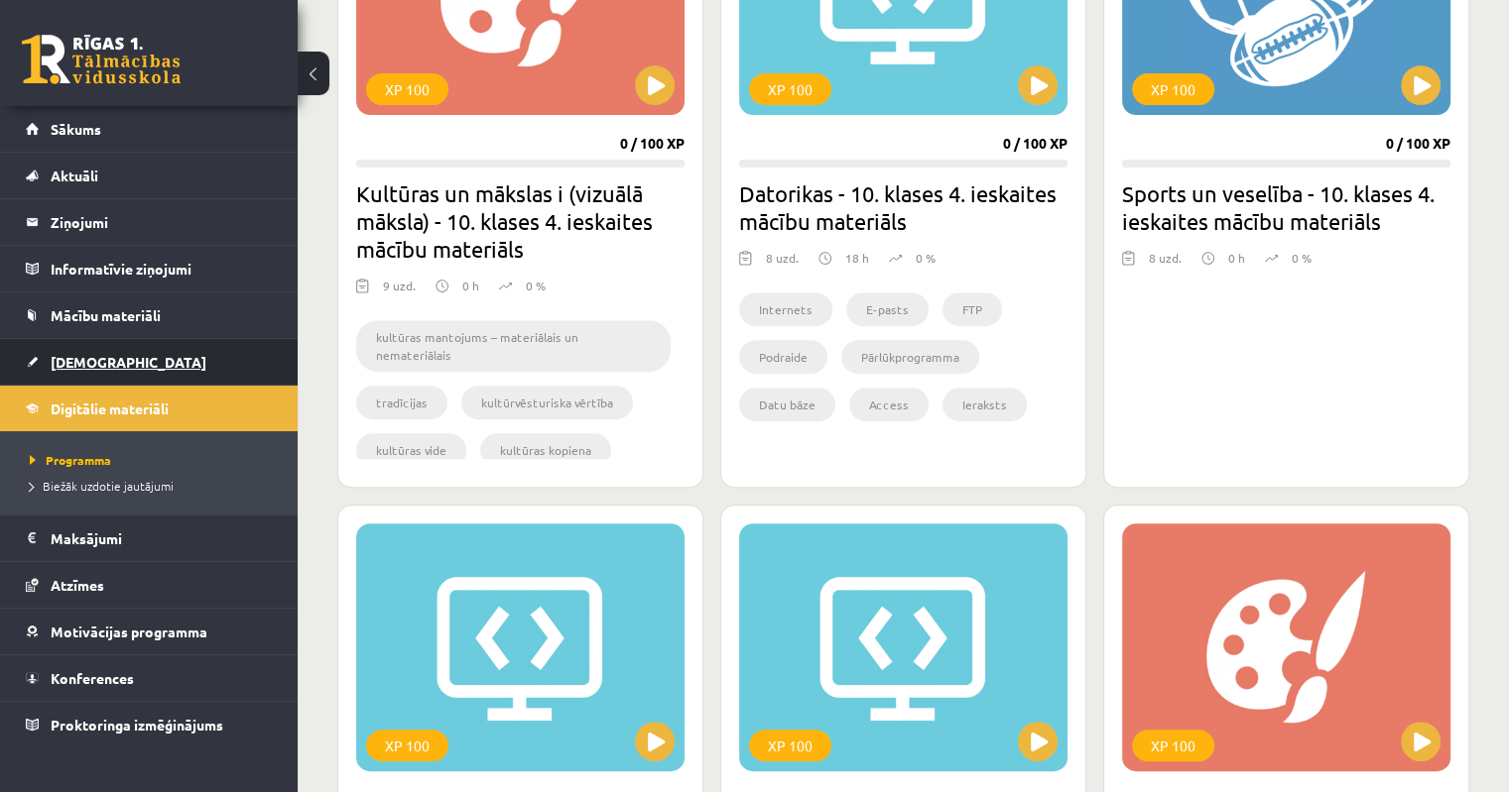
click at [97, 361] on span "[DEMOGRAPHIC_DATA]" at bounding box center [129, 362] width 156 height 18
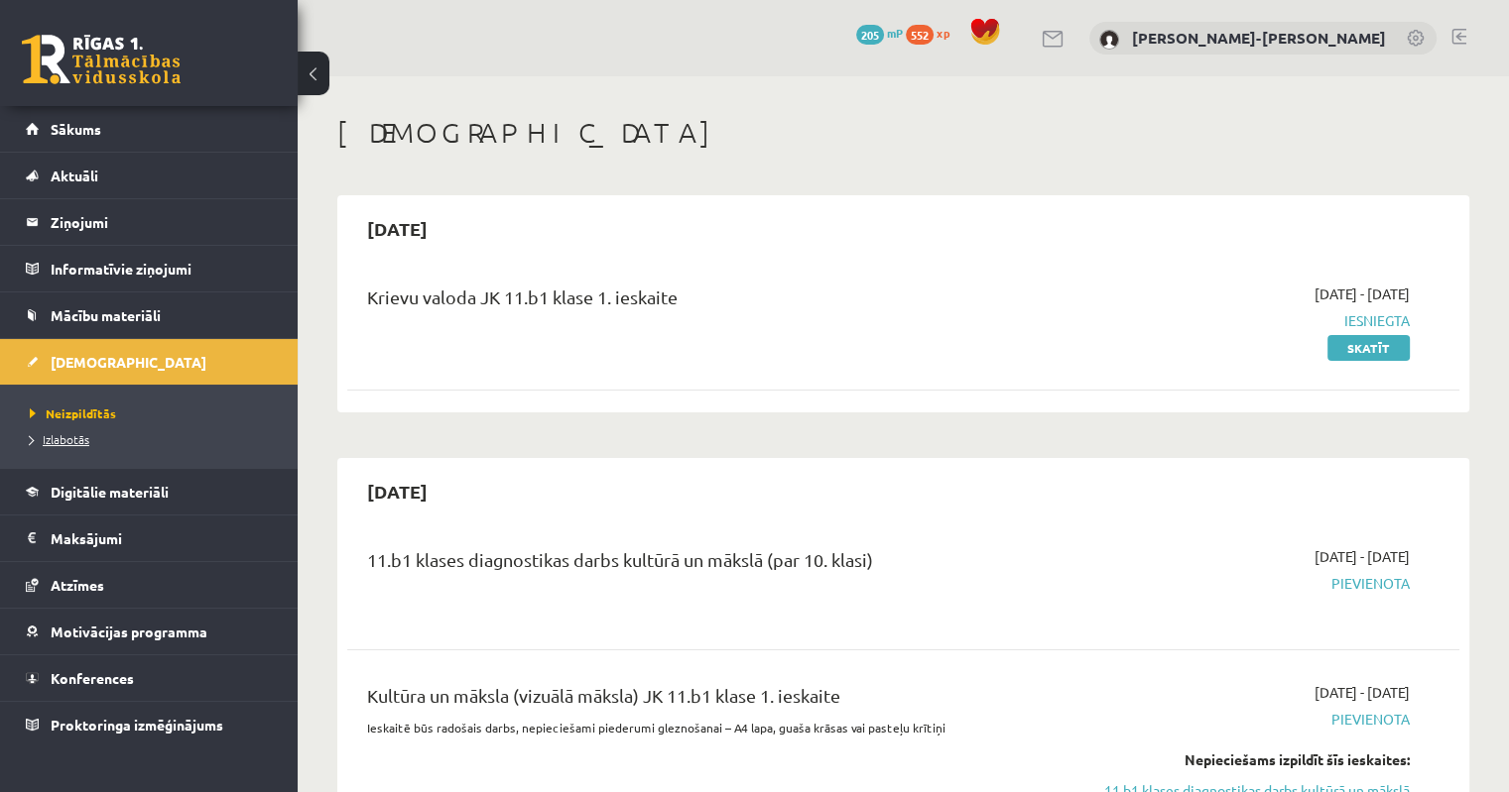
click at [76, 443] on span "Izlabotās" at bounding box center [60, 439] width 60 height 16
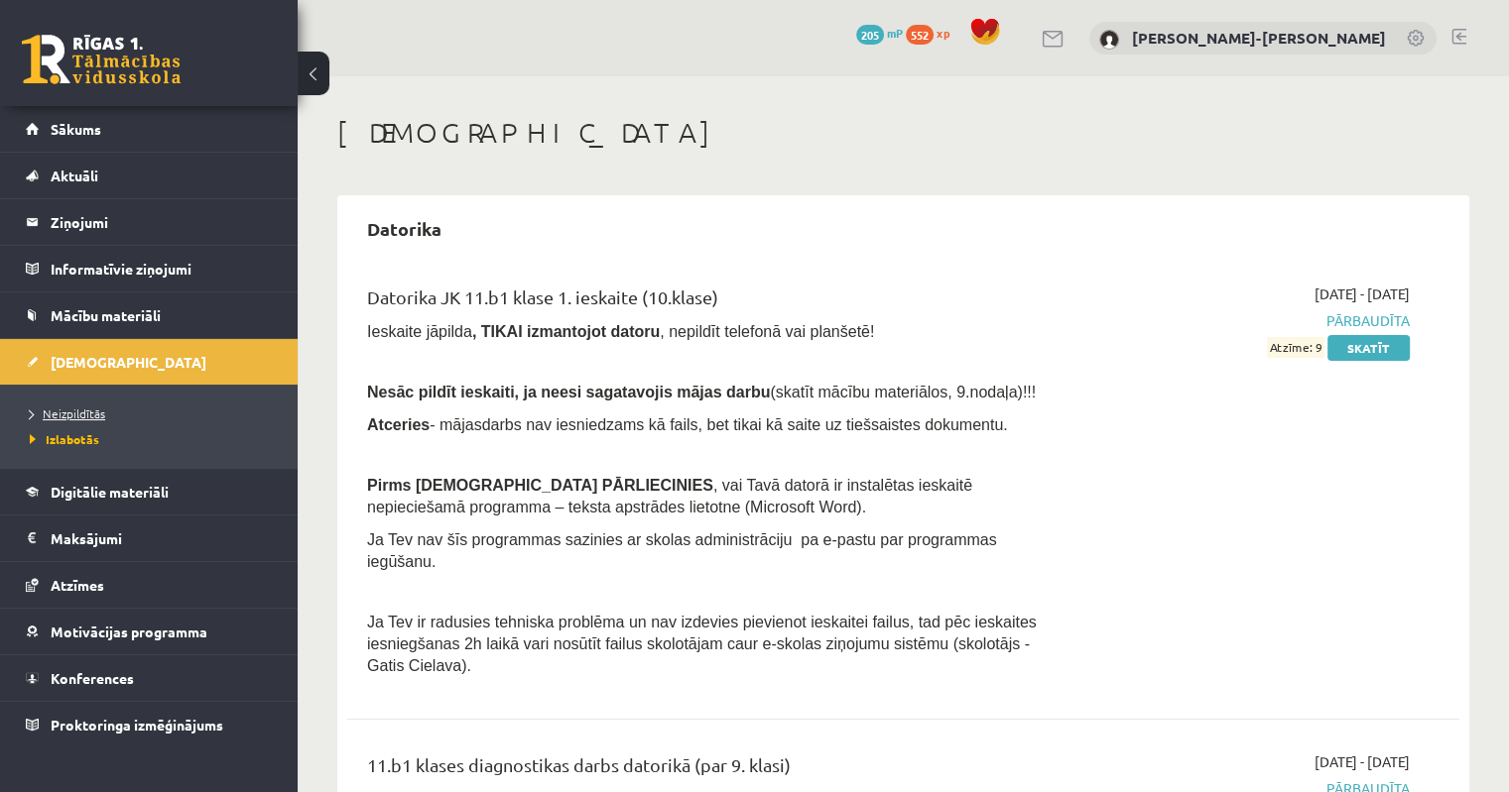
click at [89, 416] on span "Neizpildītās" at bounding box center [67, 414] width 75 height 16
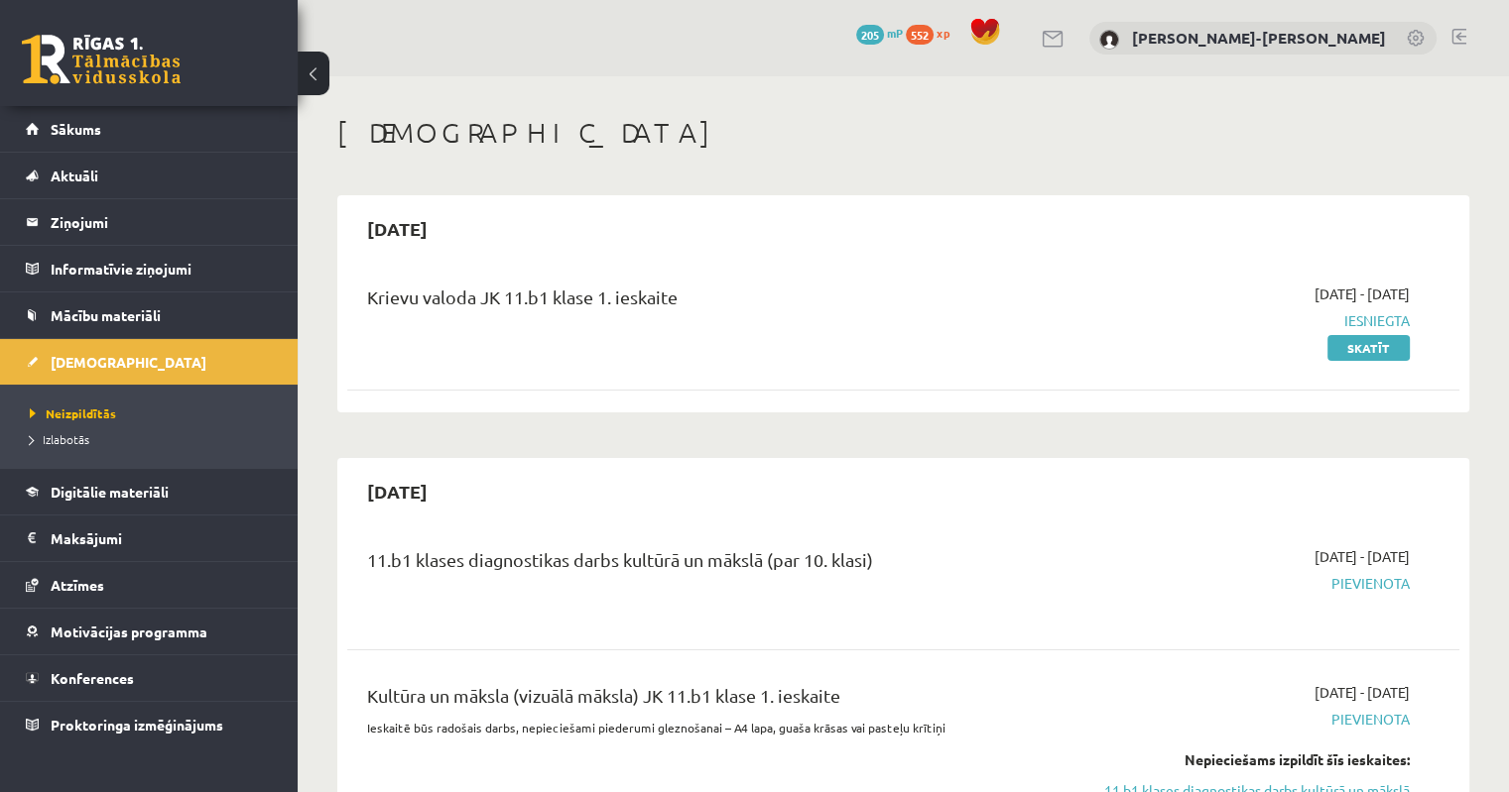
scroll to position [198, 0]
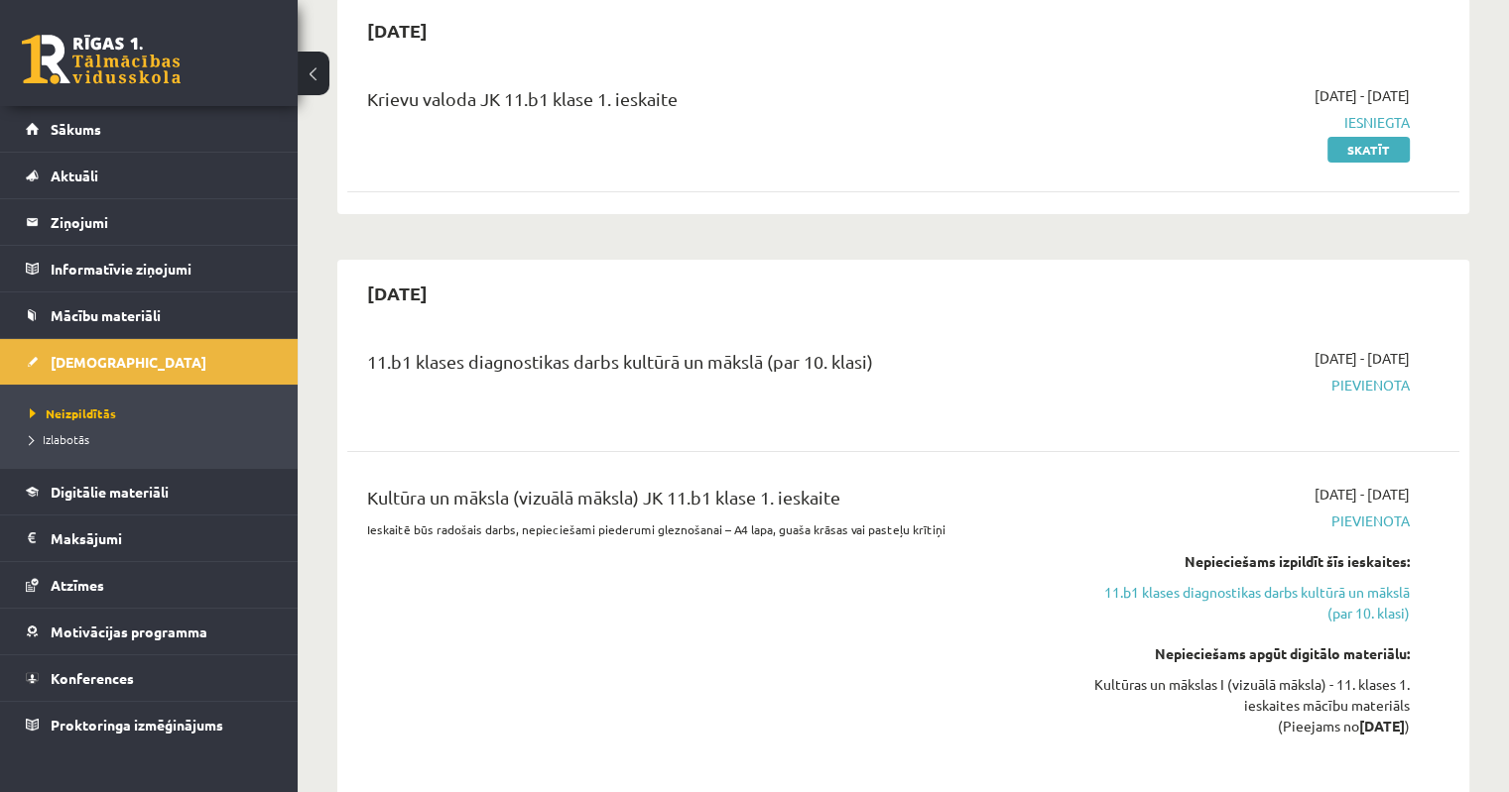
click at [1365, 384] on span "Pievienota" at bounding box center [1245, 385] width 327 height 21
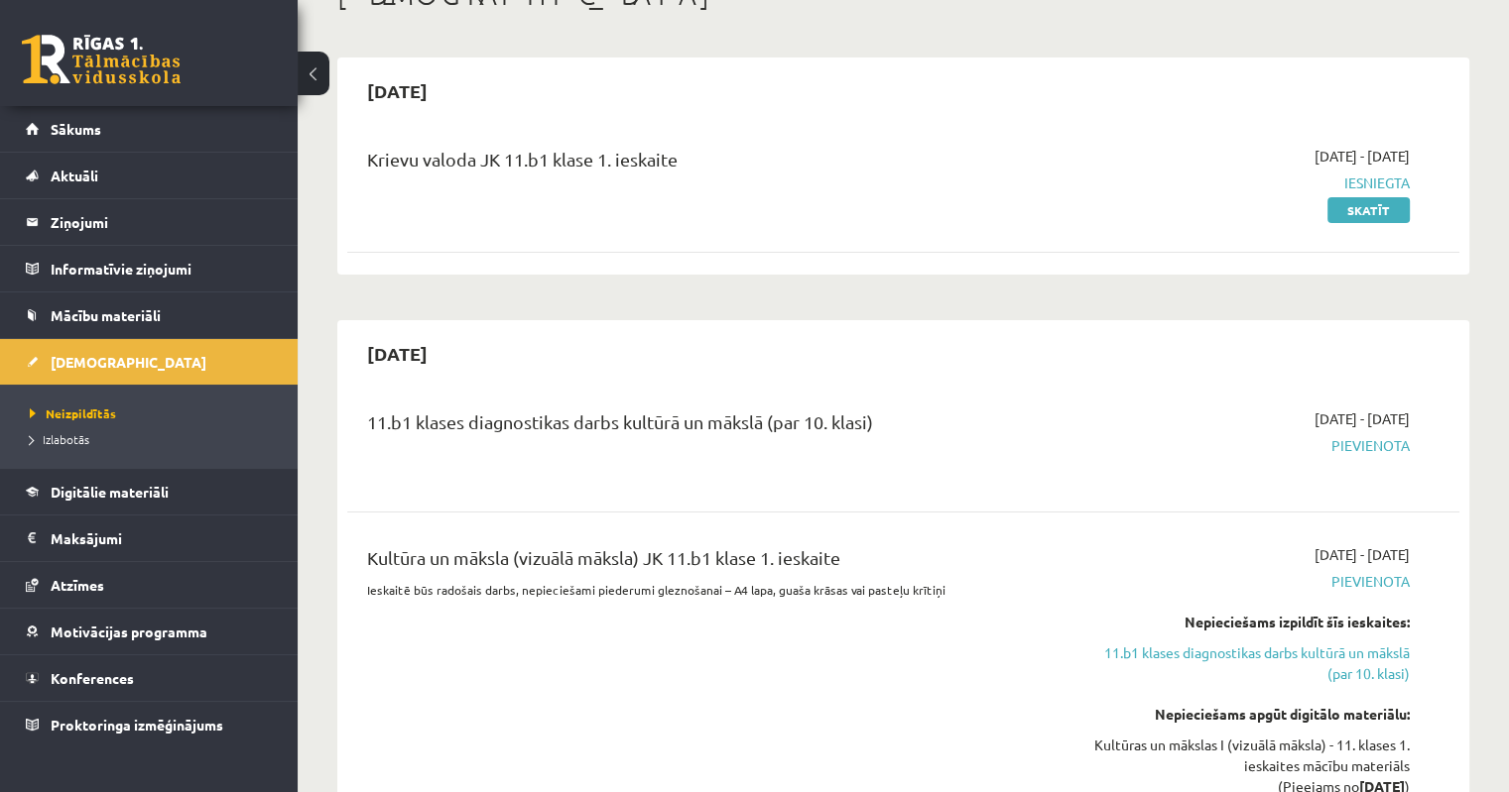
scroll to position [0, 0]
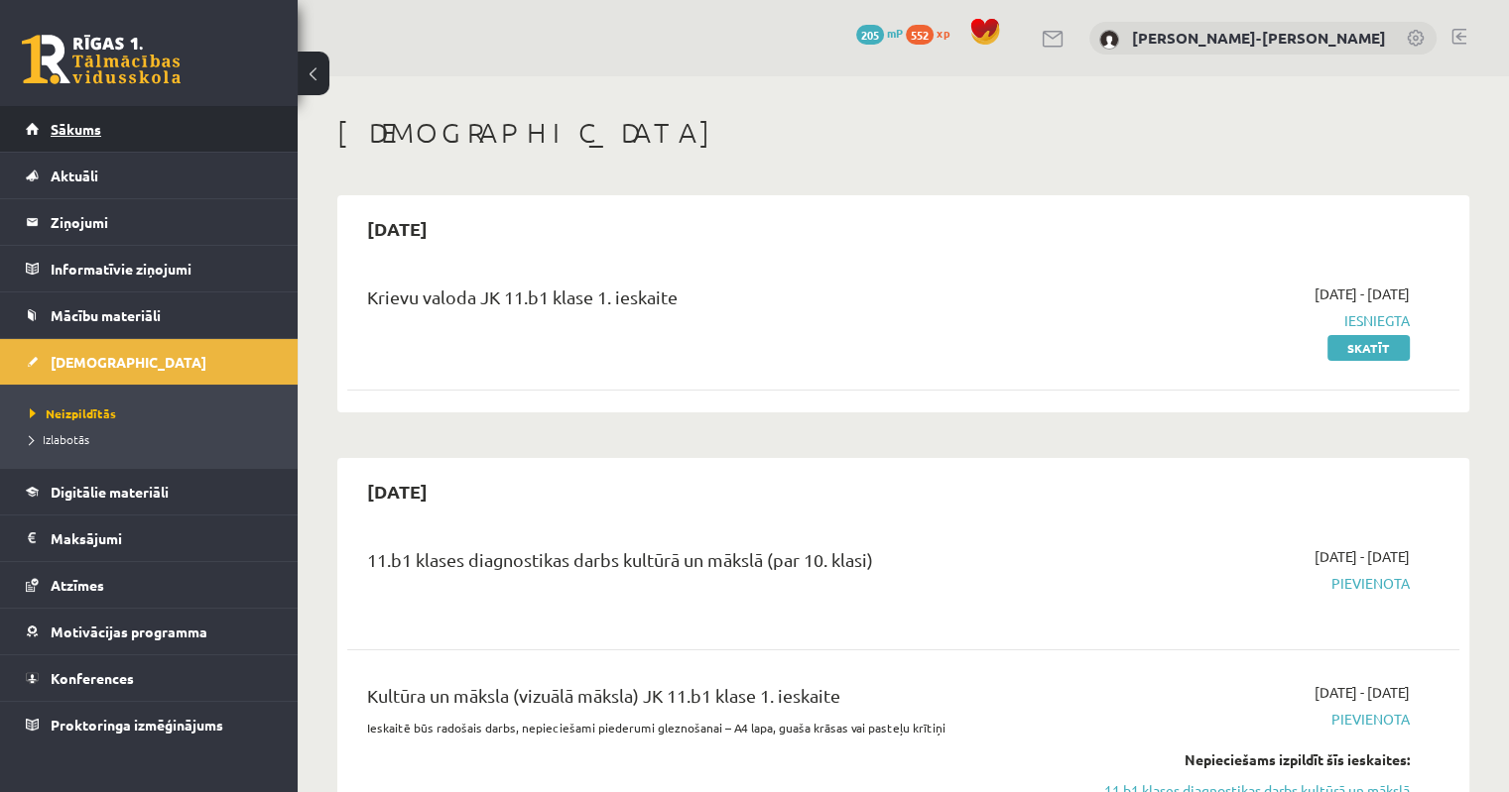
click at [114, 127] on link "Sākums" at bounding box center [149, 129] width 247 height 46
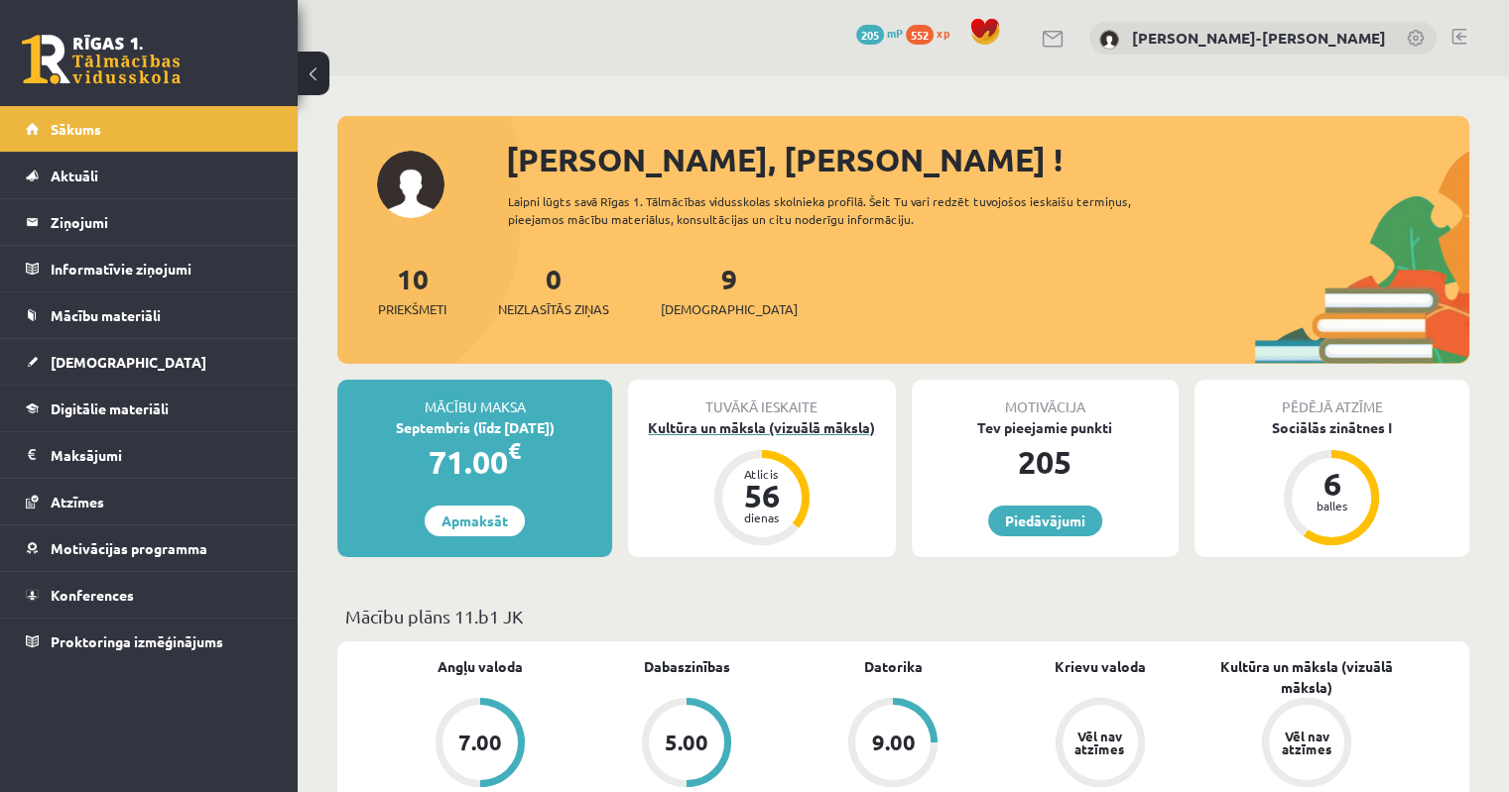
click at [758, 468] on div "Atlicis" at bounding box center [762, 474] width 60 height 12
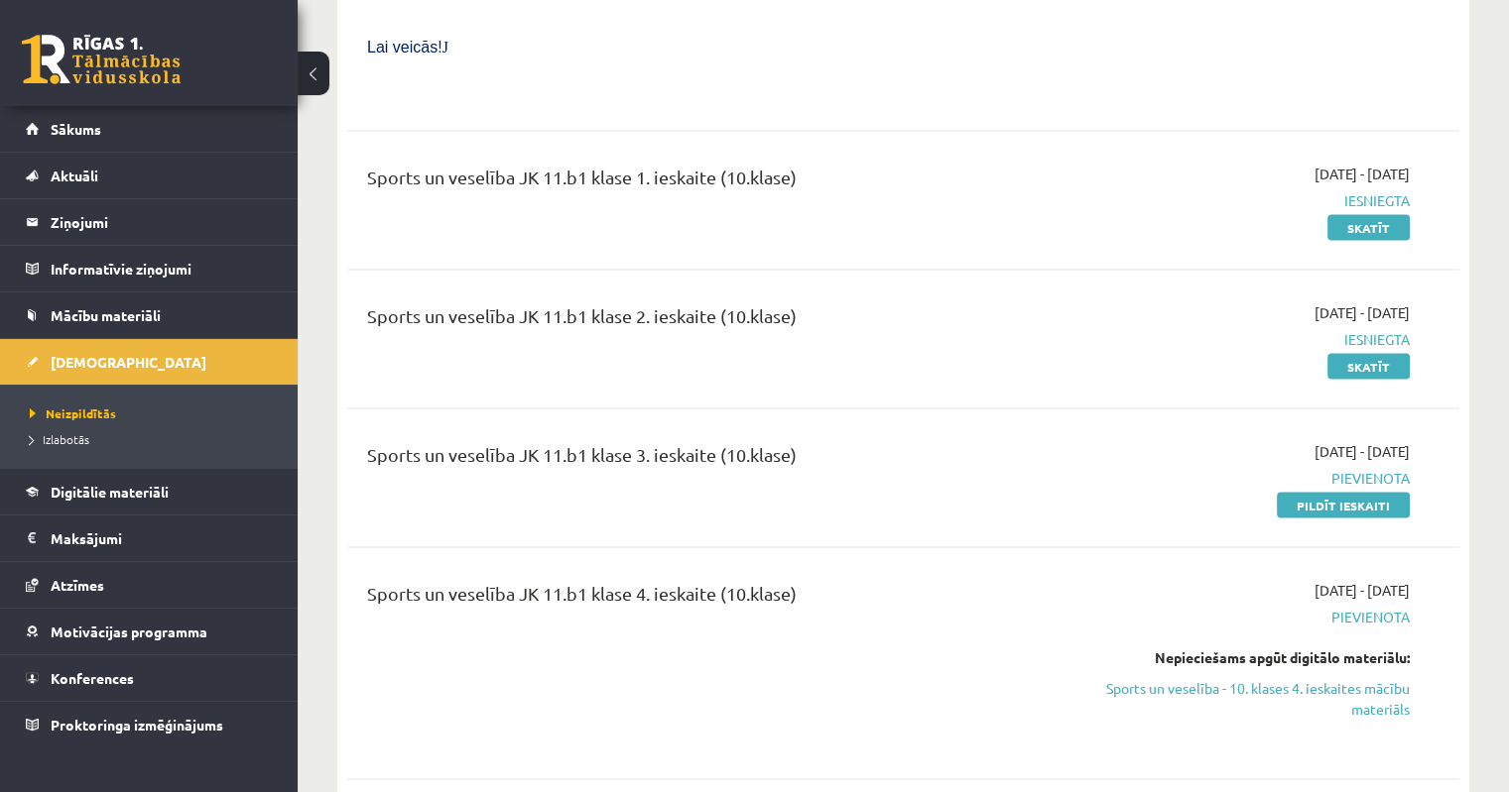
scroll to position [3769, 0]
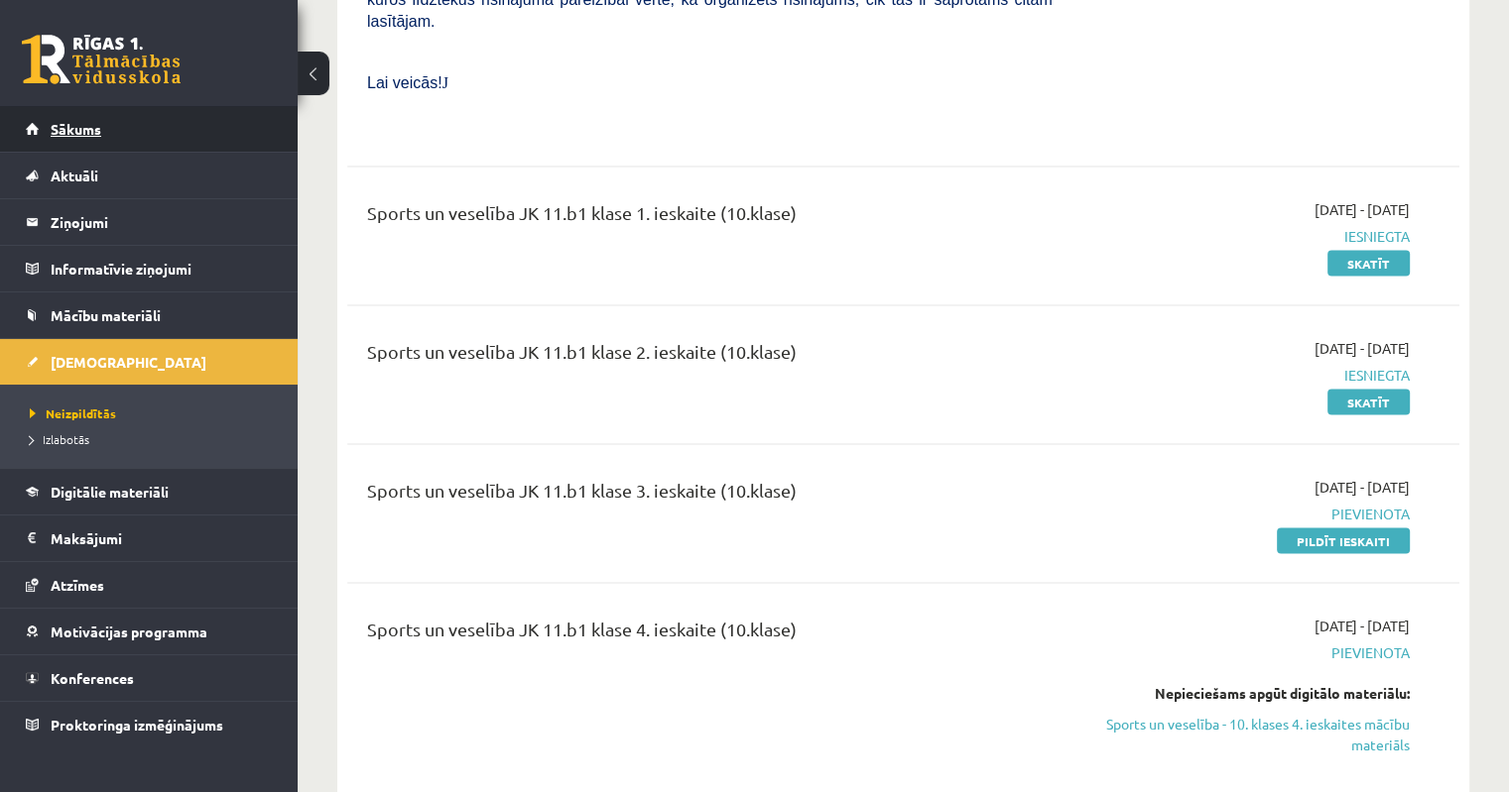
click at [95, 138] on link "Sākums" at bounding box center [149, 129] width 247 height 46
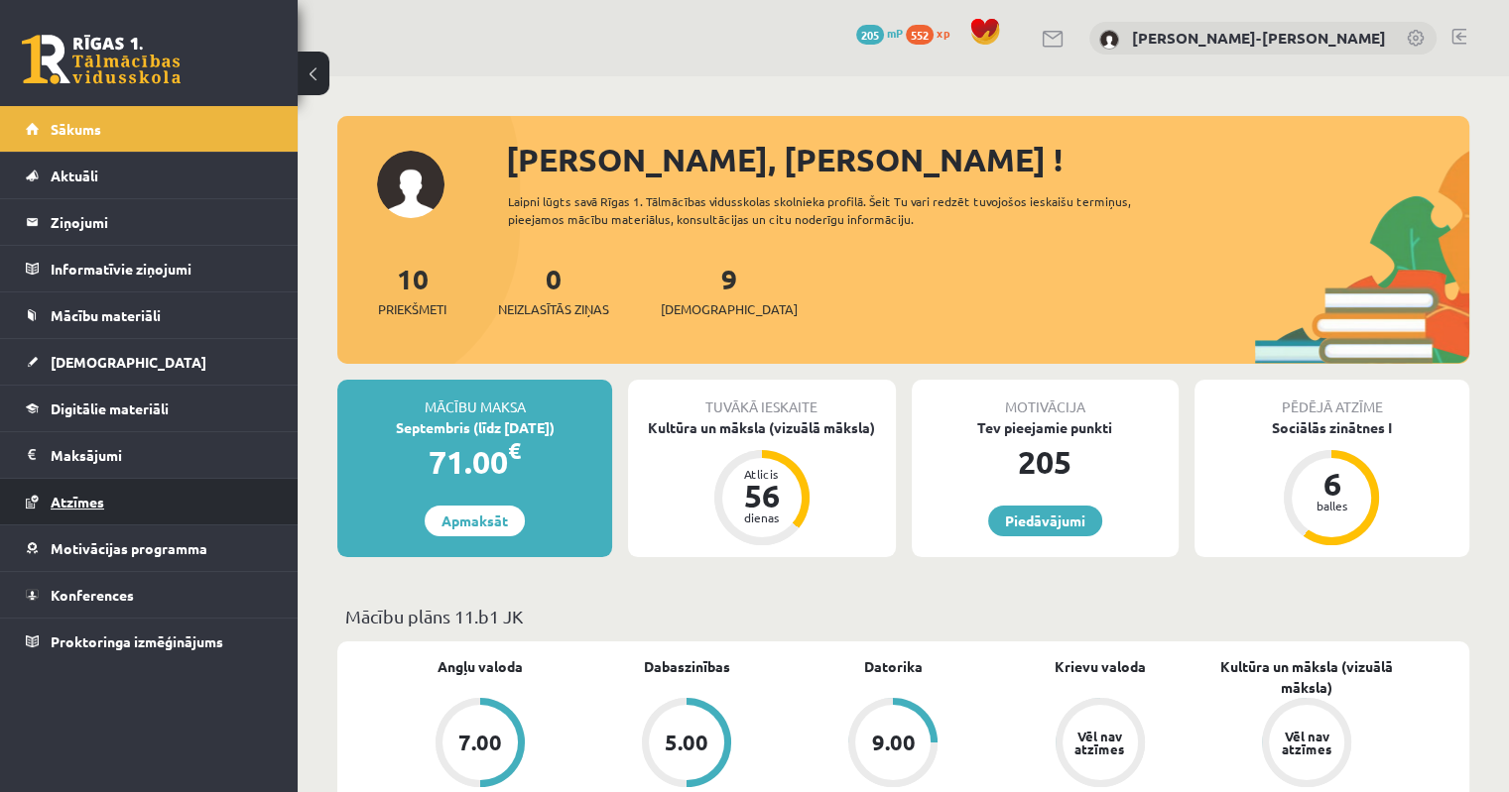
click at [112, 500] on link "Atzīmes" at bounding box center [149, 502] width 247 height 46
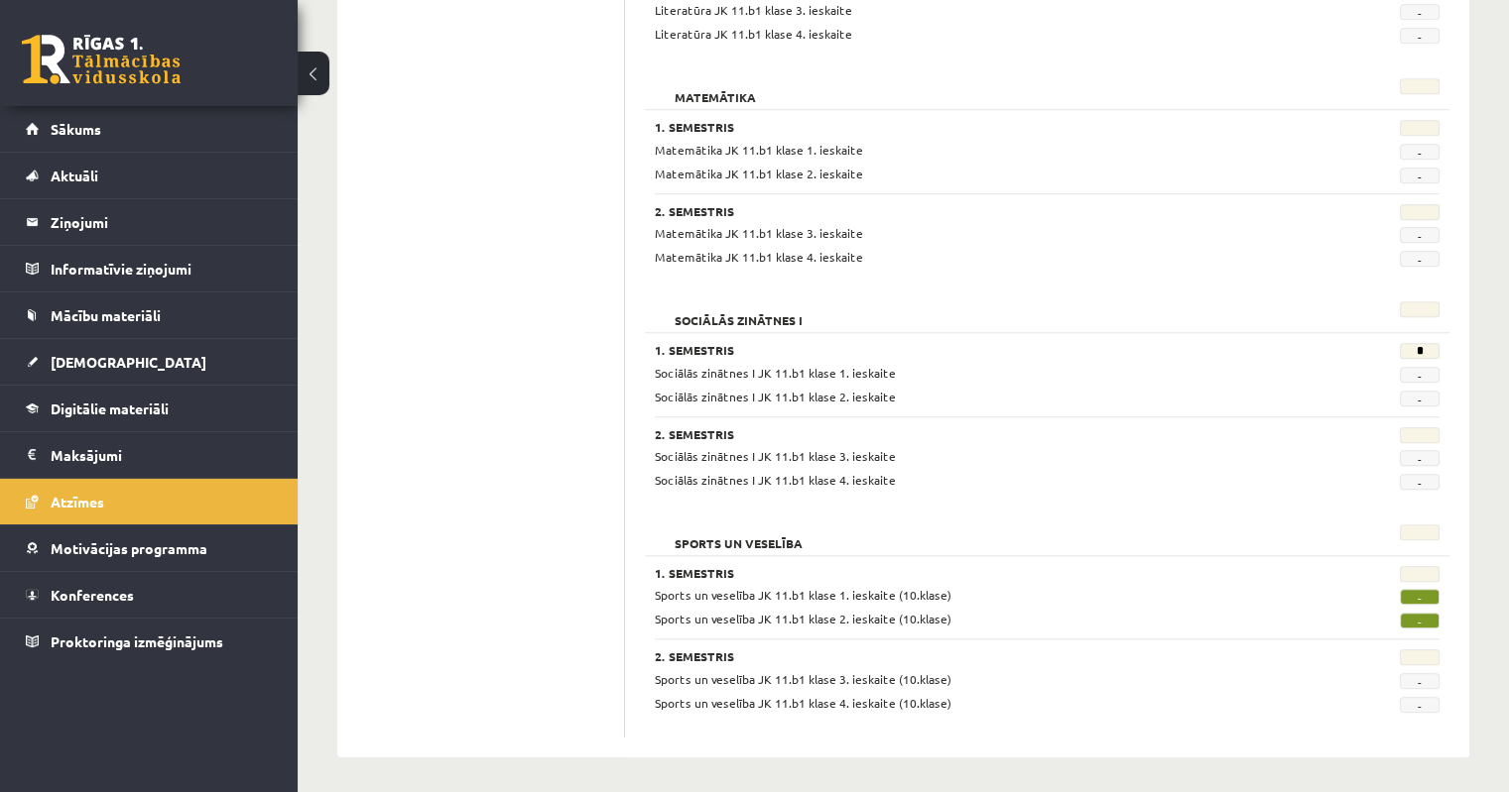
scroll to position [1610, 0]
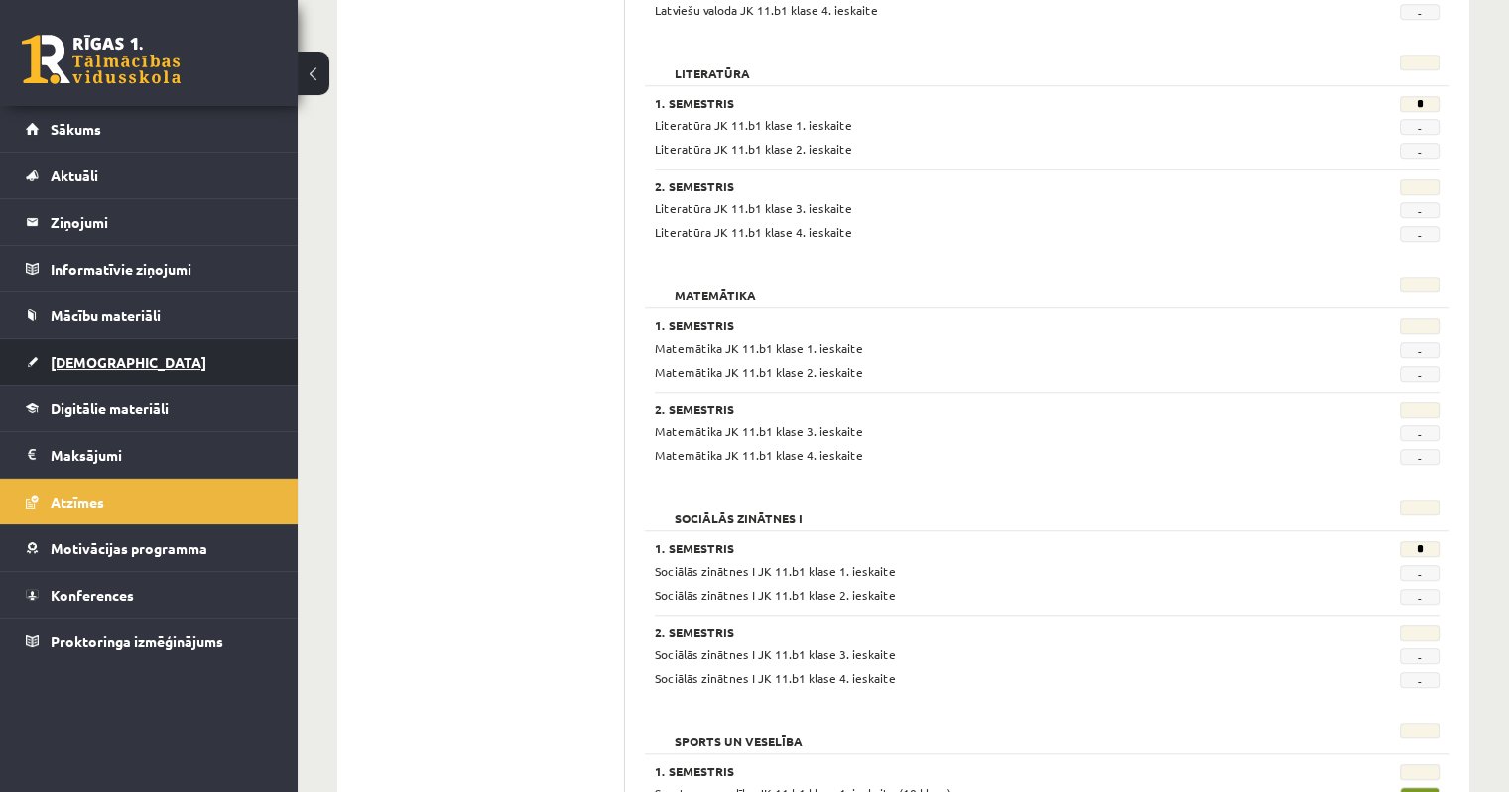
click at [78, 362] on span "[DEMOGRAPHIC_DATA]" at bounding box center [129, 362] width 156 height 18
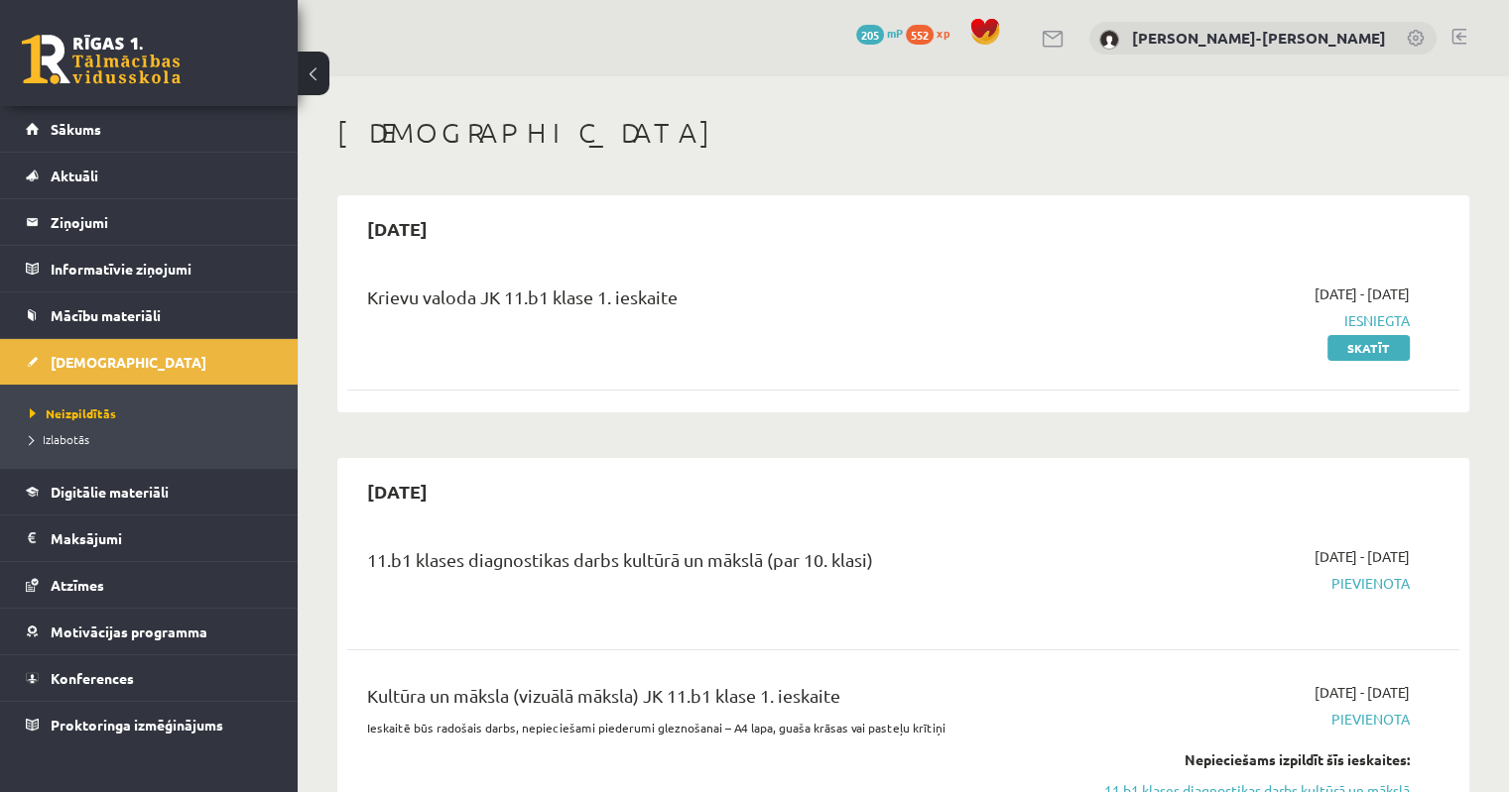
scroll to position [99, 0]
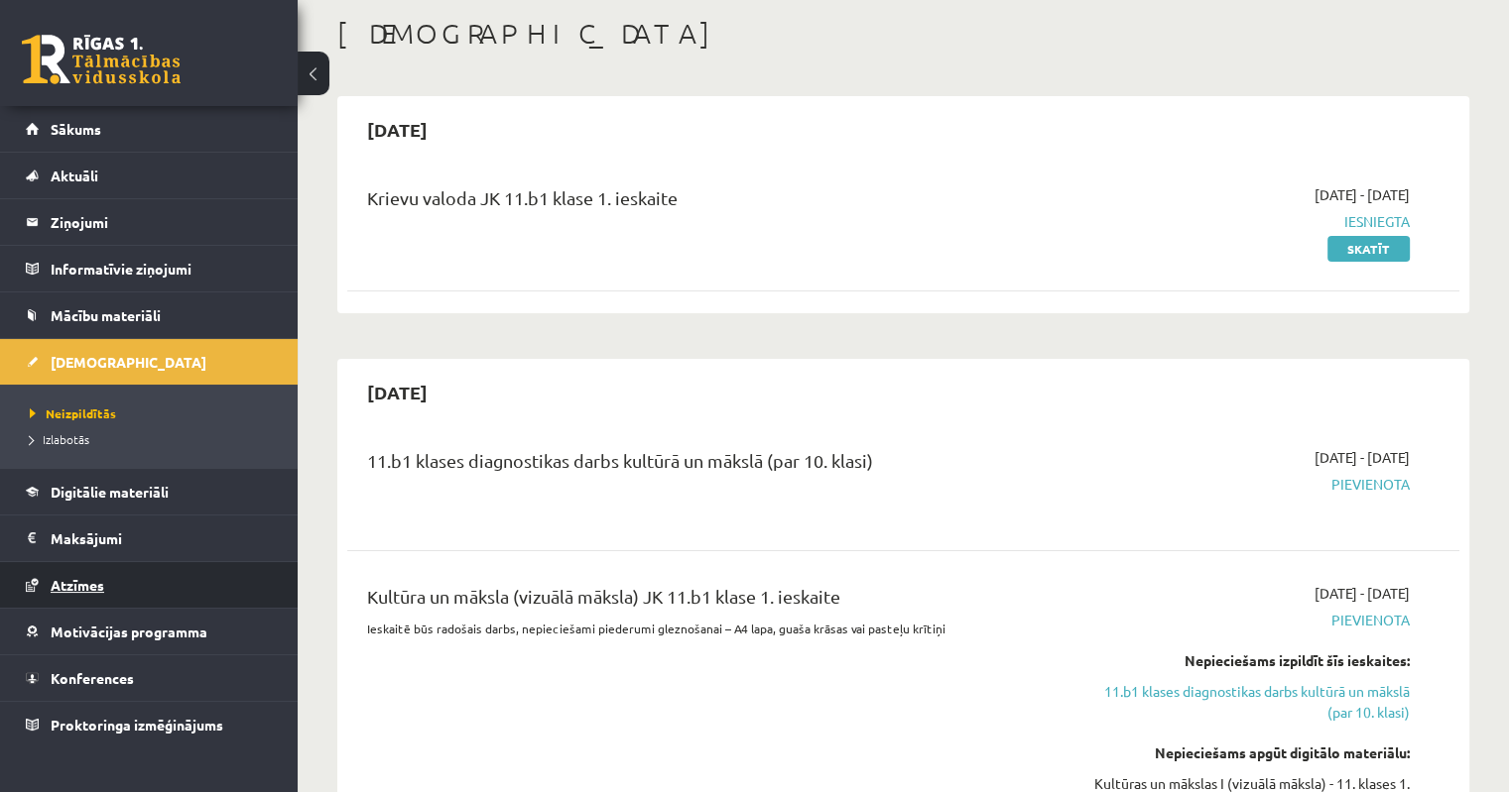
click at [109, 580] on link "Atzīmes" at bounding box center [149, 585] width 247 height 46
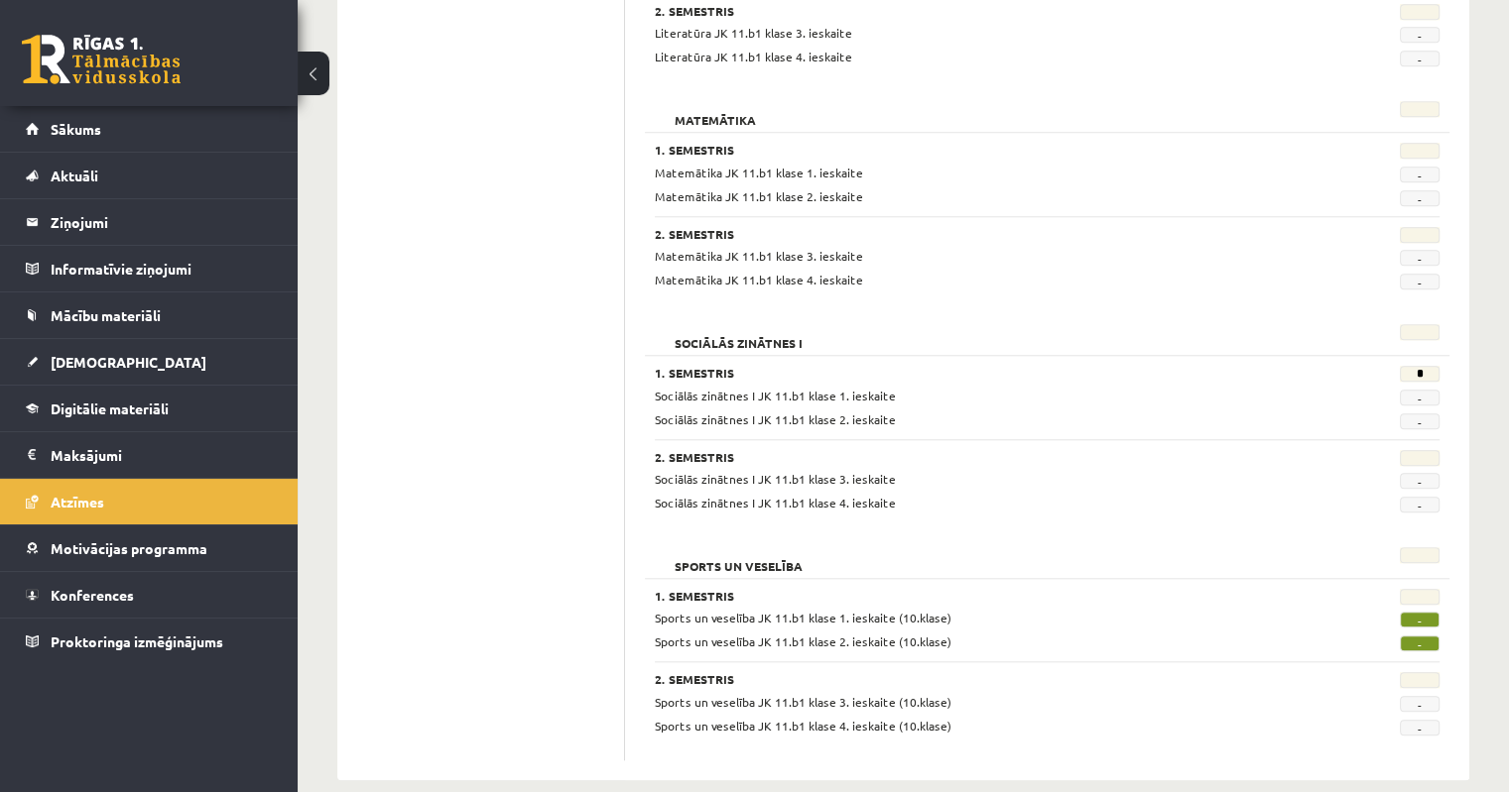
scroll to position [1808, 0]
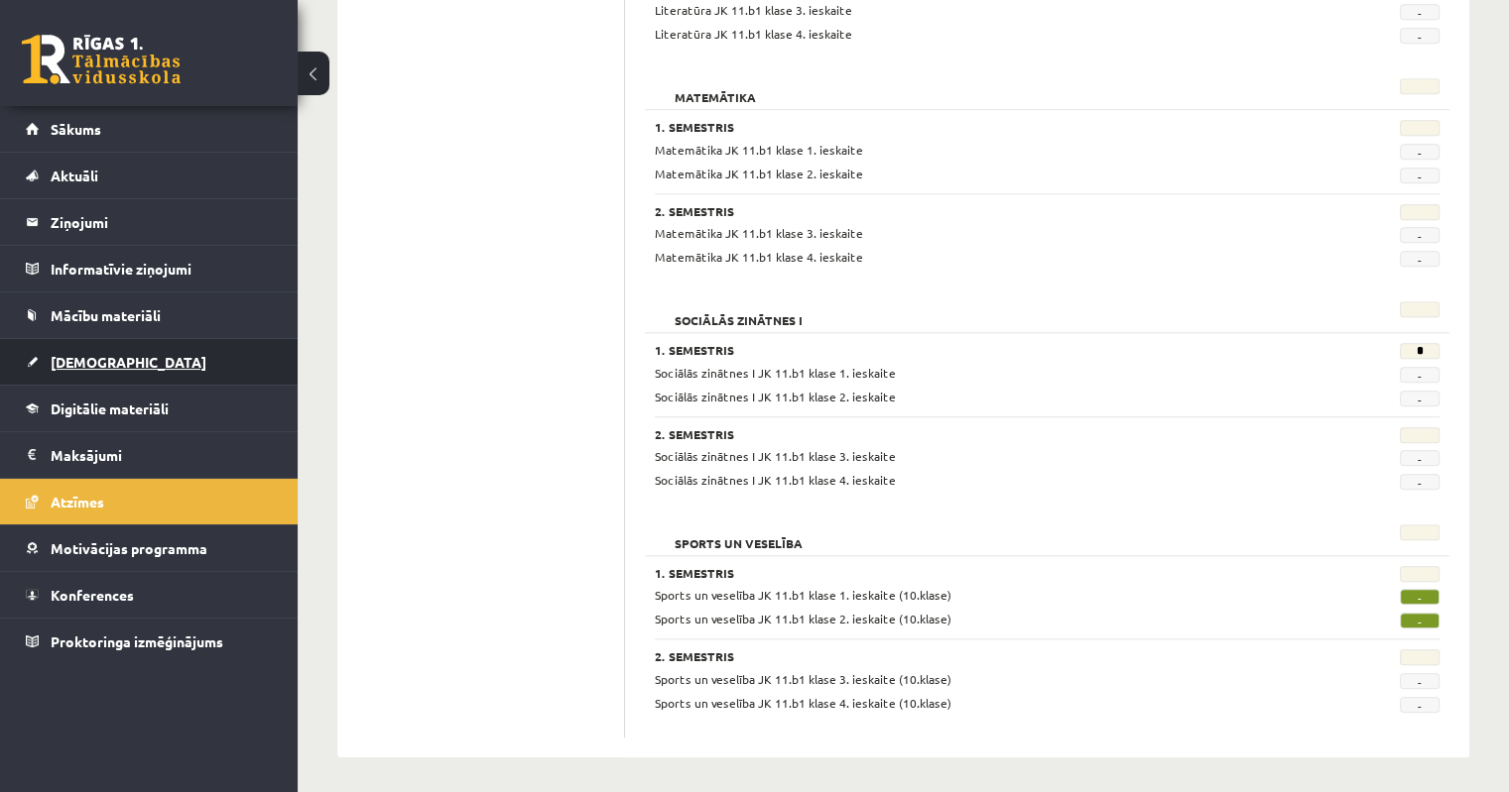
click at [96, 361] on span "[DEMOGRAPHIC_DATA]" at bounding box center [129, 362] width 156 height 18
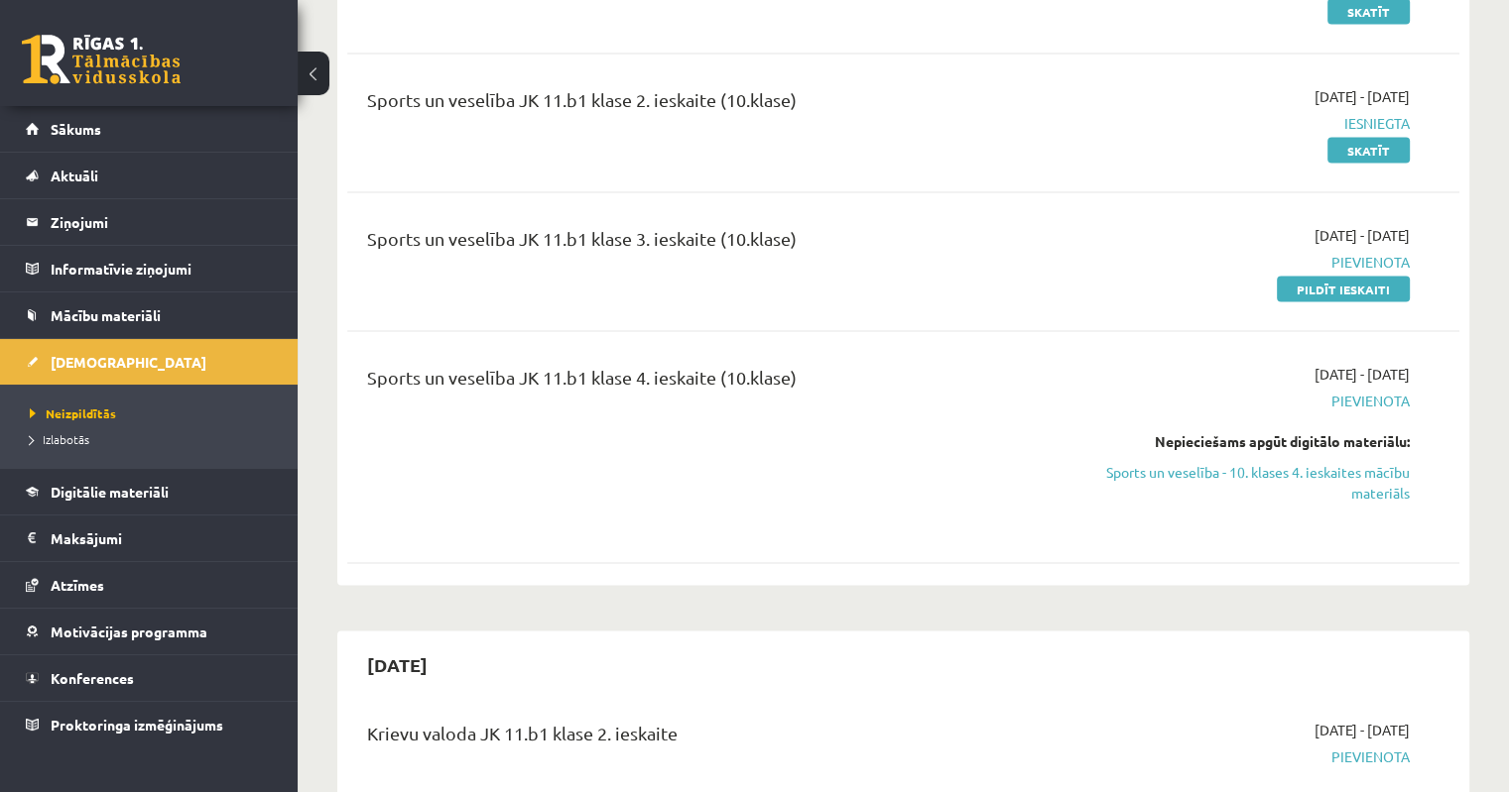
scroll to position [3990, 0]
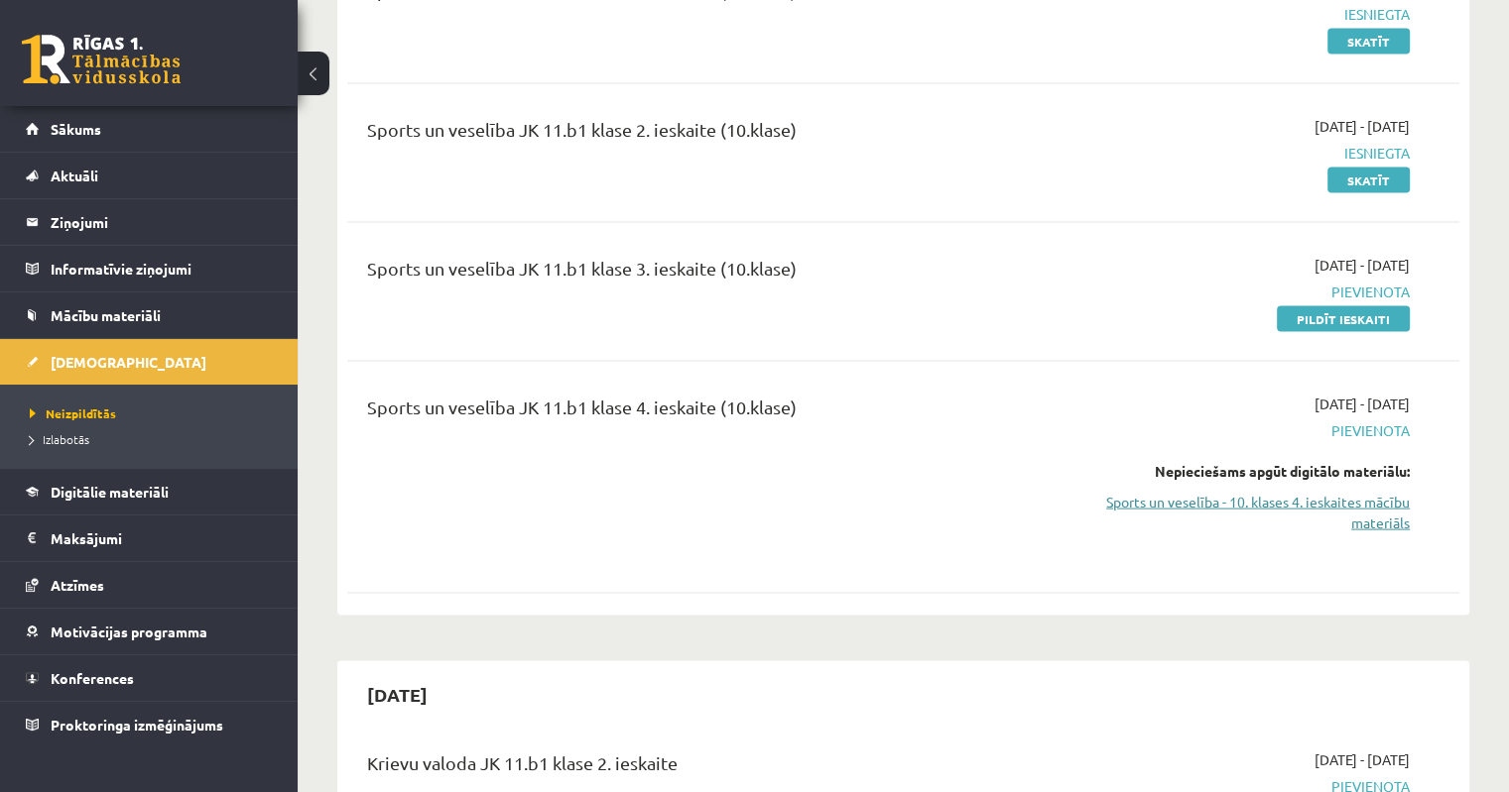
click at [1387, 492] on link "Sports un veselība - 10. klases 4. ieskaites mācību materiāls" at bounding box center [1245, 513] width 327 height 42
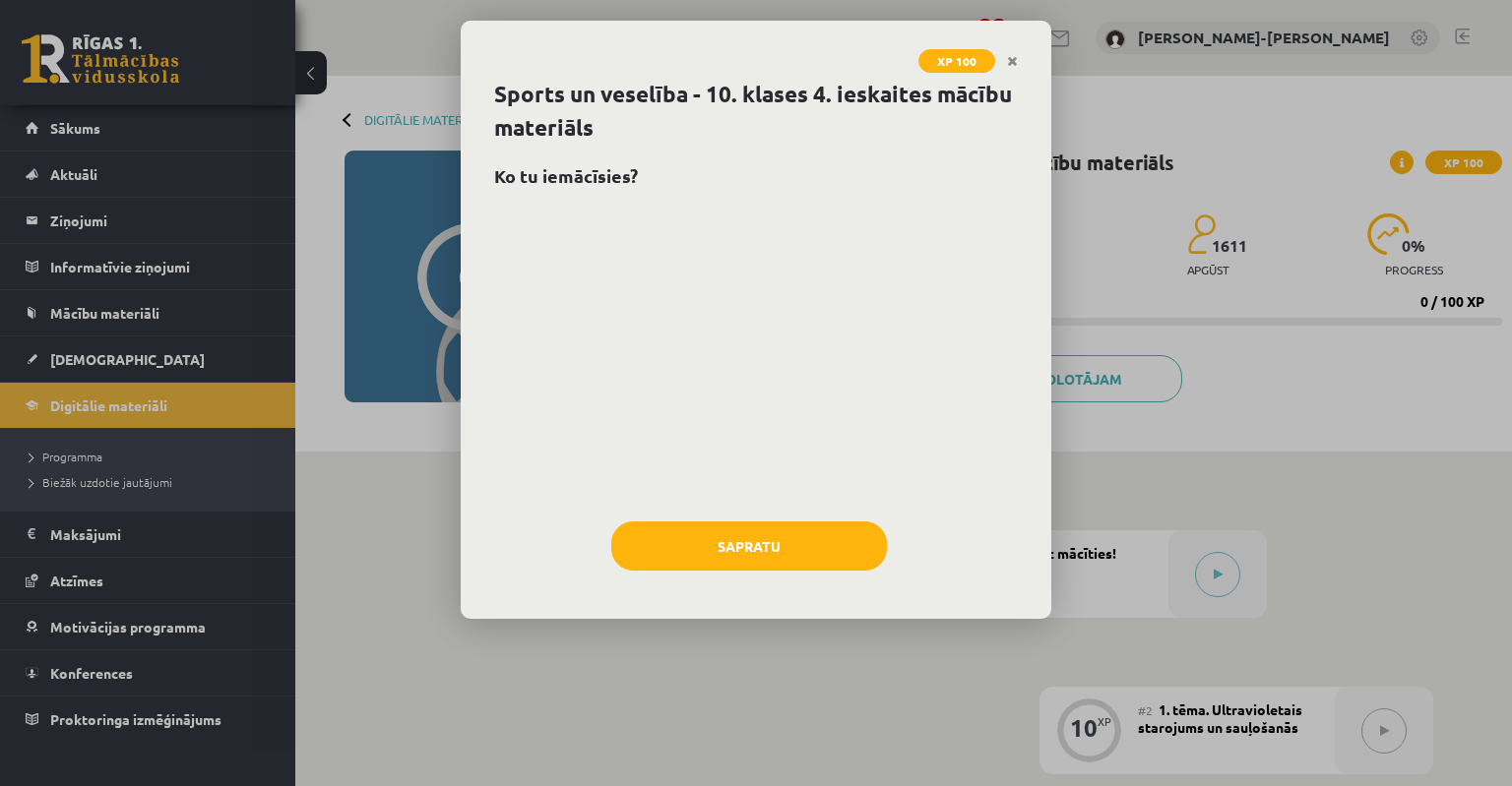
click at [714, 247] on div at bounding box center [756, 354] width 524 height 296
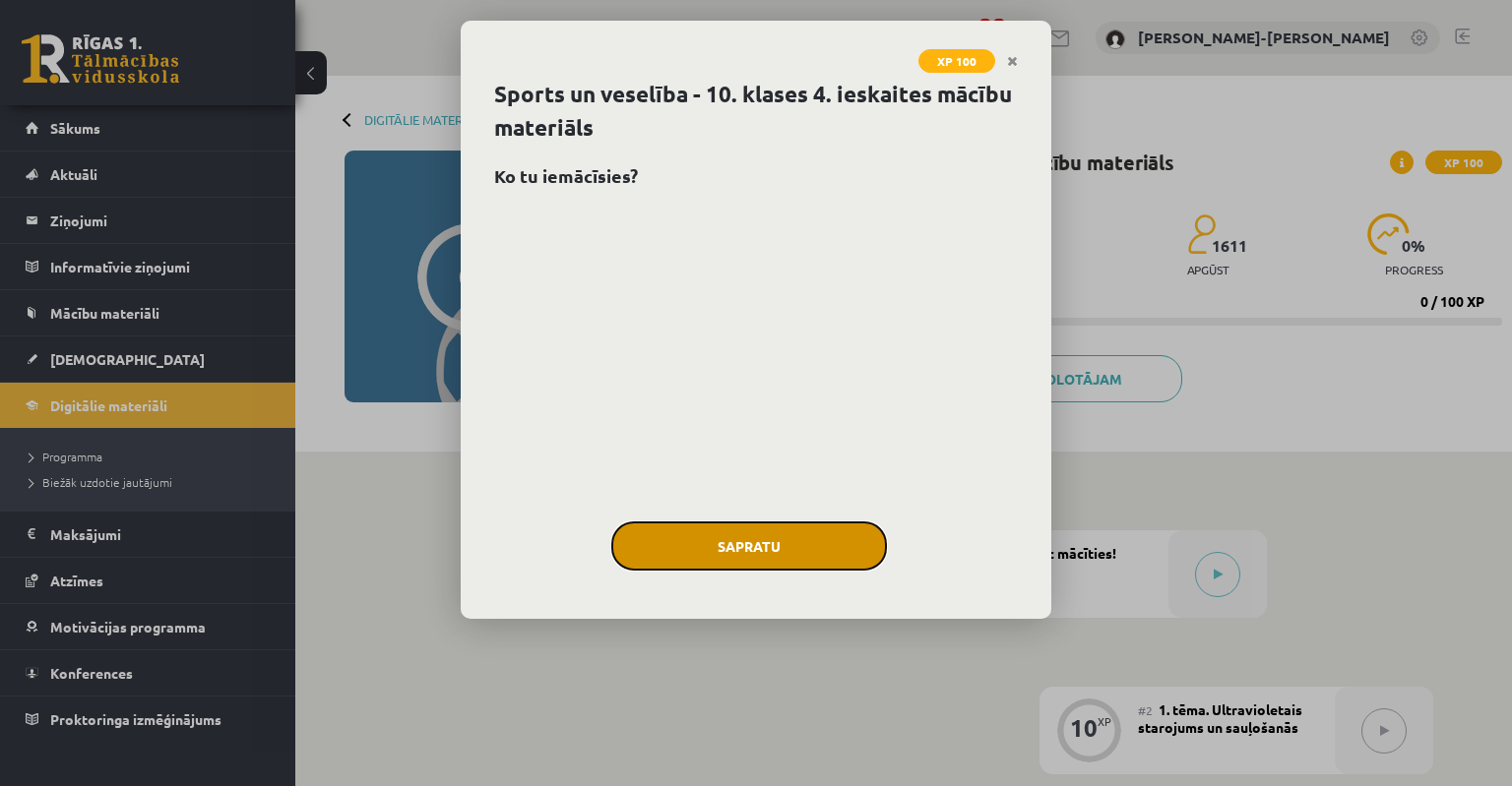
click at [765, 558] on button "Sapratu" at bounding box center [750, 547] width 276 height 50
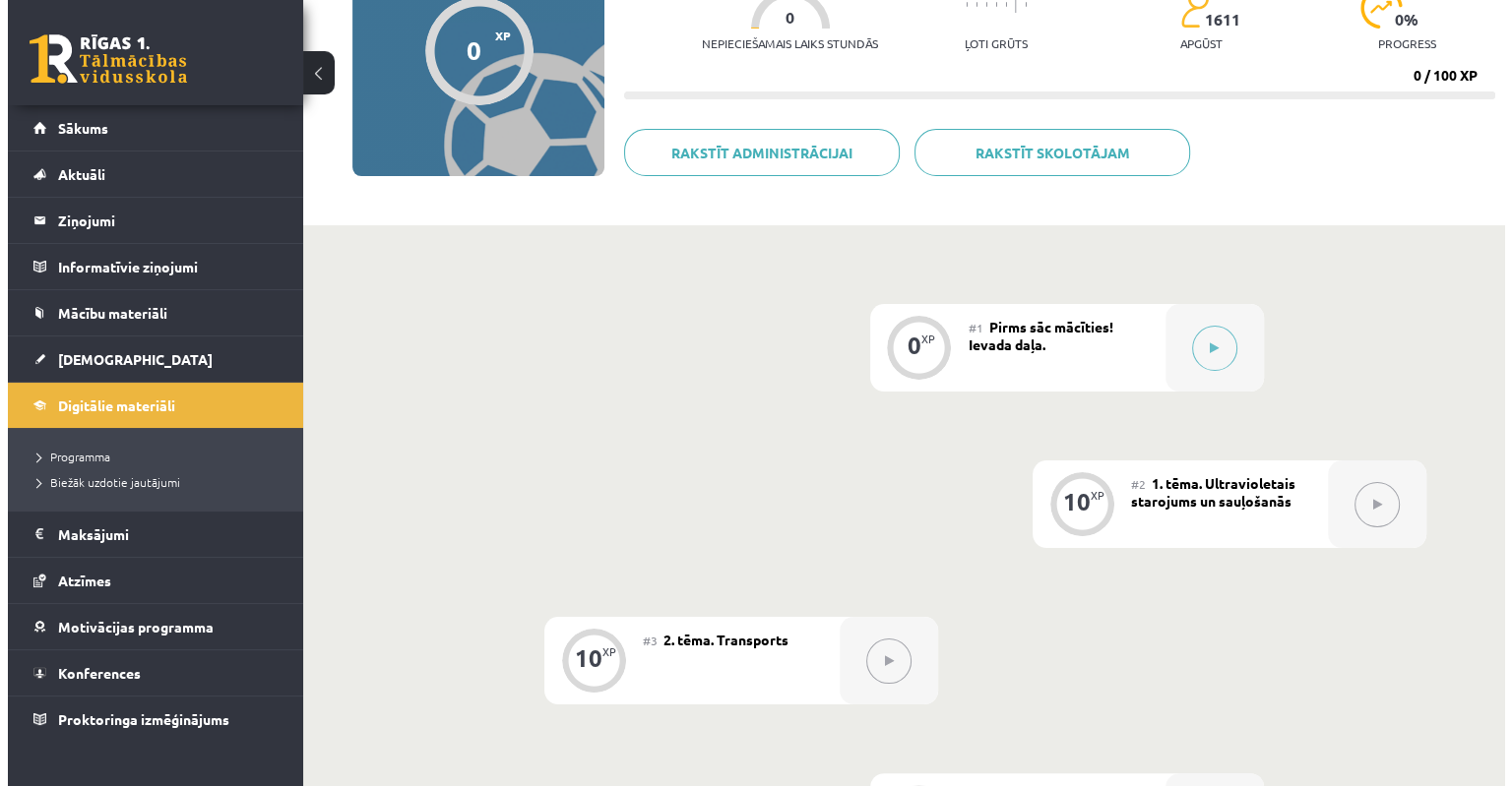
scroll to position [196, 0]
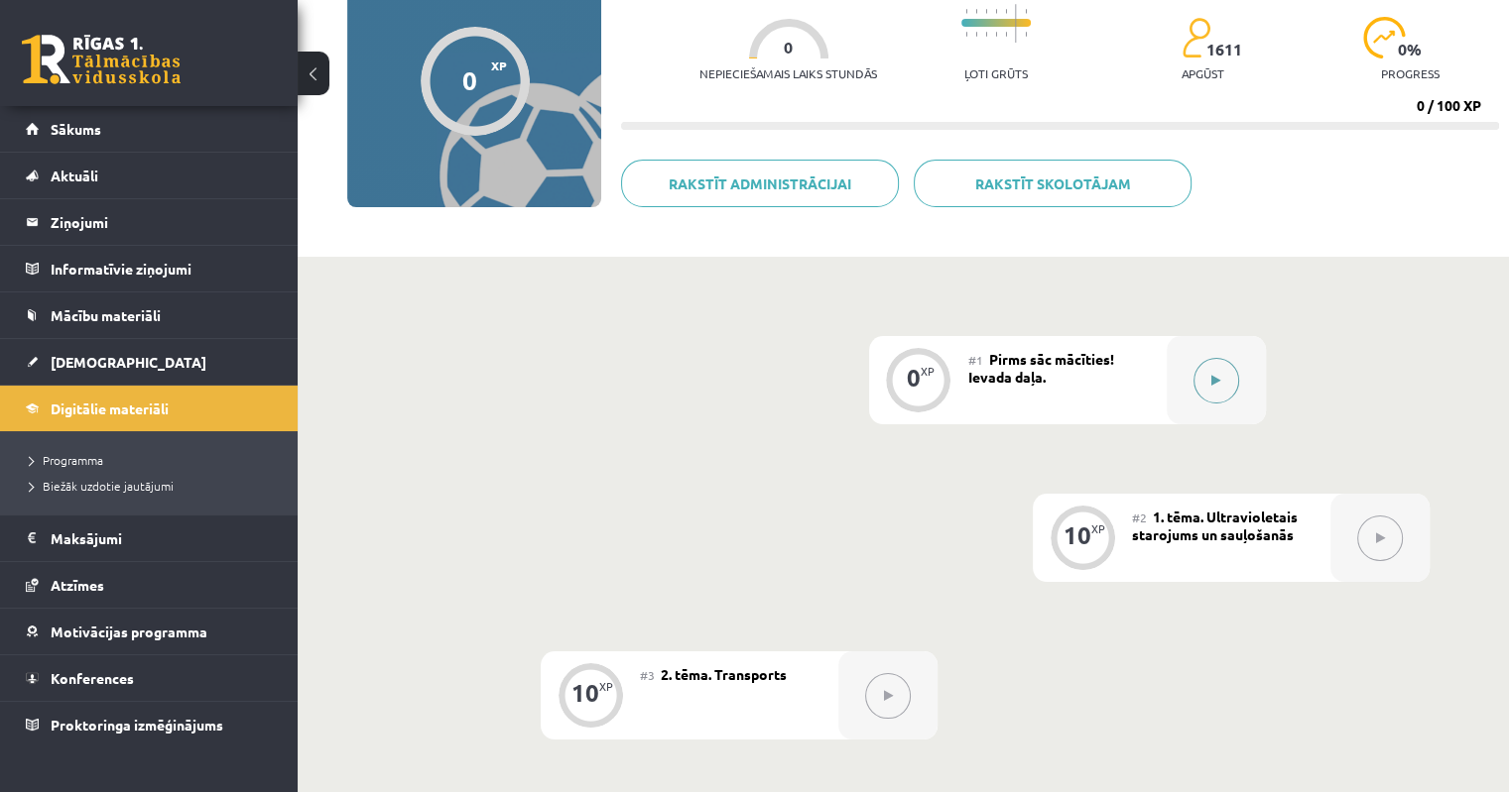
click at [1230, 383] on button at bounding box center [1216, 381] width 46 height 46
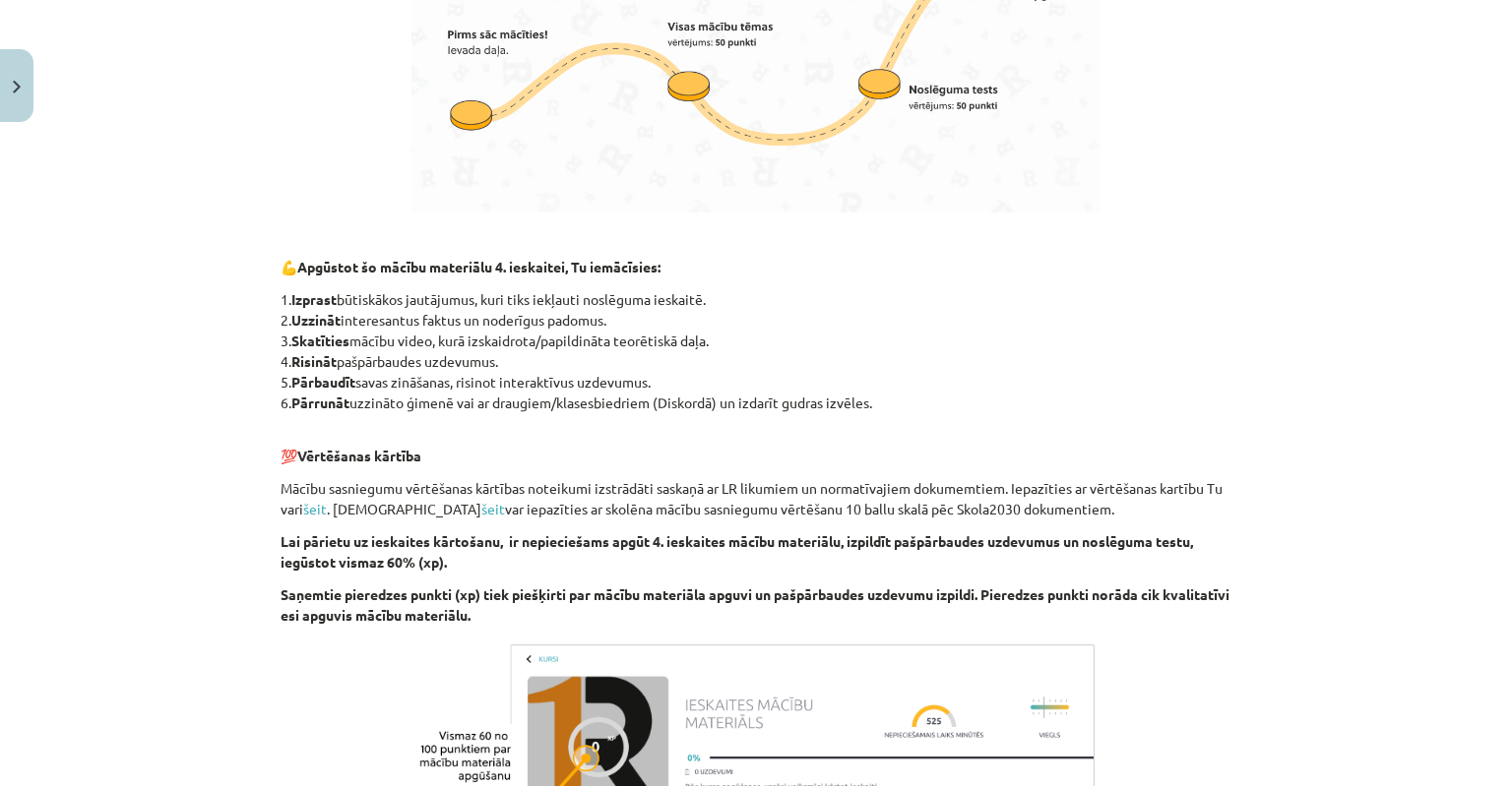
scroll to position [1476, 0]
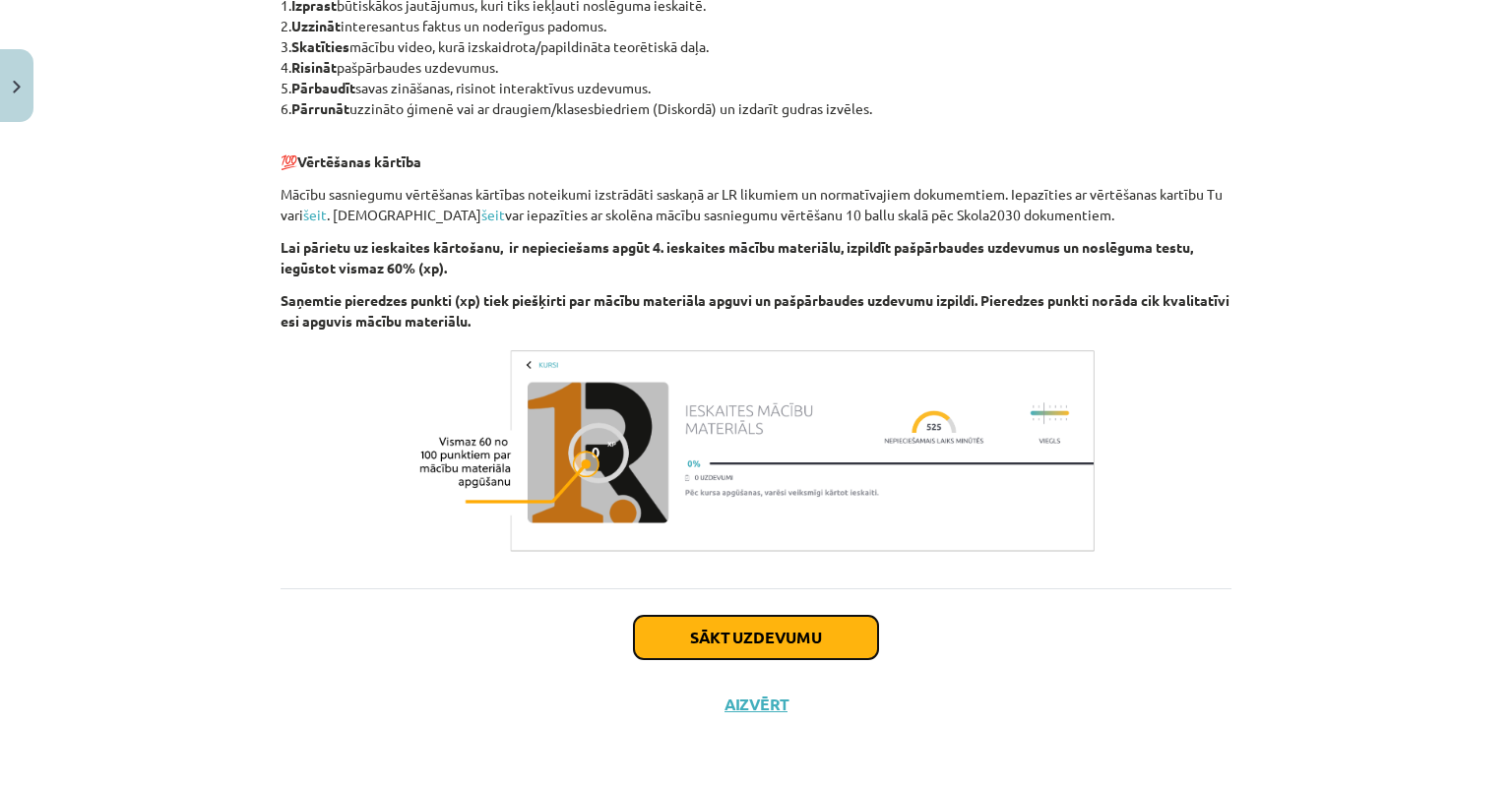
click at [774, 644] on button "Sākt uzdevumu" at bounding box center [756, 638] width 244 height 44
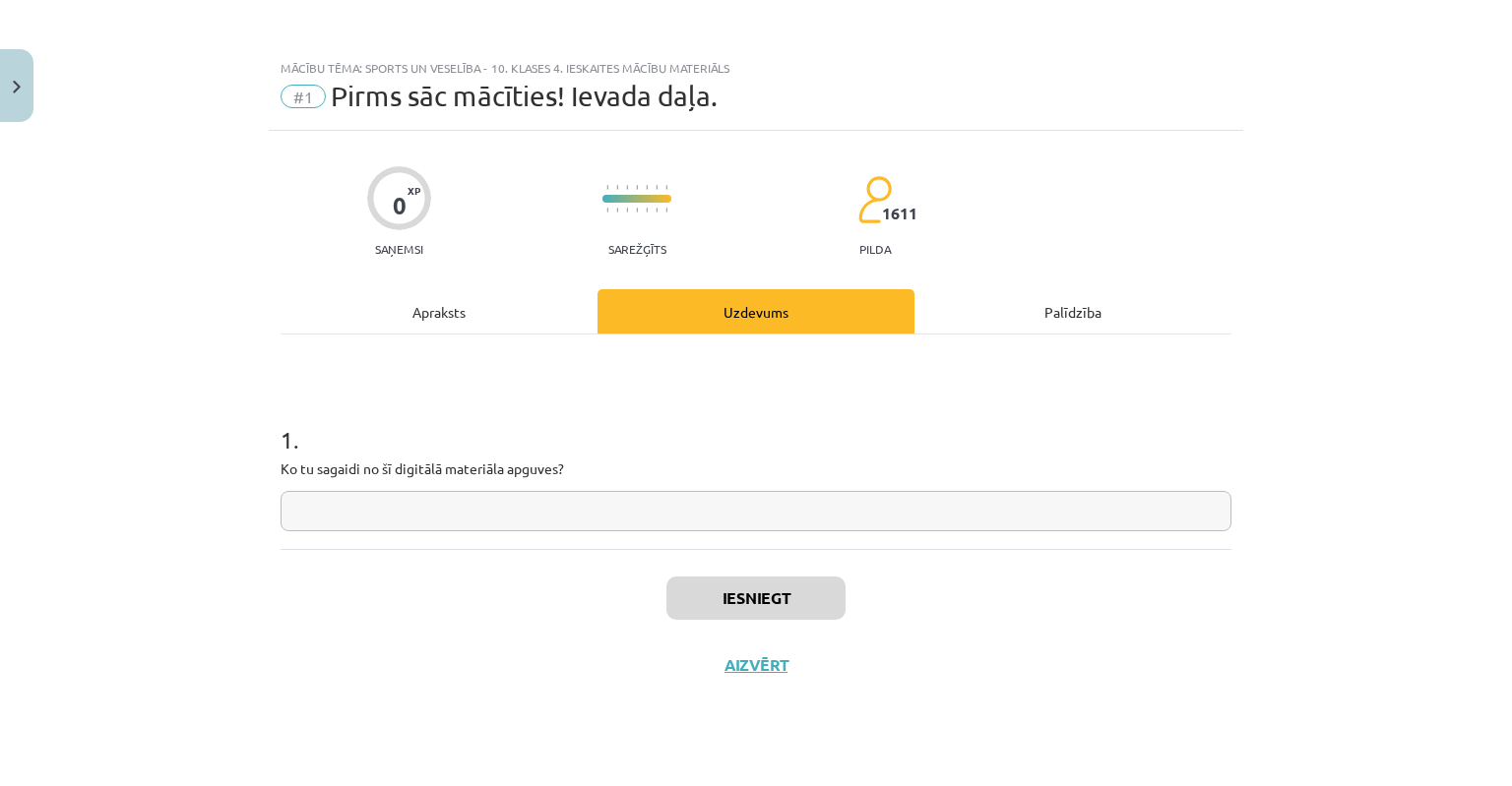
click at [382, 500] on input "text" at bounding box center [756, 511] width 951 height 41
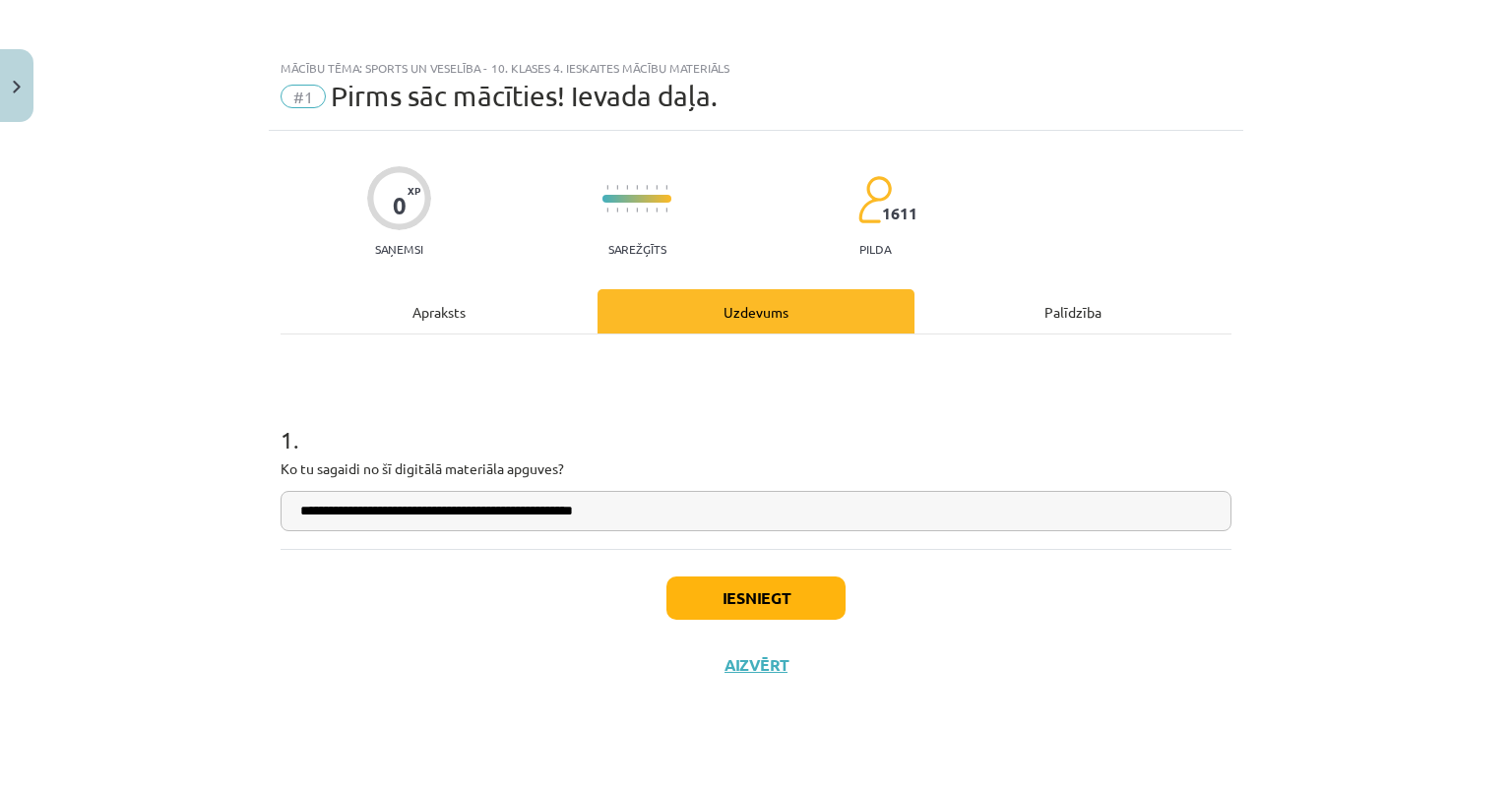
type input "**********"
click at [793, 597] on button "Iesniegt" at bounding box center [756, 598] width 180 height 44
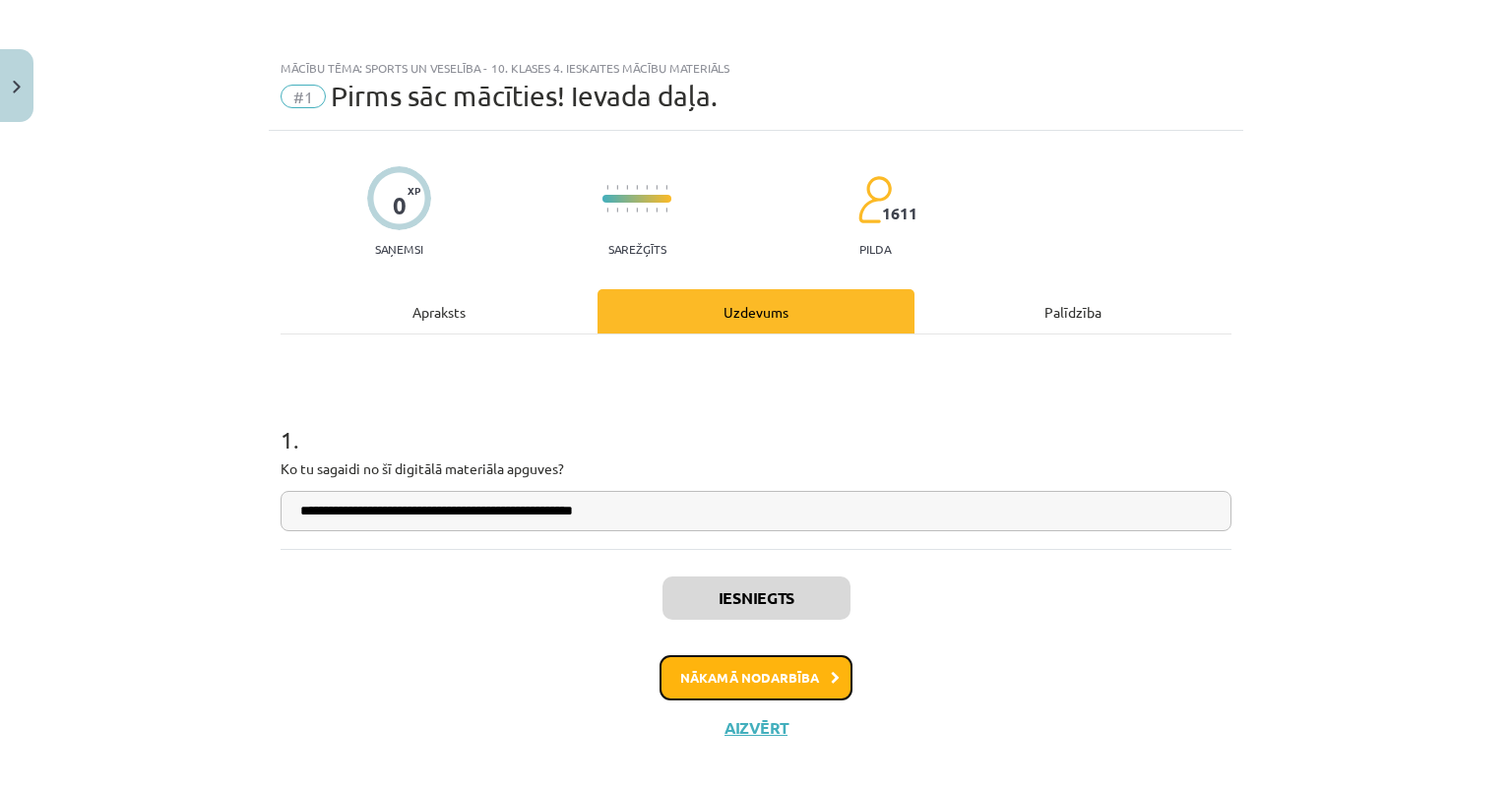
click at [718, 669] on button "Nākamā nodarbība" at bounding box center [756, 679] width 193 height 46
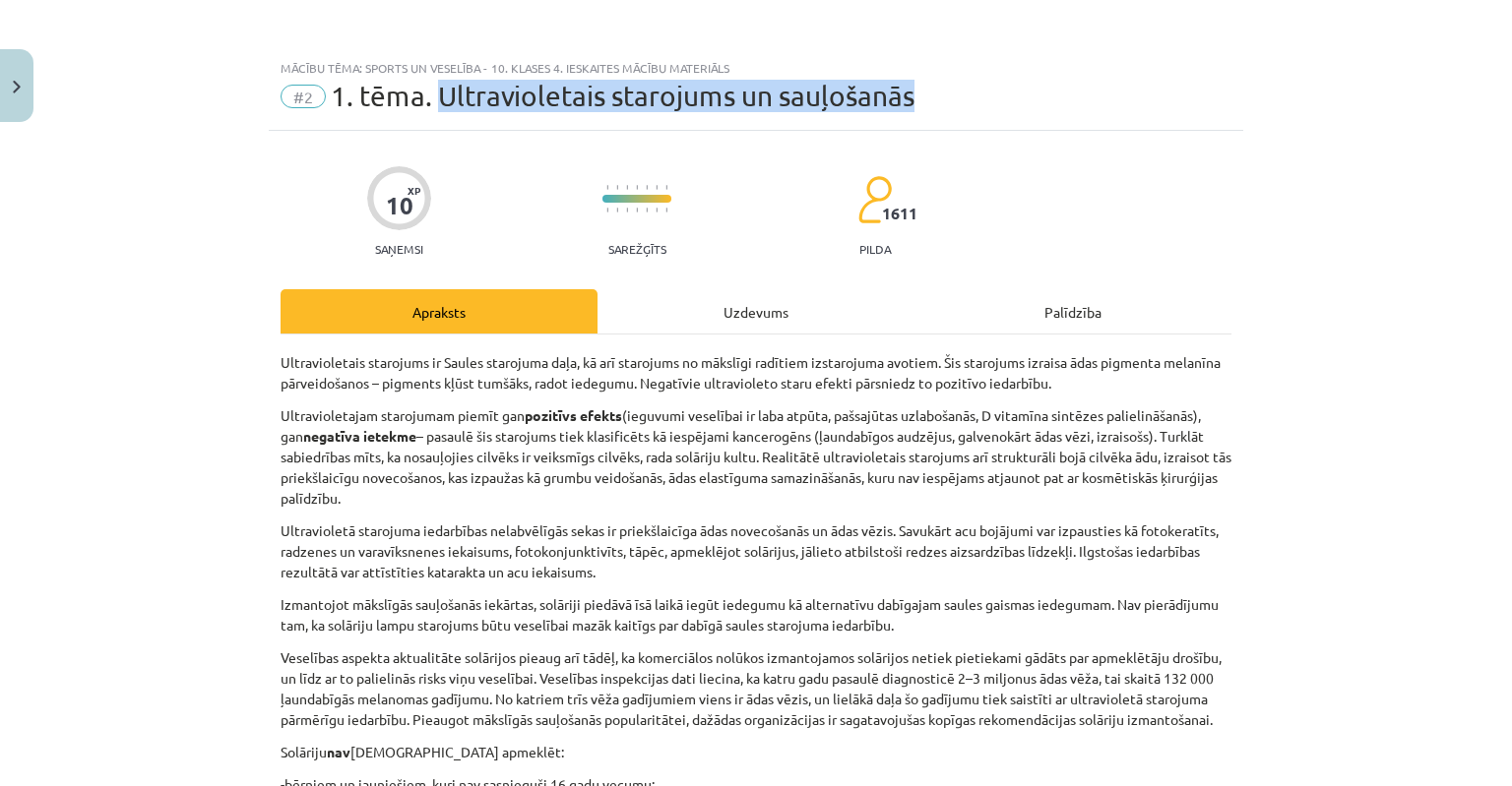
drag, startPoint x: 433, startPoint y: 96, endPoint x: 925, endPoint y: 101, distance: 492.0
click at [925, 101] on div "#2 1. tēma. Ultravioletais starojums un sauļošanās" at bounding box center [756, 96] width 951 height 32
copy span "Ultravioletais starojums un sauļošanās"
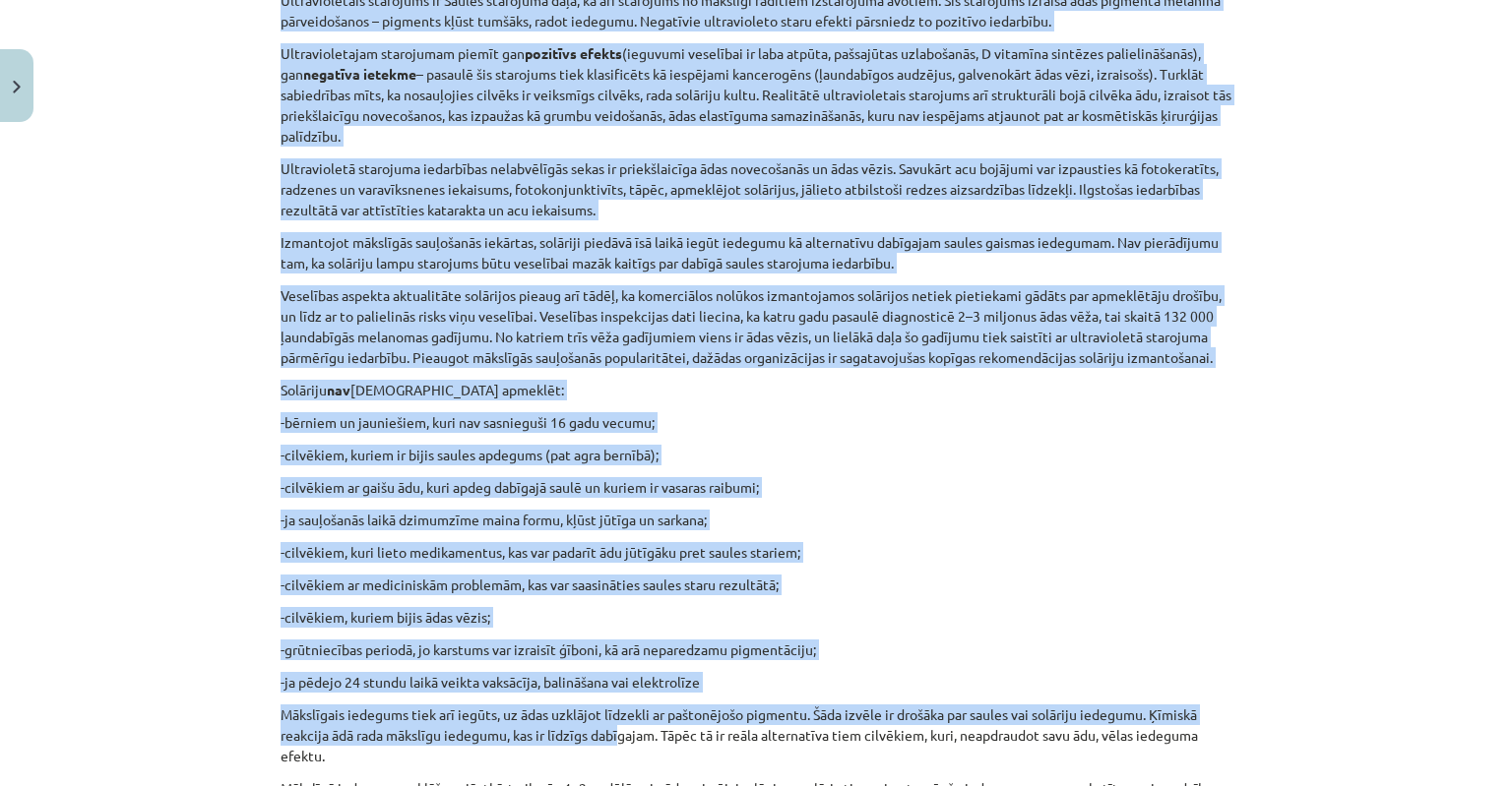
scroll to position [689, 0]
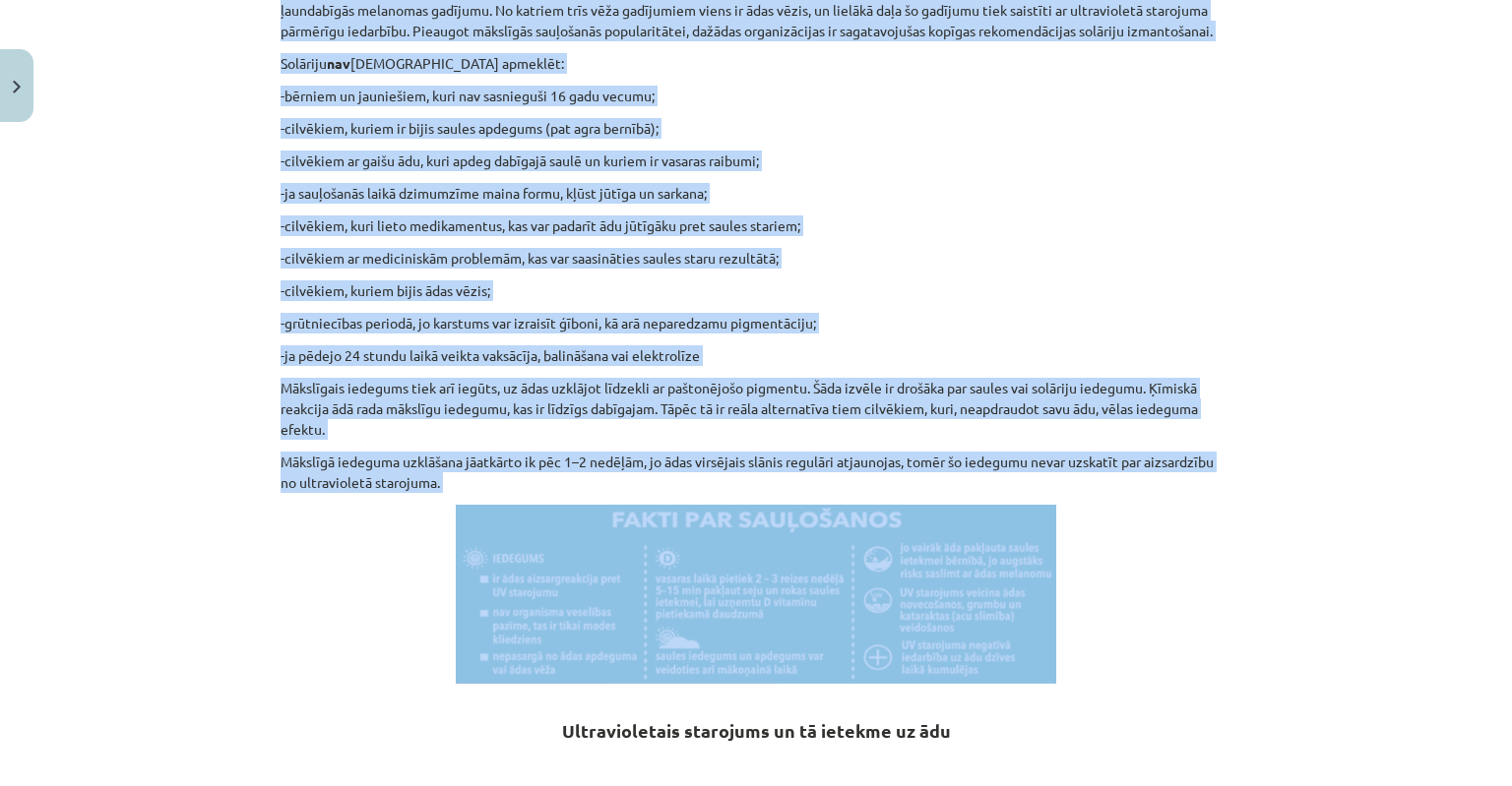
drag, startPoint x: 268, startPoint y: 64, endPoint x: 787, endPoint y: 548, distance: 709.7
copy div "Ultravioletais starojums ir Saules starojuma daļa, kā arī starojums no mākslīgi…"
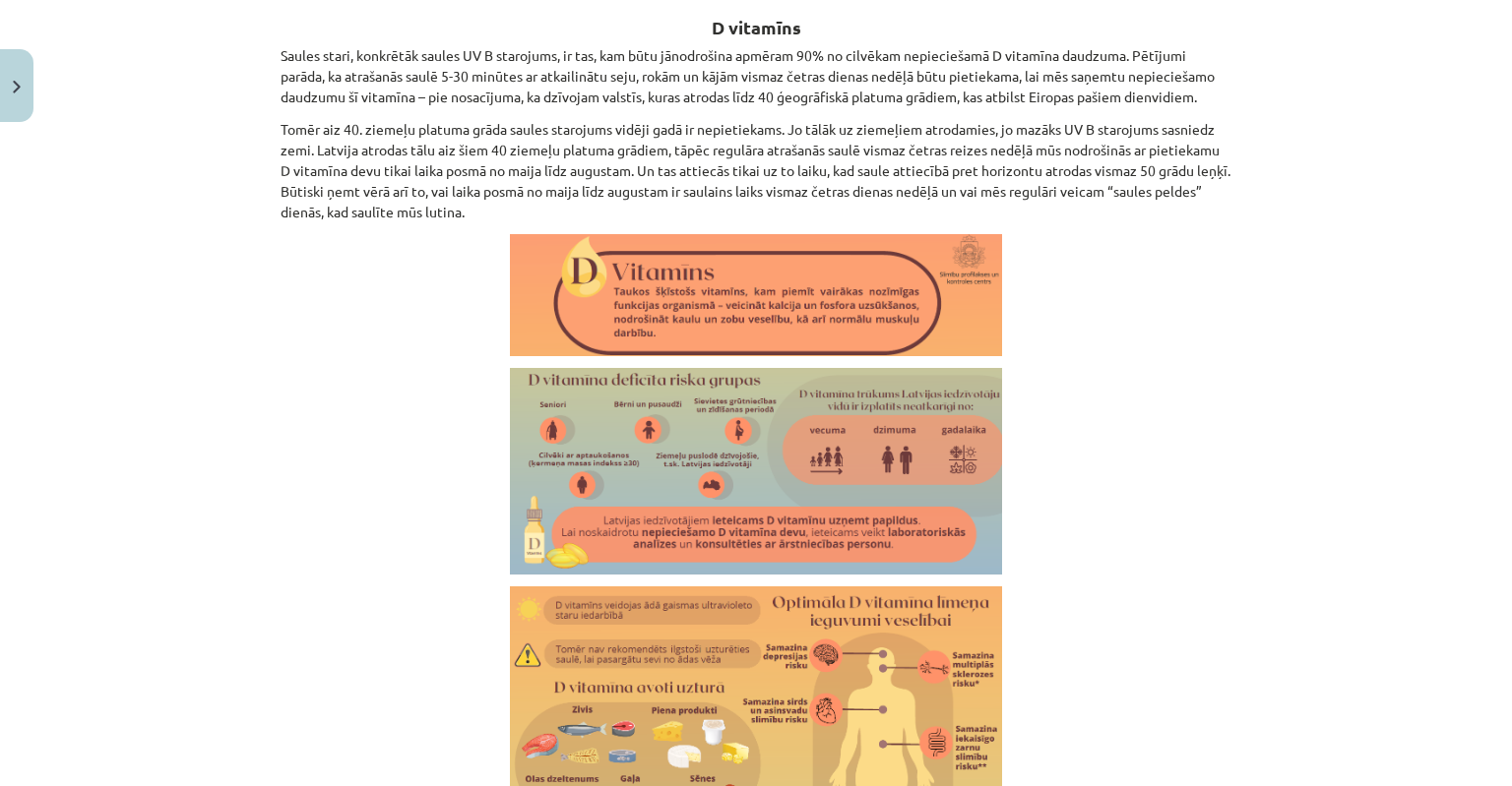
scroll to position [2854, 0]
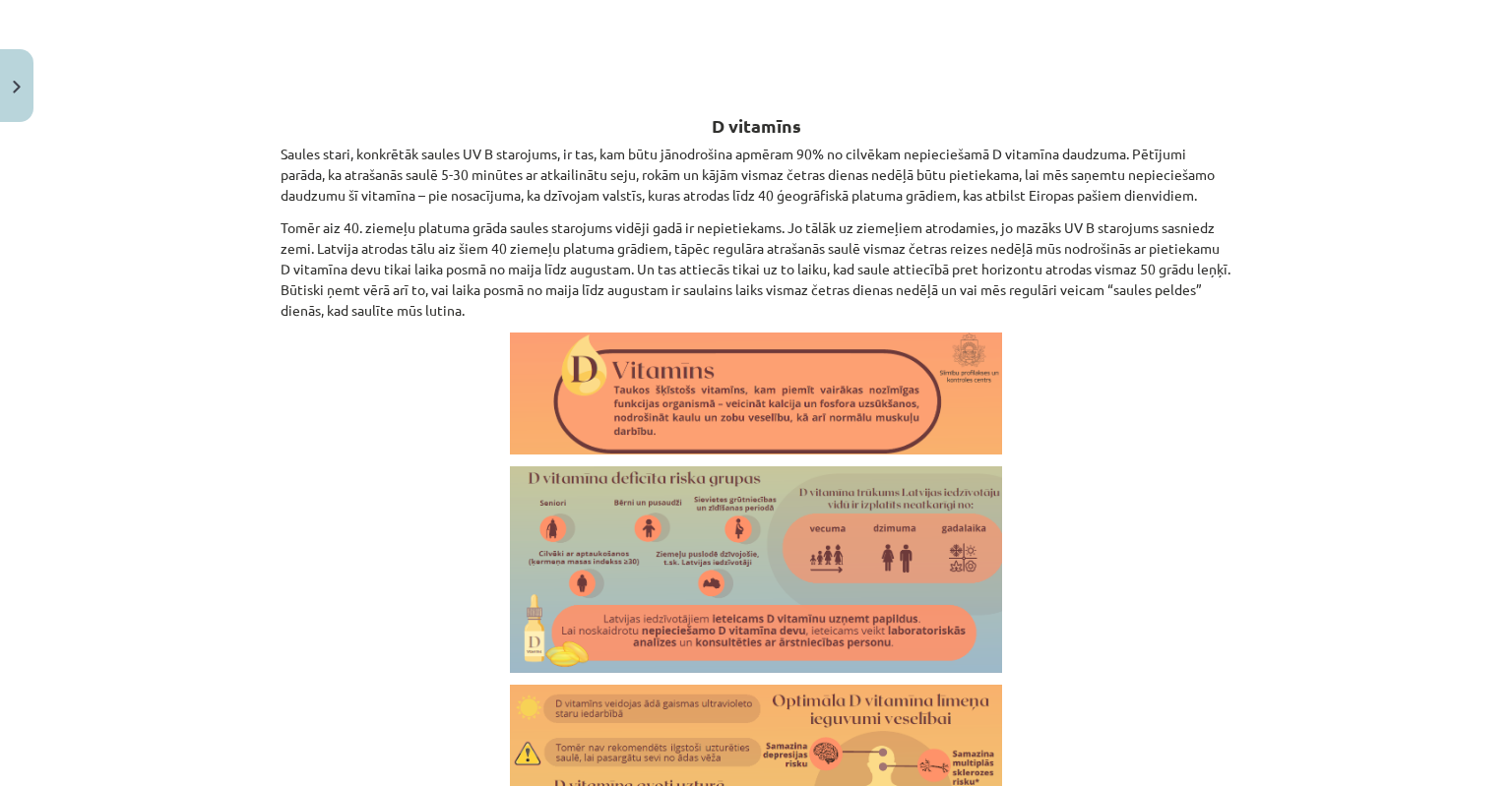
drag, startPoint x: 441, startPoint y: 669, endPoint x: 408, endPoint y: 449, distance: 222.5
click at [440, 669] on p at bounding box center [756, 570] width 951 height 206
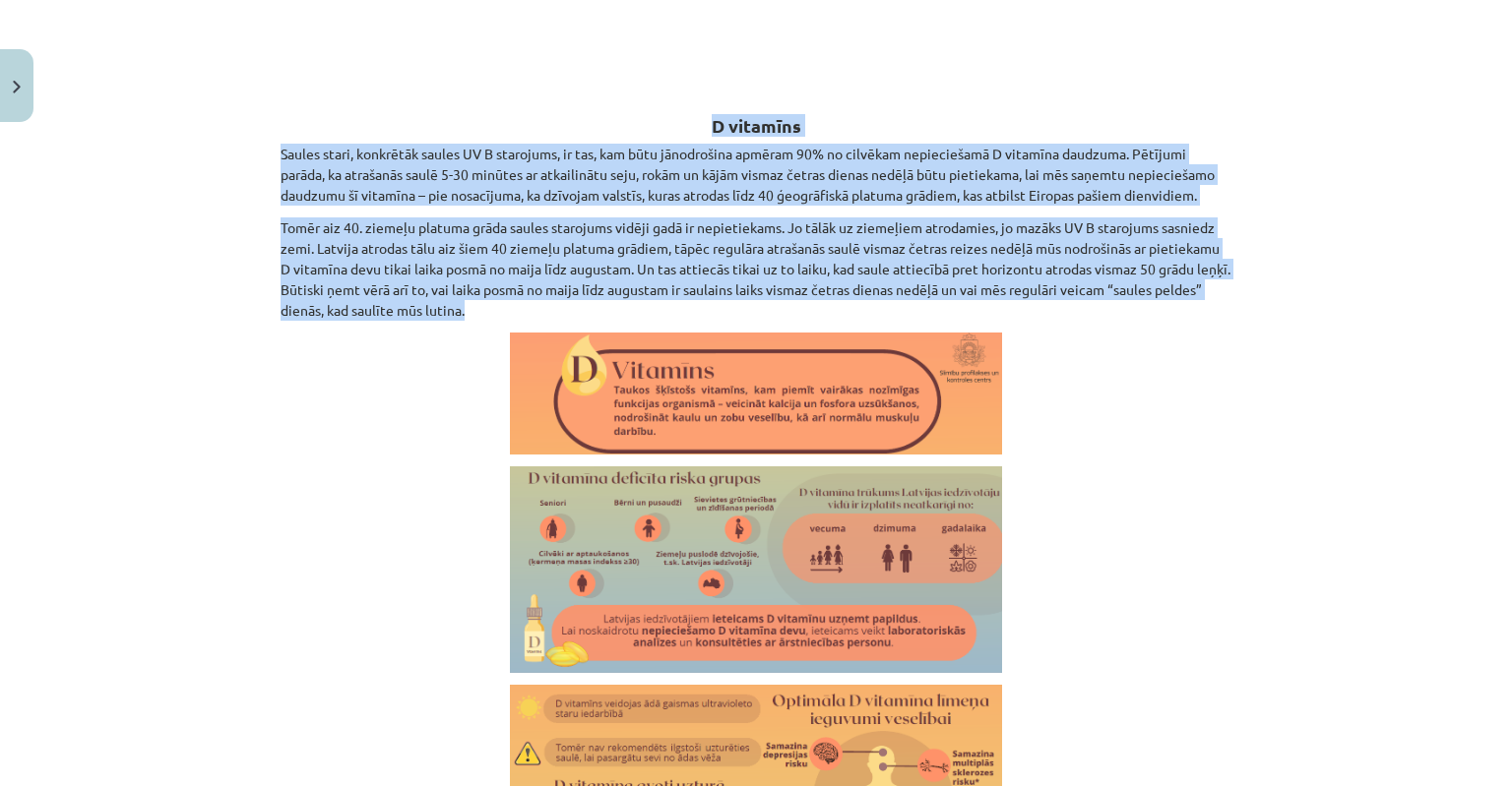
drag, startPoint x: 697, startPoint y: 121, endPoint x: 1169, endPoint y: 302, distance: 505.5
copy div "D vitamīns Saules stari, konkrētāk saules UV B starojums, ir tas, kam būtu jāno…"
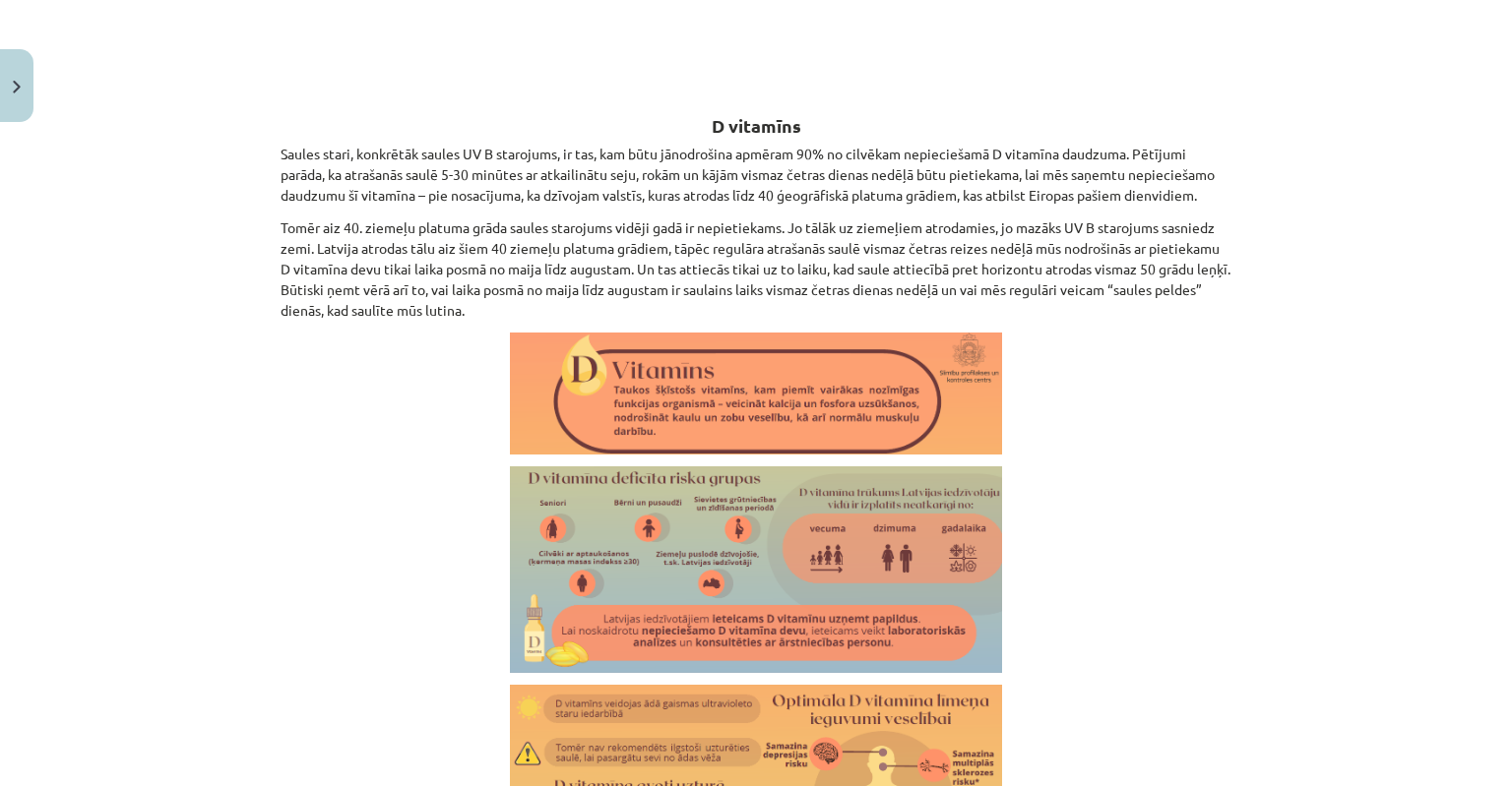
click at [423, 499] on p at bounding box center [756, 570] width 951 height 206
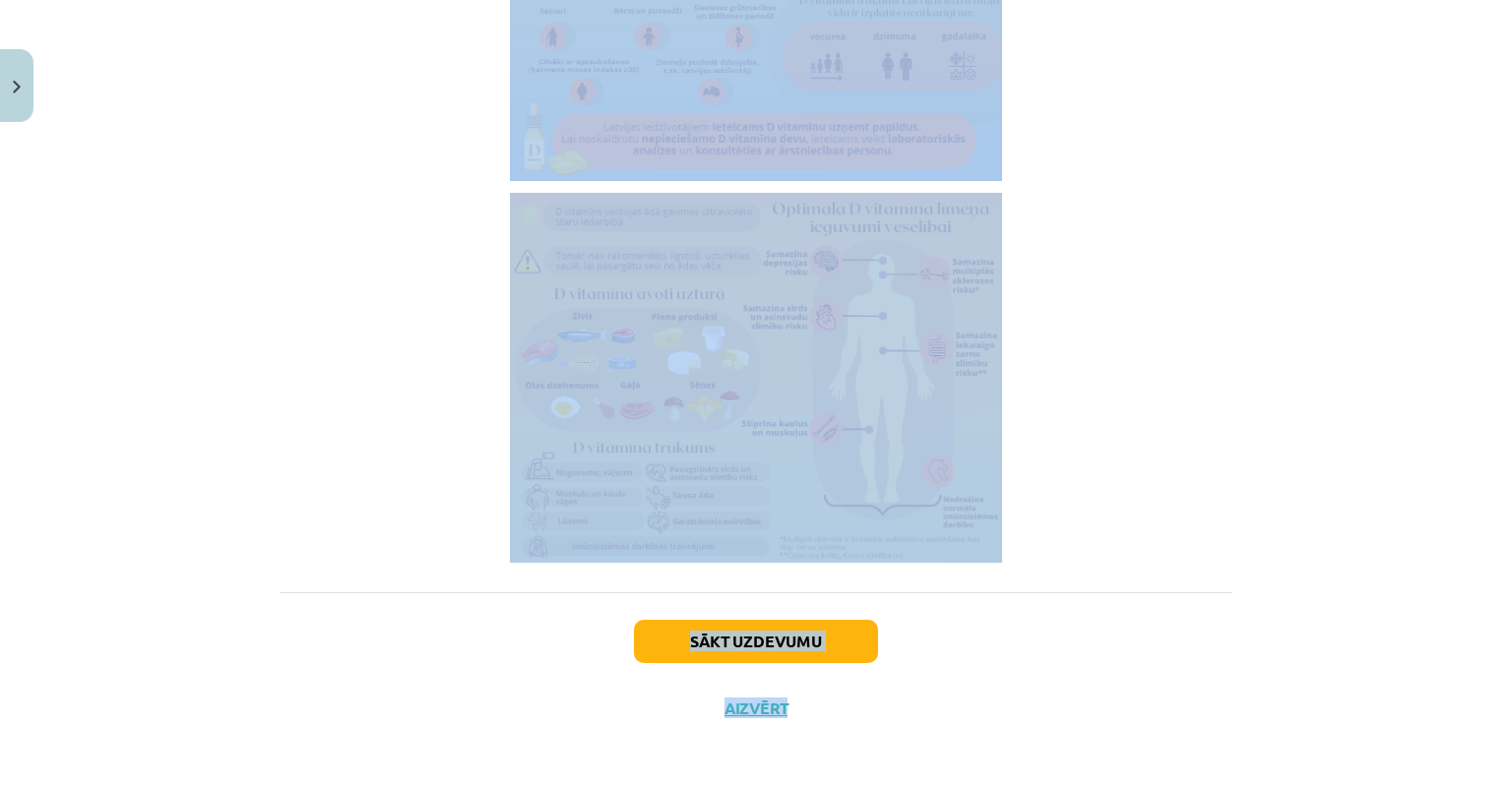
scroll to position [3351, 0]
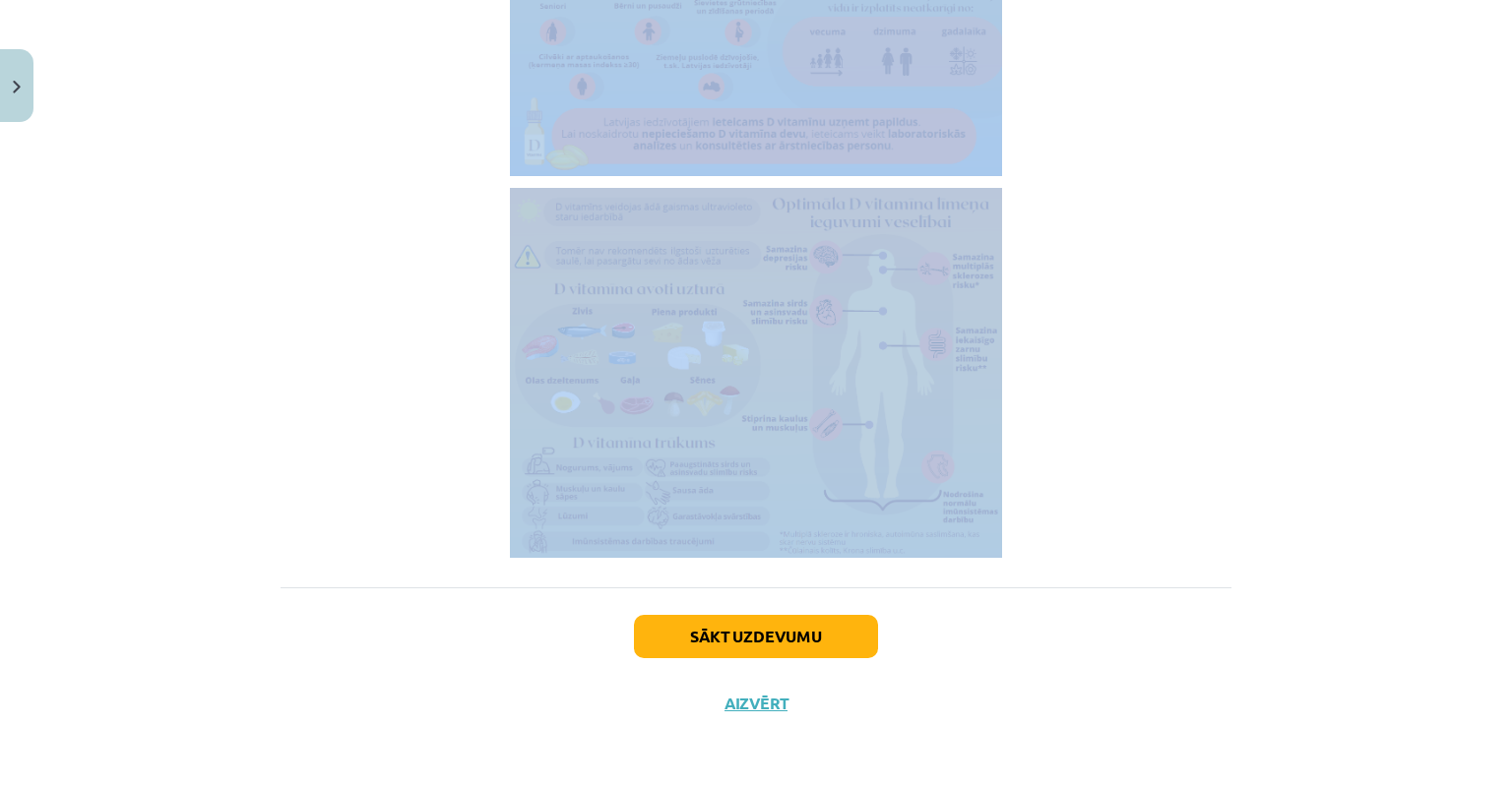
drag, startPoint x: 697, startPoint y: 124, endPoint x: 980, endPoint y: 537, distance: 500.7
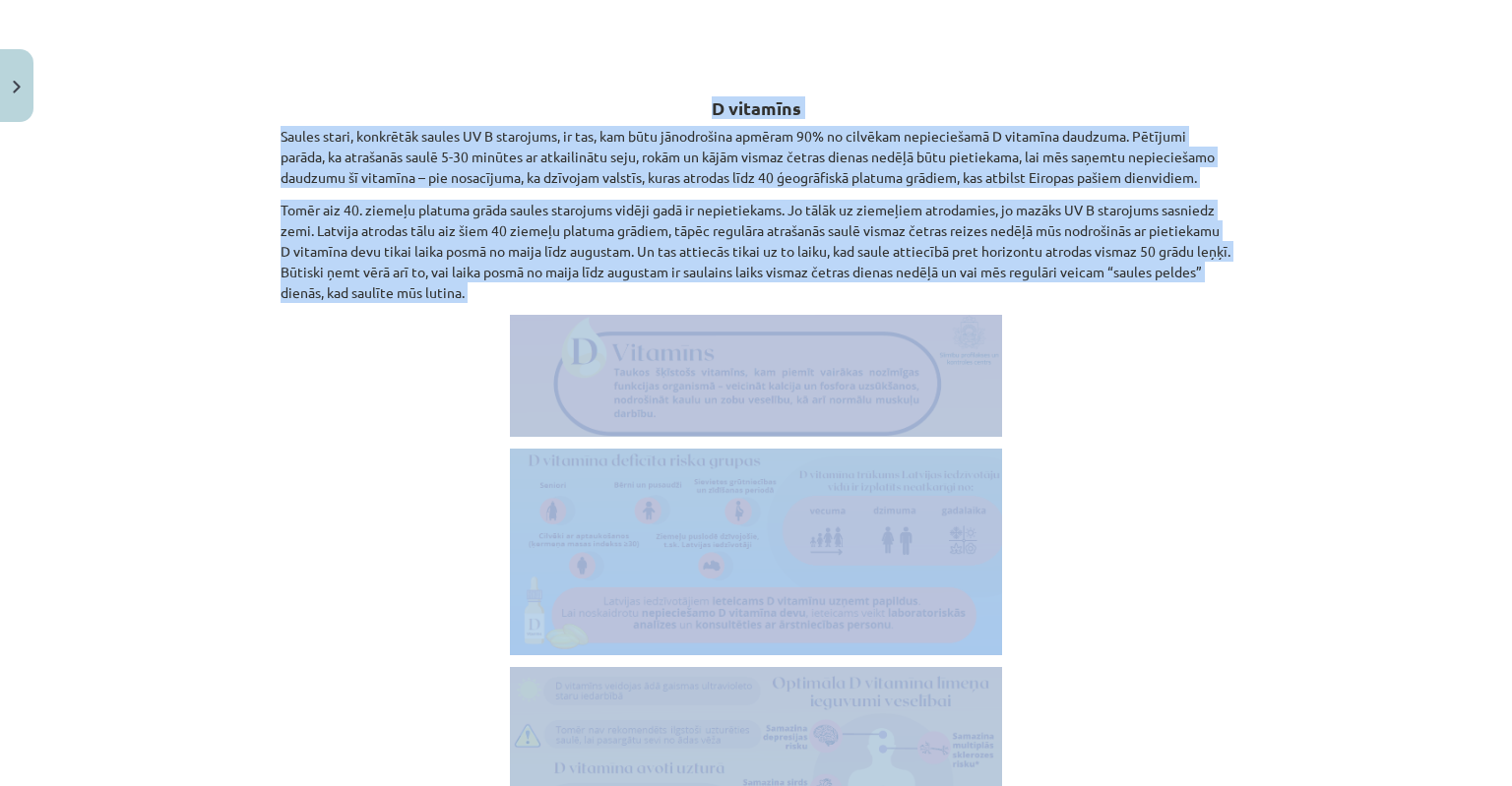
scroll to position [2761, 0]
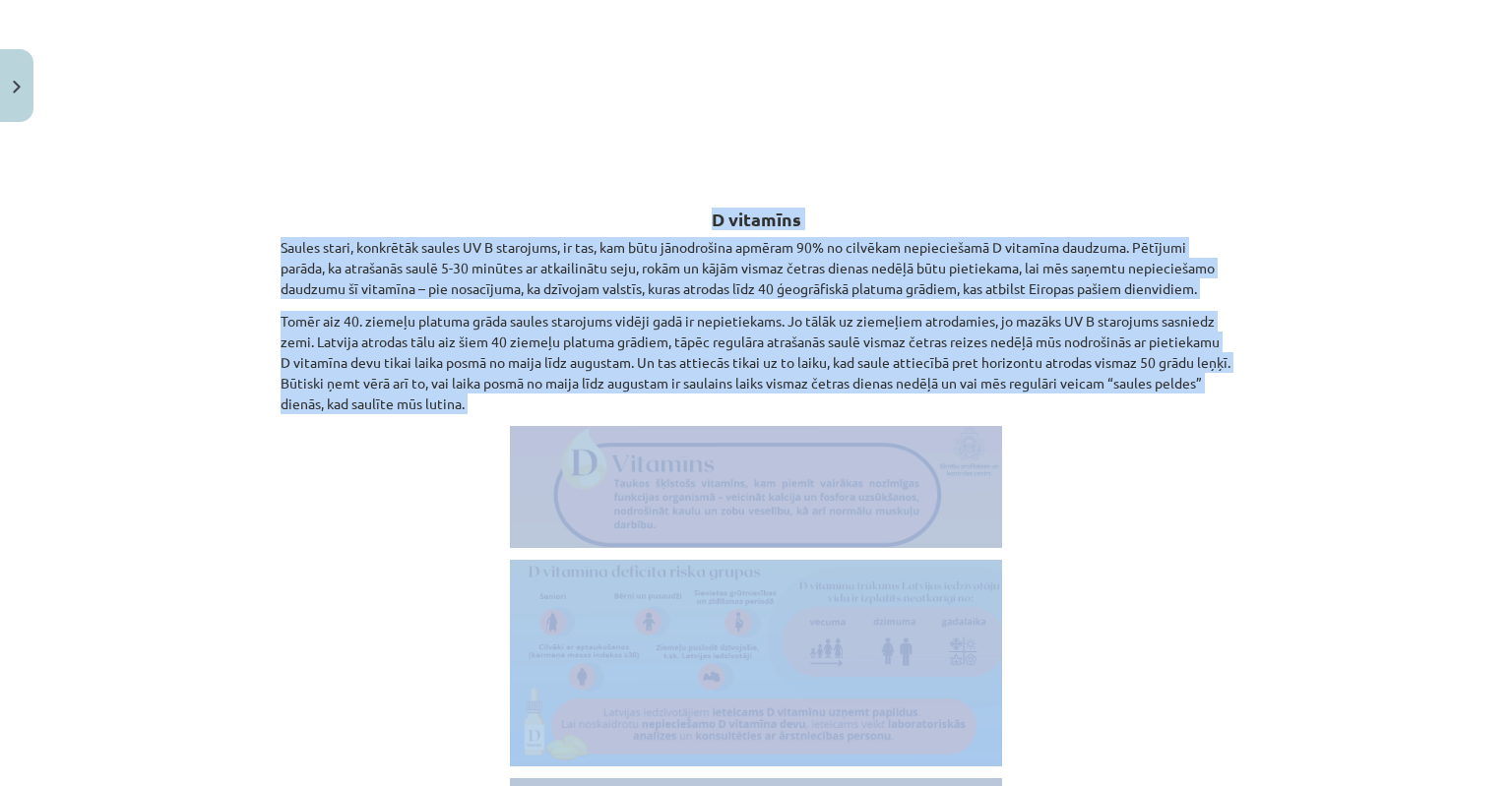
copy div "D vitamīns Saules stari, konkrētāk saules UV B starojums, ir tas, kam būtu jāno…"
click at [362, 589] on p at bounding box center [756, 663] width 951 height 206
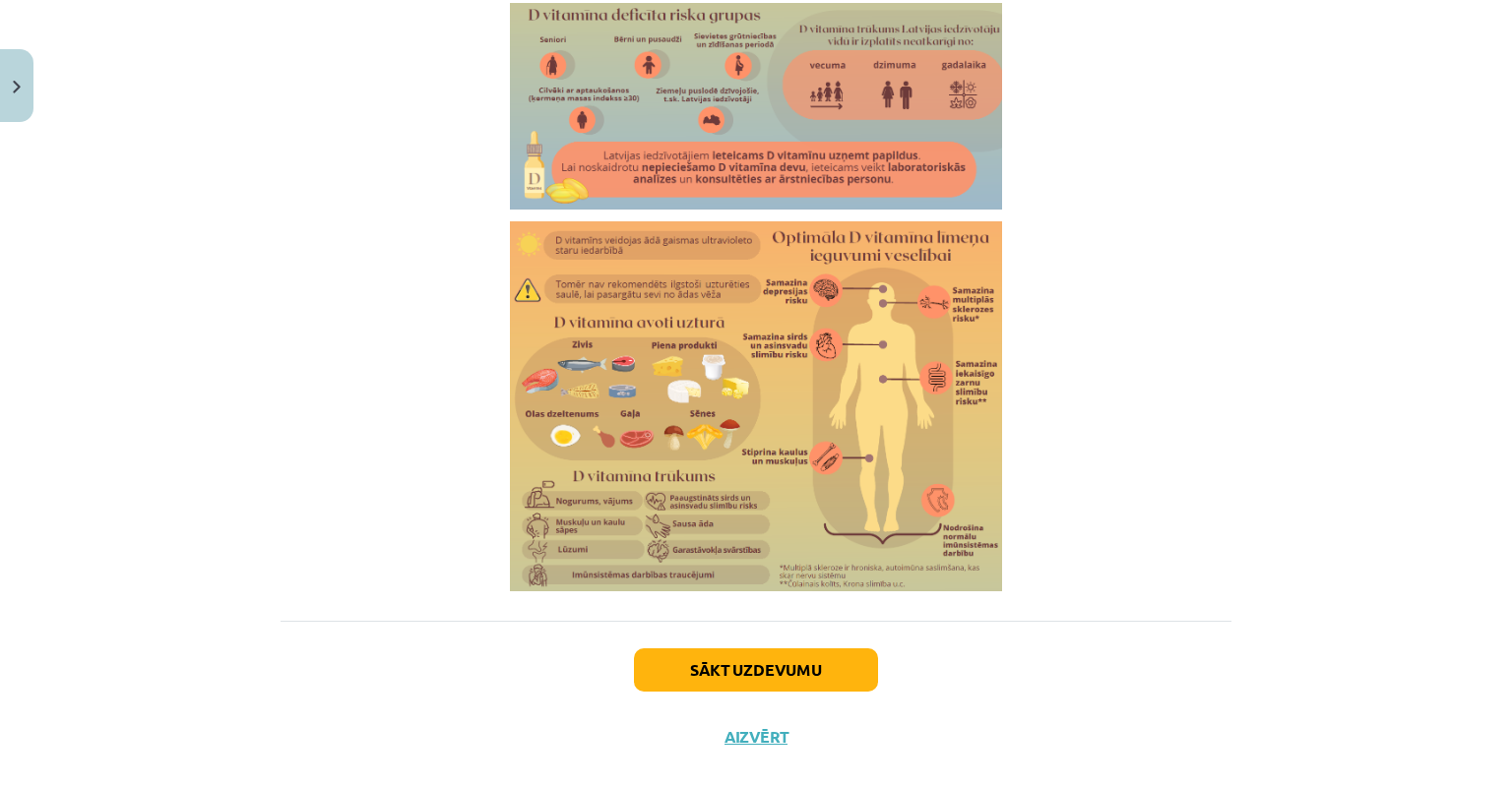
scroll to position [3351, 0]
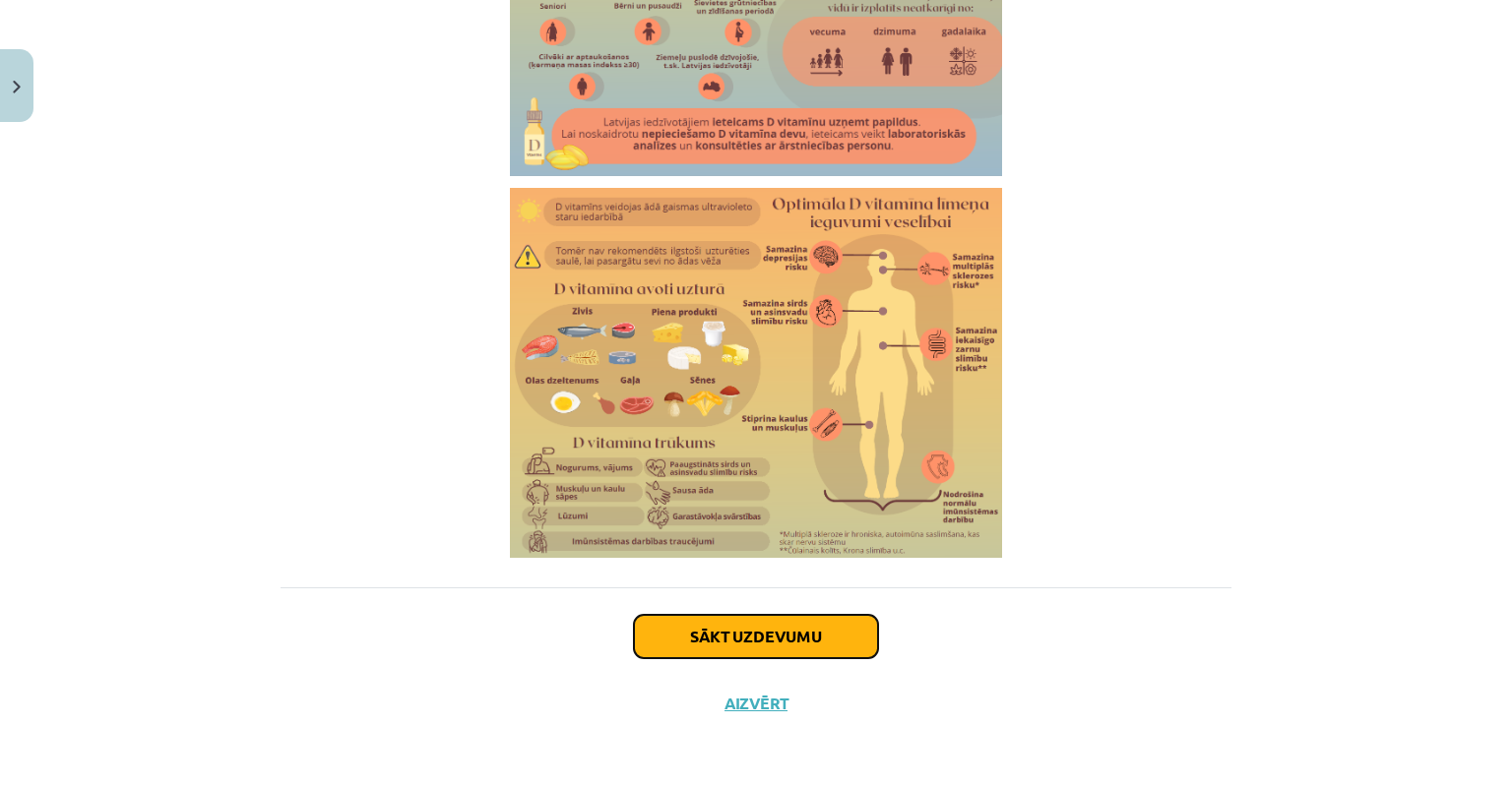
click at [784, 641] on button "Sākt uzdevumu" at bounding box center [756, 637] width 244 height 44
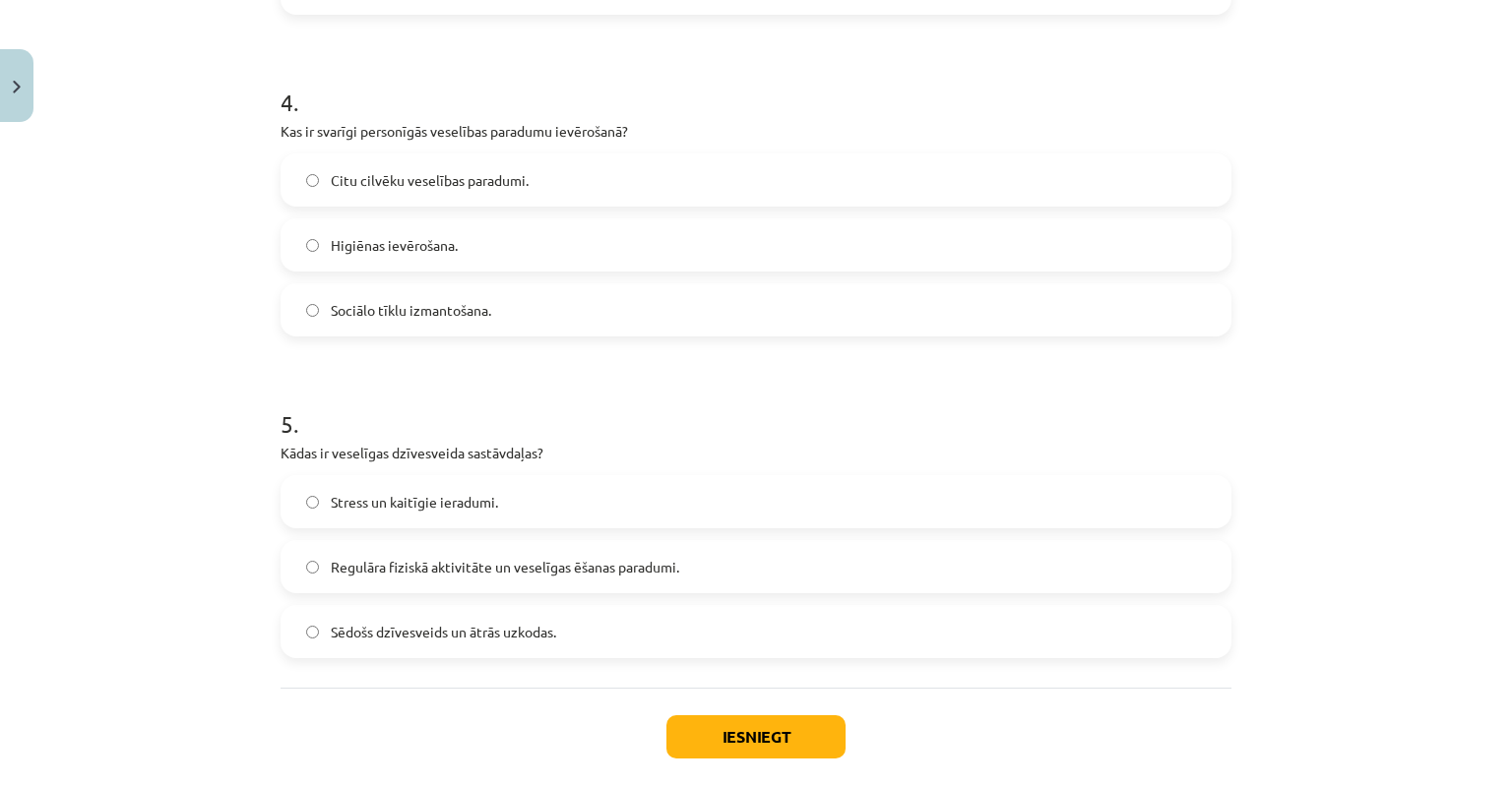
scroll to position [1402, 0]
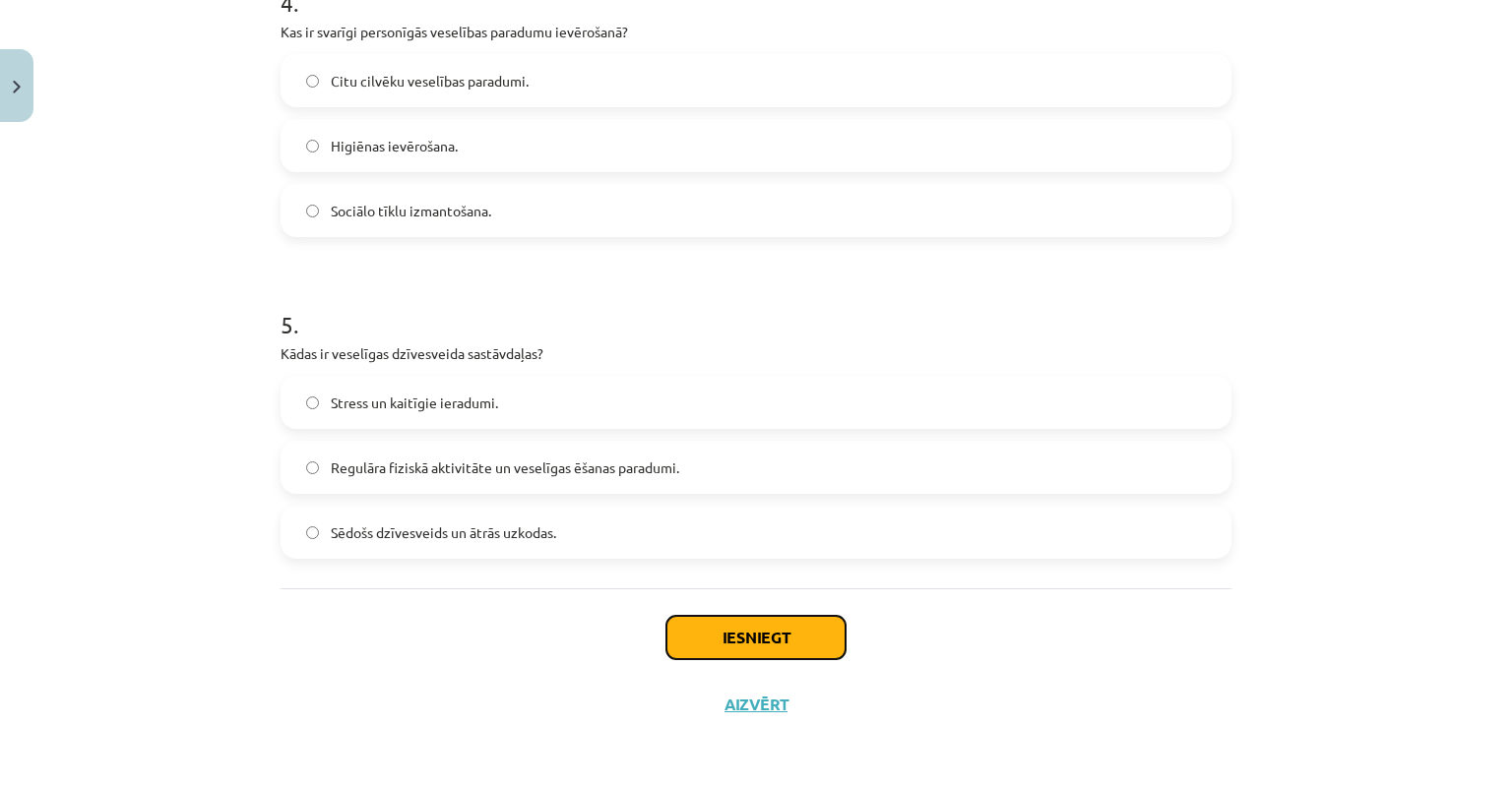
click at [740, 642] on button "Iesniegt" at bounding box center [756, 638] width 180 height 44
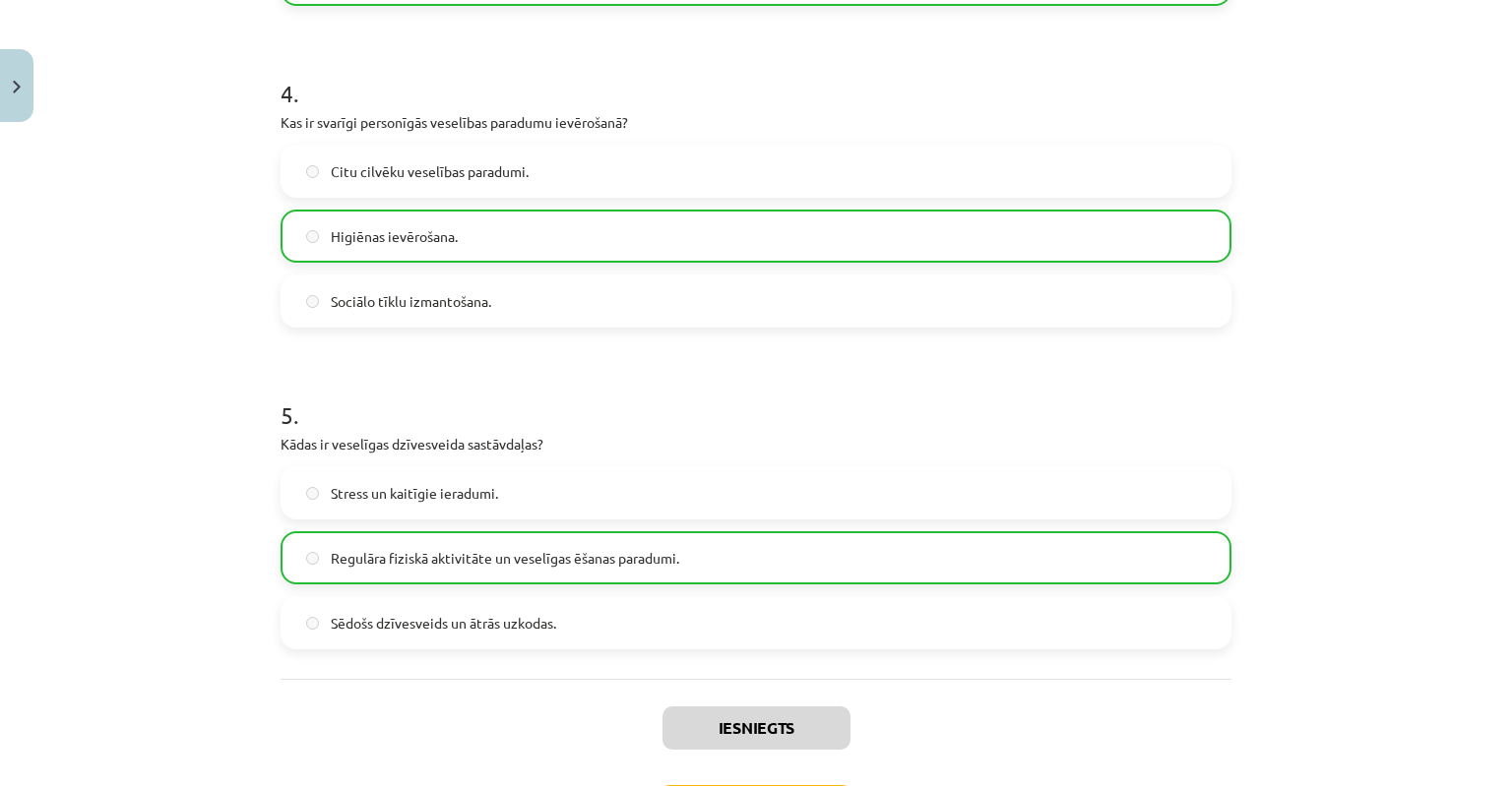
scroll to position [1465, 0]
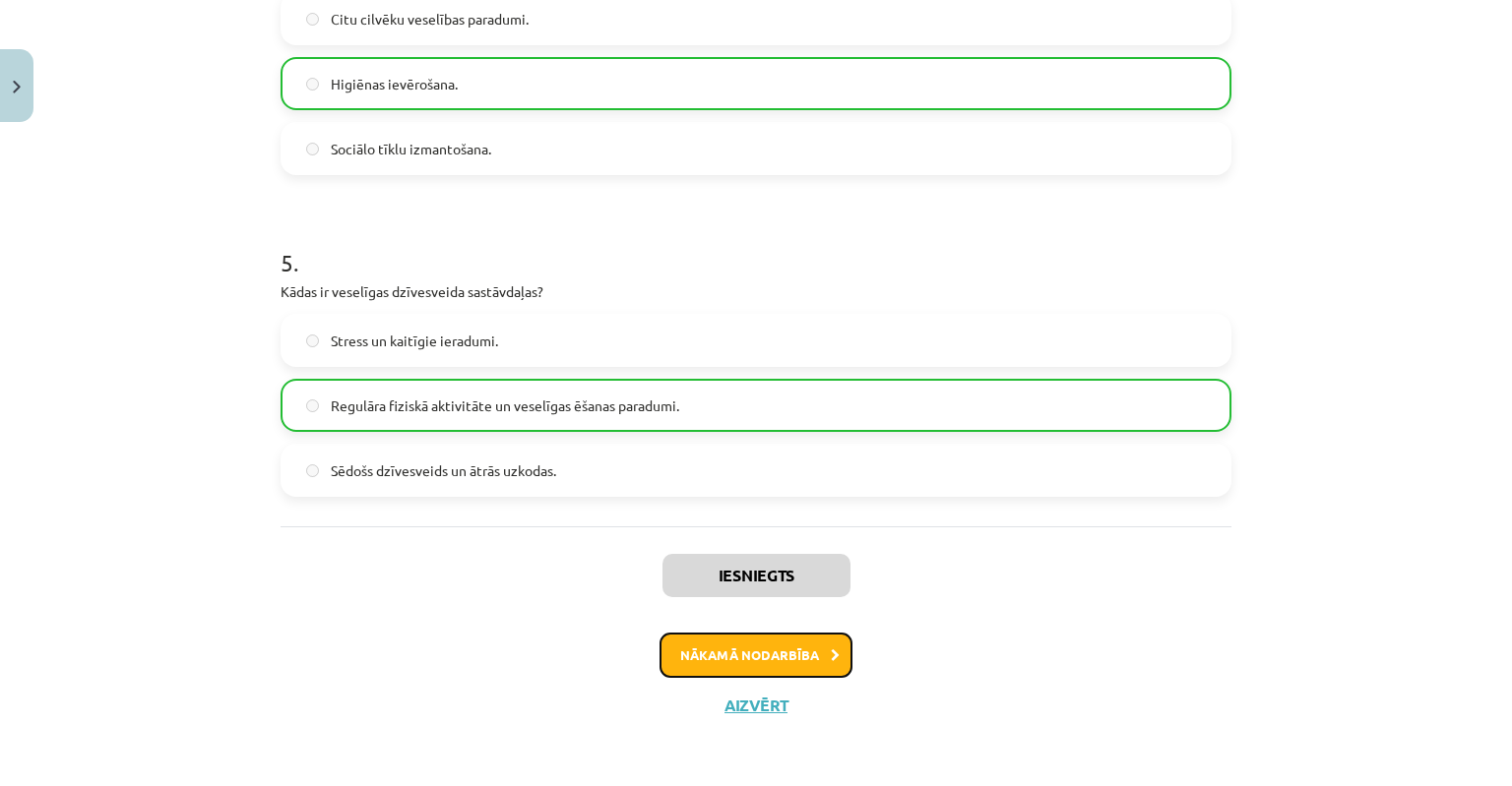
click at [745, 656] on button "Nākamā nodarbība" at bounding box center [756, 656] width 193 height 46
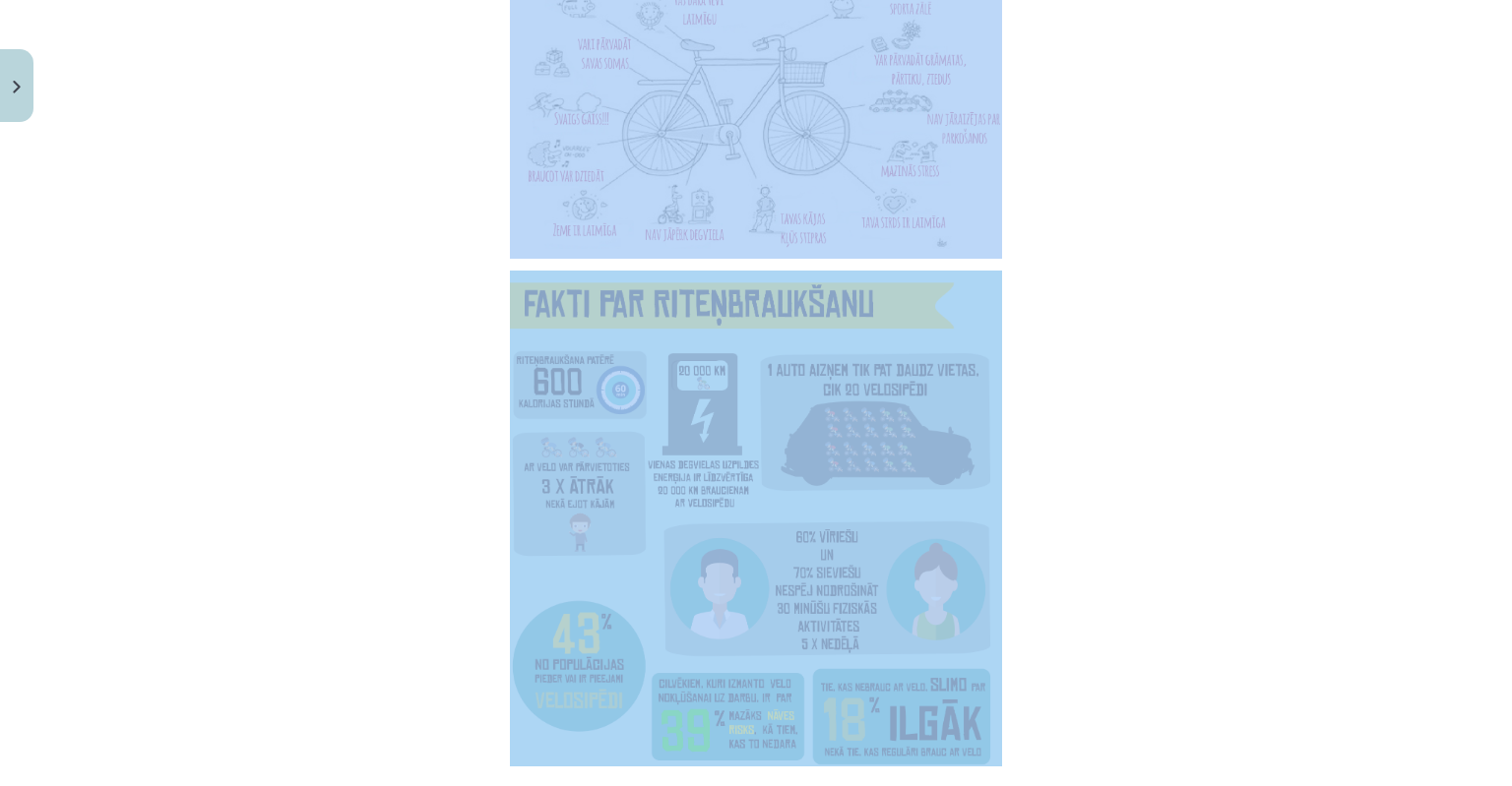
scroll to position [5691, 0]
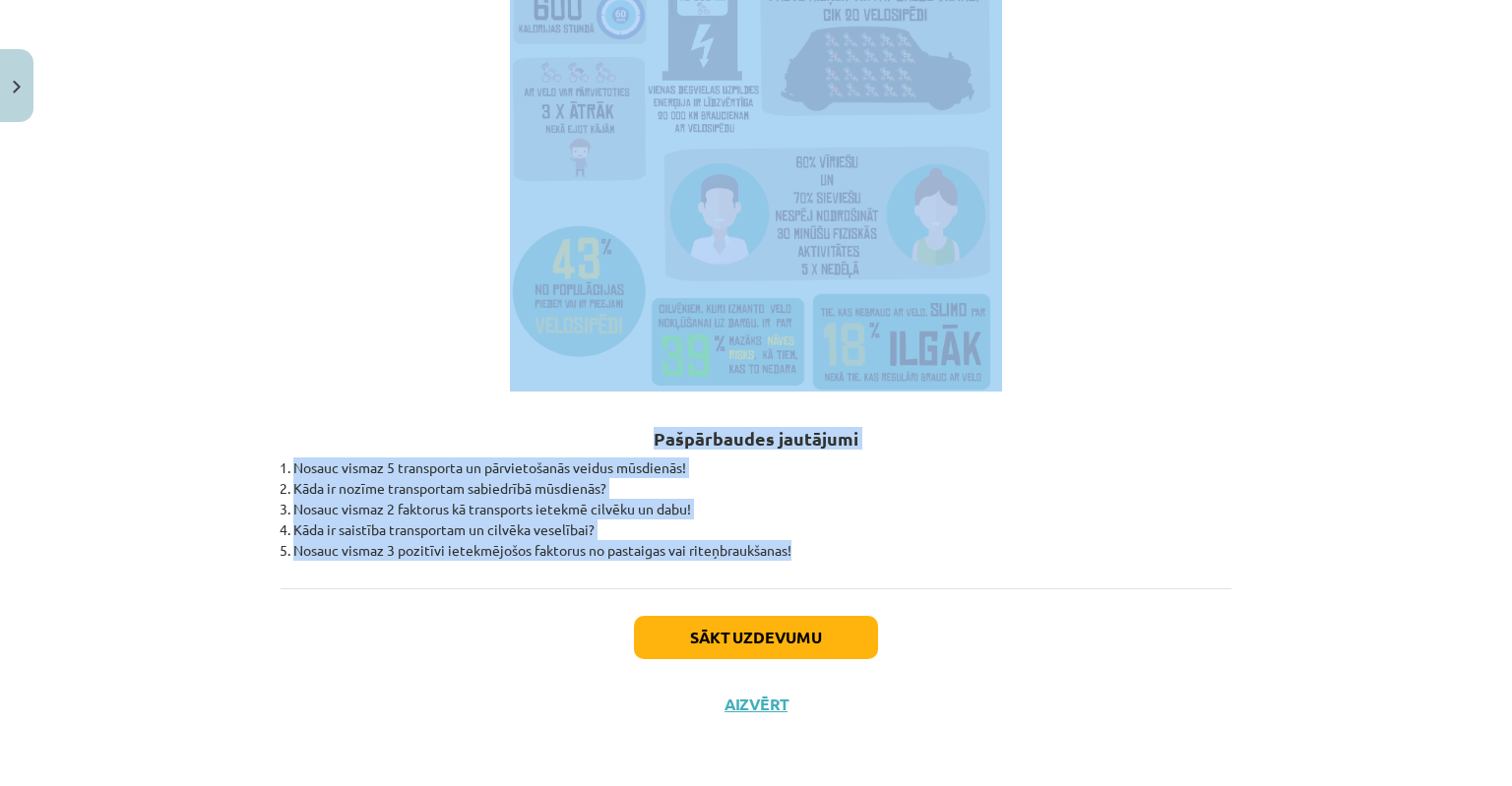
drag, startPoint x: 269, startPoint y: 362, endPoint x: 991, endPoint y: 545, distance: 744.8
copy div "Mūsu dzīve nav iedomāja bez nemitīgas pārvietošanās. Jau kopš cilvēces pirmsāku…"
click at [1077, 489] on li "Kāda ir nozīme transportam sabiedrībā mūsdienās?" at bounding box center [762, 488] width 938 height 21
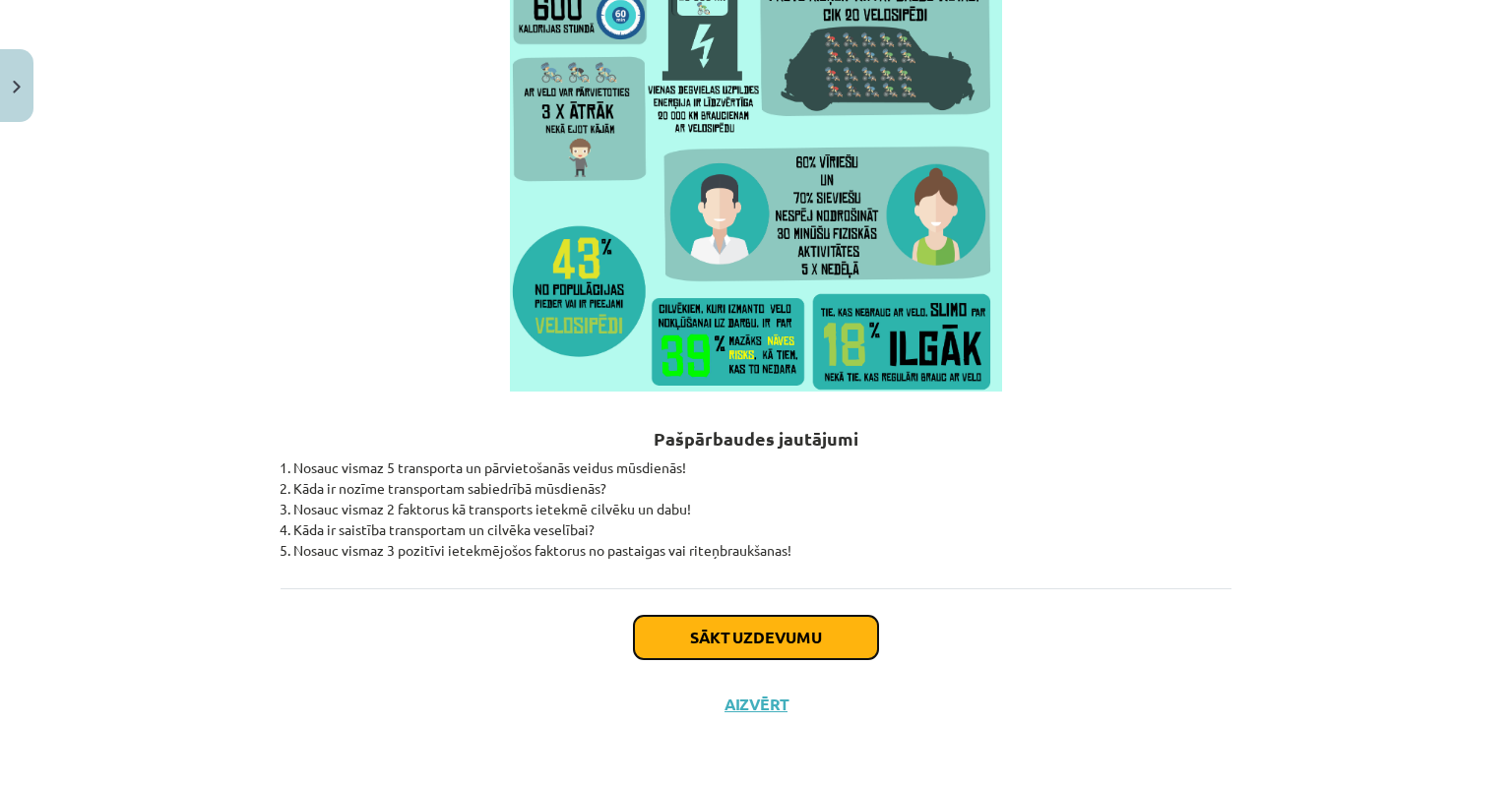
click at [701, 638] on button "Sākt uzdevumu" at bounding box center [756, 638] width 244 height 44
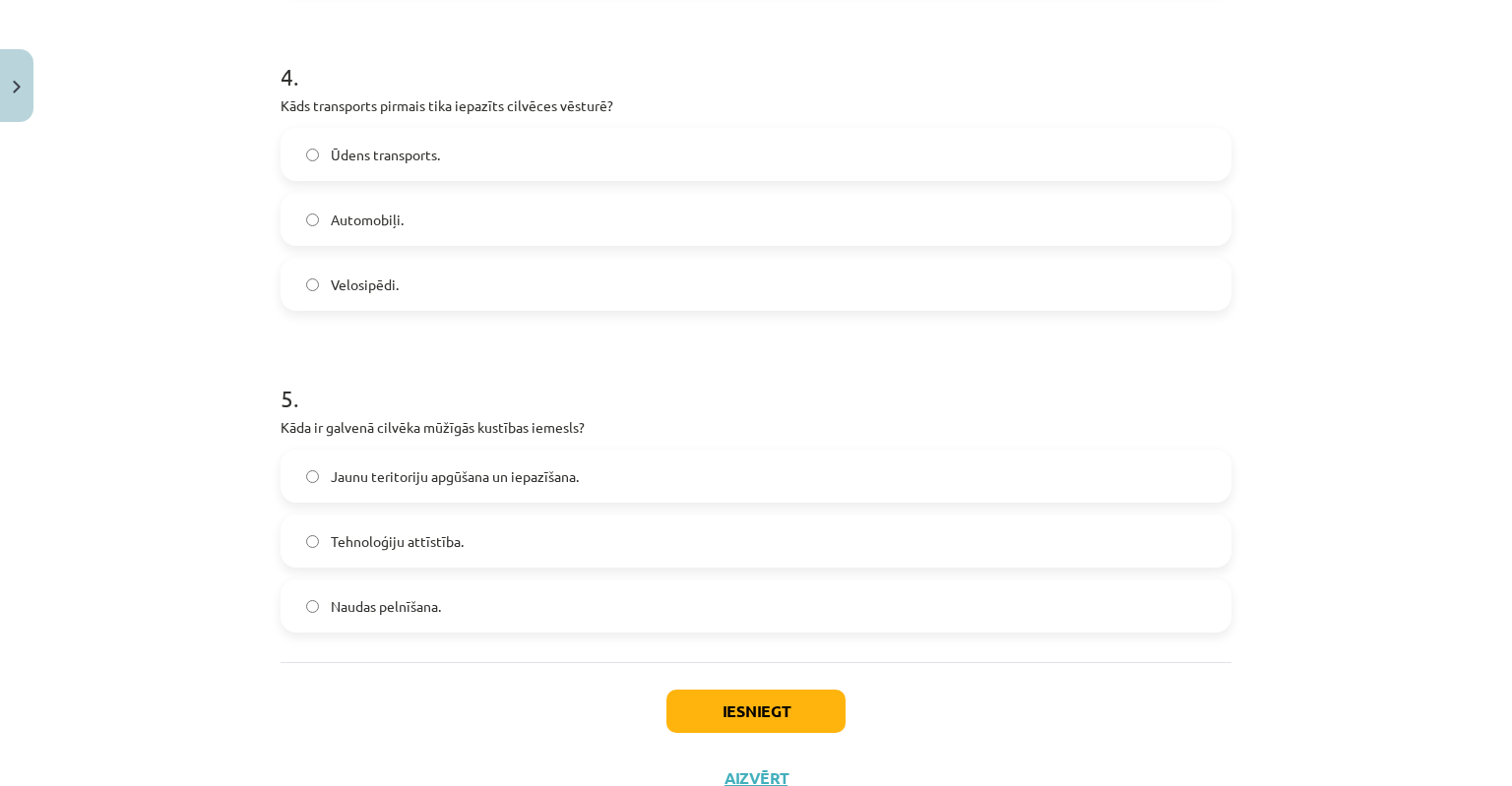
scroll to position [1402, 0]
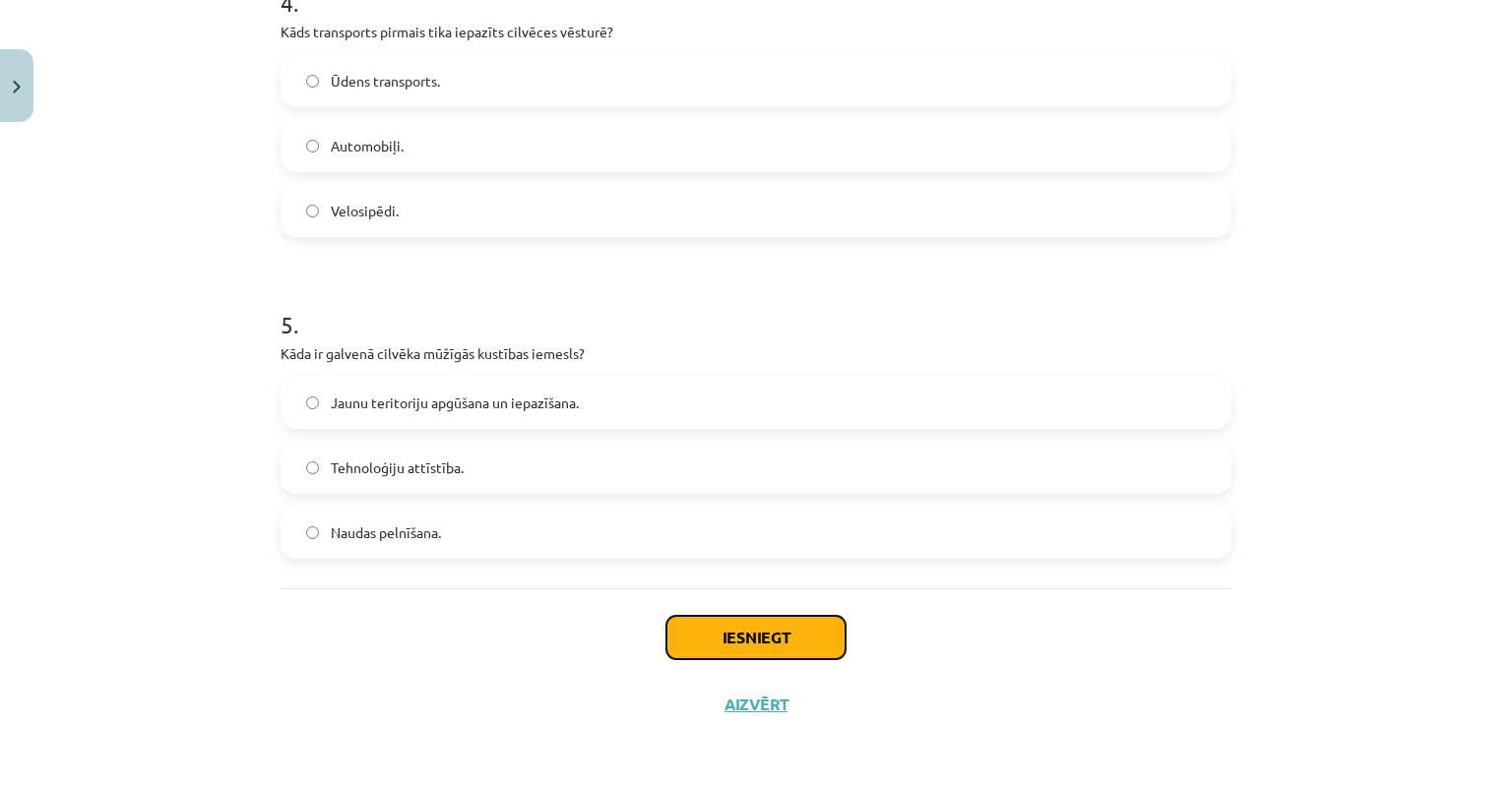
click at [752, 640] on button "Iesniegt" at bounding box center [756, 638] width 180 height 44
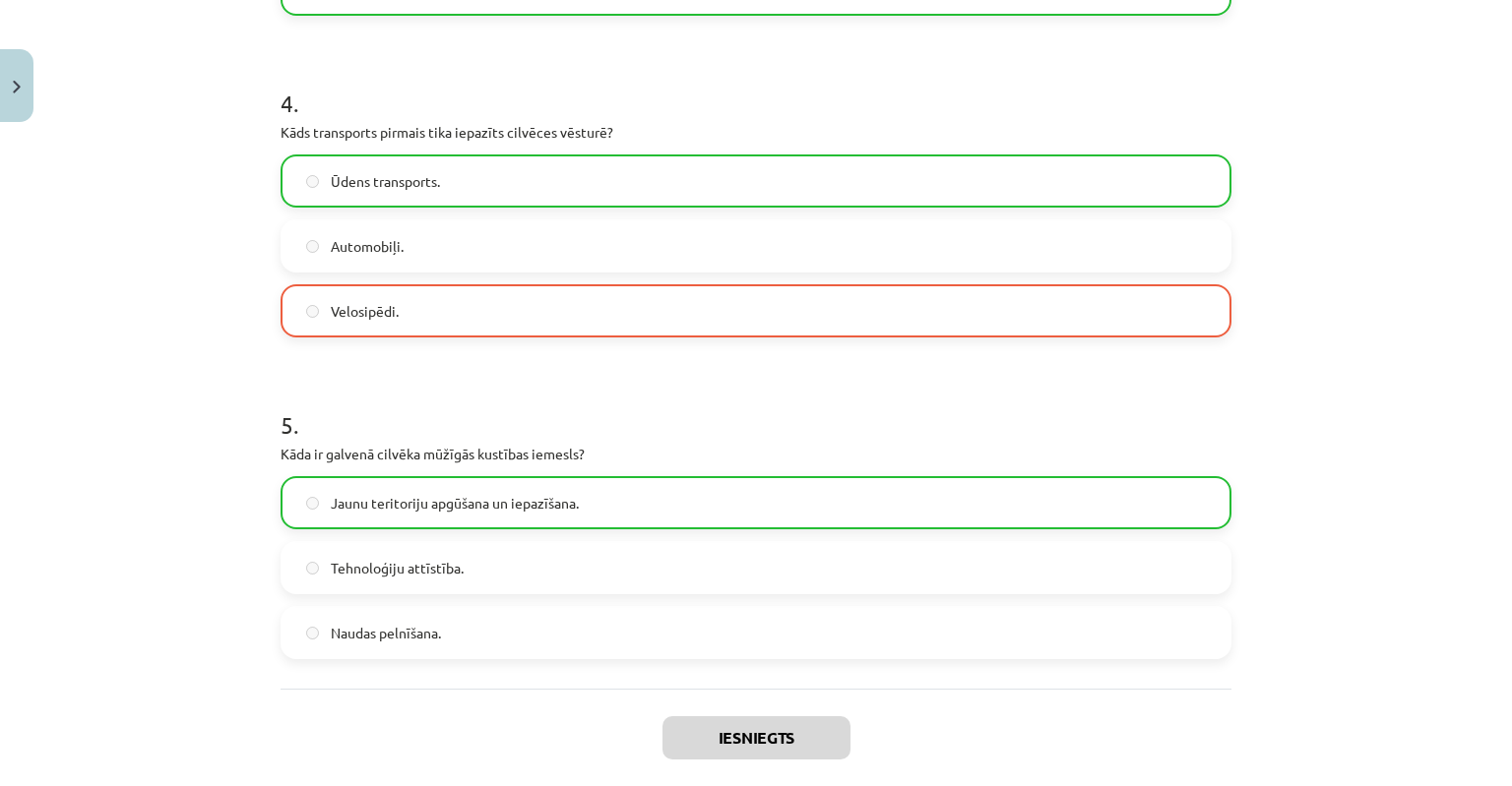
scroll to position [1465, 0]
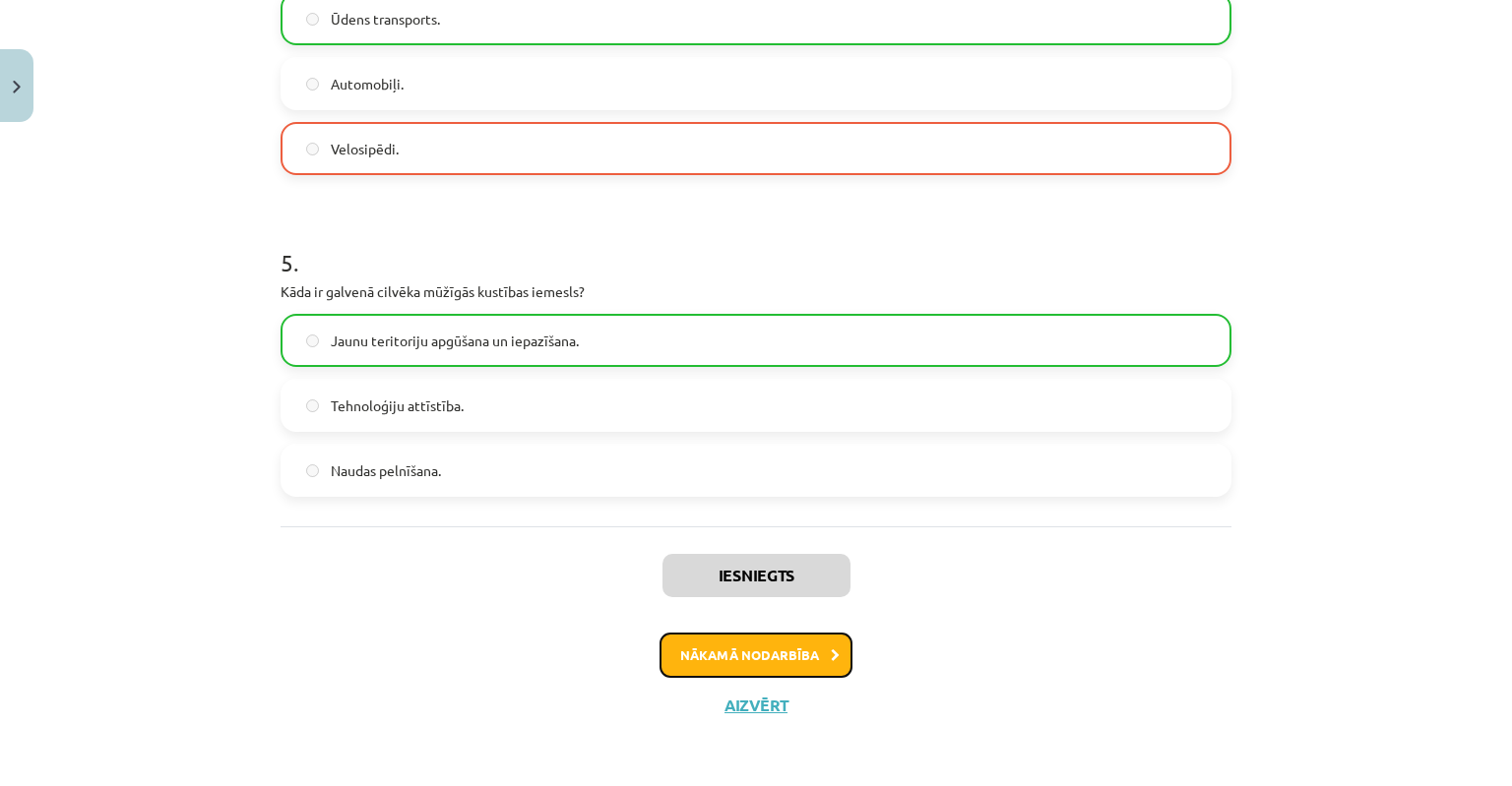
click at [677, 653] on button "Nākamā nodarbība" at bounding box center [756, 656] width 193 height 46
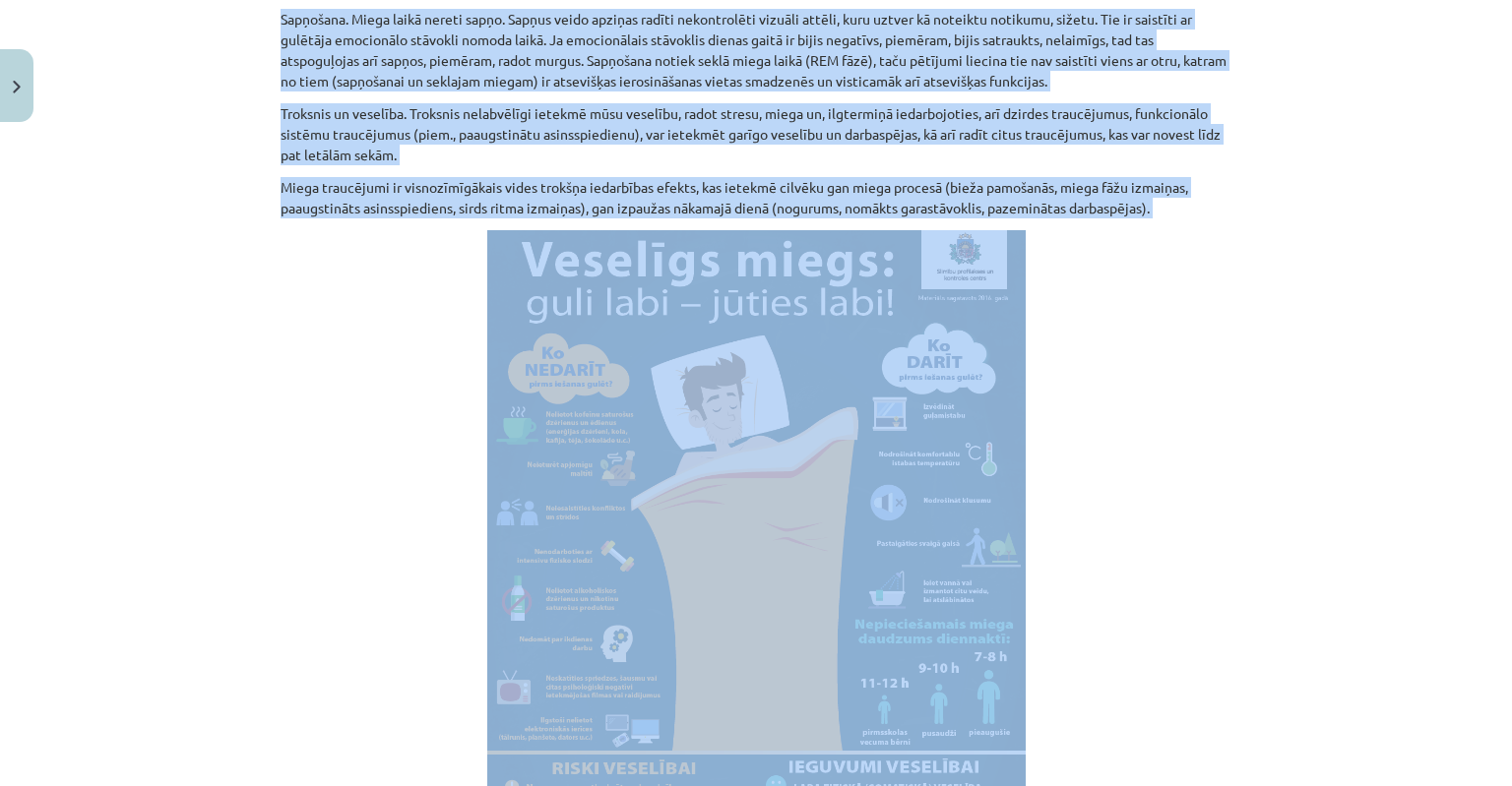
scroll to position [1771, 0]
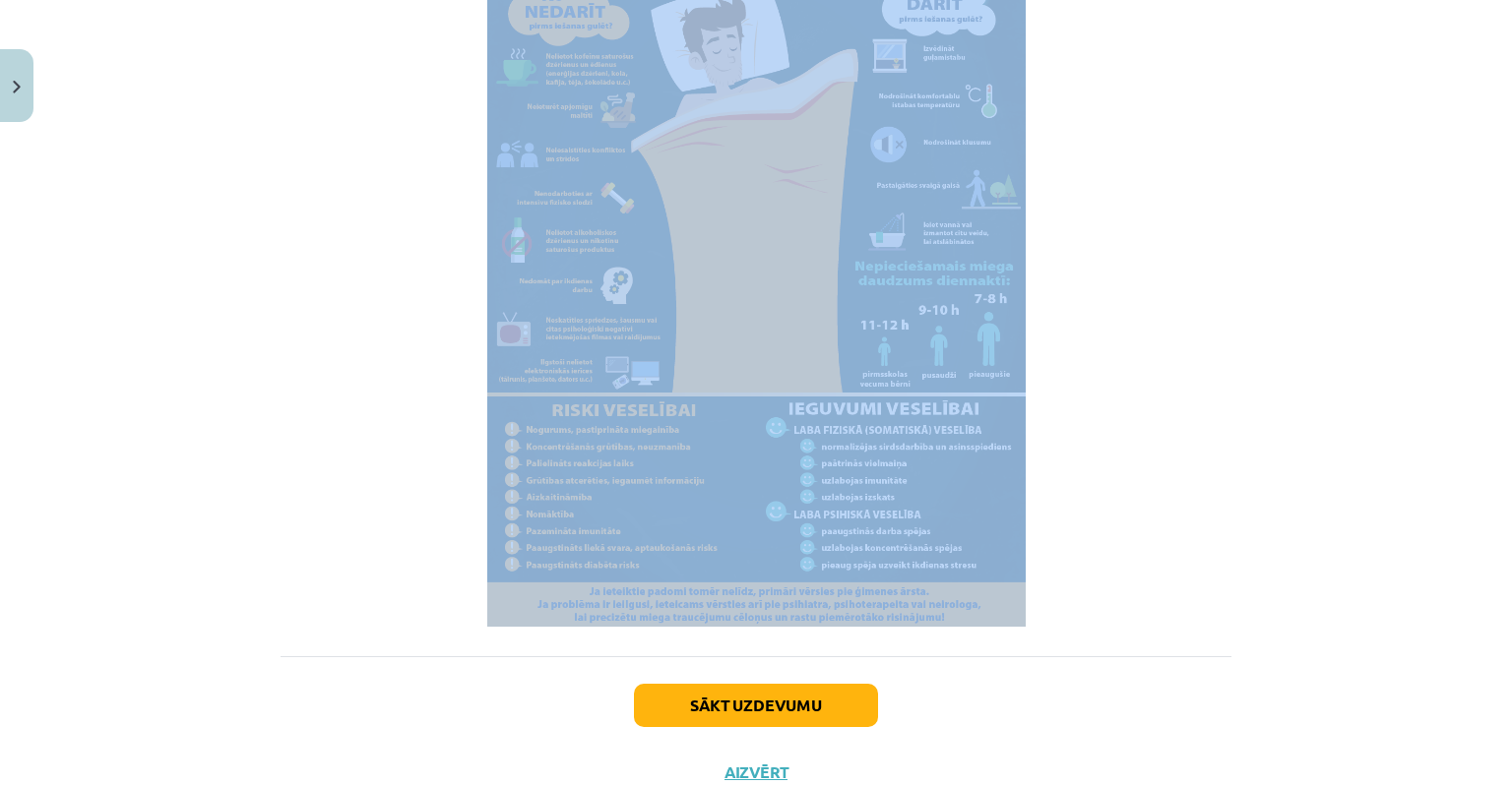
drag, startPoint x: 264, startPoint y: 352, endPoint x: 785, endPoint y: 609, distance: 580.9
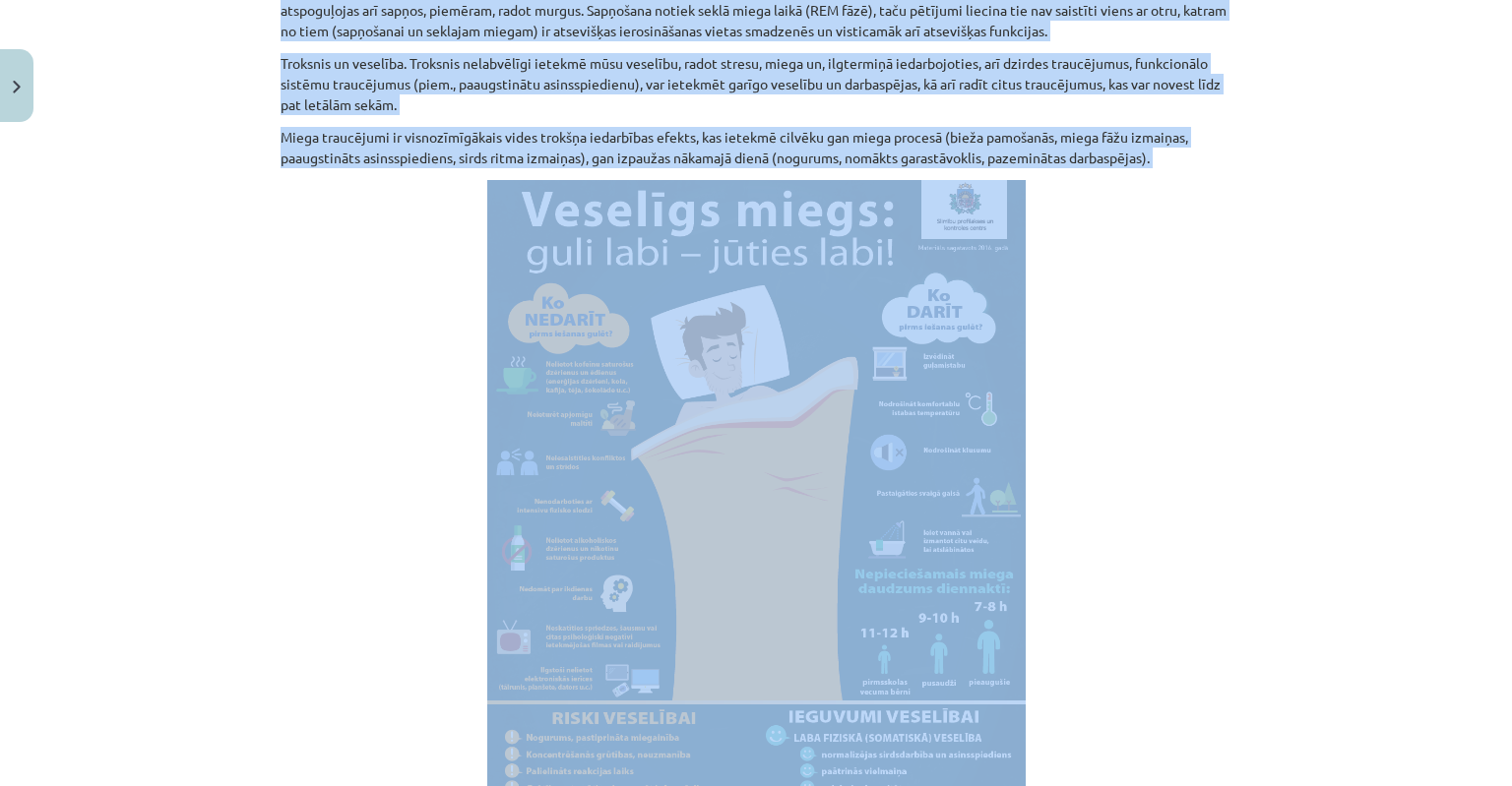
scroll to position [1181, 0]
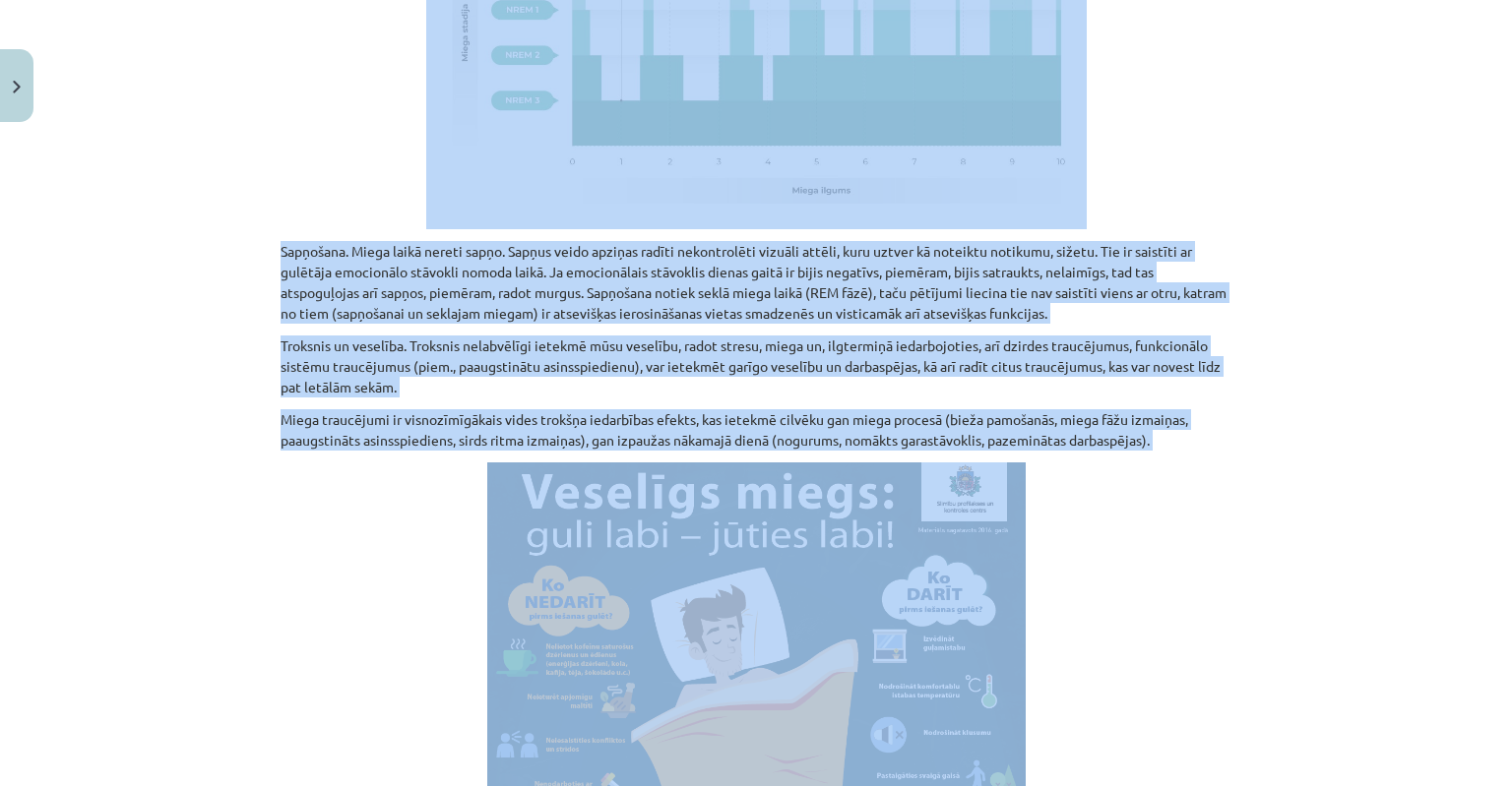
copy div "Miegs ir nervu sistēmas izraisīts dabīgs stāvoklis, kad organisms atpūšas, atja…"
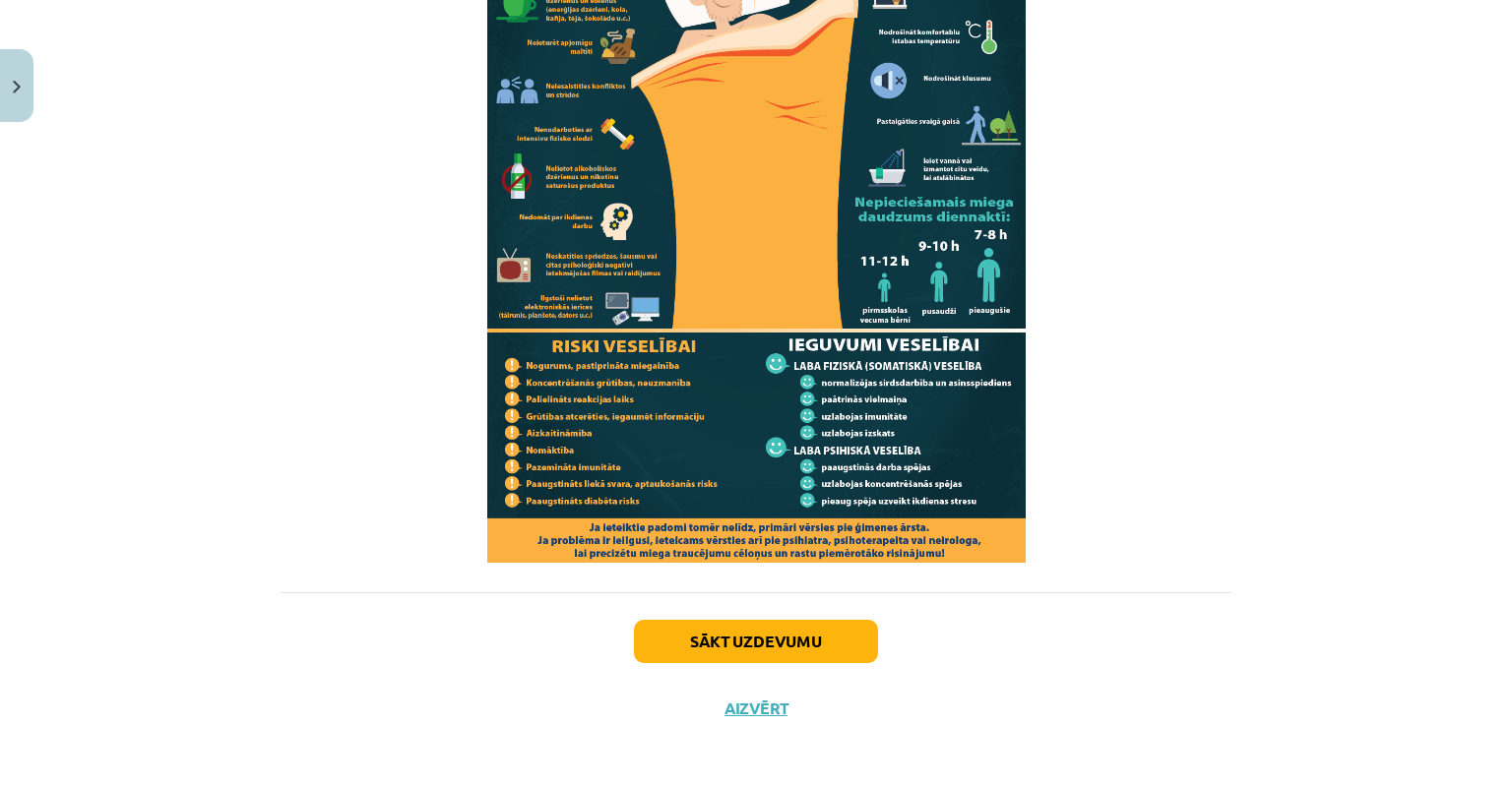
scroll to position [1840, 0]
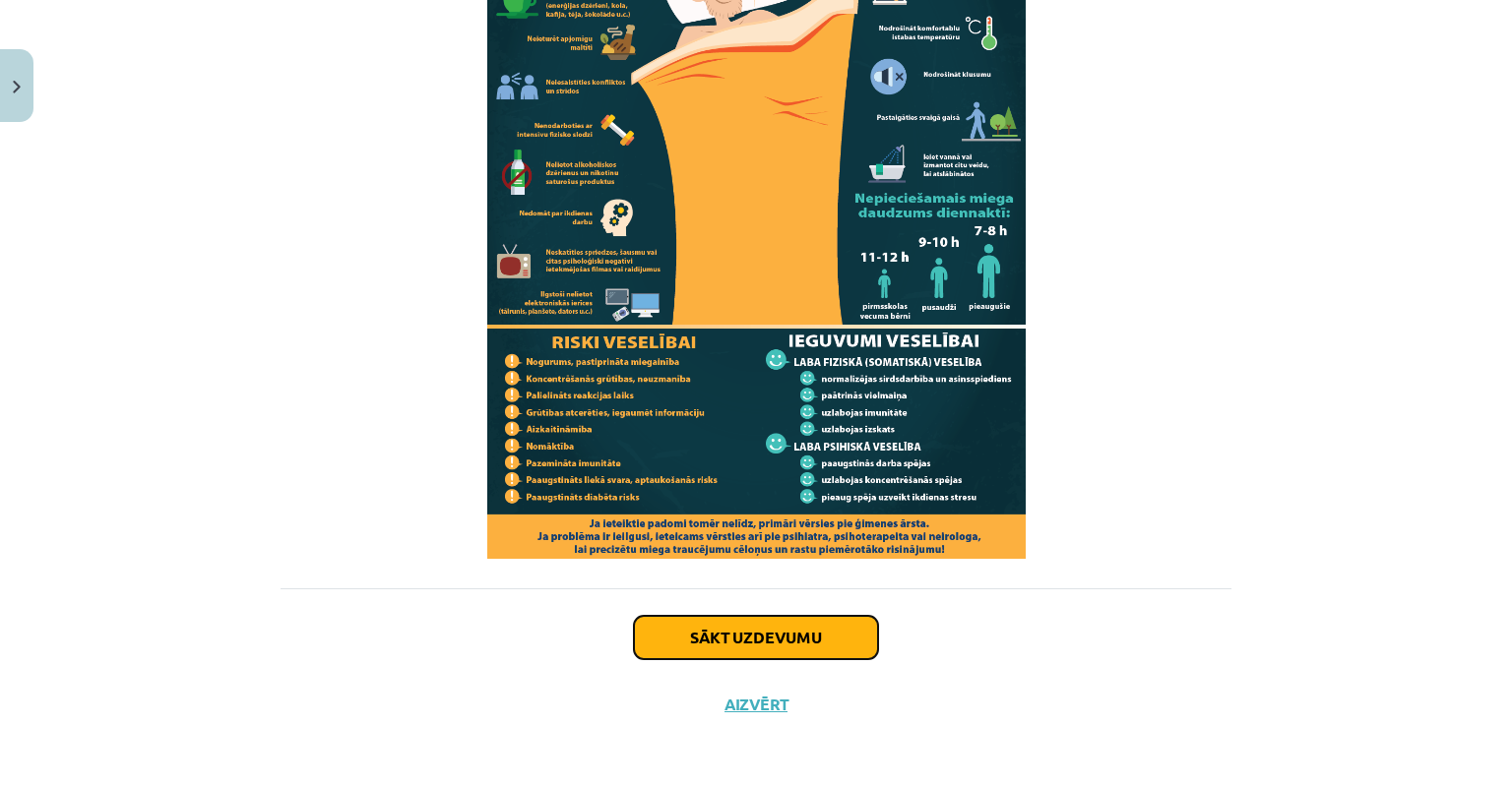
click at [711, 635] on button "Sākt uzdevumu" at bounding box center [756, 638] width 244 height 44
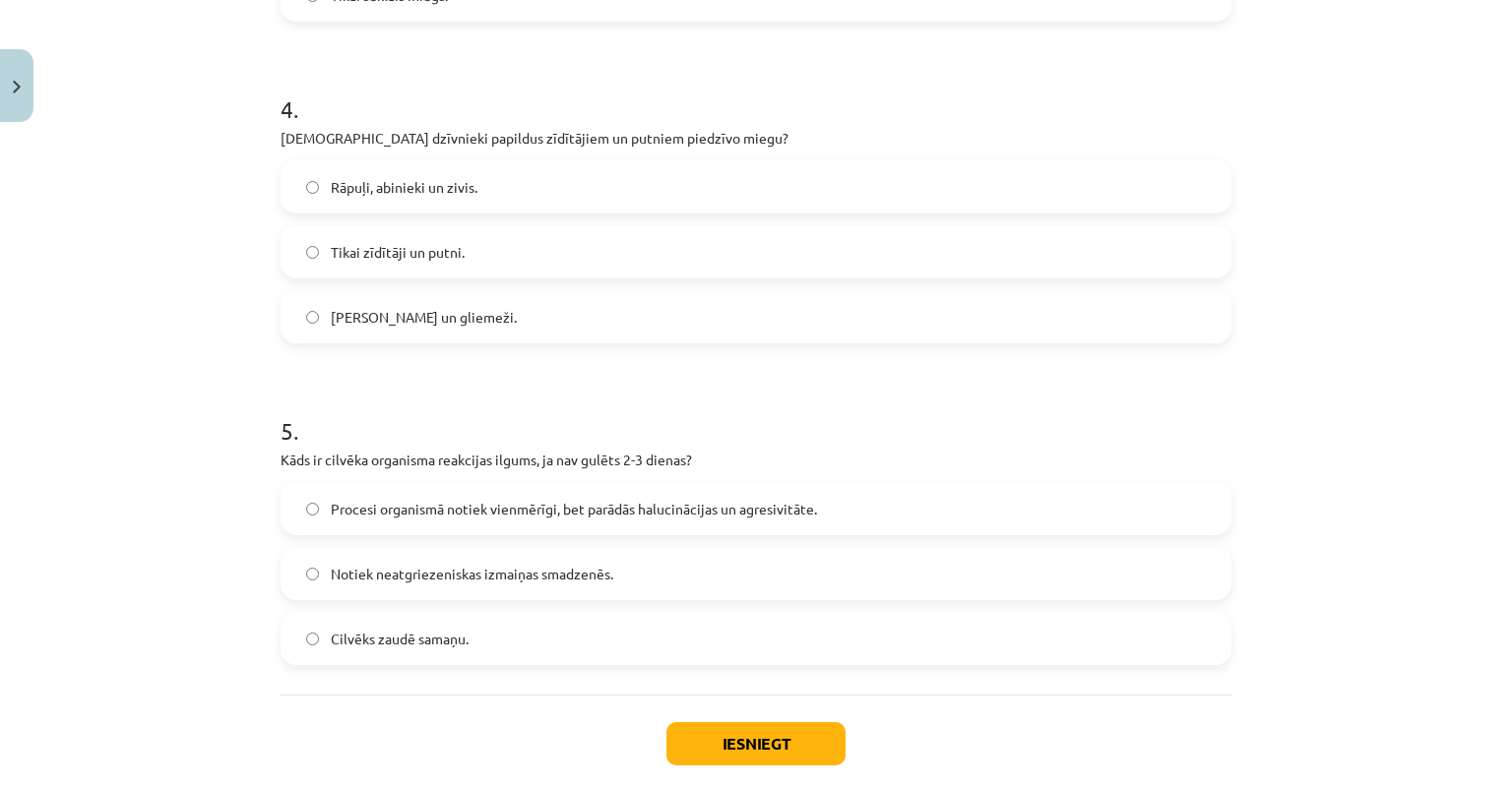
scroll to position [1329, 0]
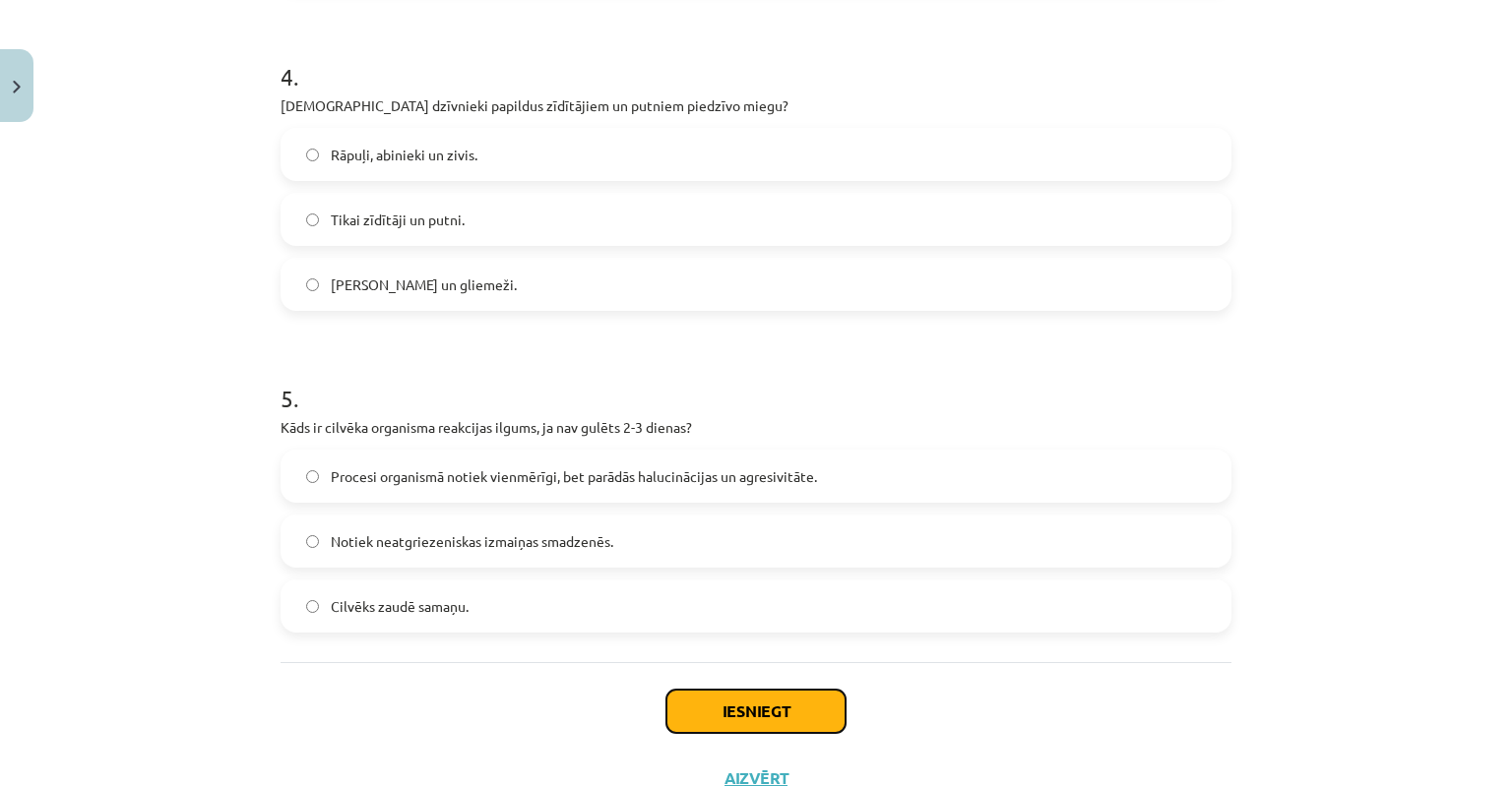
click at [750, 720] on button "Iesniegt" at bounding box center [756, 712] width 180 height 44
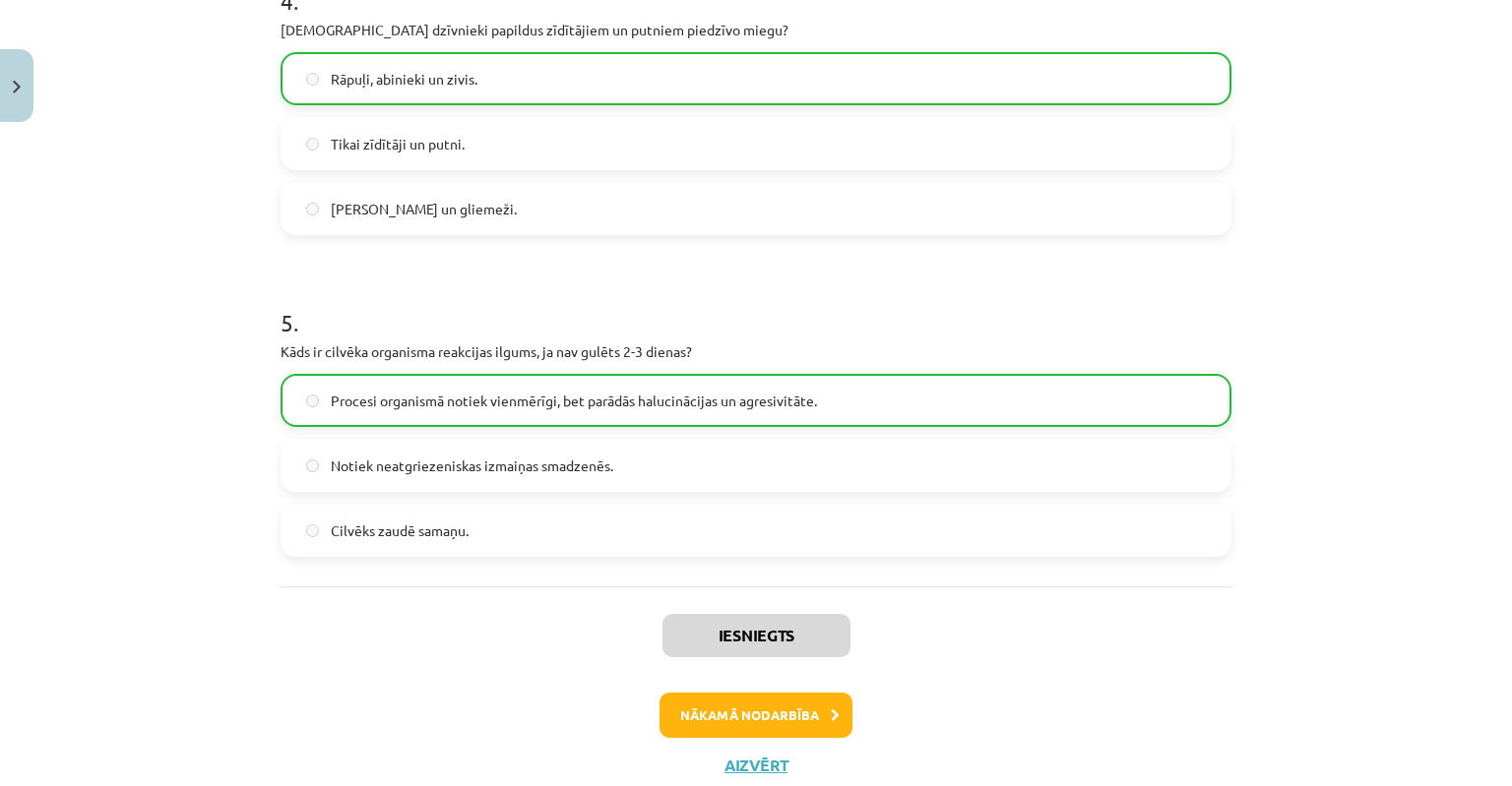
scroll to position [1465, 0]
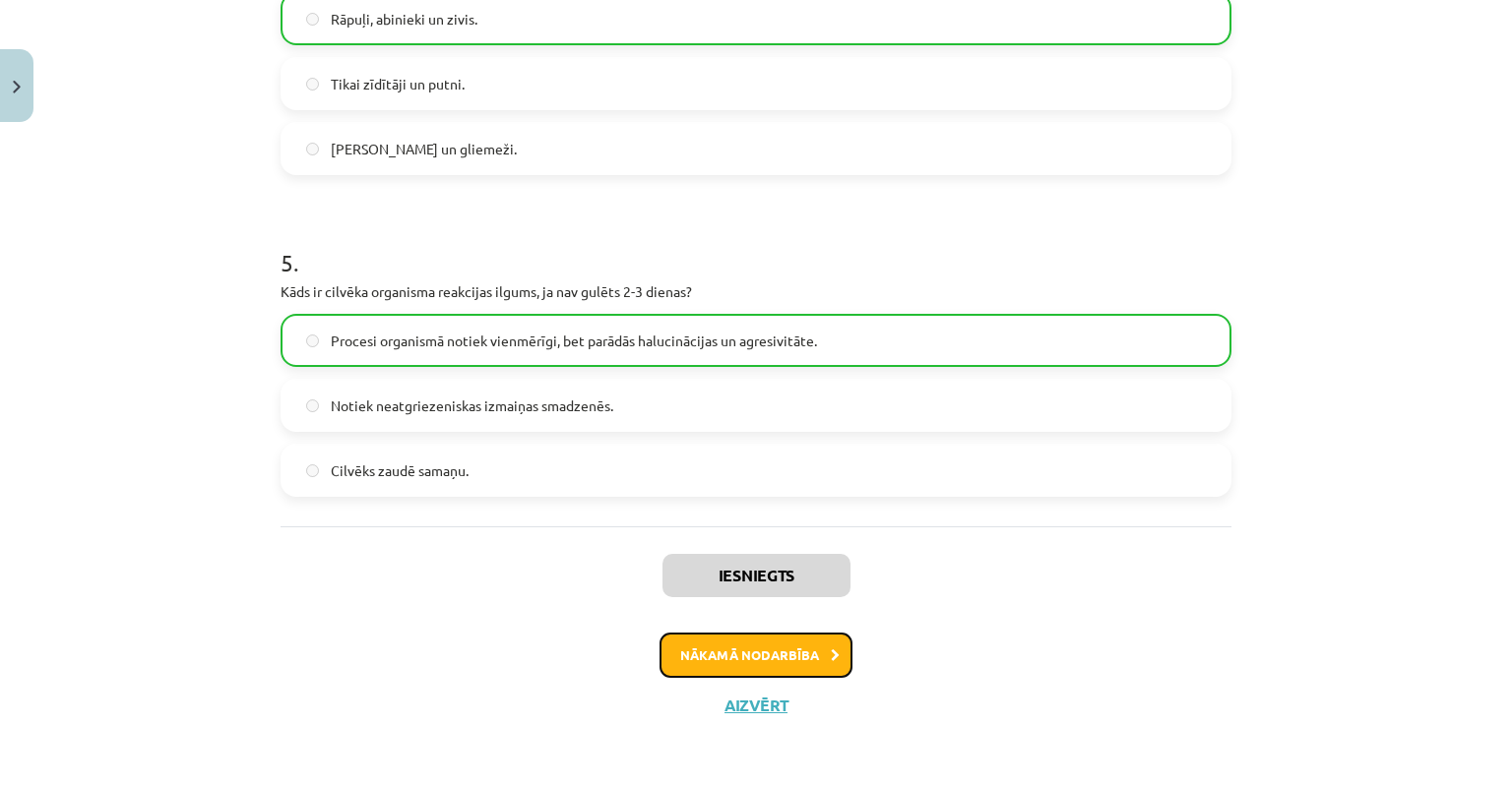
click at [709, 656] on button "Nākamā nodarbība" at bounding box center [756, 656] width 193 height 46
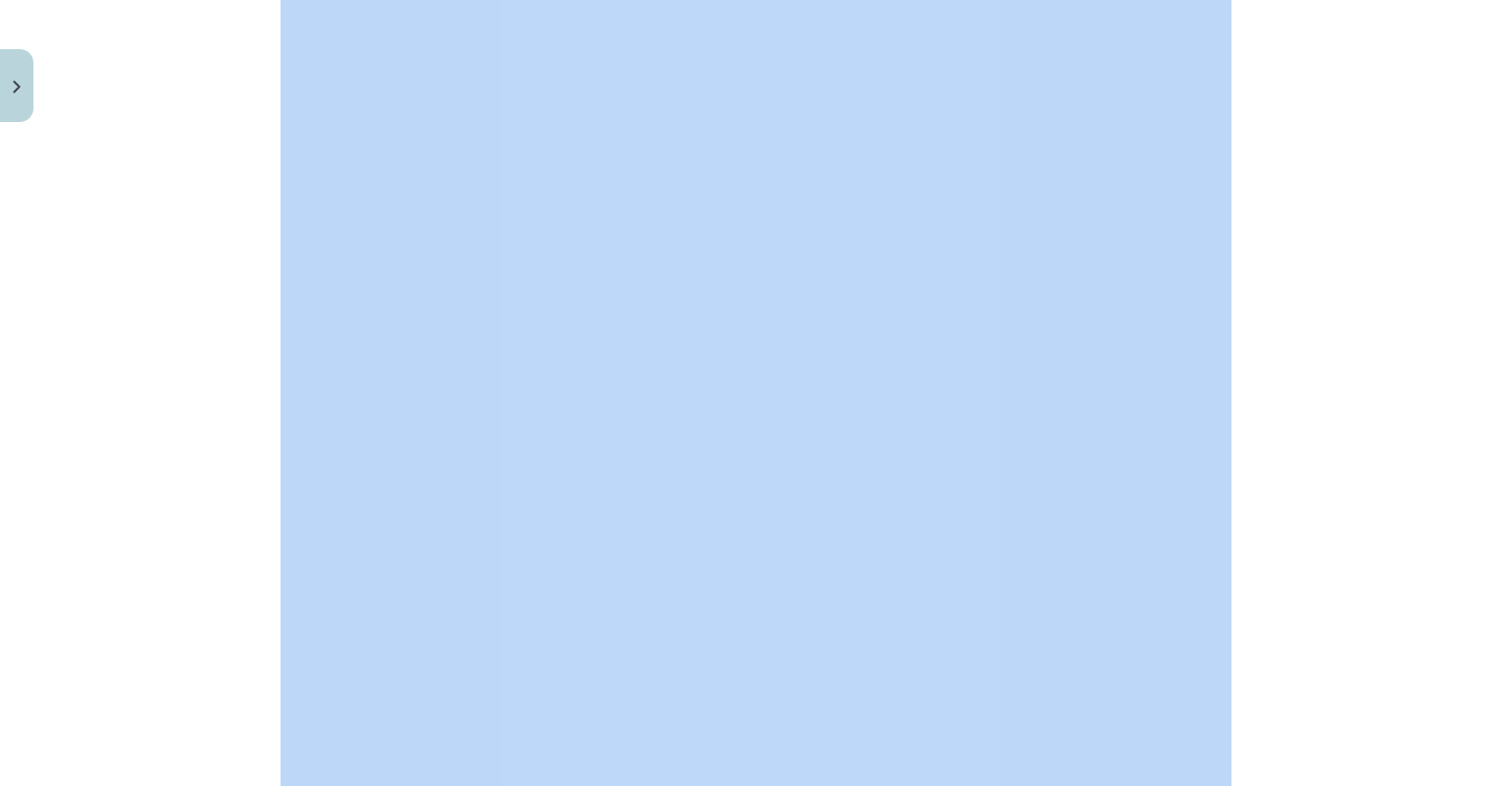
scroll to position [3445, 0]
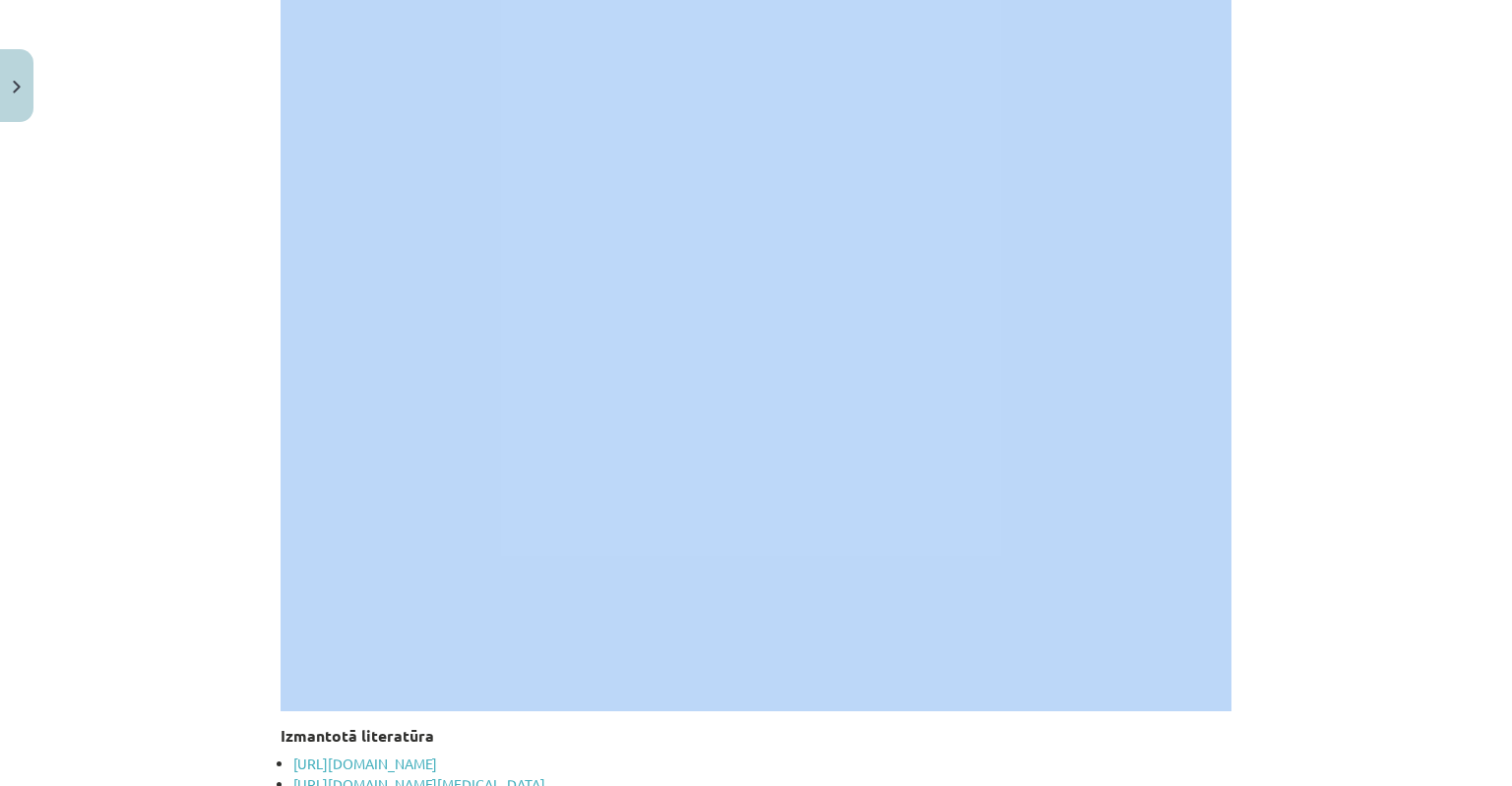
drag, startPoint x: 474, startPoint y: 387, endPoint x: 729, endPoint y: 498, distance: 278.1
click at [723, 590] on html "0 Dāvanas 205 mP 552 xp Martins Frīdenbergs-Tomašs Sākums Aktuāli Kā mācīties e…" at bounding box center [756, 196] width 1512 height 786
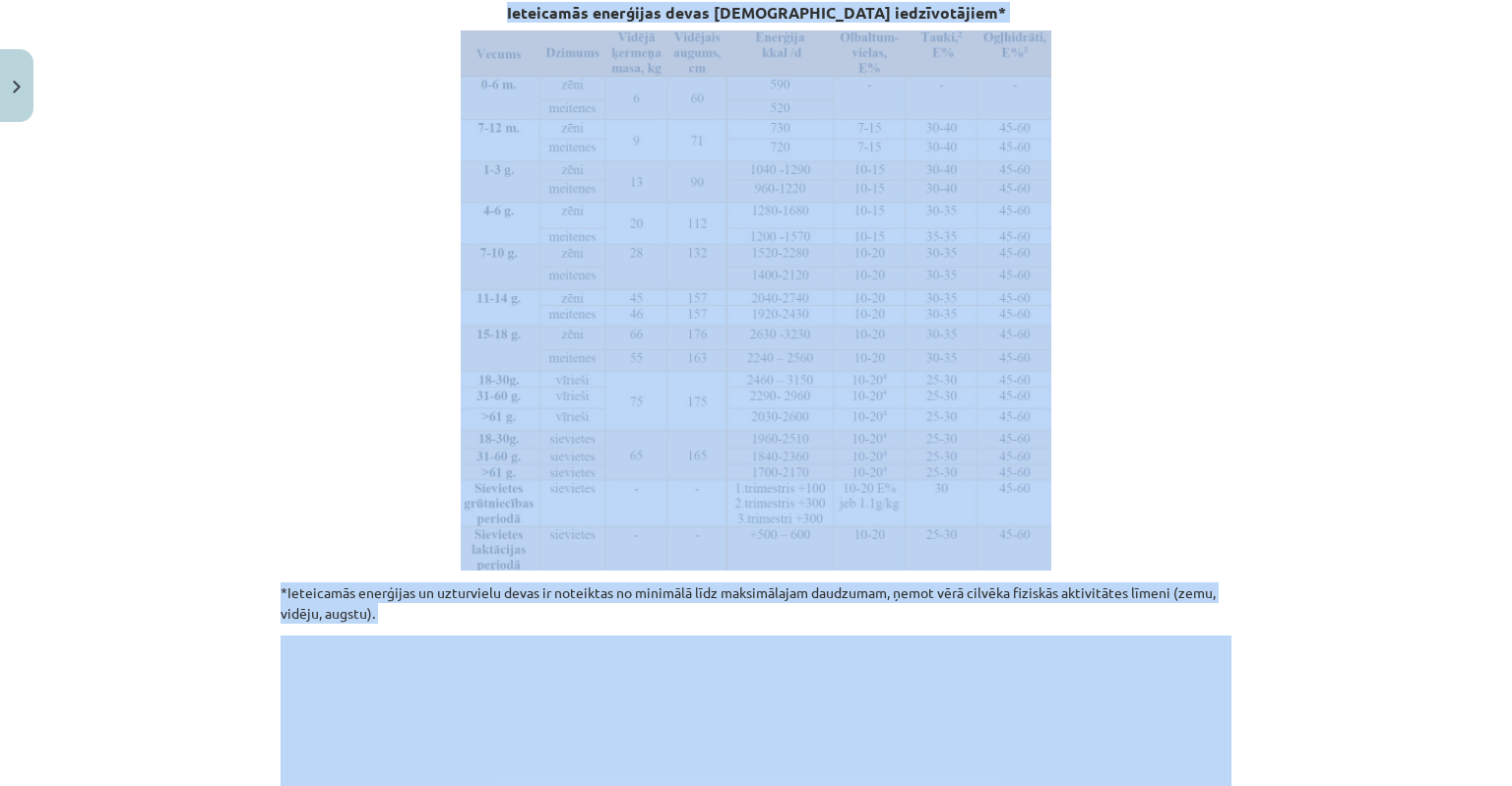
scroll to position [1771, 0]
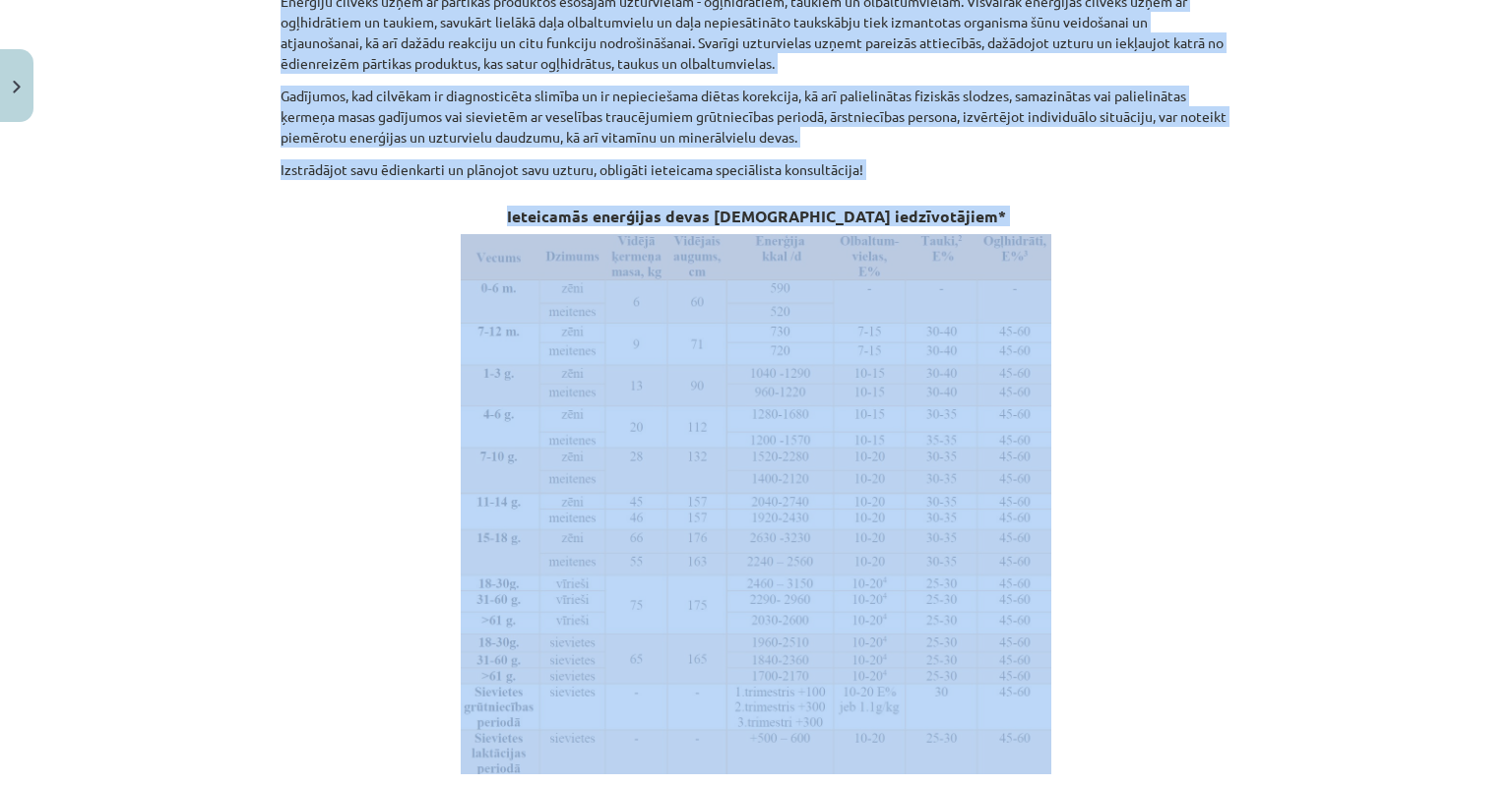
click at [1187, 395] on p at bounding box center [756, 504] width 951 height 541
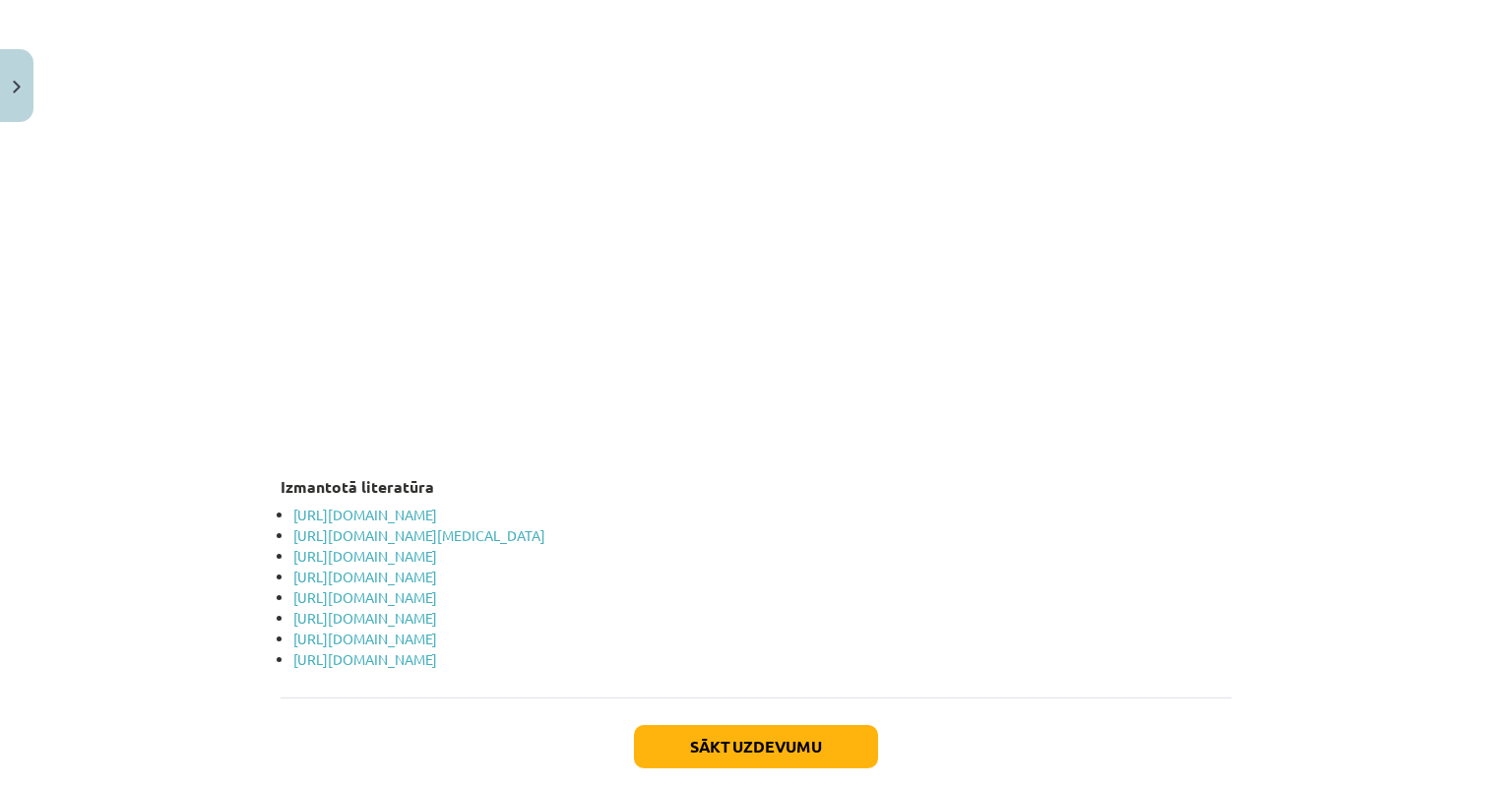
scroll to position [3822, 0]
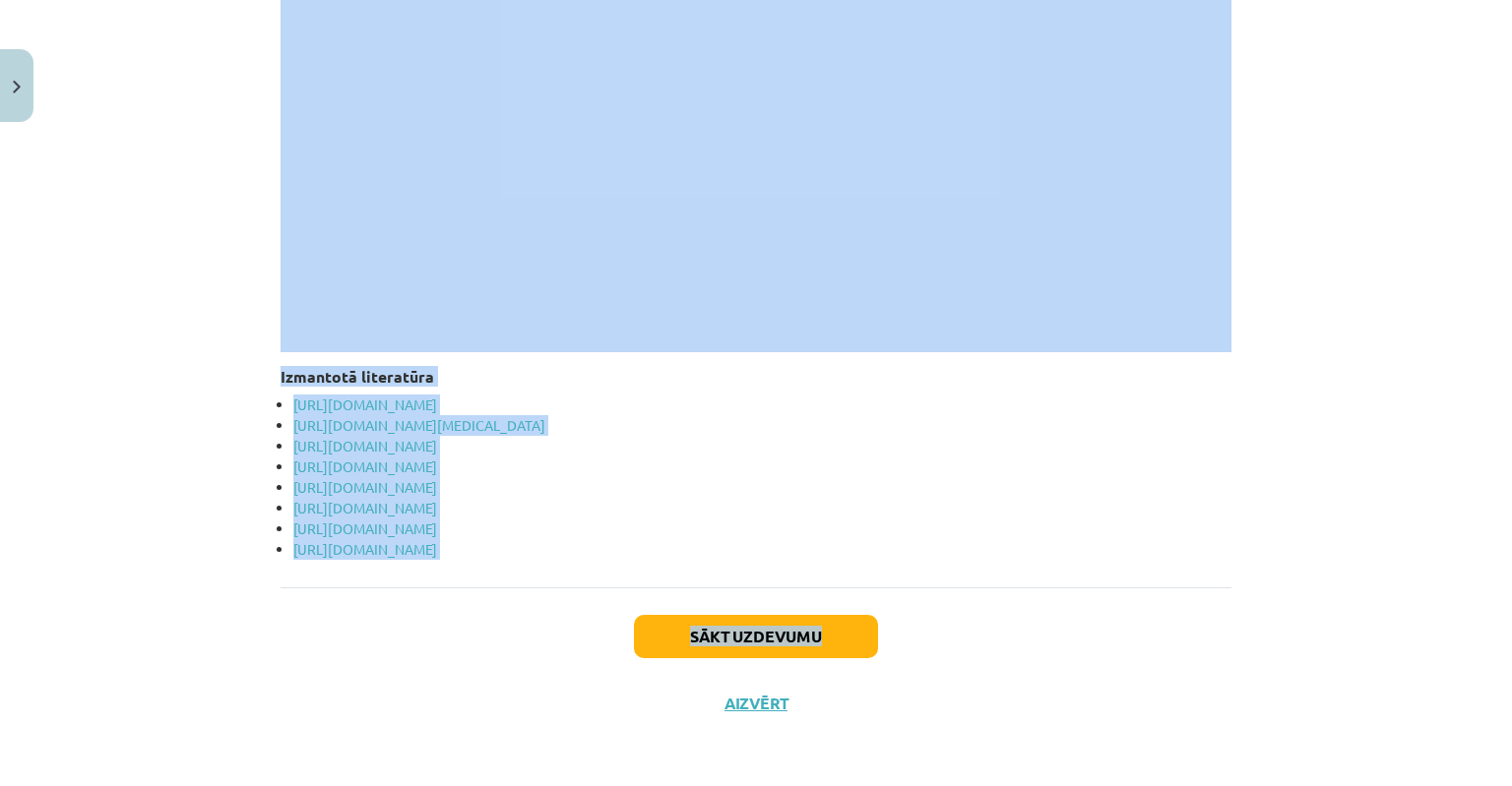
drag, startPoint x: 481, startPoint y: 384, endPoint x: 879, endPoint y: 611, distance: 458.2
copy div "​​​​​​ Ieteicamās enerģijas un uzturvielu devas Latvijas iedzīvotājiem Organism…"
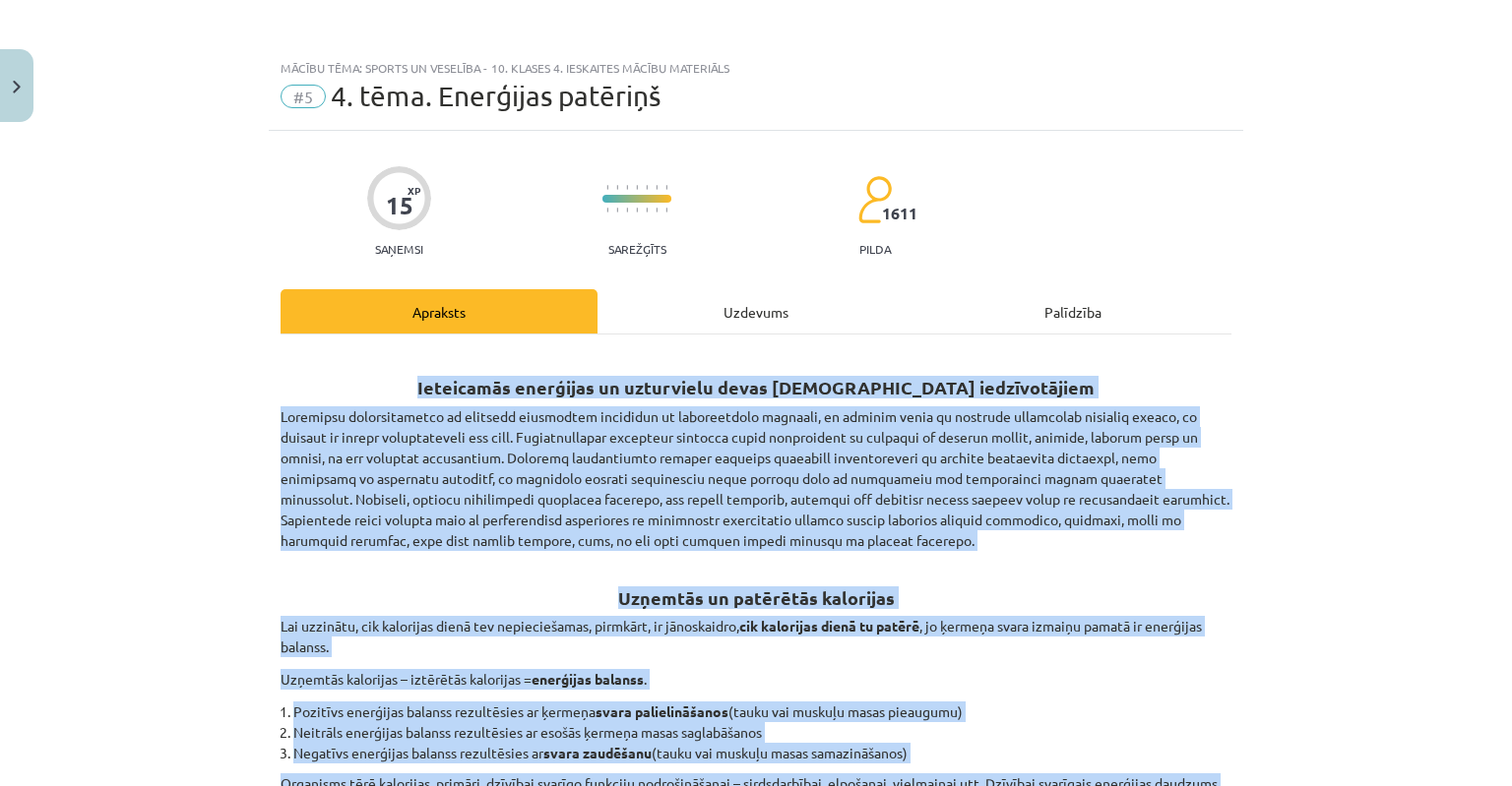
scroll to position [0, 0]
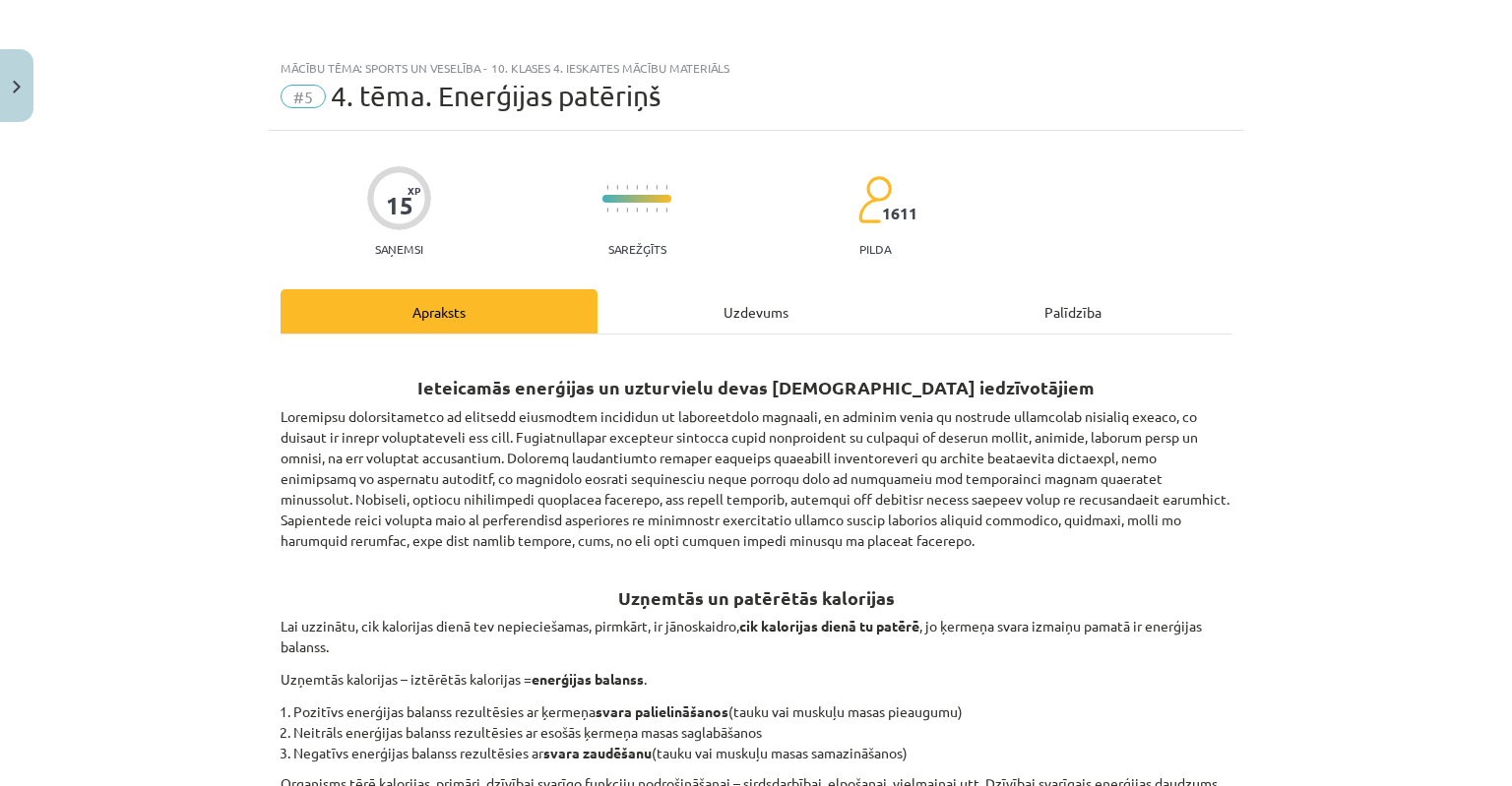
click at [482, 109] on span "4. tēma. Enerģijas patēriņš" at bounding box center [495, 95] width 330 height 33
drag, startPoint x: 431, startPoint y: 97, endPoint x: 670, endPoint y: 104, distance: 239.1
click at [670, 104] on div "#5 4. tēma. Enerģijas patēriņš" at bounding box center [756, 96] width 951 height 32
copy span "Enerģijas patēriņš"
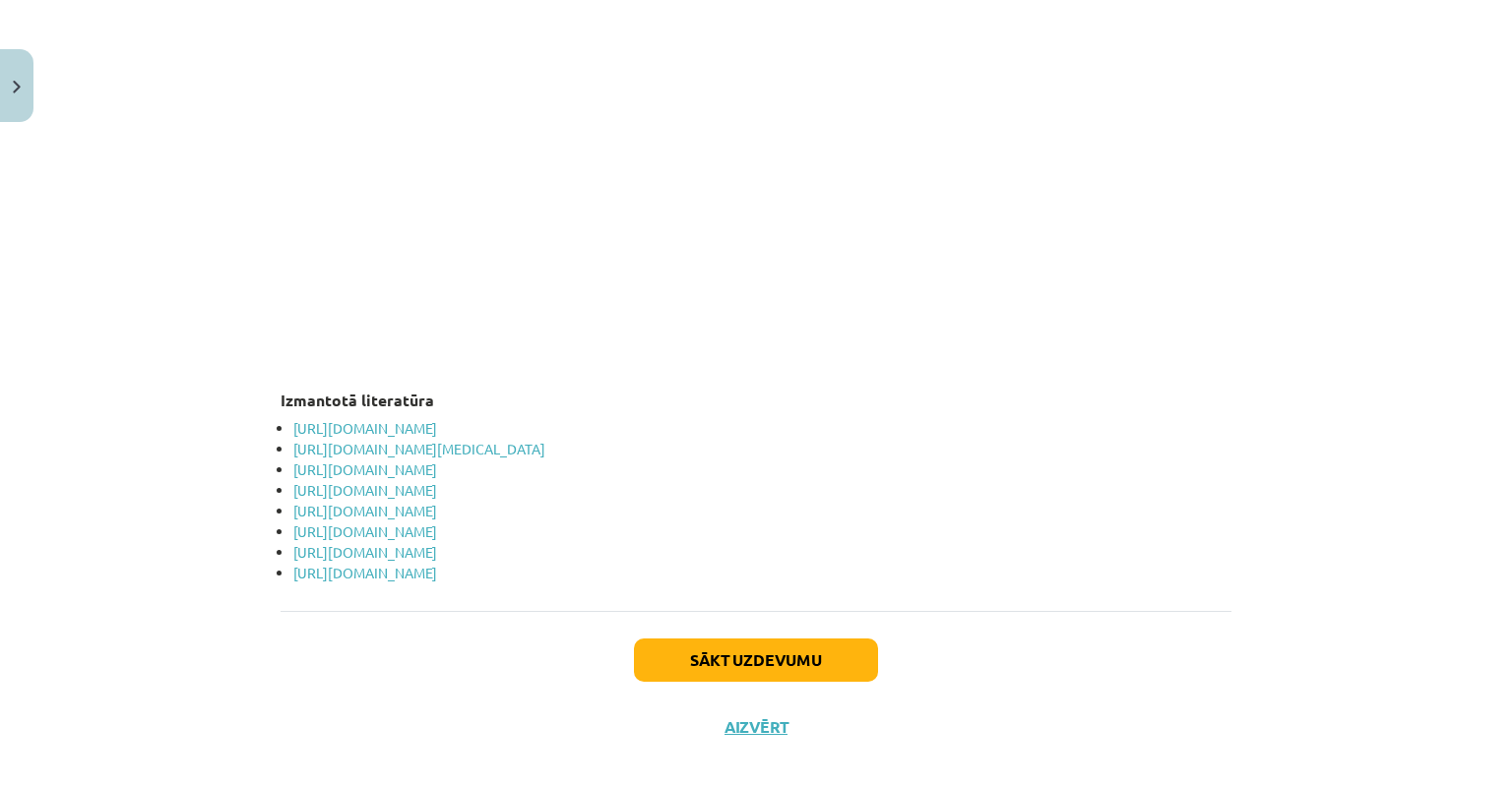
scroll to position [3822, 0]
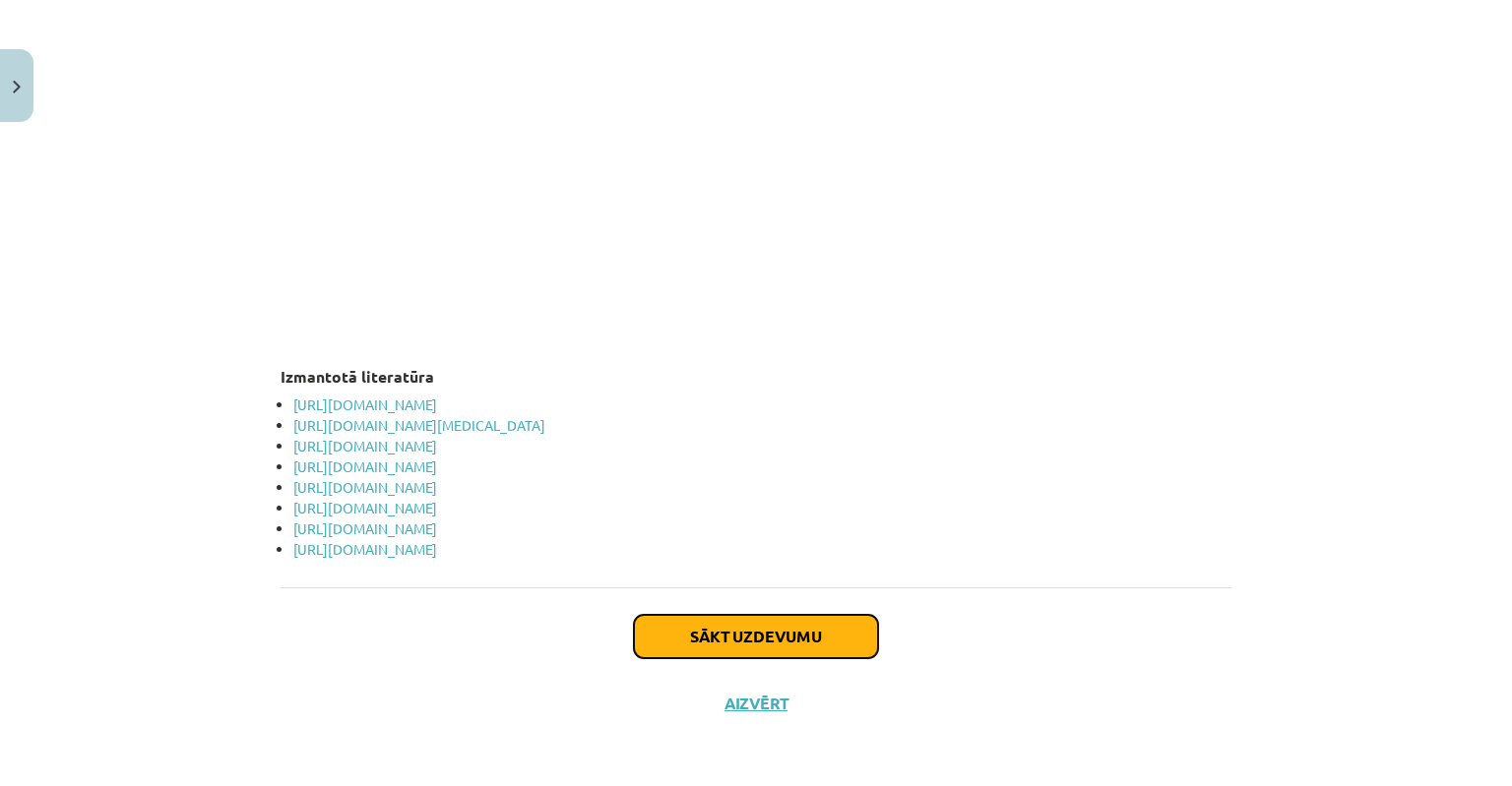
click at [766, 627] on button "Sākt uzdevumu" at bounding box center [756, 637] width 244 height 44
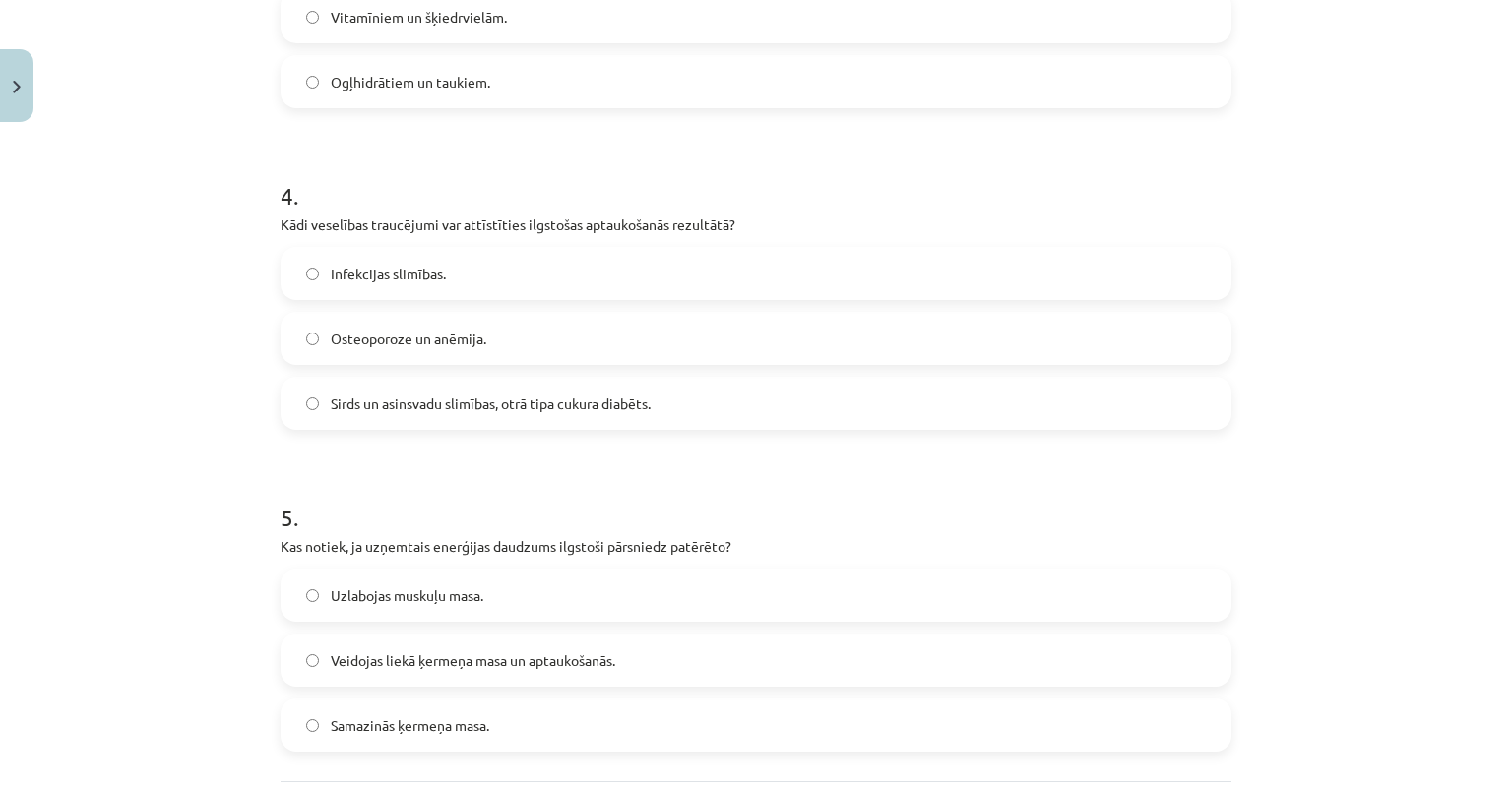
scroll to position [1329, 0]
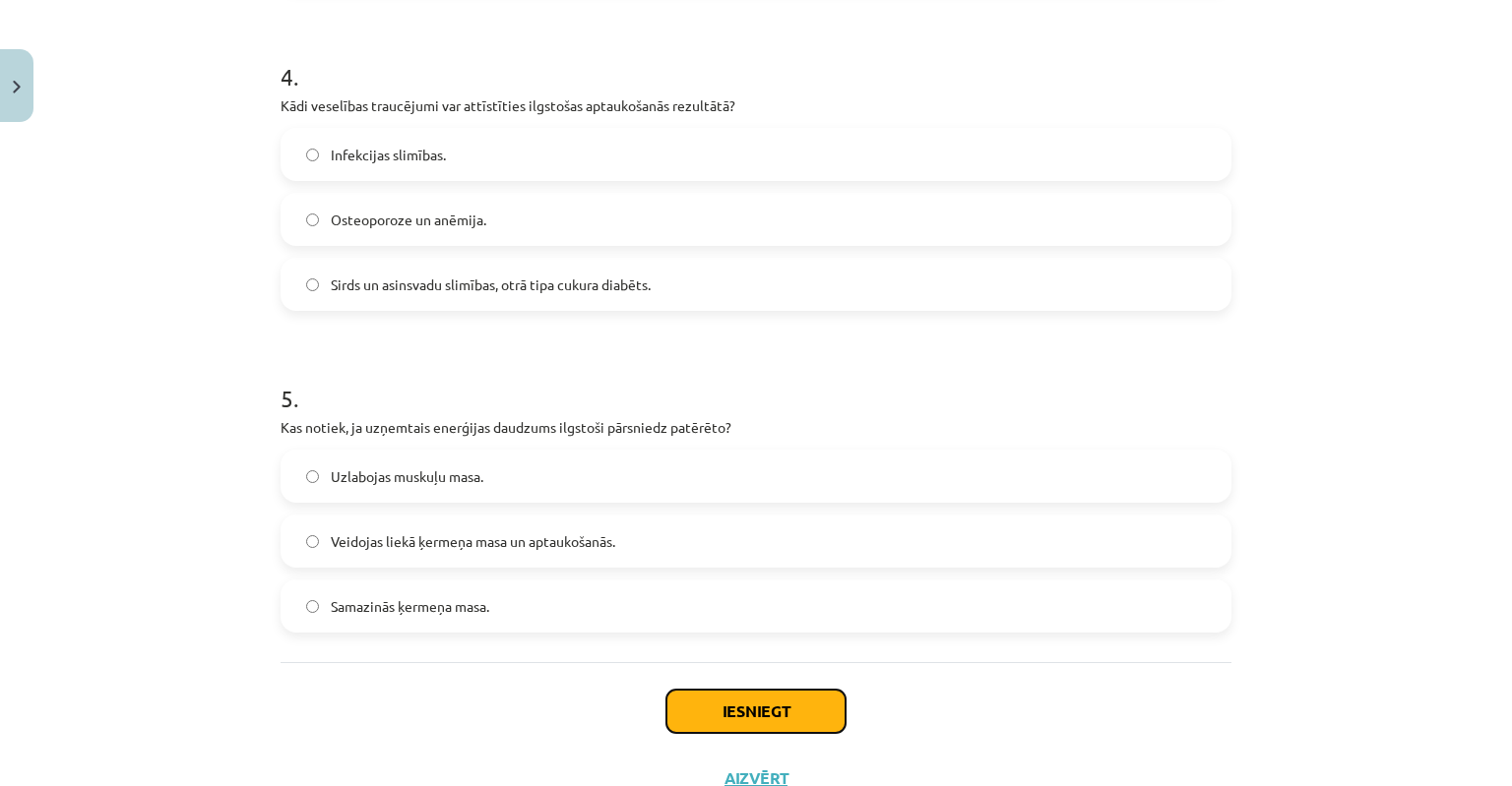
click at [763, 708] on button "Iesniegt" at bounding box center [756, 712] width 180 height 44
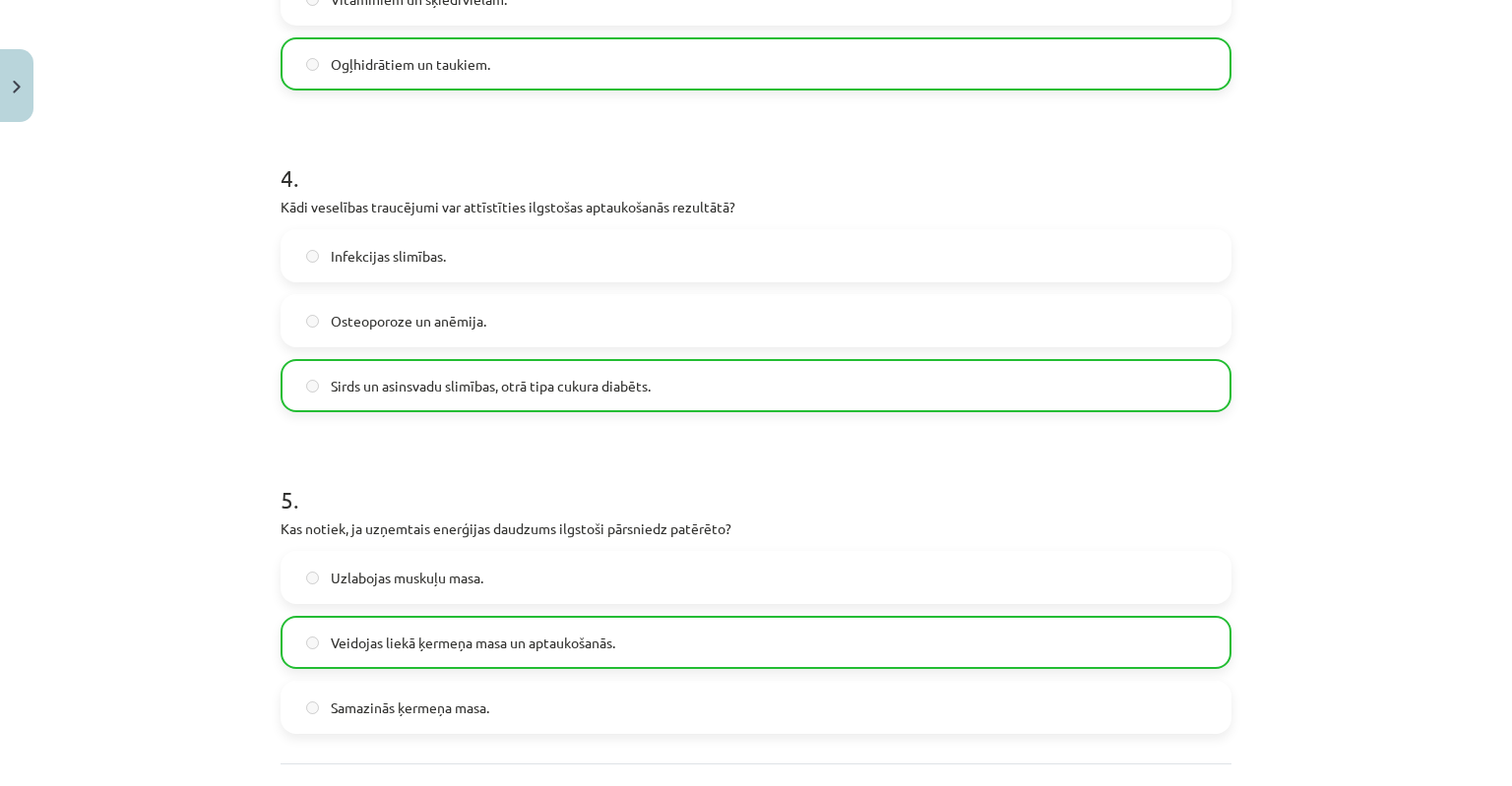
scroll to position [1465, 0]
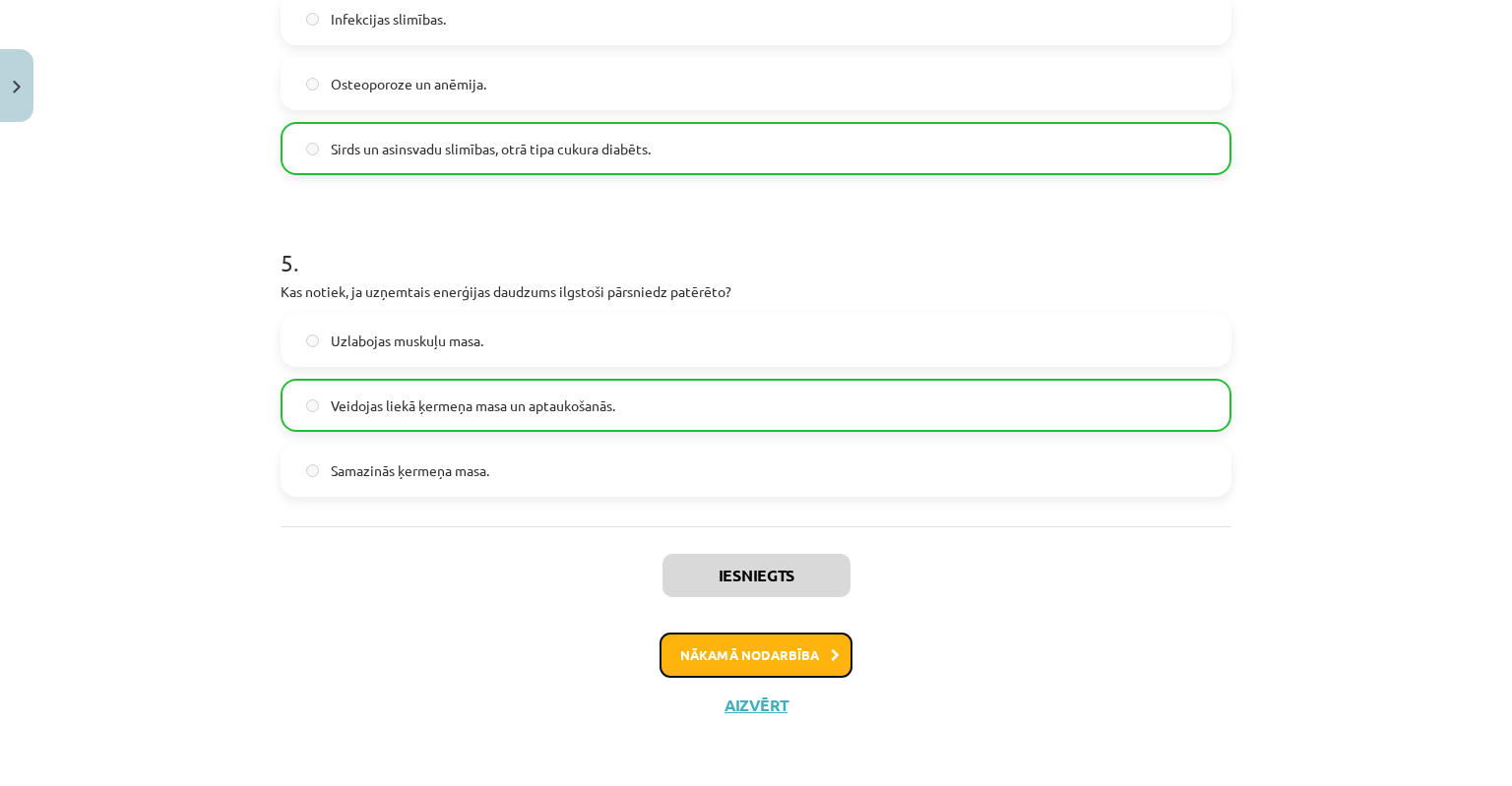
click at [748, 658] on button "Nākamā nodarbība" at bounding box center [756, 656] width 193 height 46
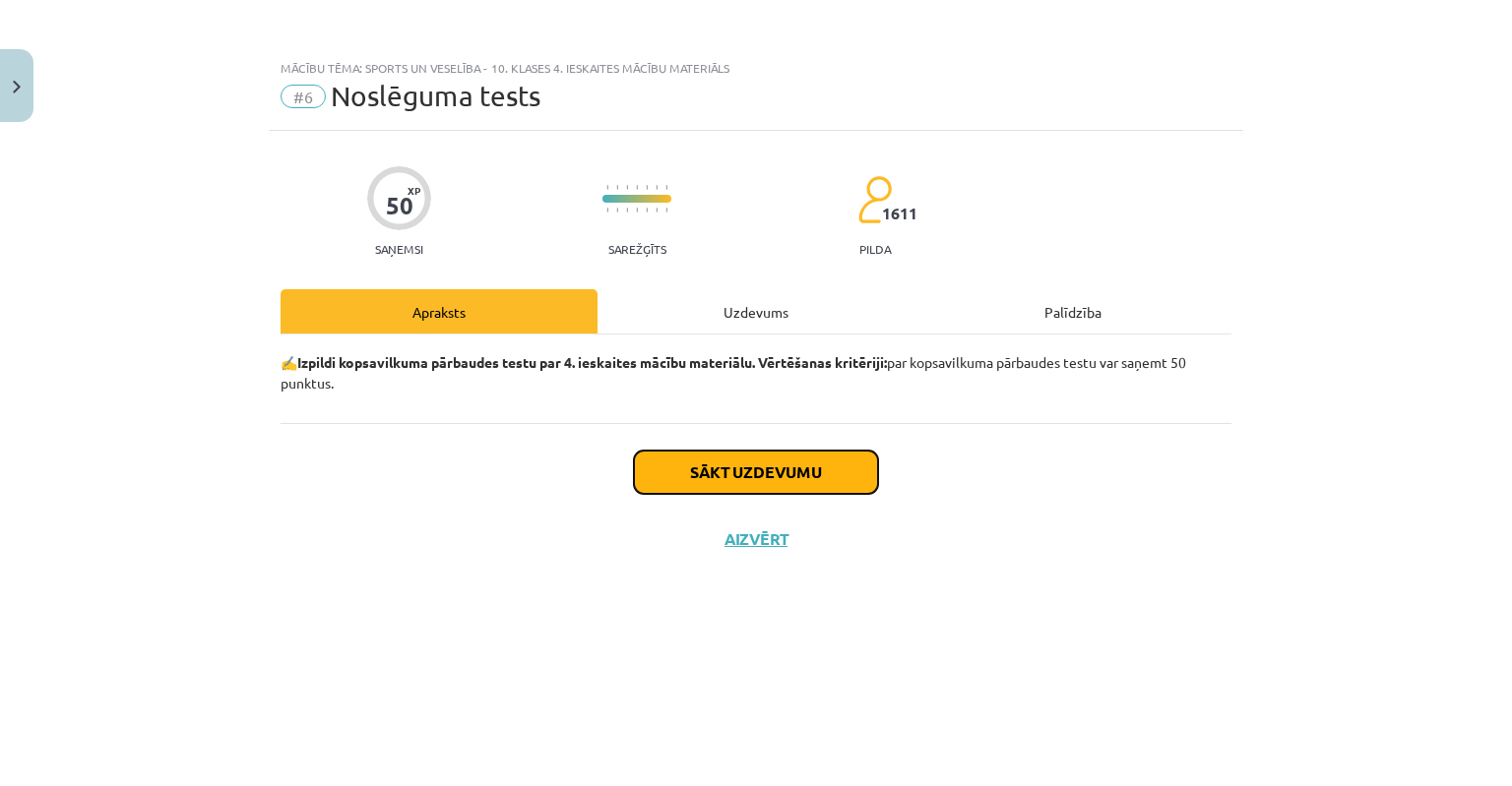
click at [752, 471] on button "Sākt uzdevumu" at bounding box center [756, 472] width 244 height 44
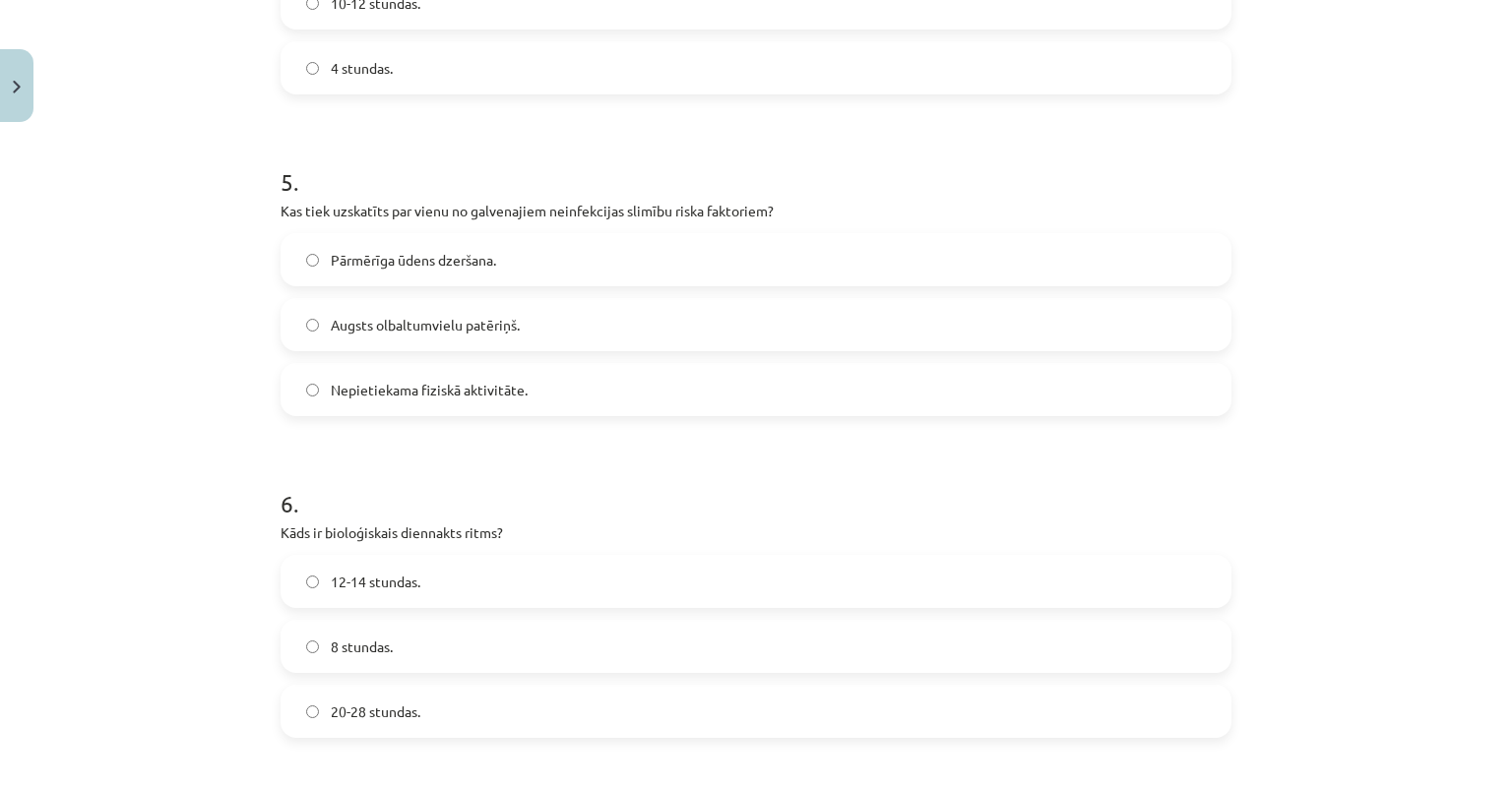
scroll to position [1575, 0]
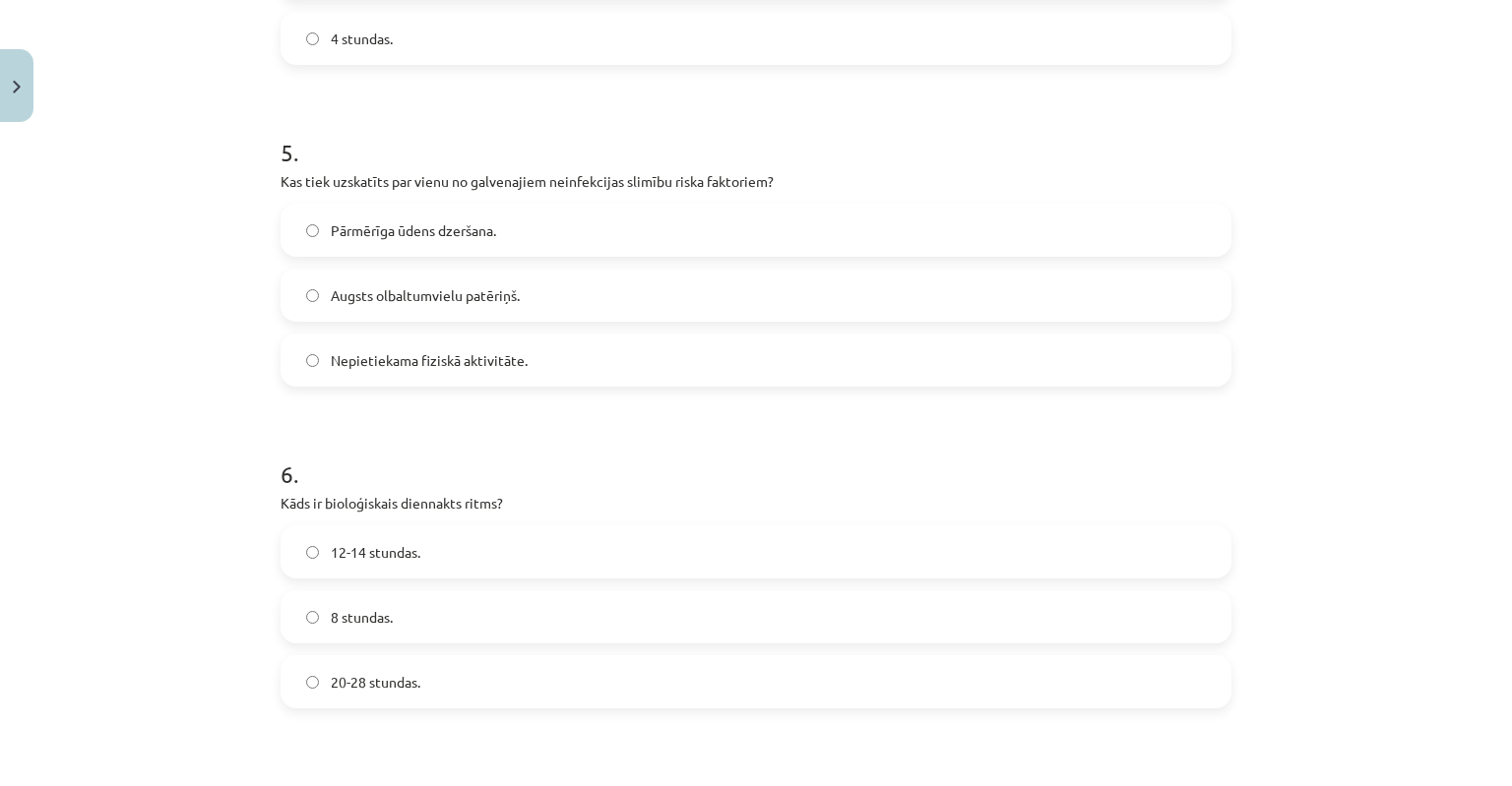
click at [311, 551] on label "12-14 stundas." at bounding box center [756, 553] width 947 height 50
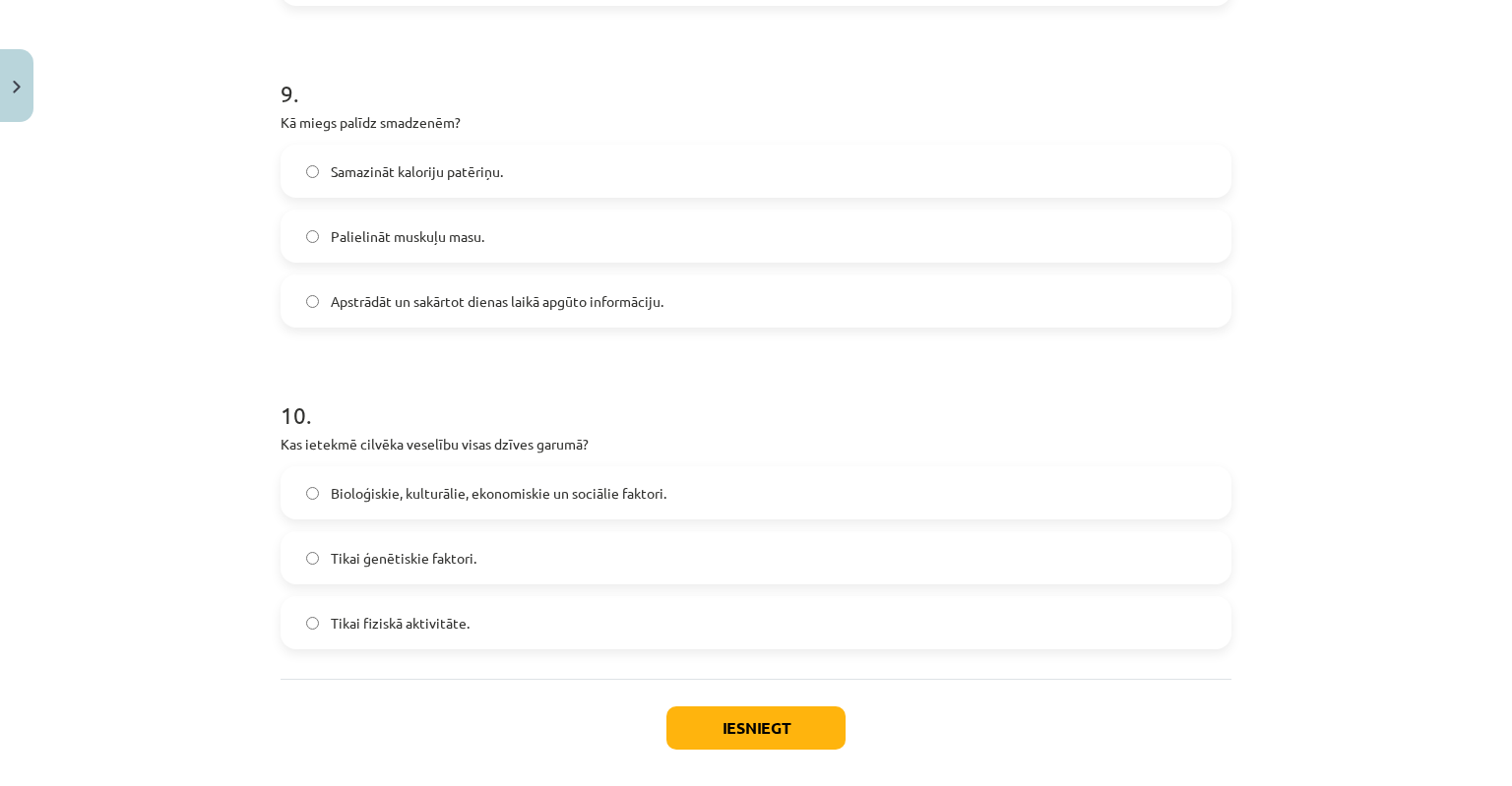
scroll to position [2953, 0]
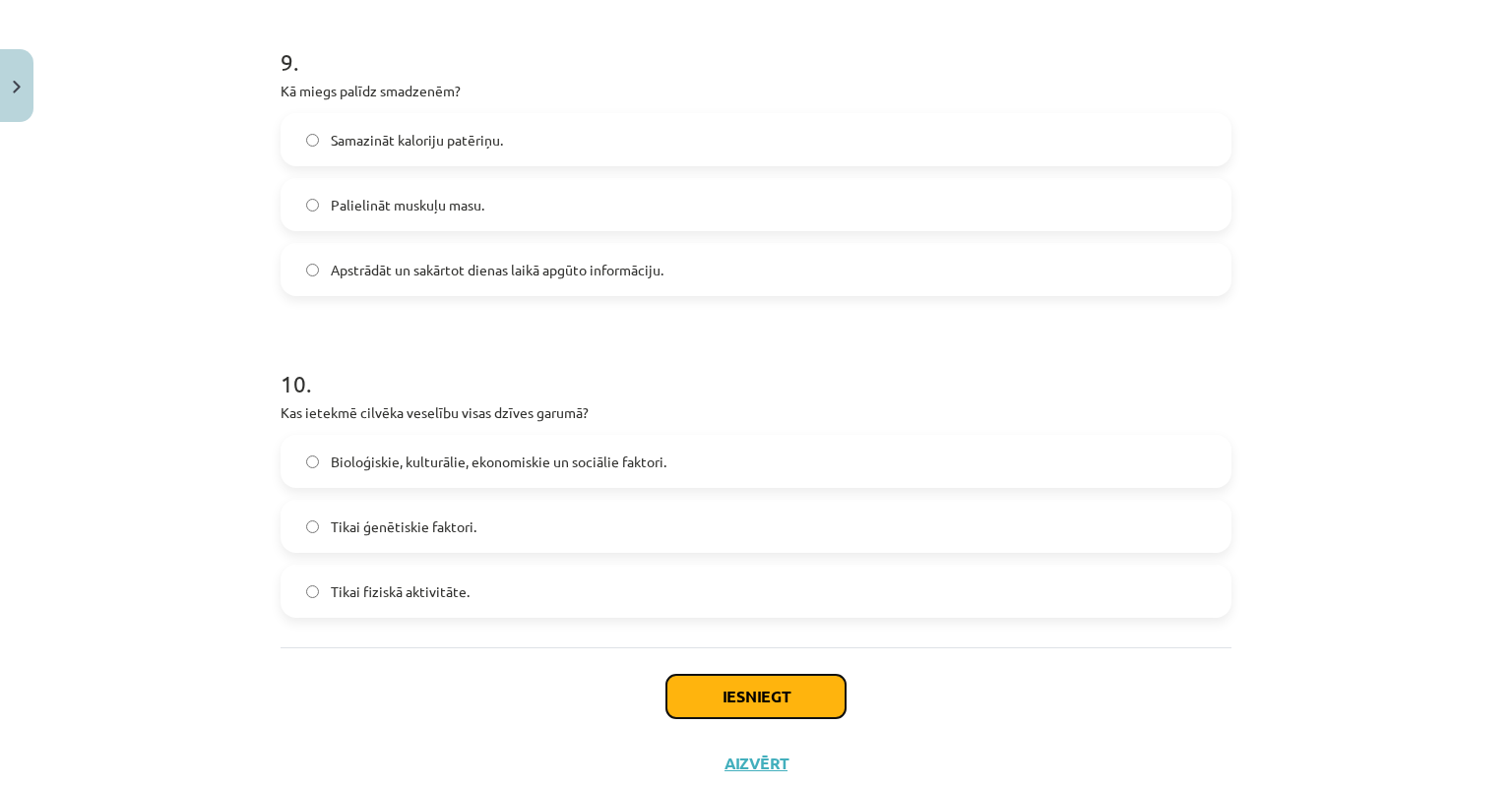
click at [760, 691] on button "Iesniegt" at bounding box center [756, 697] width 180 height 44
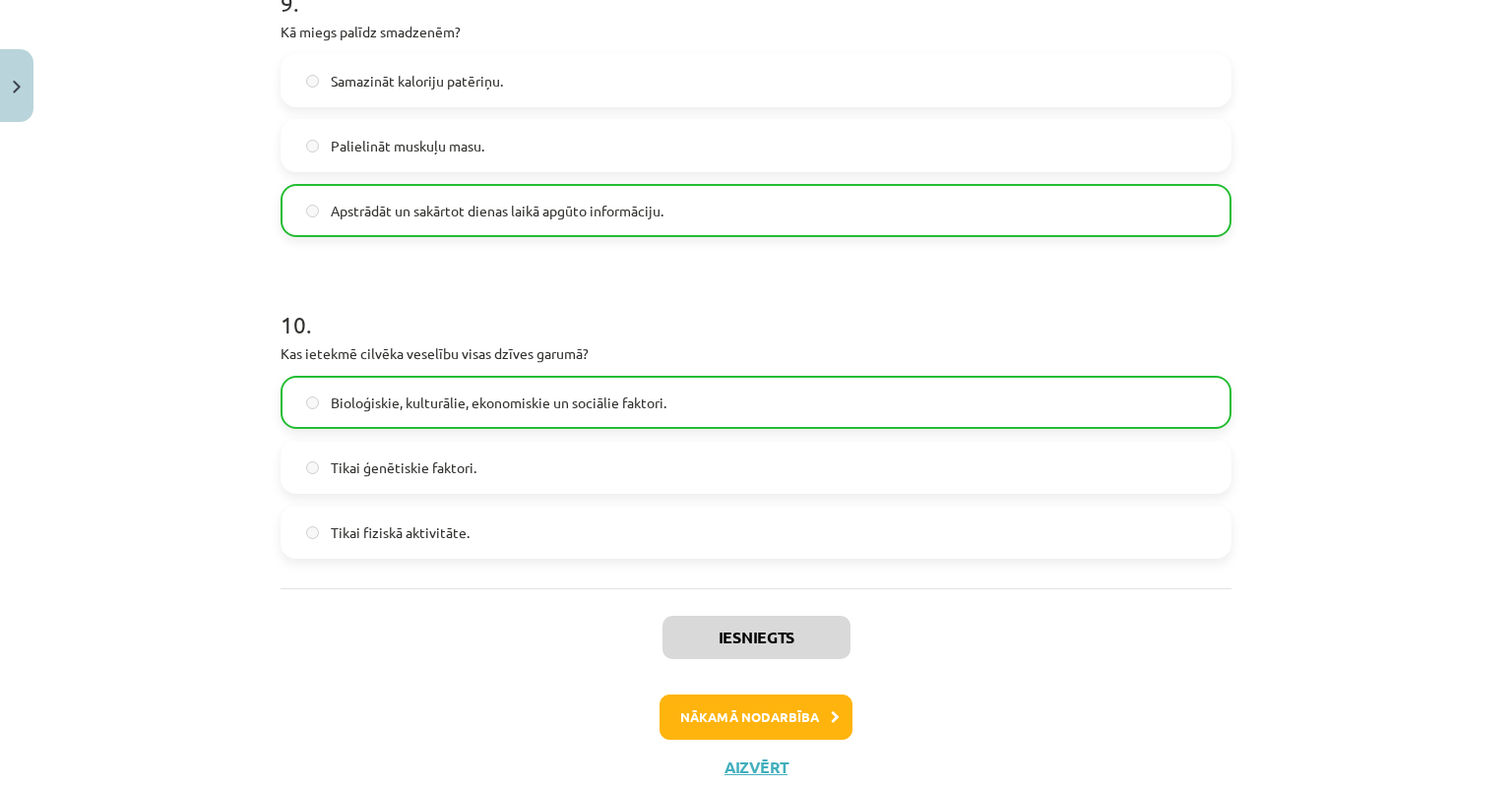
scroll to position [3075, 0]
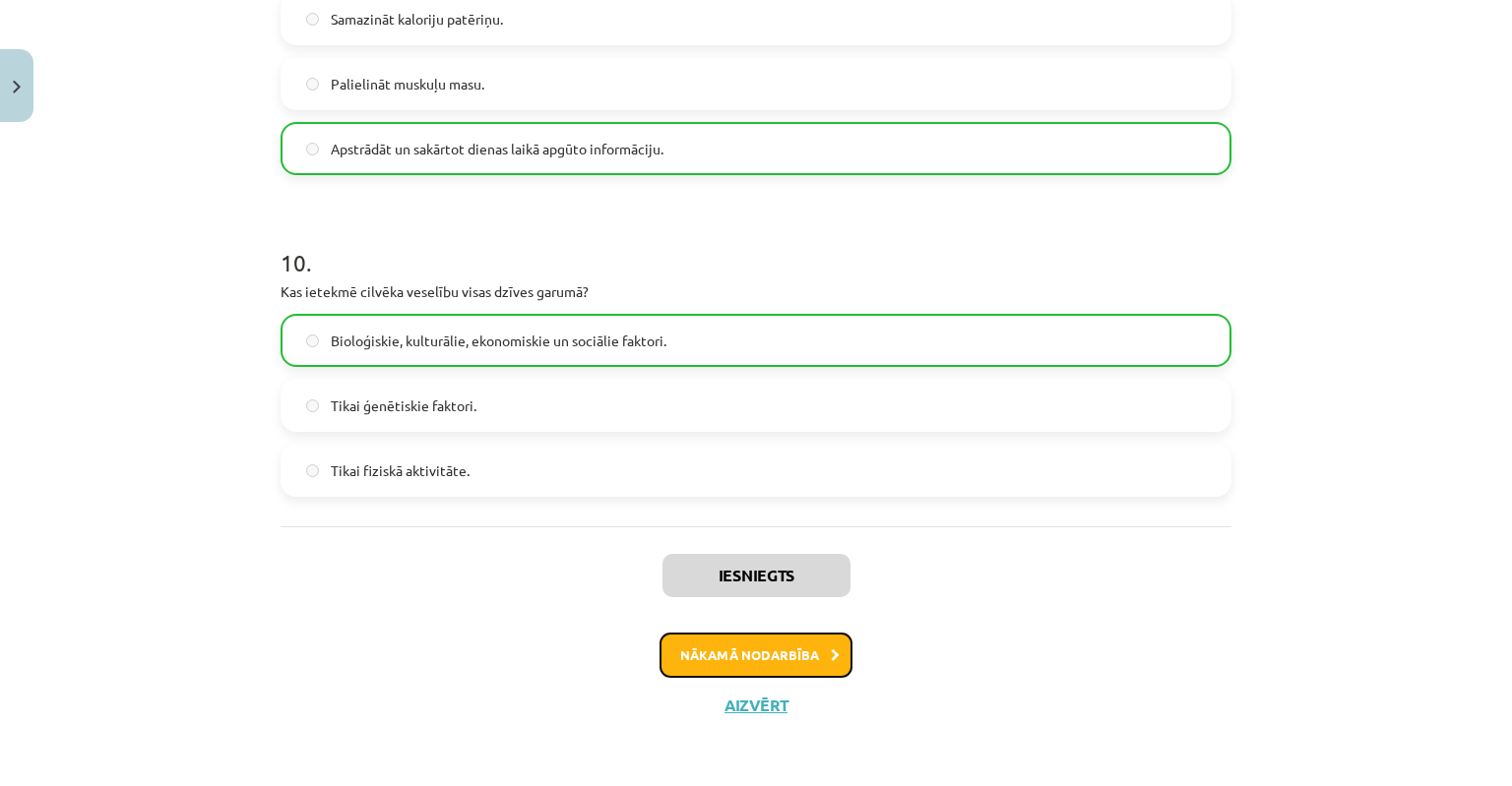
click at [689, 656] on button "Nākamā nodarbība" at bounding box center [756, 656] width 193 height 46
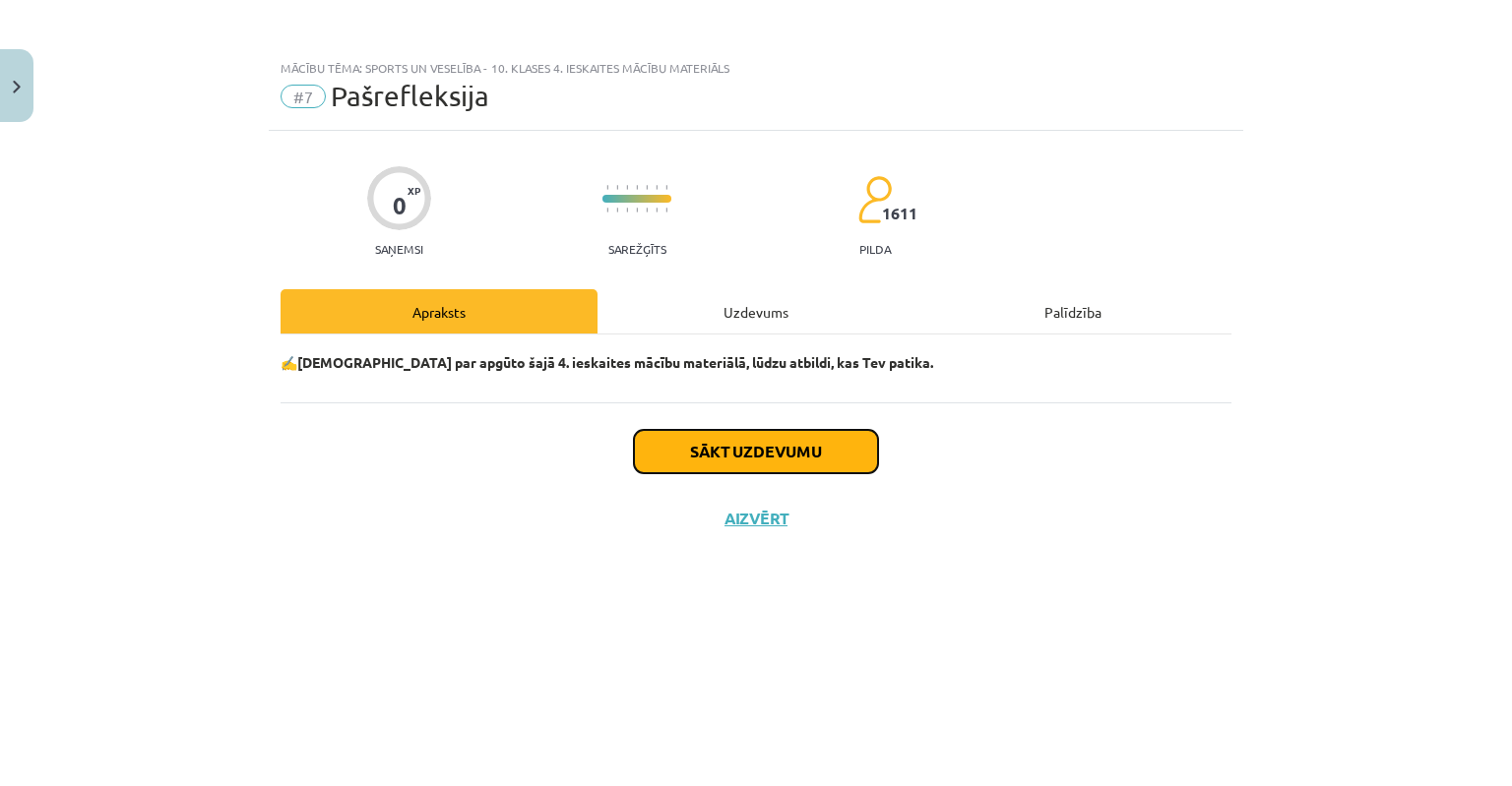
click at [738, 441] on button "Sākt uzdevumu" at bounding box center [756, 452] width 244 height 44
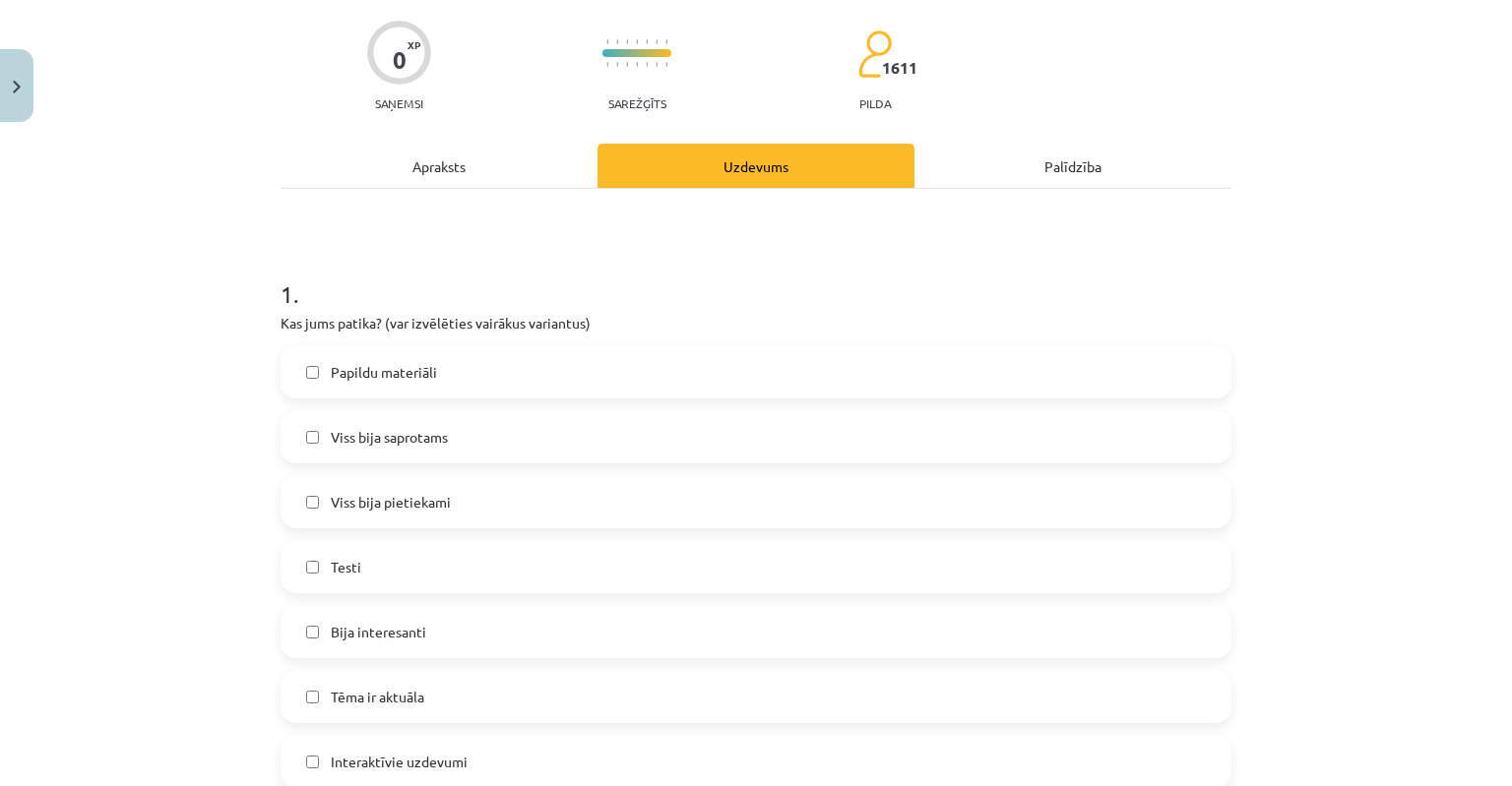
scroll to position [296, 0]
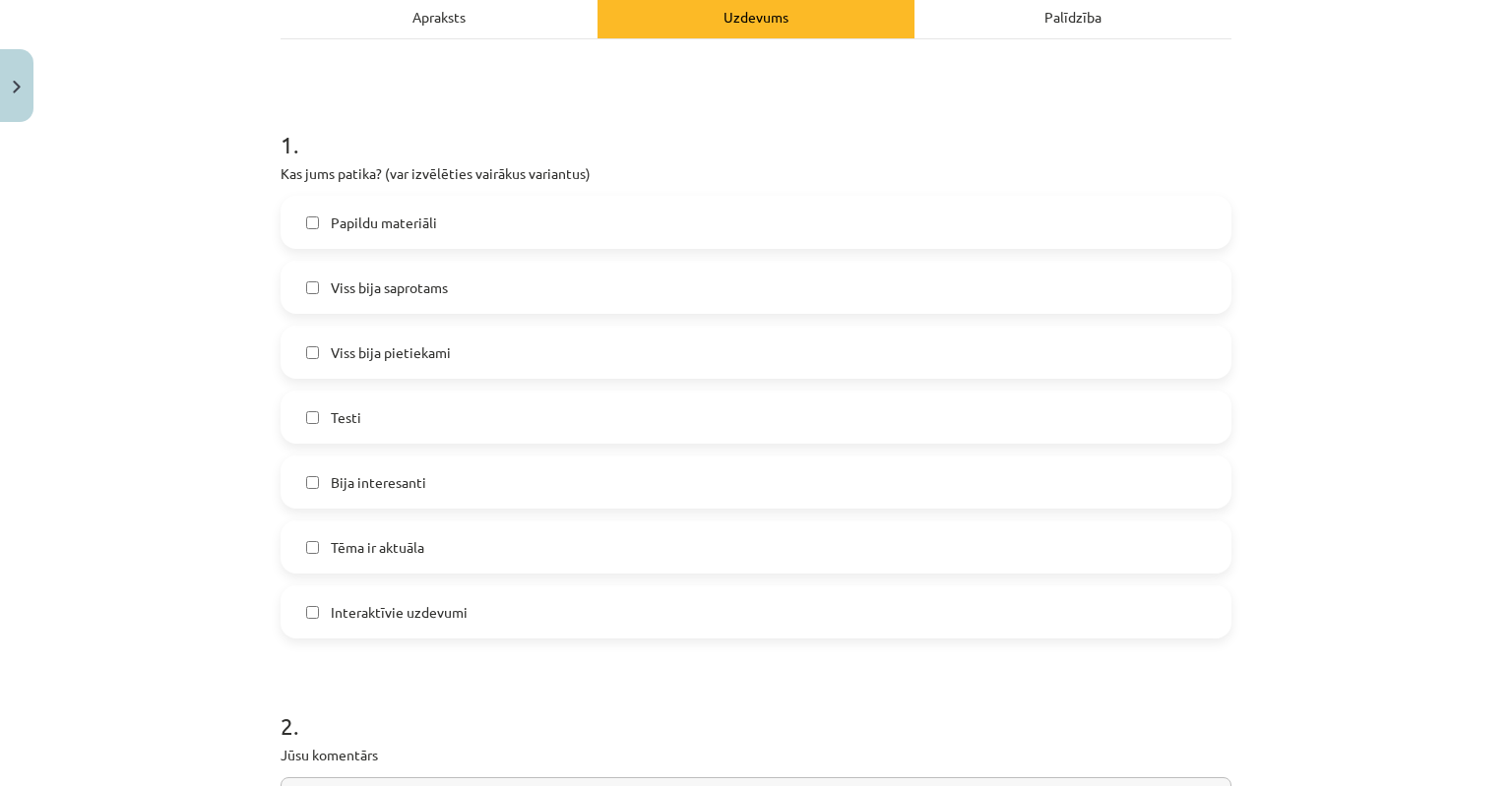
click at [308, 406] on label "Testi" at bounding box center [756, 418] width 947 height 50
click at [314, 544] on label "Tēma ir aktuāla" at bounding box center [756, 548] width 947 height 50
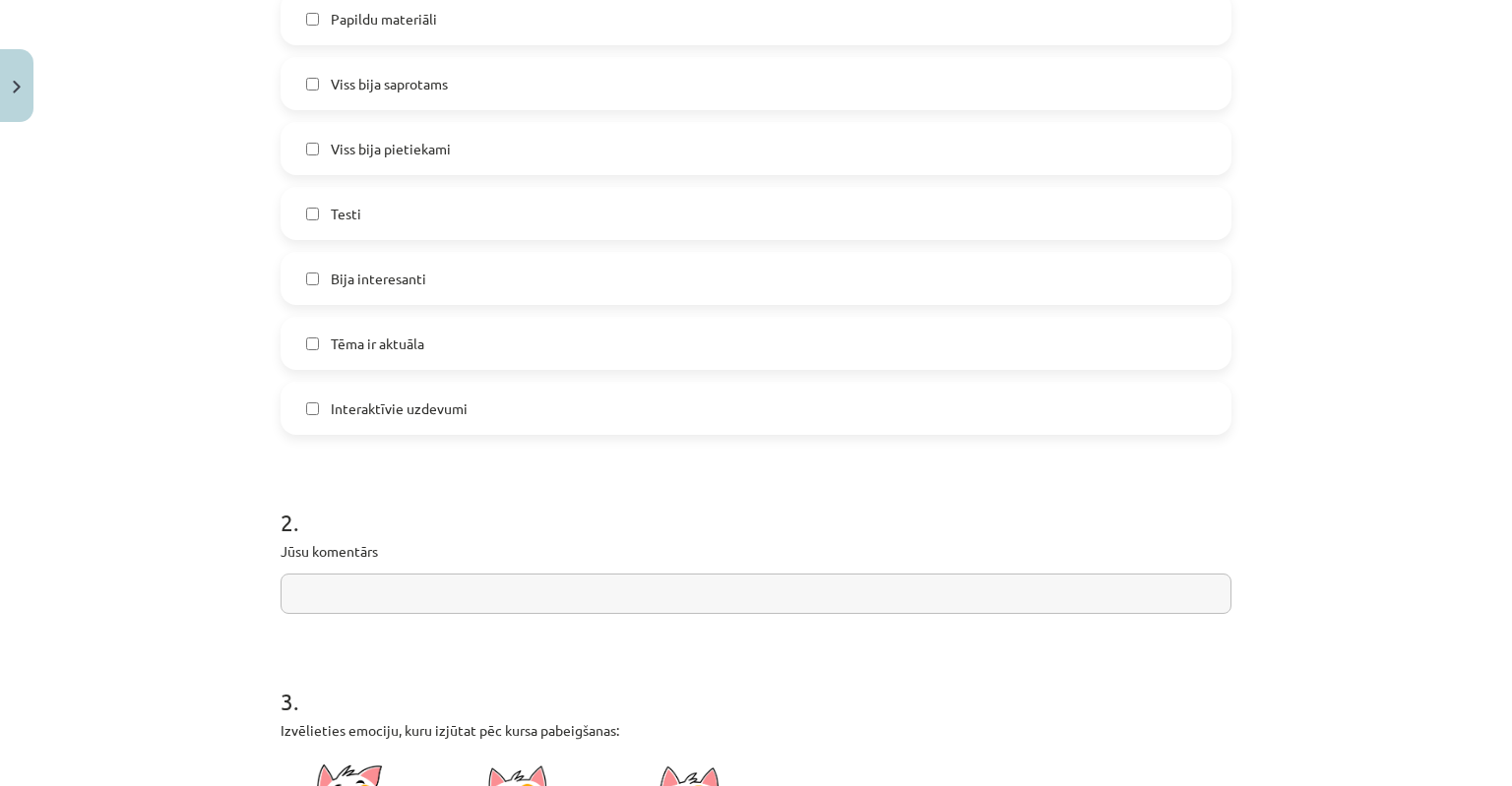
scroll to position [394, 0]
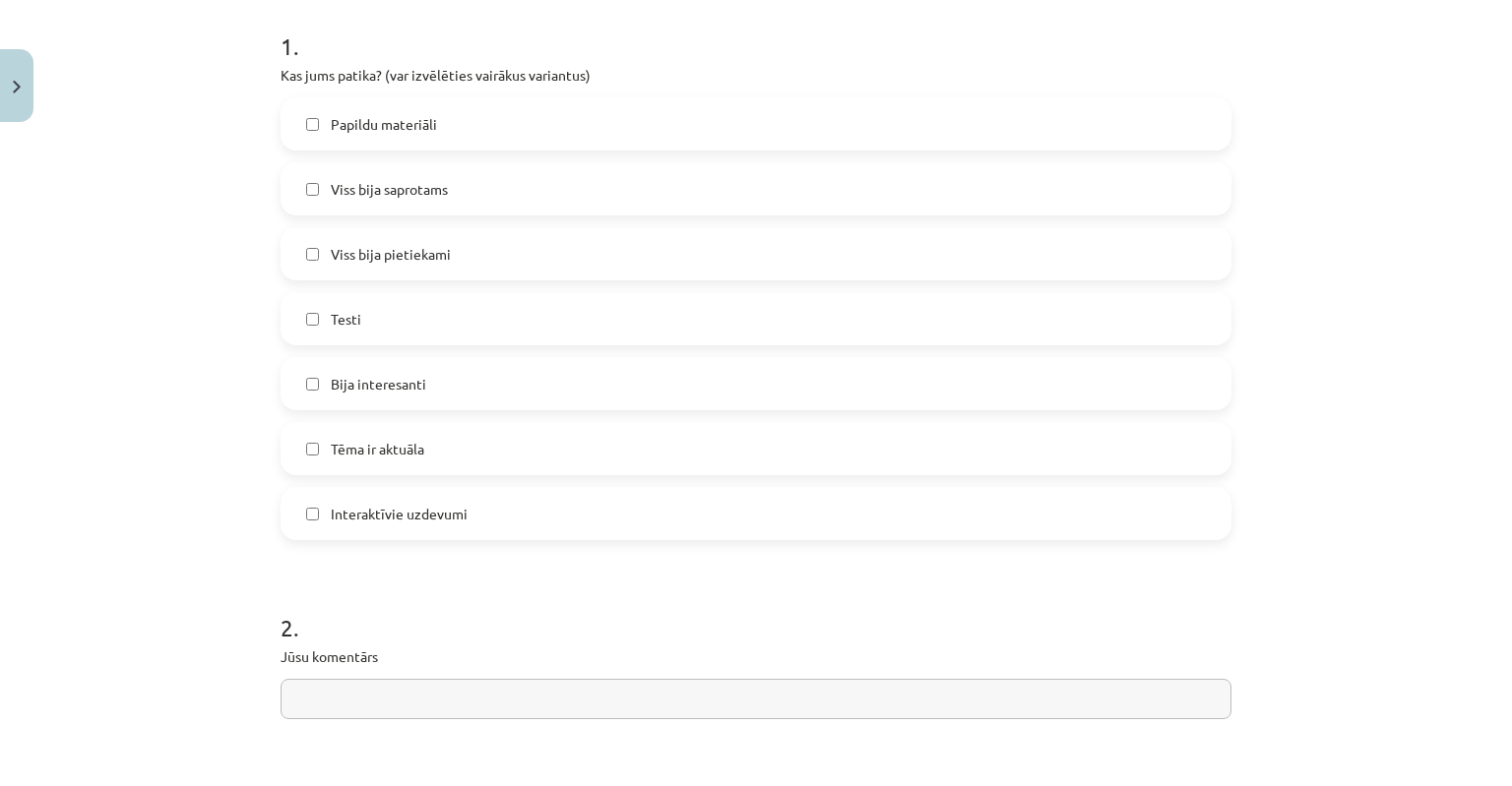
click at [321, 694] on input "text" at bounding box center [756, 699] width 951 height 41
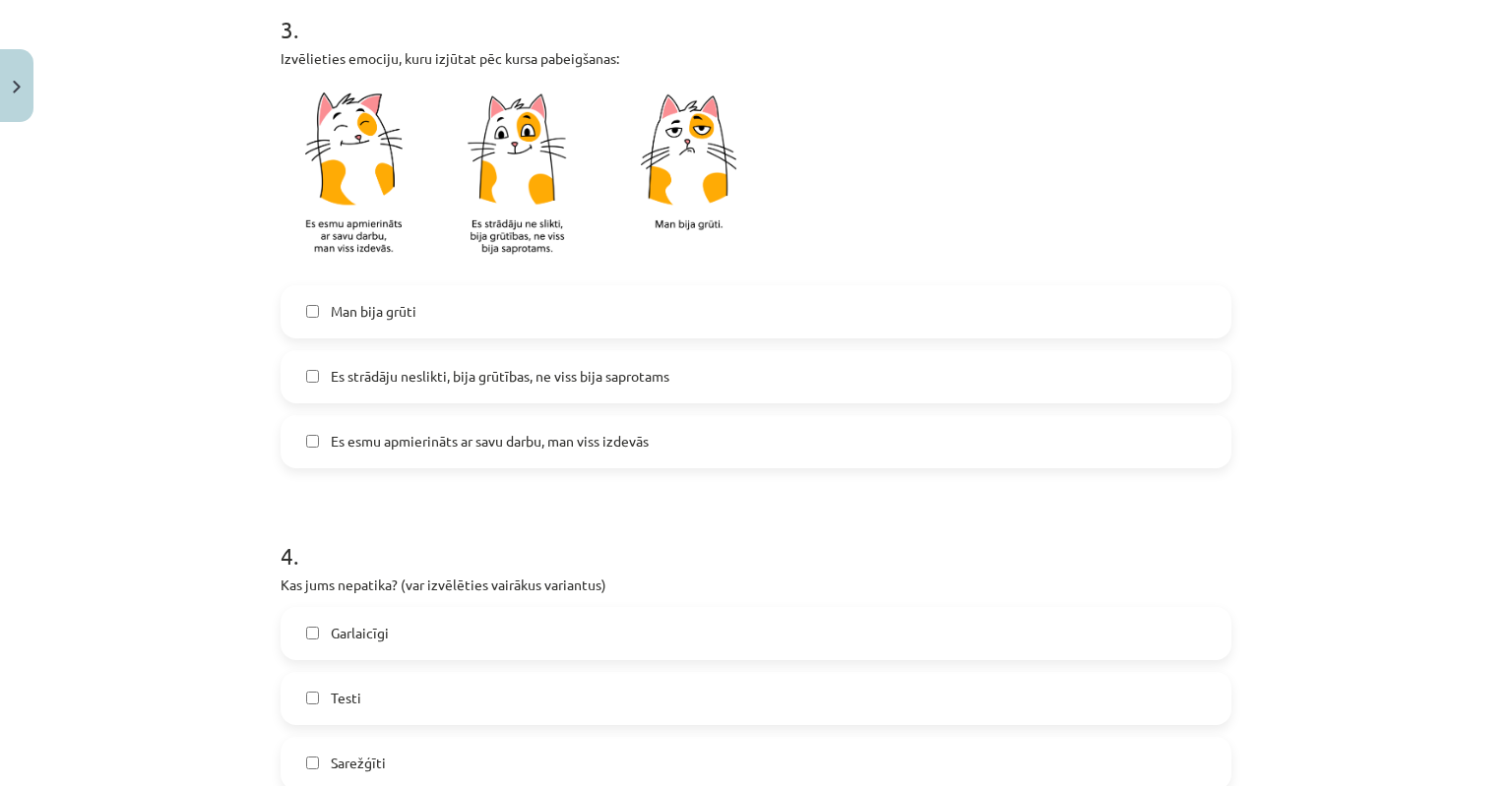
scroll to position [1169, 0]
type input "**********"
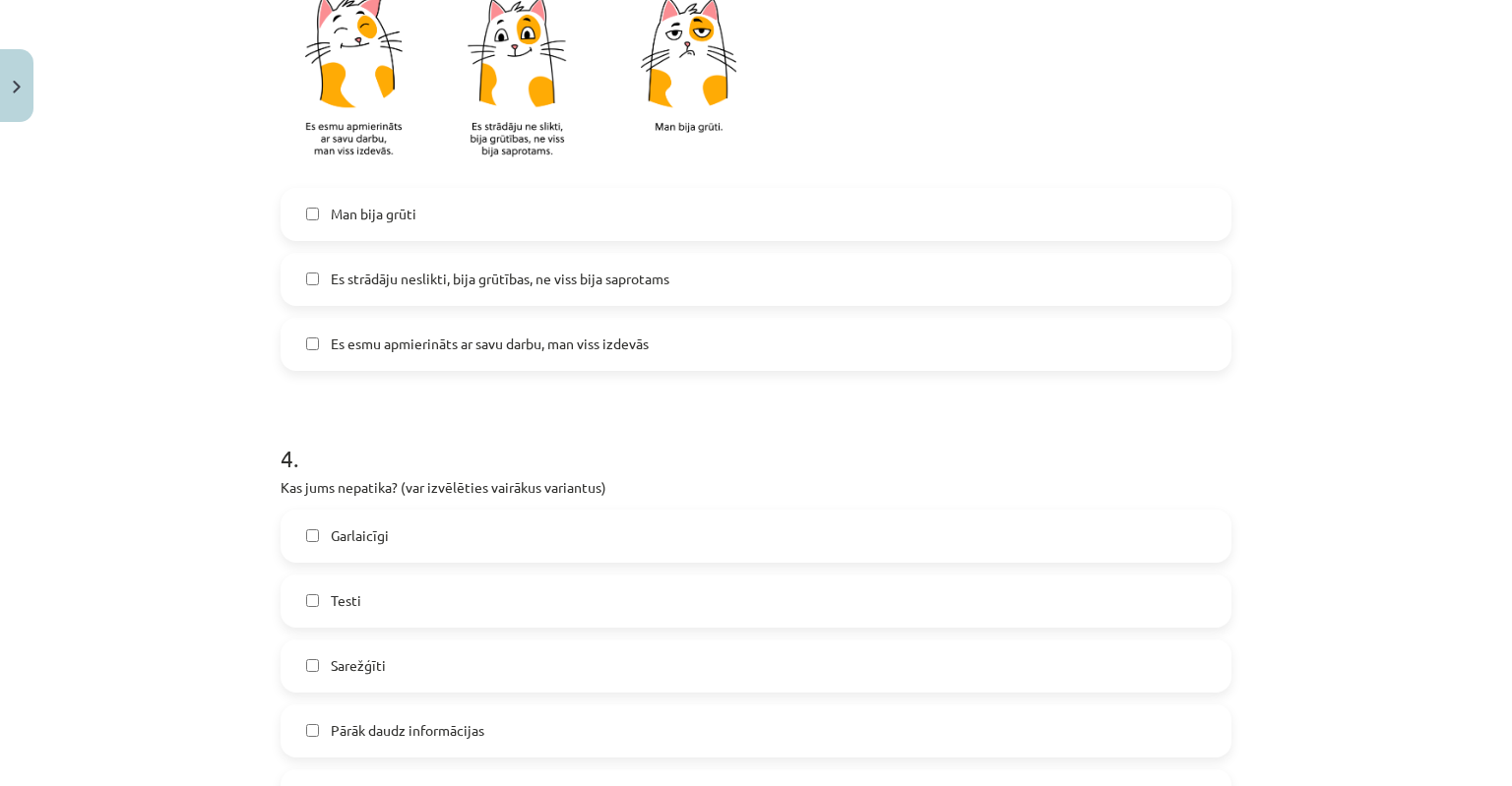
scroll to position [1267, 0]
click at [313, 274] on label "Es strādāju neslikti, bija grūtības, ne viss bija saprotams" at bounding box center [756, 281] width 947 height 50
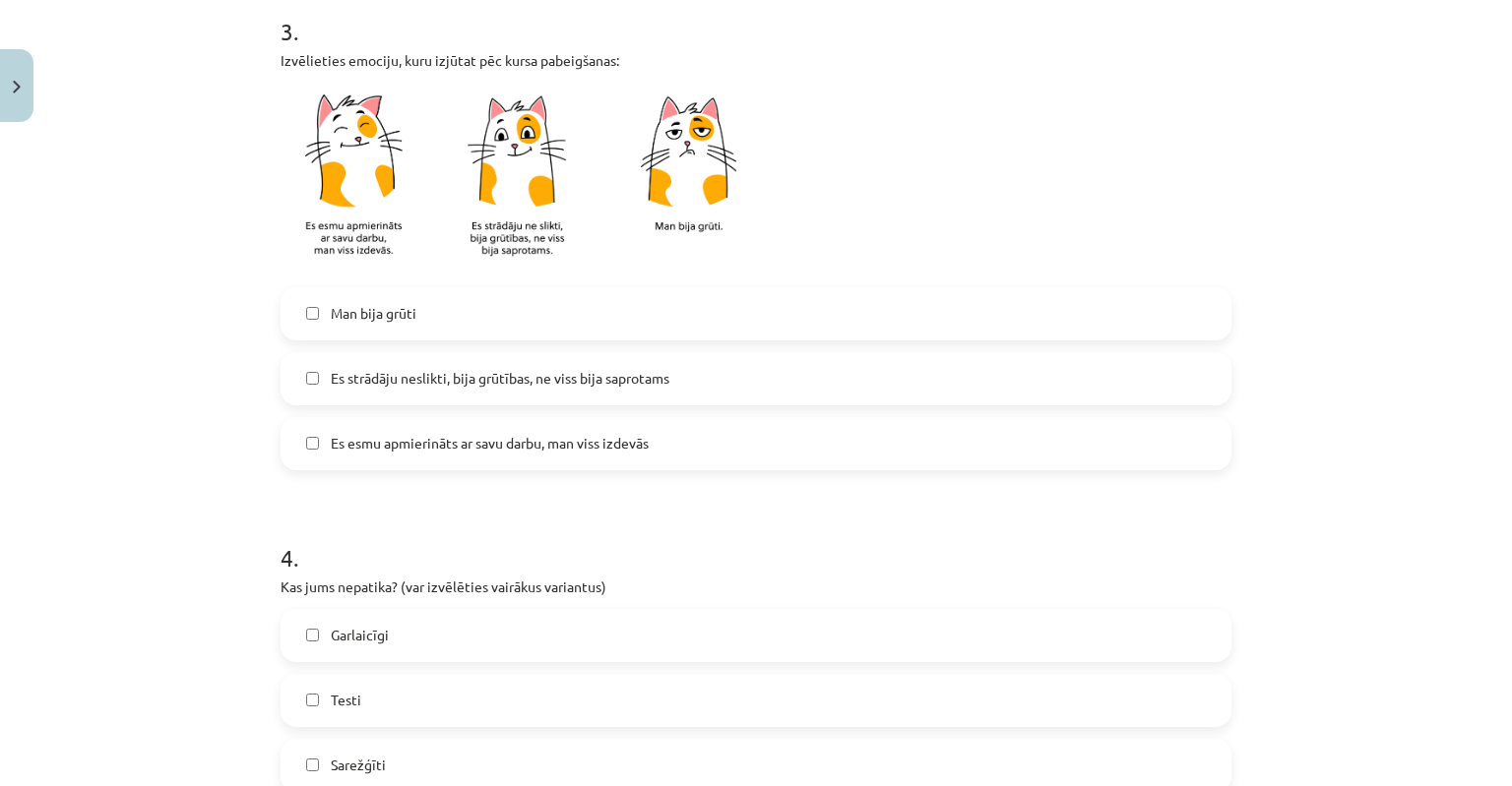
scroll to position [1661, 0]
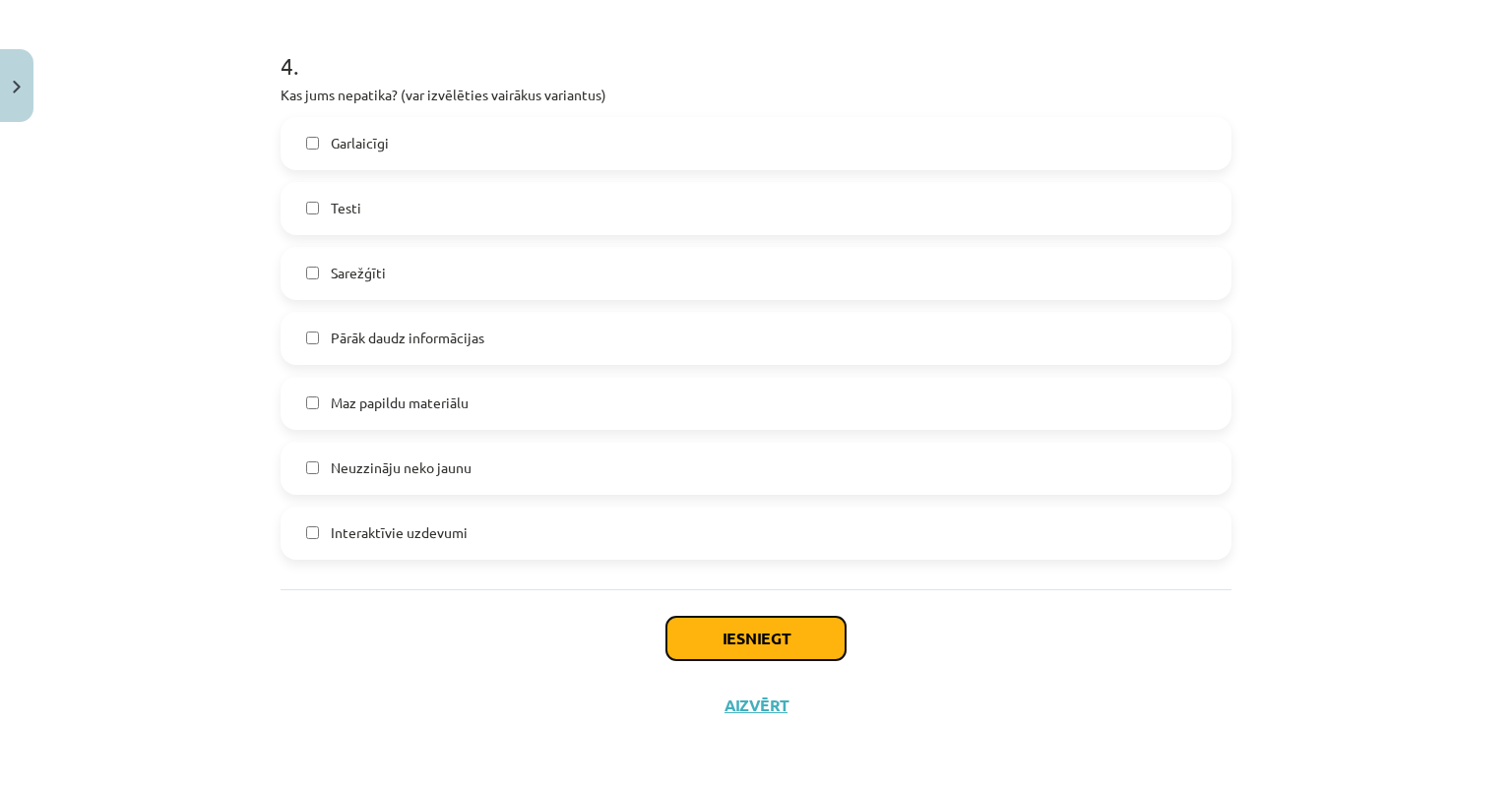
click at [701, 633] on button "Iesniegt" at bounding box center [756, 639] width 180 height 44
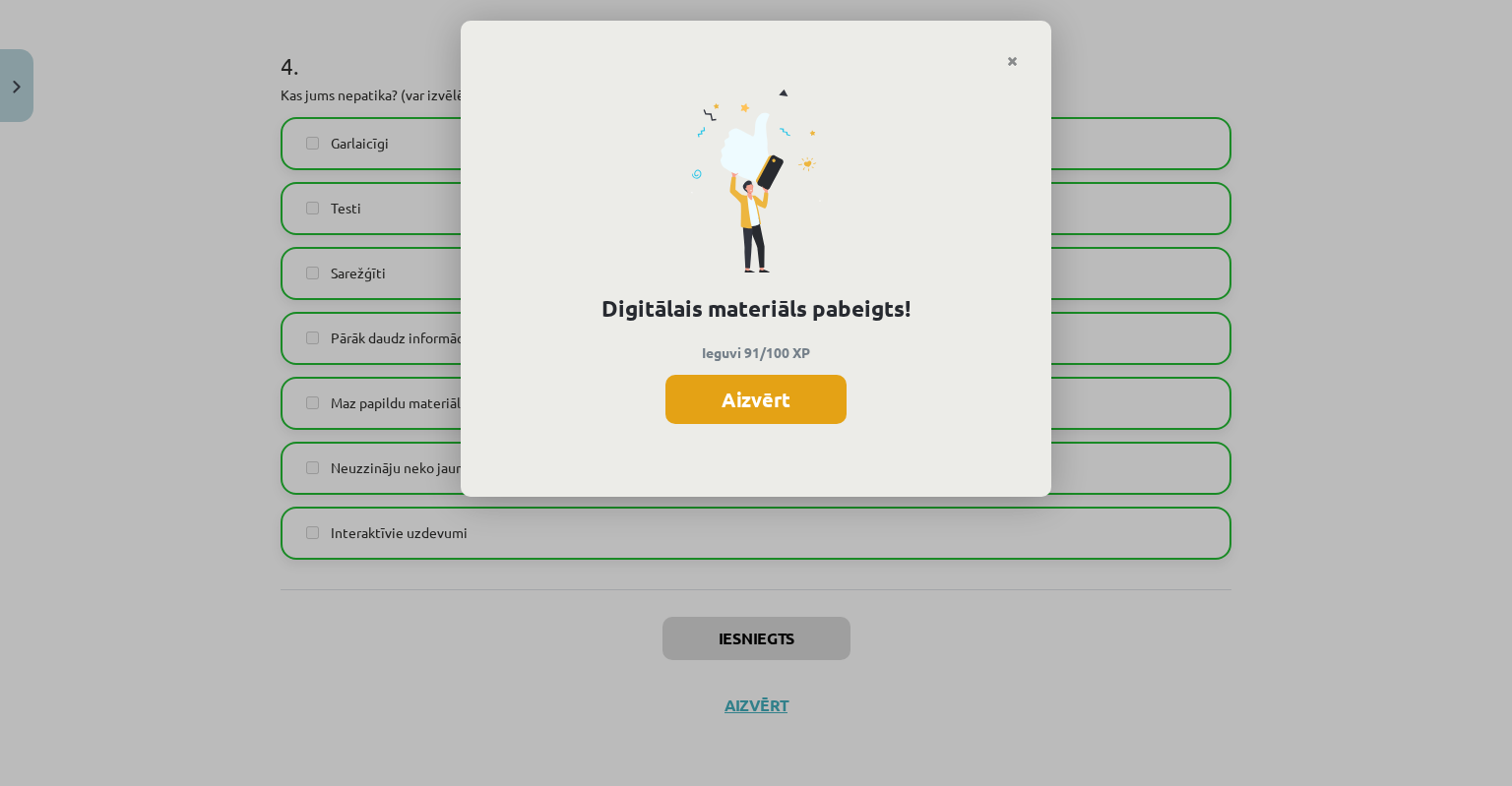
click at [731, 401] on button "Aizvērt" at bounding box center [756, 400] width 181 height 50
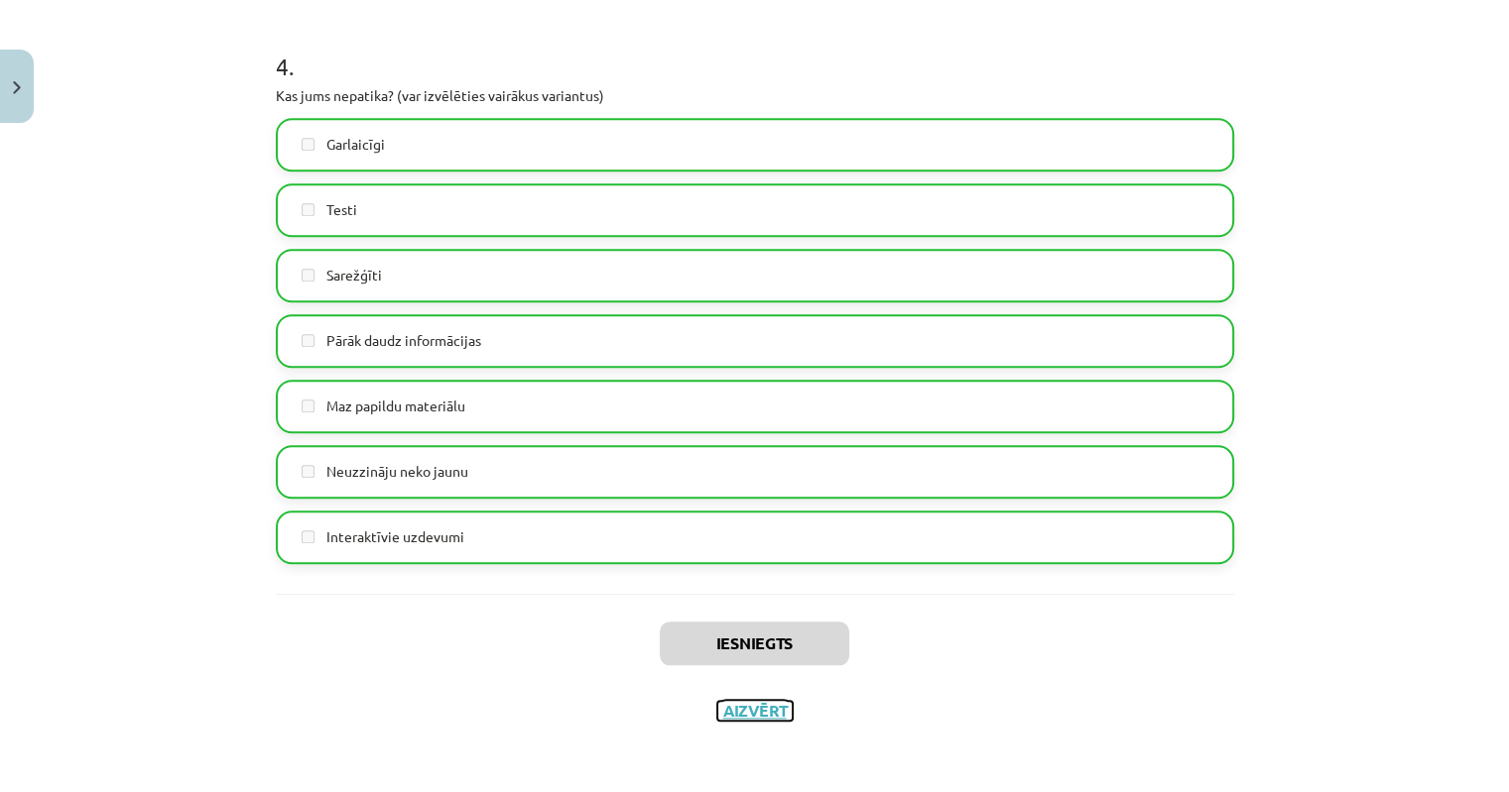
click at [718, 710] on button "Aizvērt" at bounding box center [754, 711] width 75 height 20
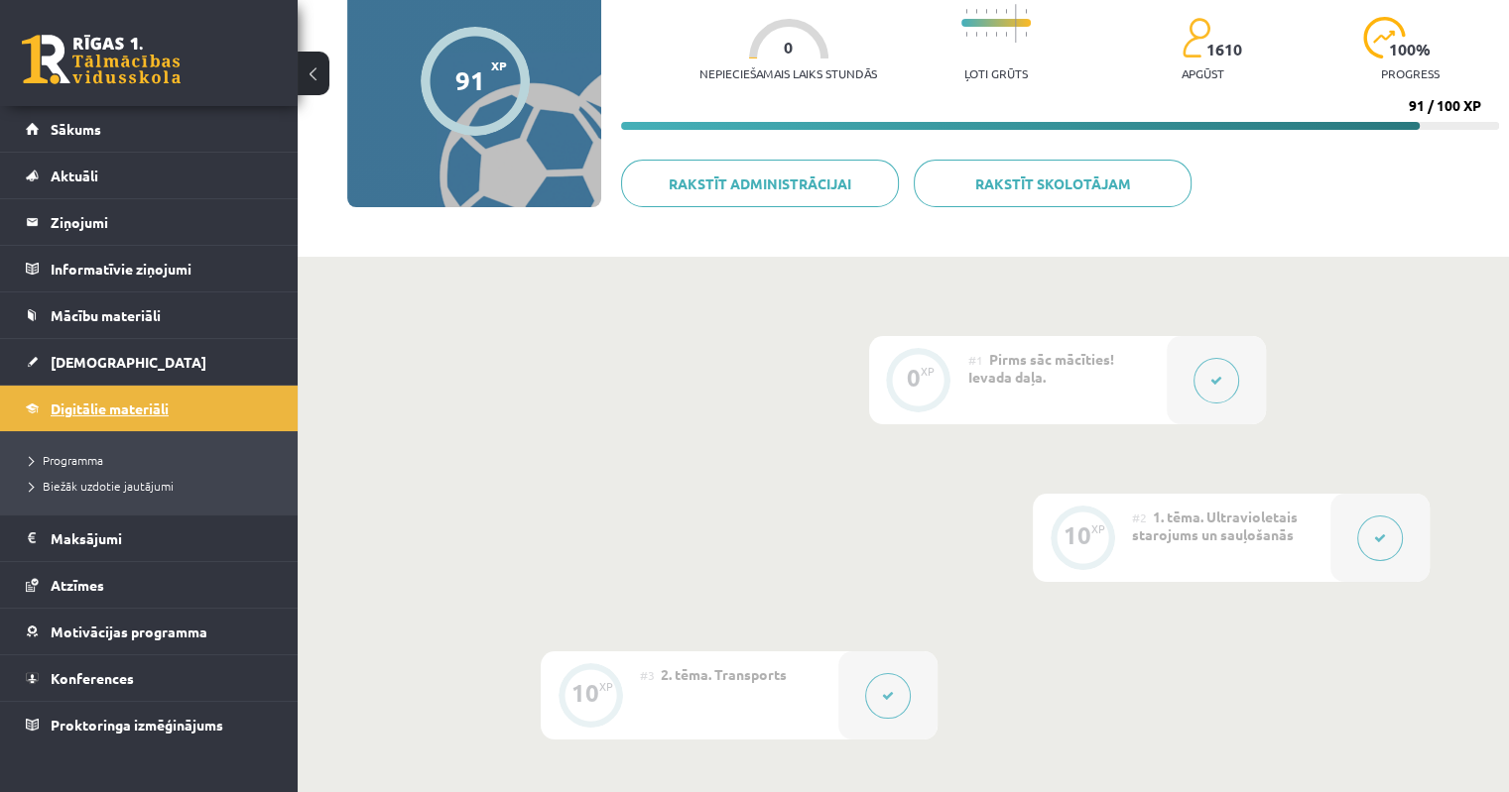
click at [84, 414] on span "Digitālie materiāli" at bounding box center [110, 409] width 118 height 18
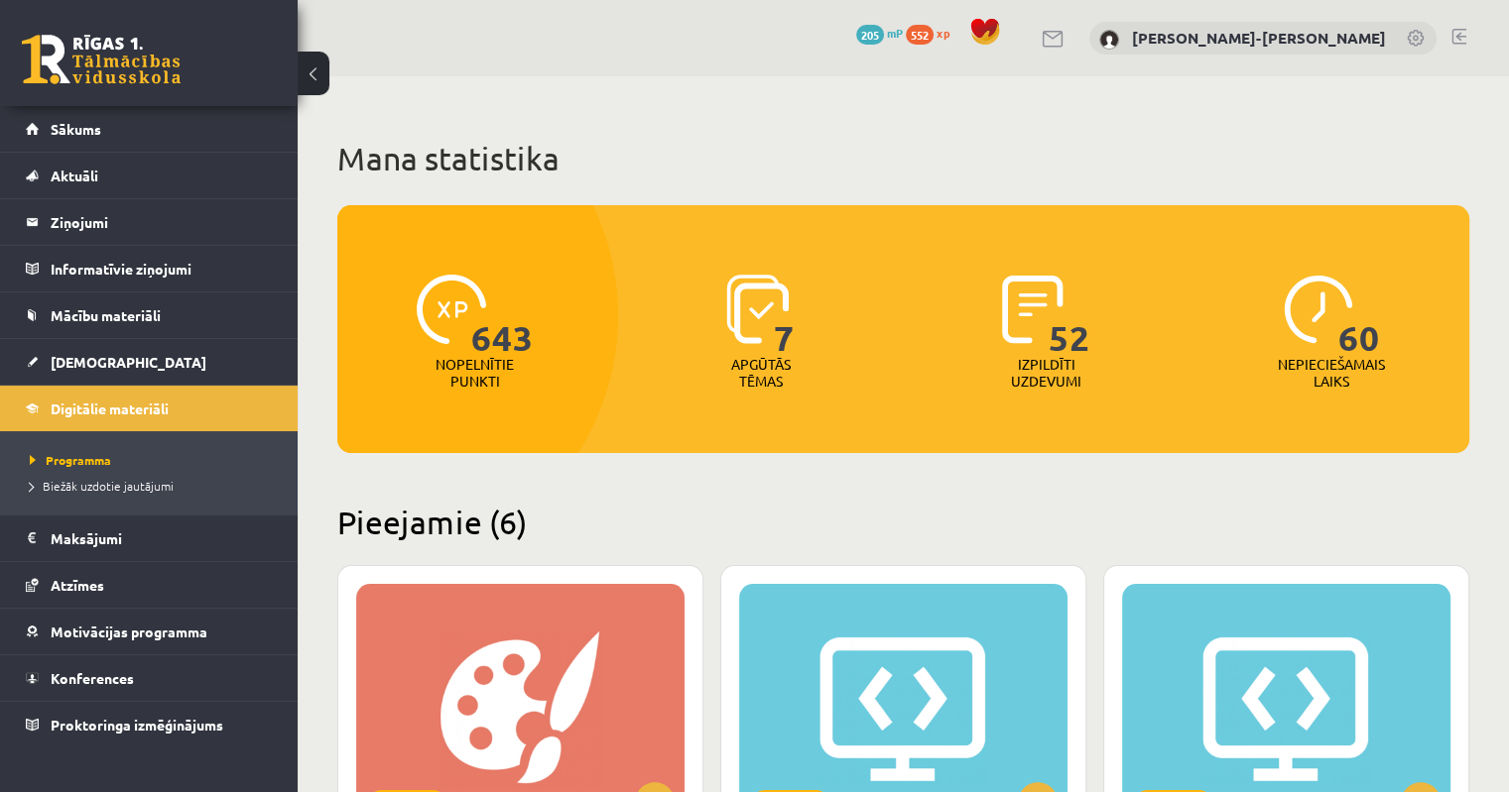
click at [1325, 312] on img at bounding box center [1317, 309] width 69 height 69
click at [784, 309] on span "7" at bounding box center [784, 315] width 21 height 81
click at [1067, 323] on span "52" at bounding box center [1069, 315] width 42 height 81
click at [71, 137] on link "Sākums" at bounding box center [149, 129] width 247 height 46
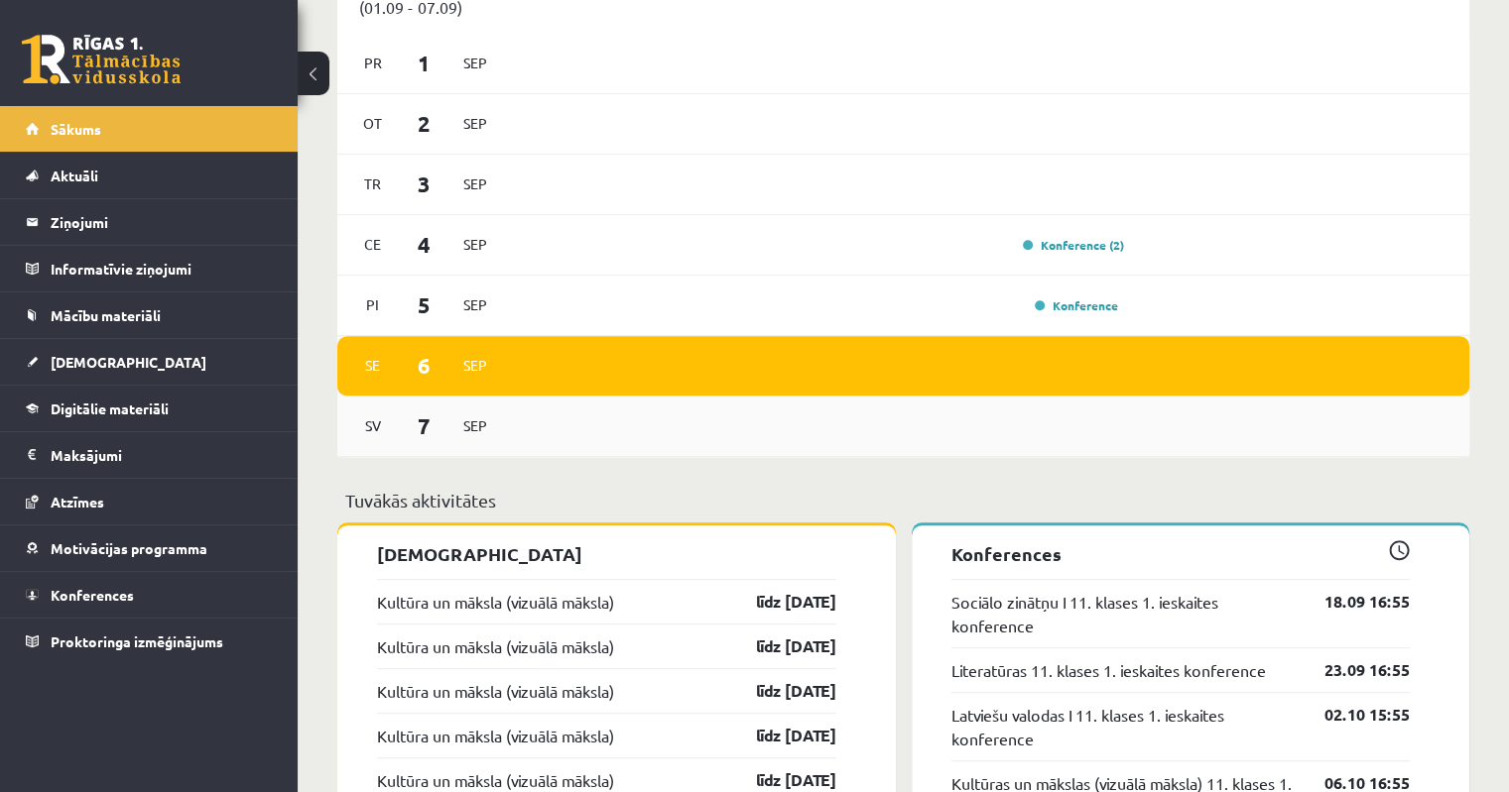
scroll to position [1420, 0]
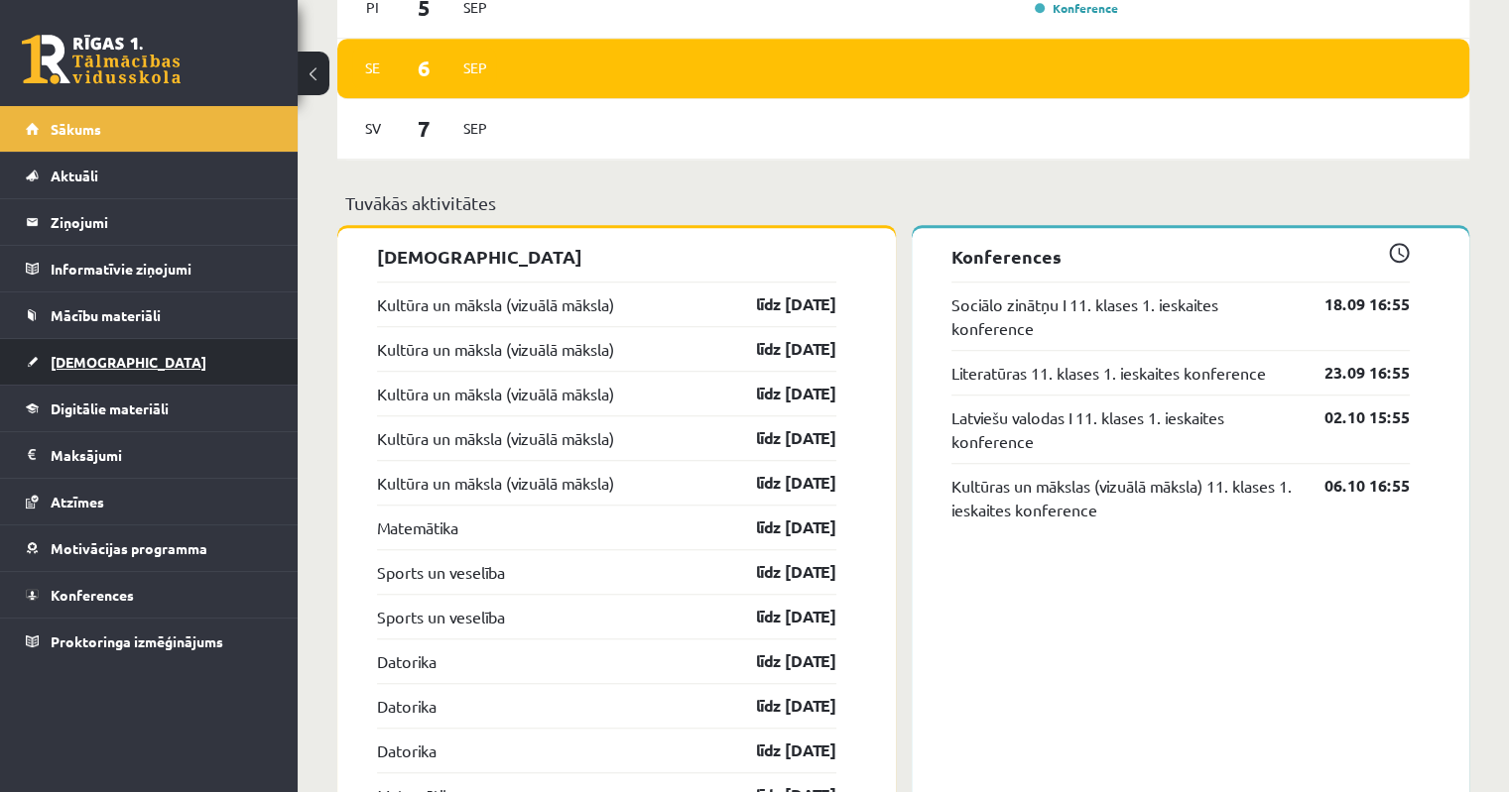
click at [86, 368] on link "[DEMOGRAPHIC_DATA]" at bounding box center [149, 362] width 247 height 46
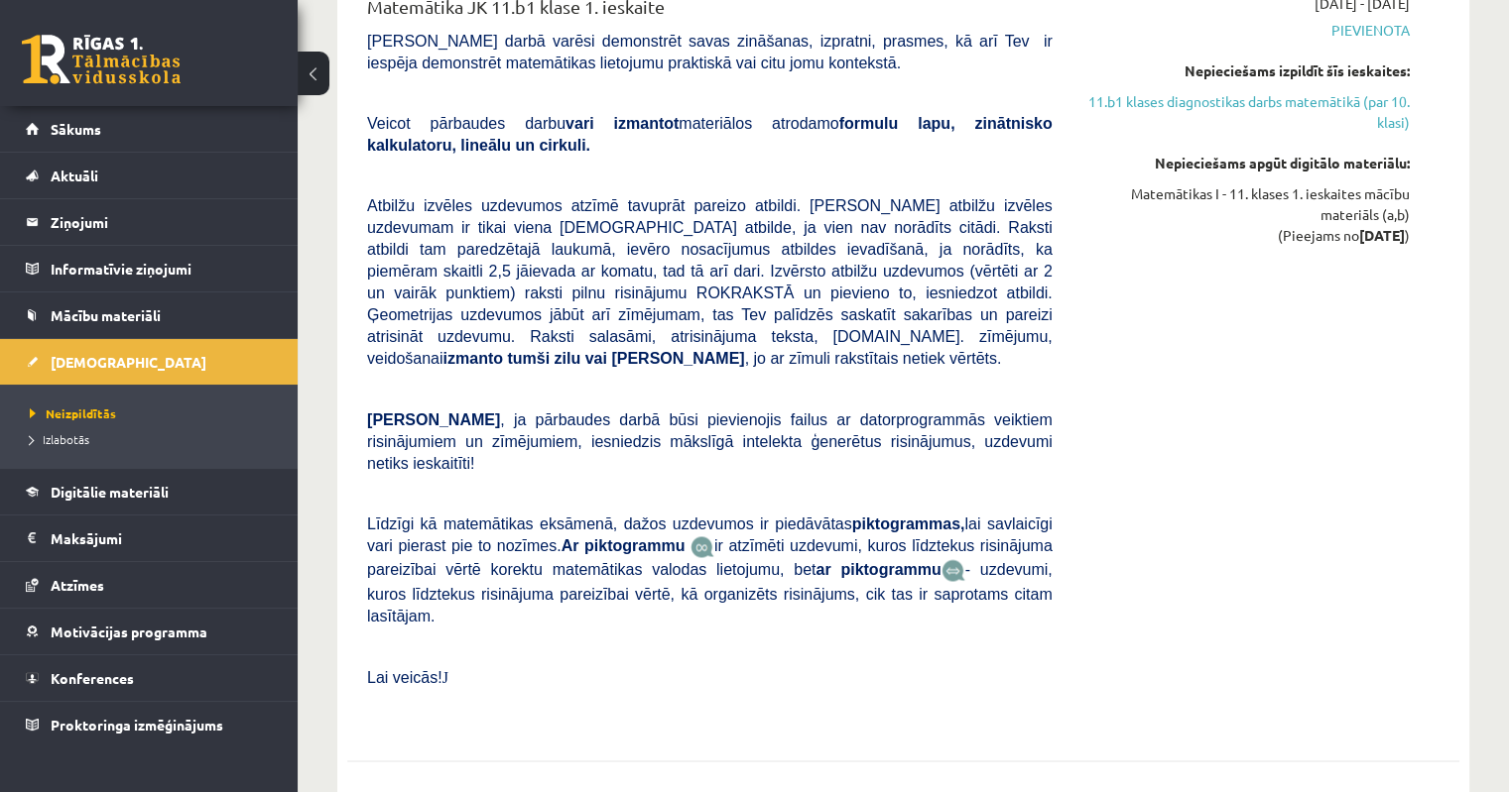
scroll to position [3868, 0]
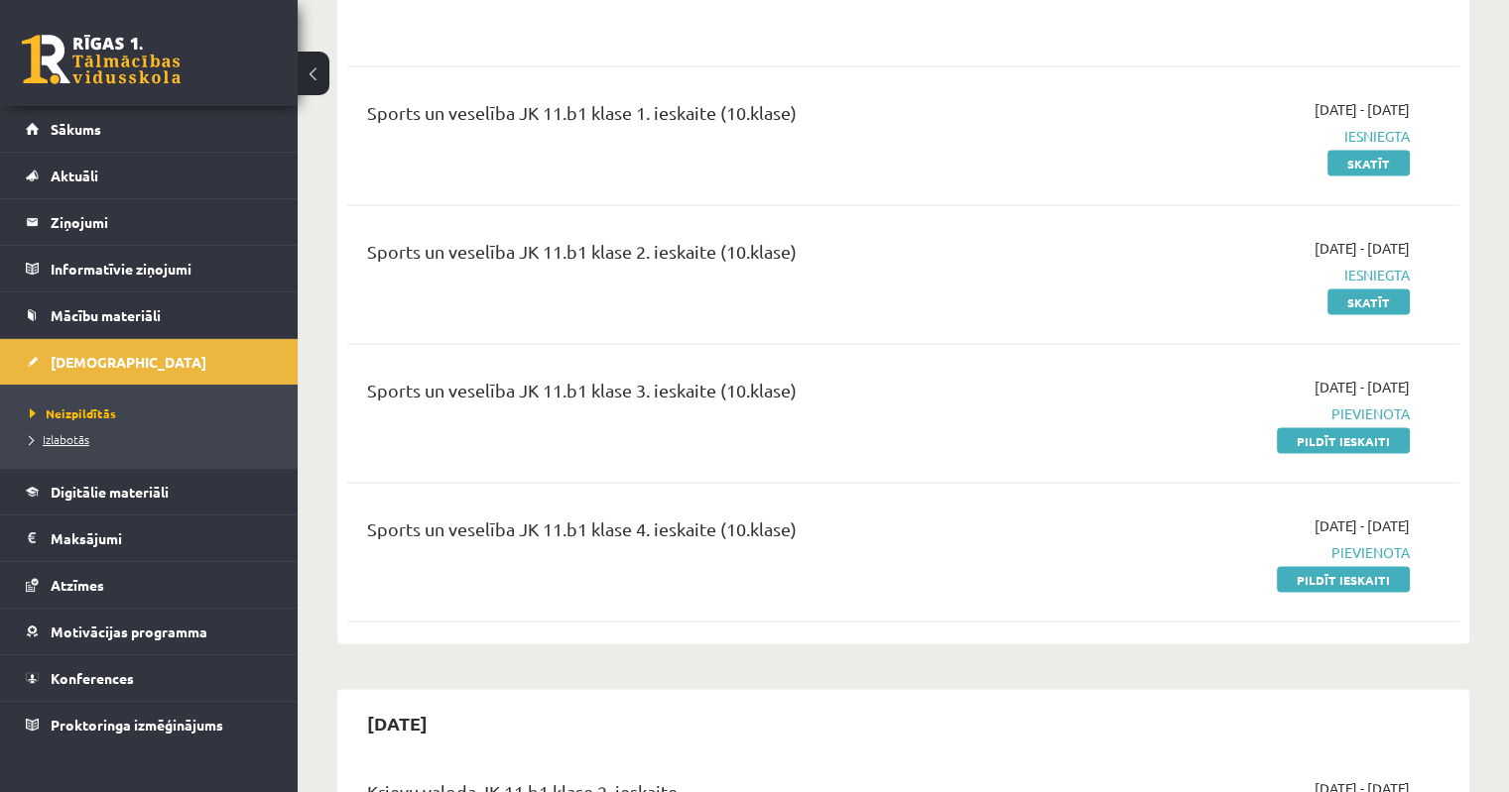
click at [81, 433] on span "Izlabotās" at bounding box center [60, 439] width 60 height 16
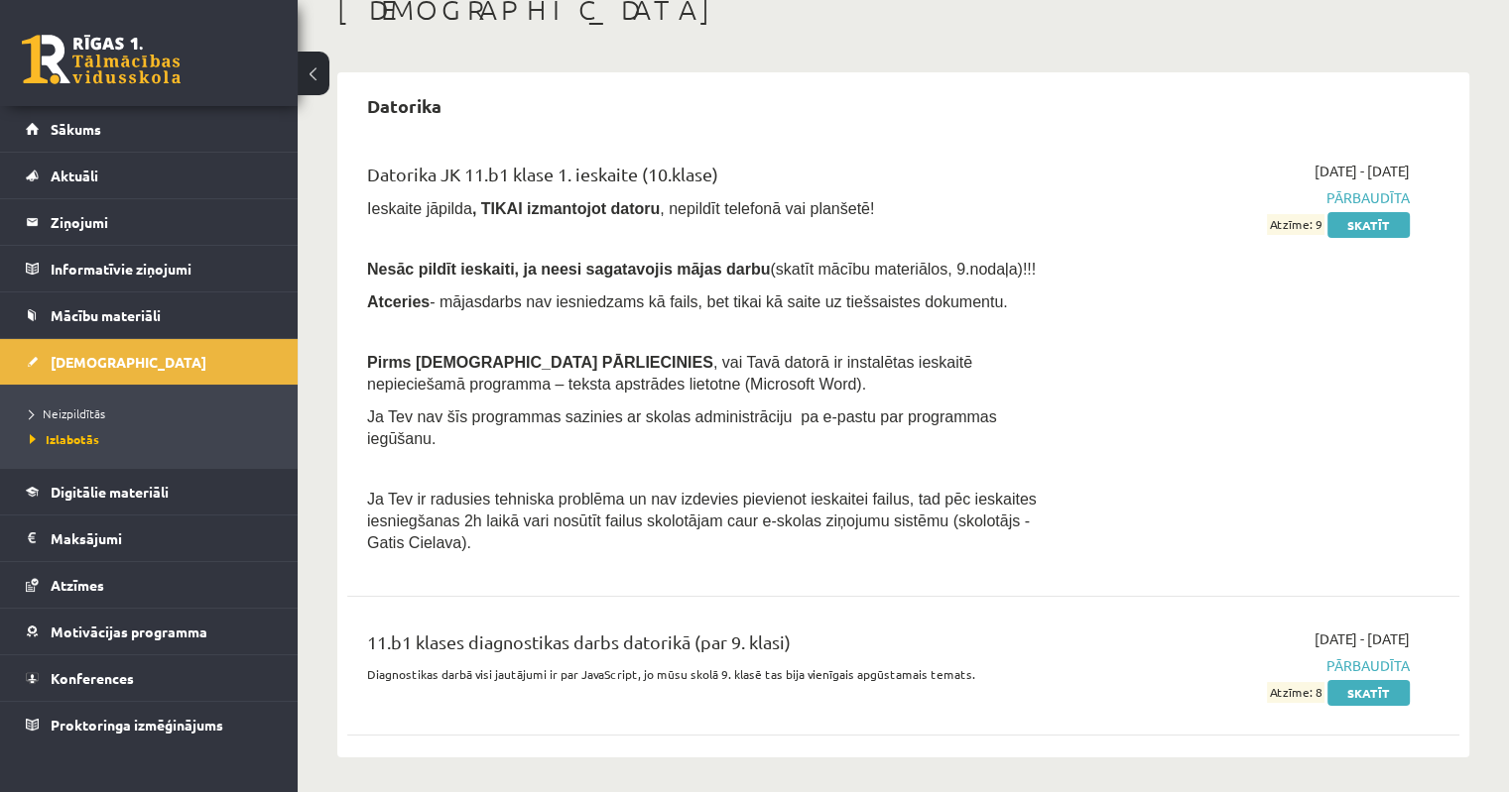
scroll to position [595, 0]
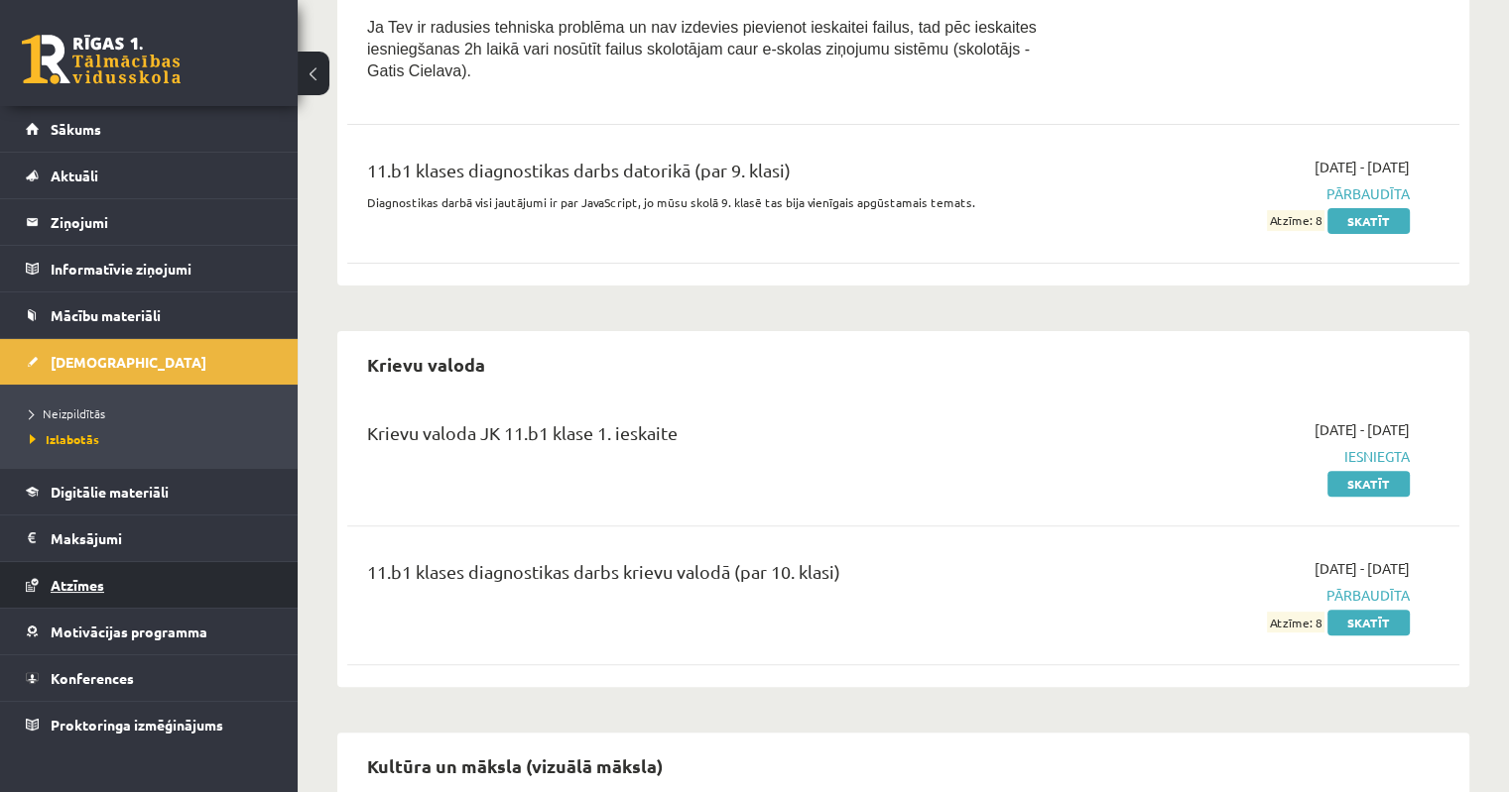
click at [91, 585] on span "Atzīmes" at bounding box center [78, 585] width 54 height 18
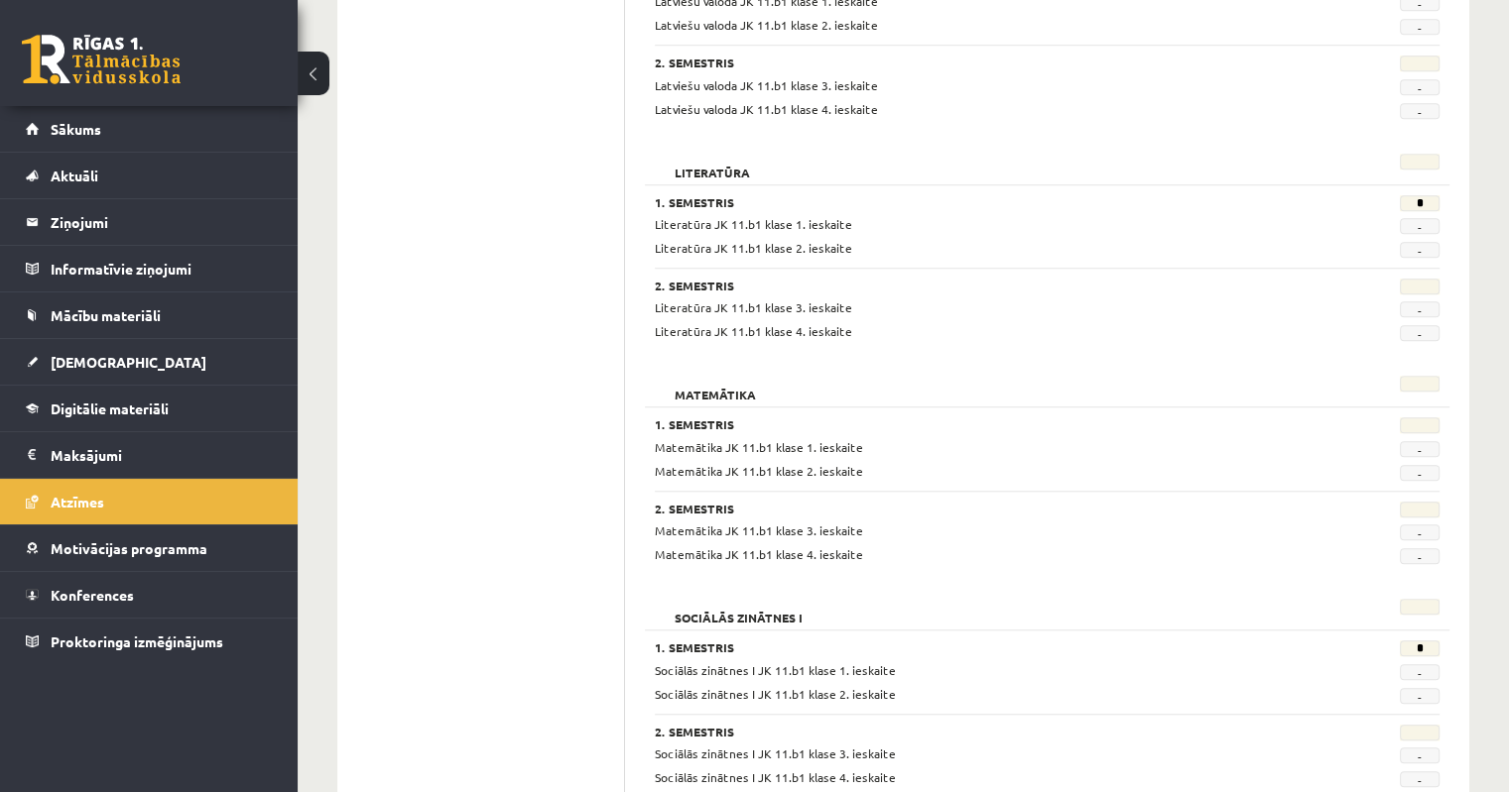
scroll to position [1808, 0]
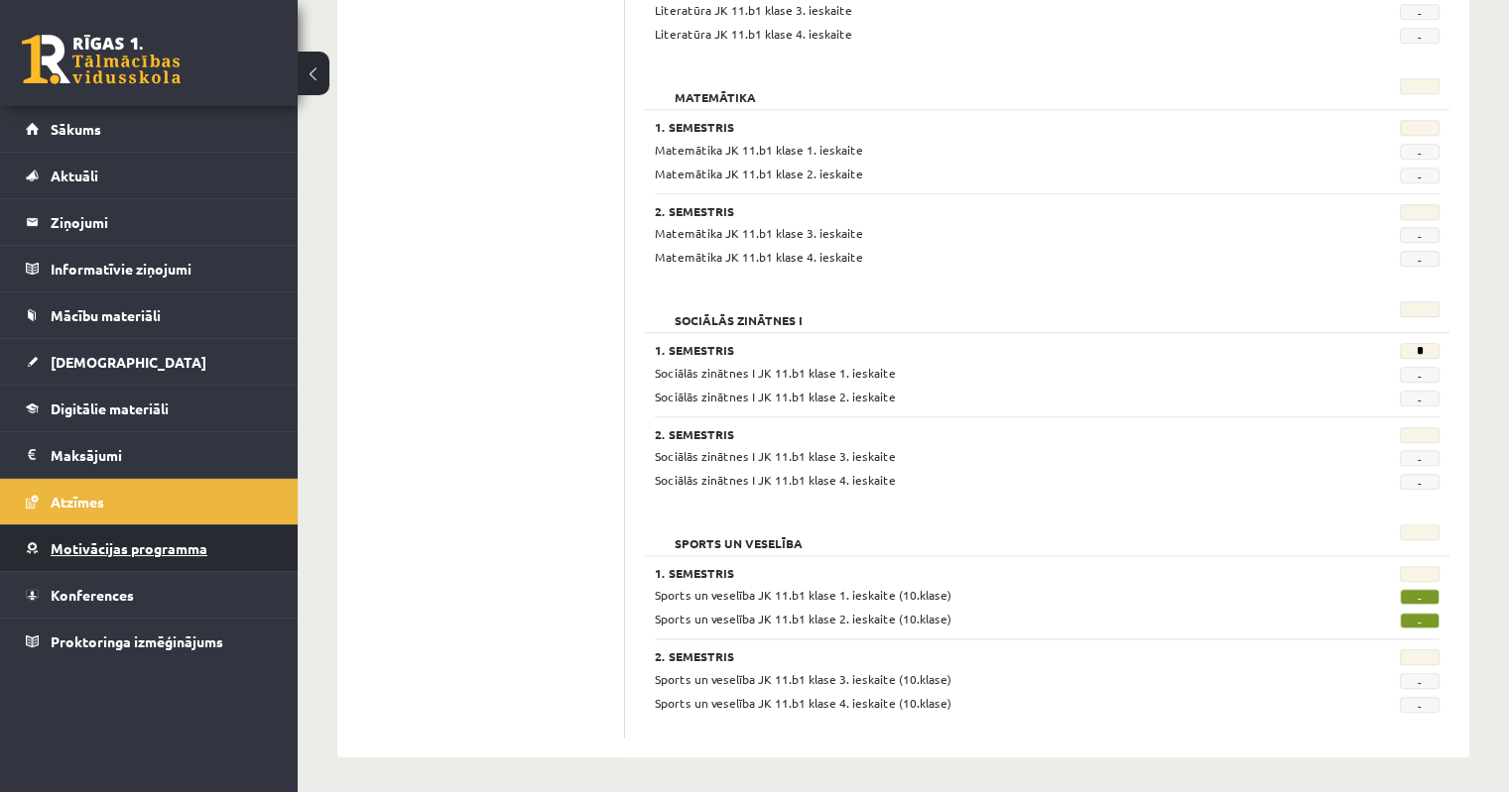
click at [130, 554] on link "Motivācijas programma" at bounding box center [149, 549] width 247 height 46
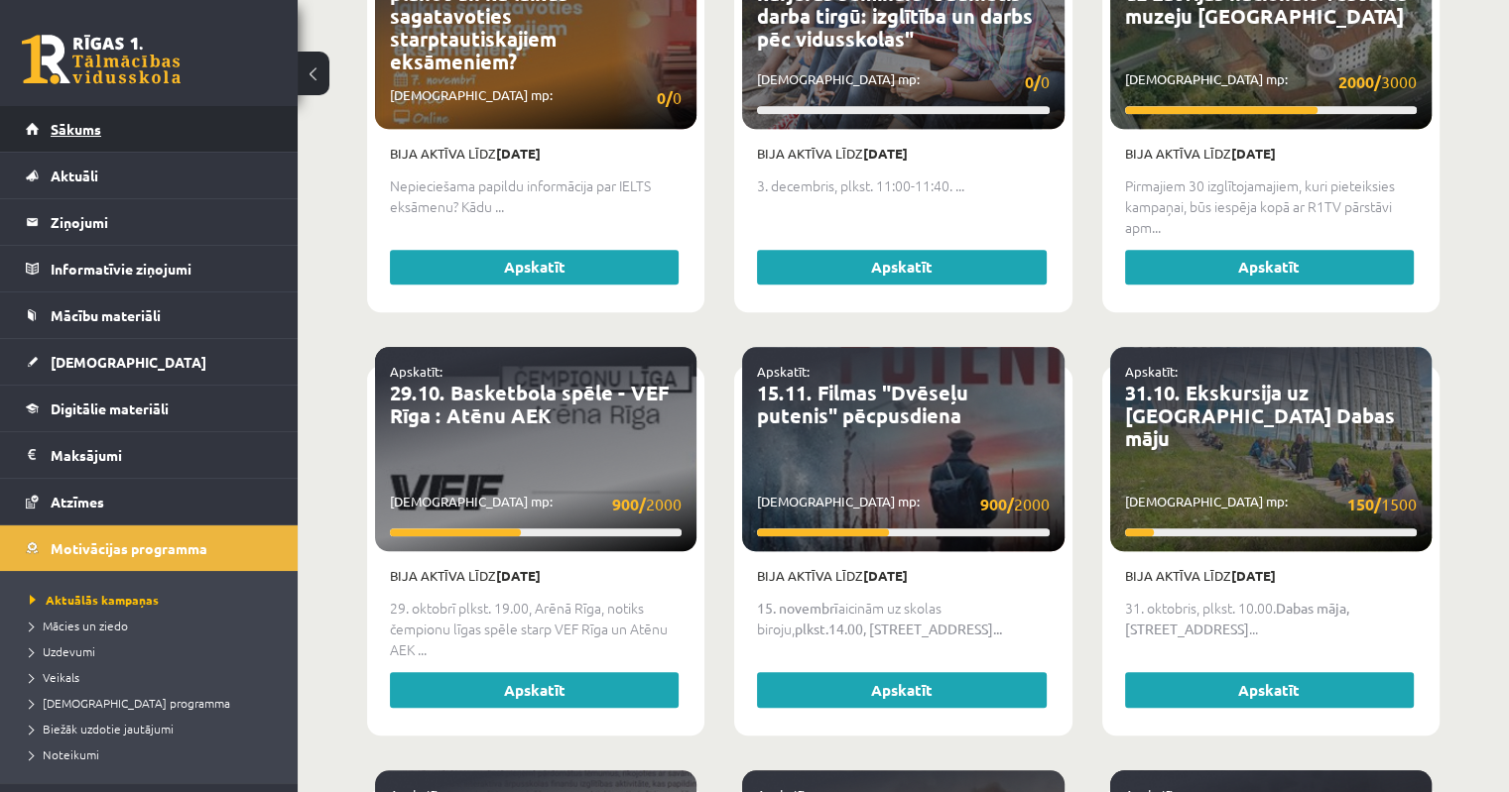
click at [63, 122] on span "Sākums" at bounding box center [76, 129] width 51 height 18
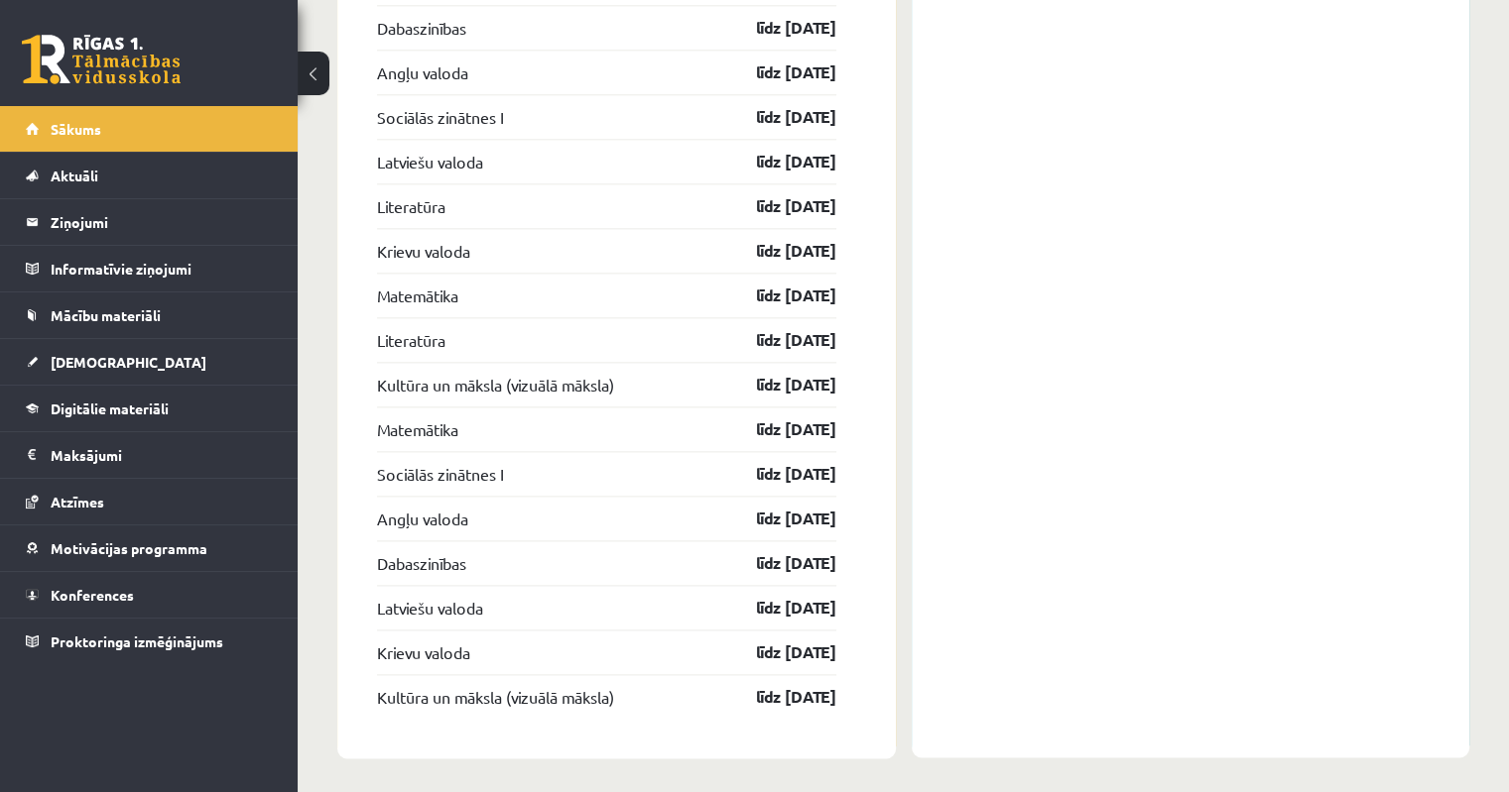
scroll to position [2412, 0]
click at [83, 370] on link "[DEMOGRAPHIC_DATA]" at bounding box center [149, 362] width 247 height 46
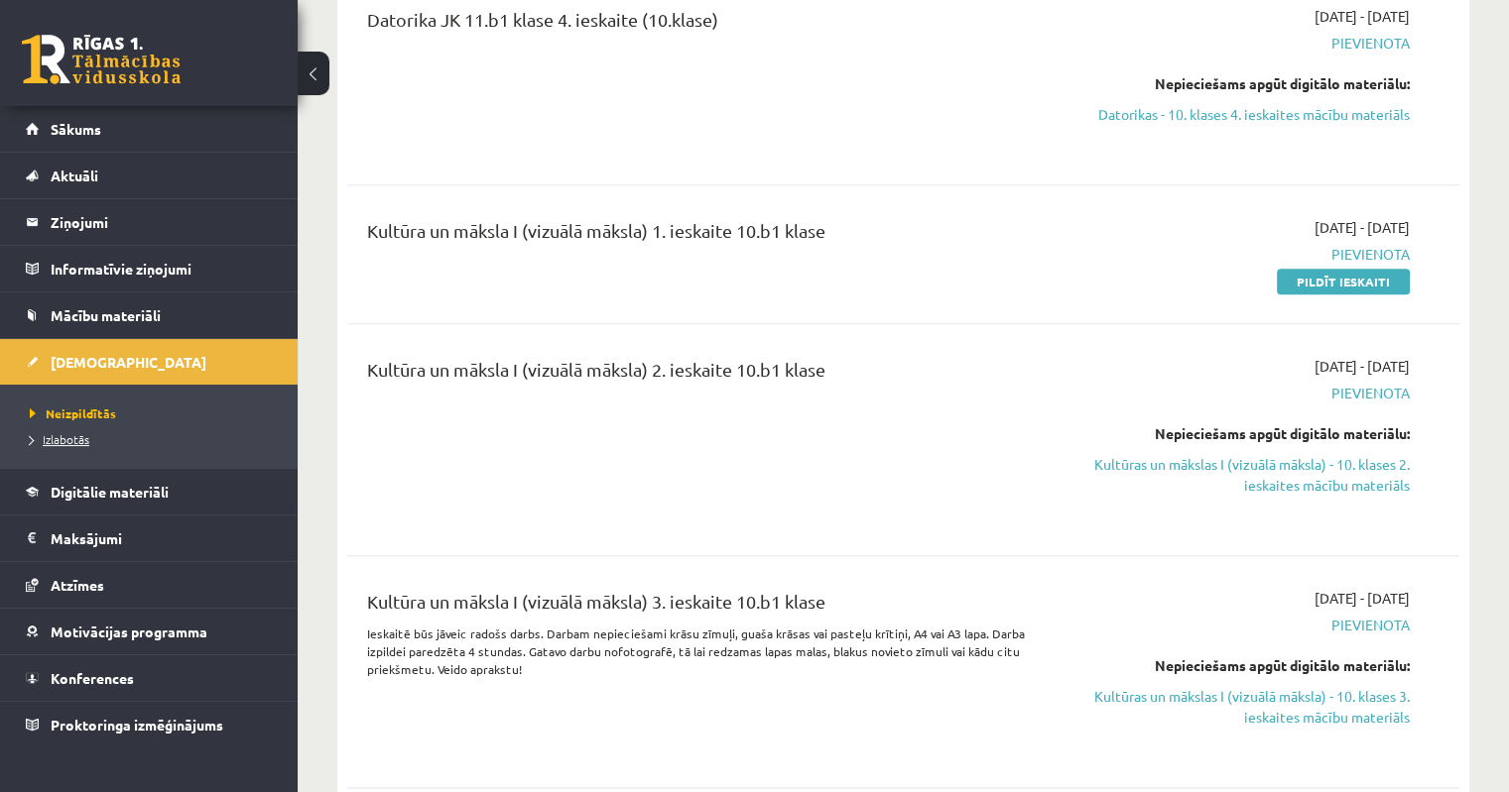
scroll to position [1519, 0]
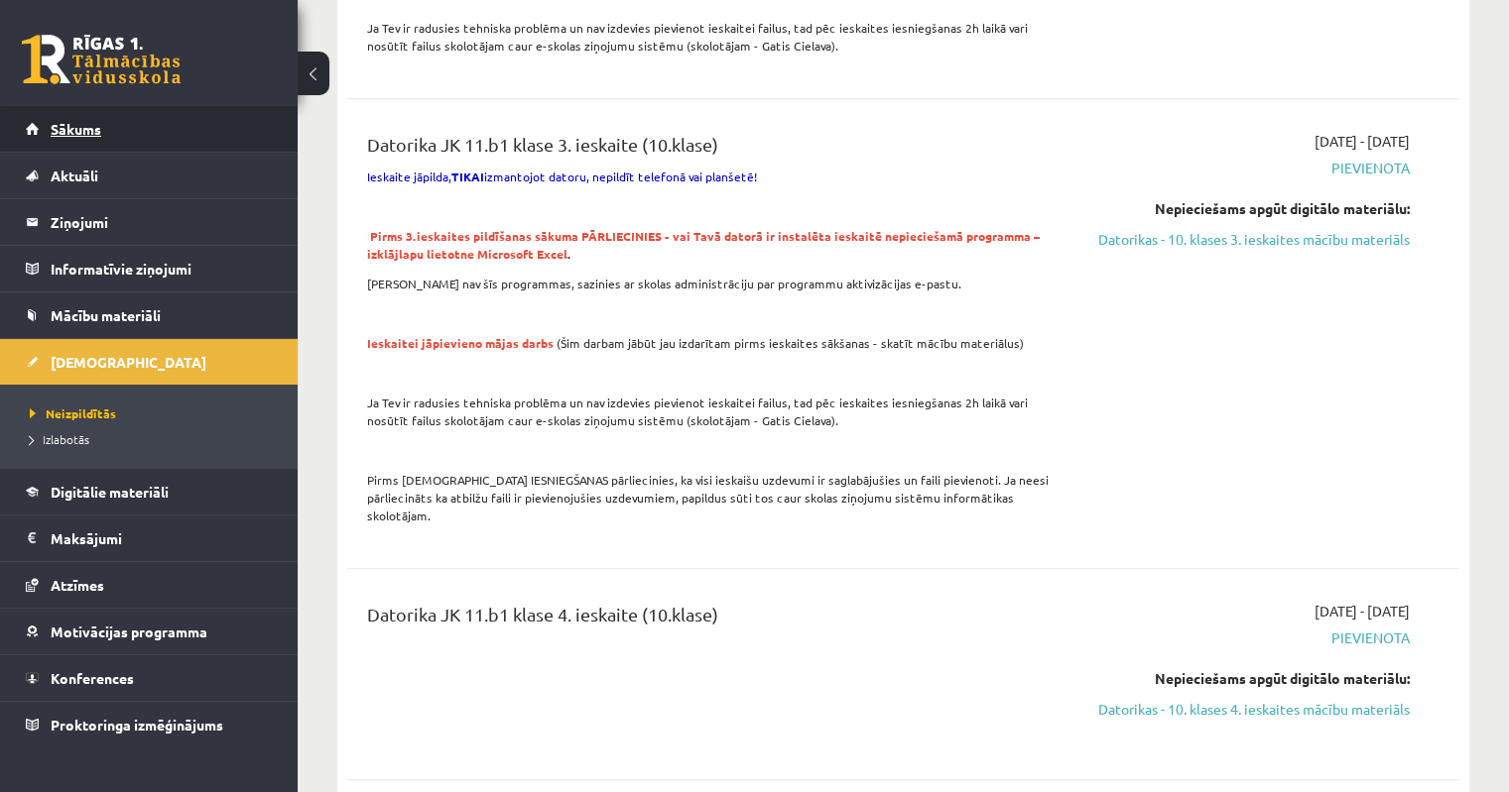
click at [104, 135] on link "Sākums" at bounding box center [149, 129] width 247 height 46
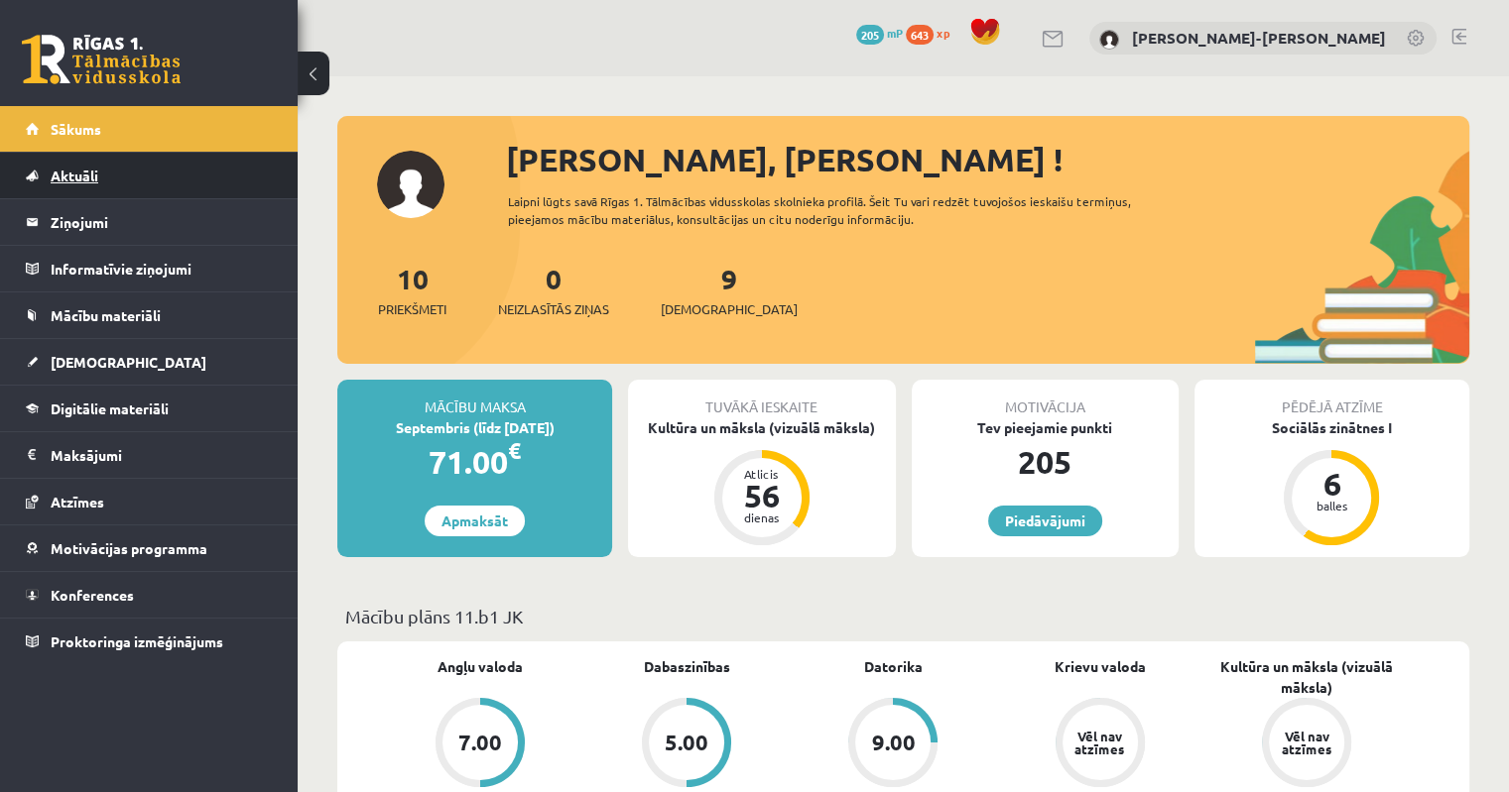
click at [67, 180] on span "Aktuāli" at bounding box center [75, 176] width 48 height 18
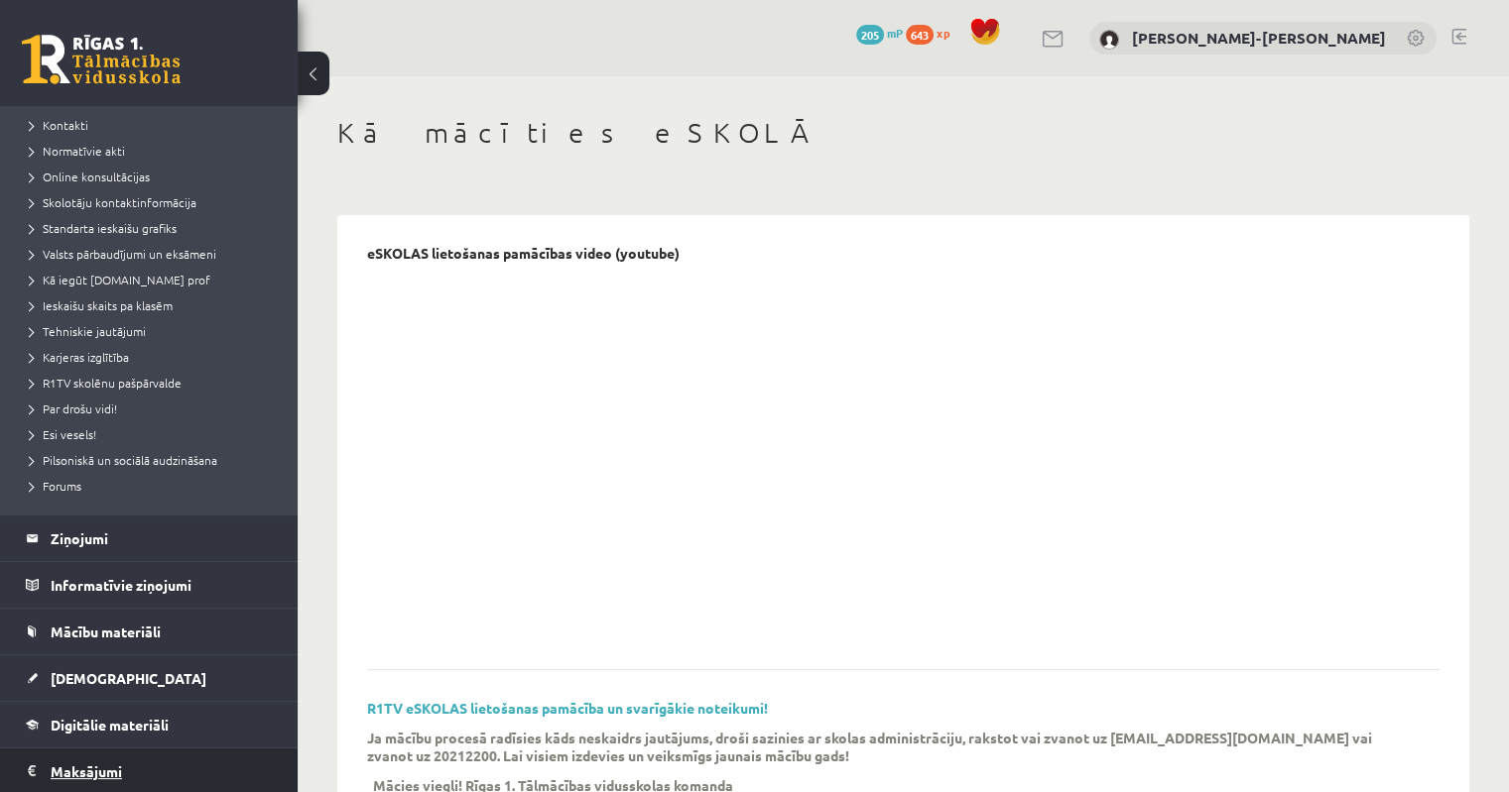
scroll to position [298, 0]
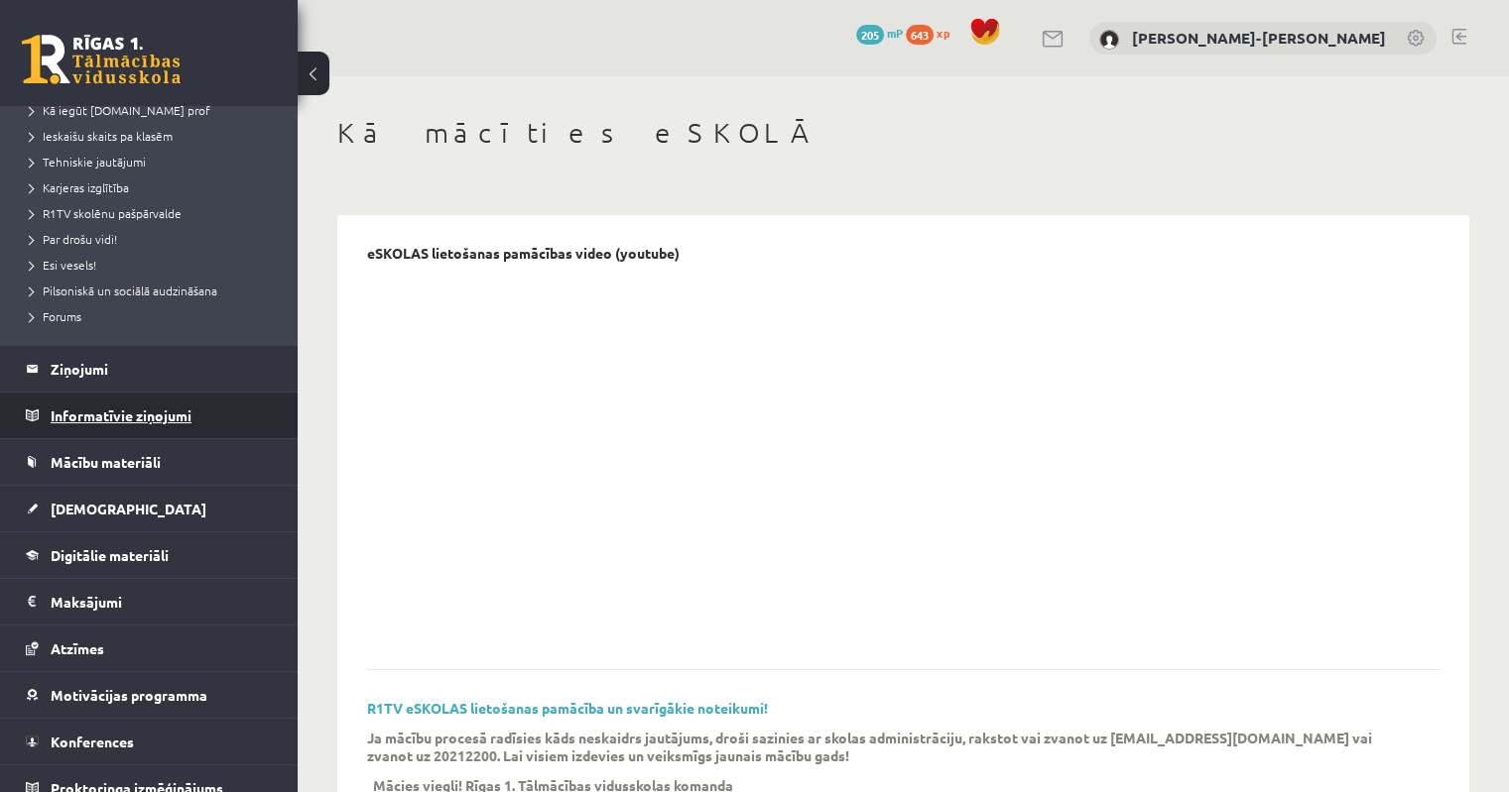
click at [90, 422] on legend "Informatīvie ziņojumi 0" at bounding box center [162, 416] width 222 height 46
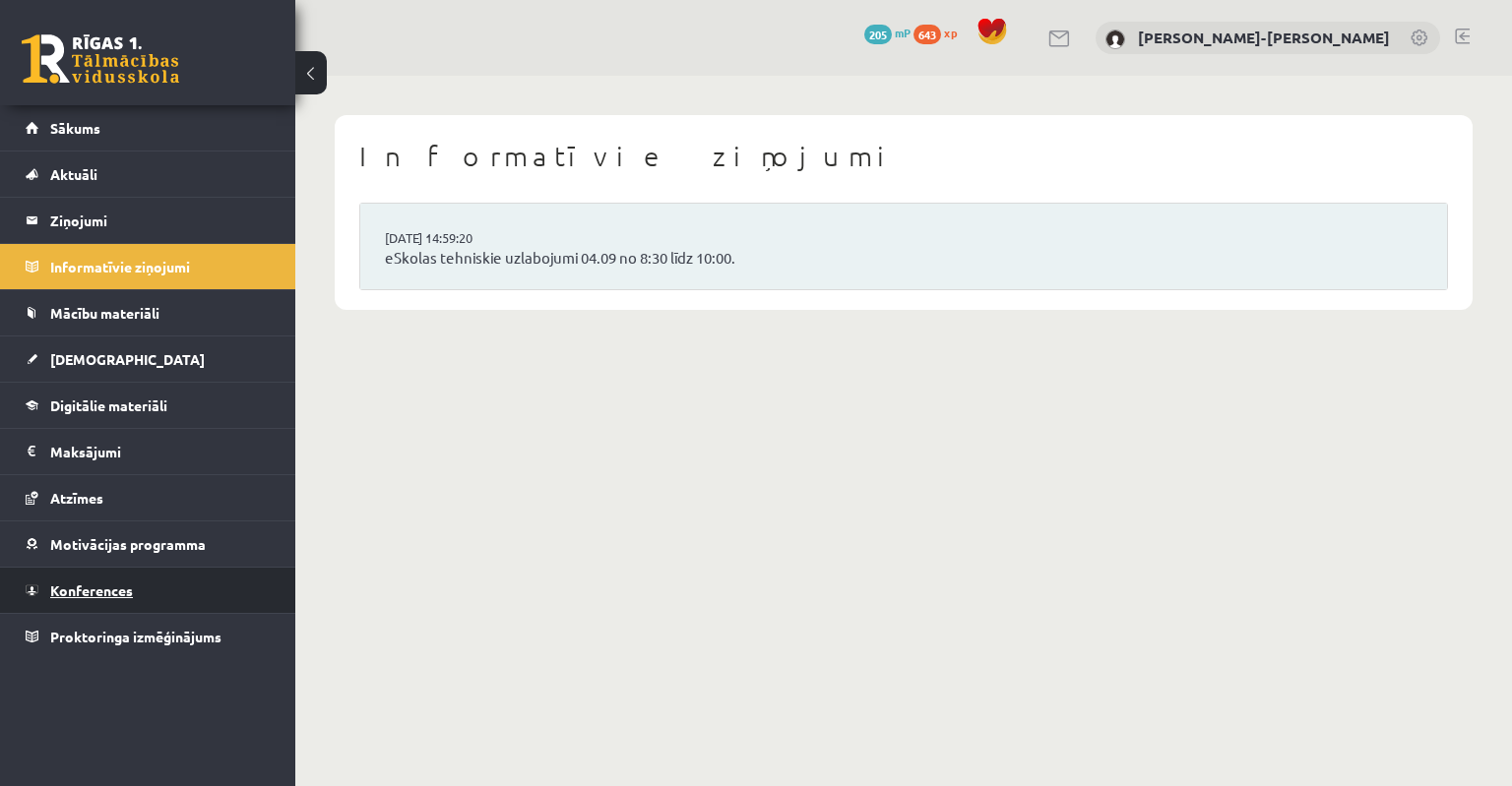
click at [88, 580] on link "Konferences" at bounding box center [148, 590] width 245 height 46
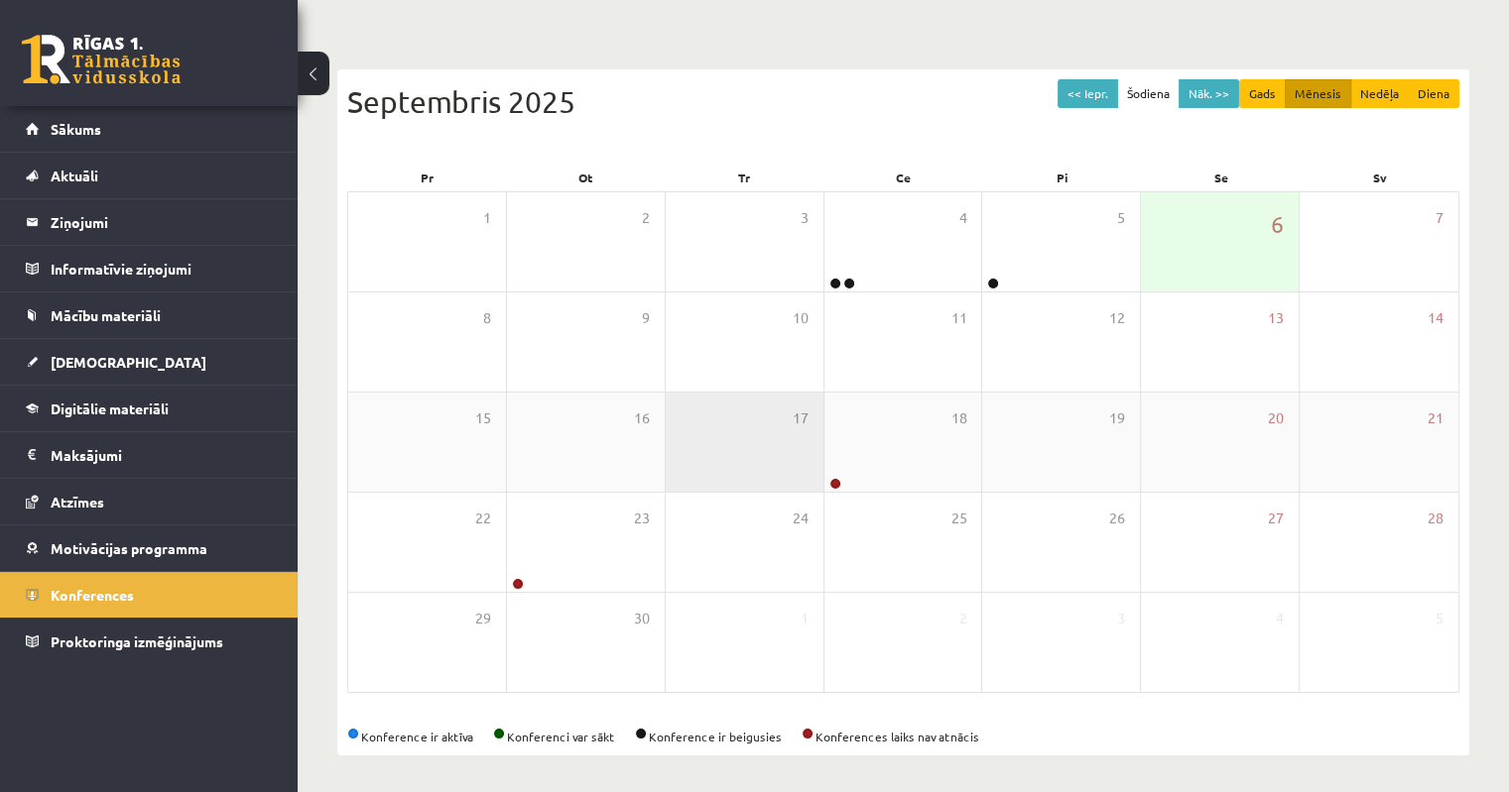
scroll to position [154, 0]
